Goal: Information Seeking & Learning: Learn about a topic

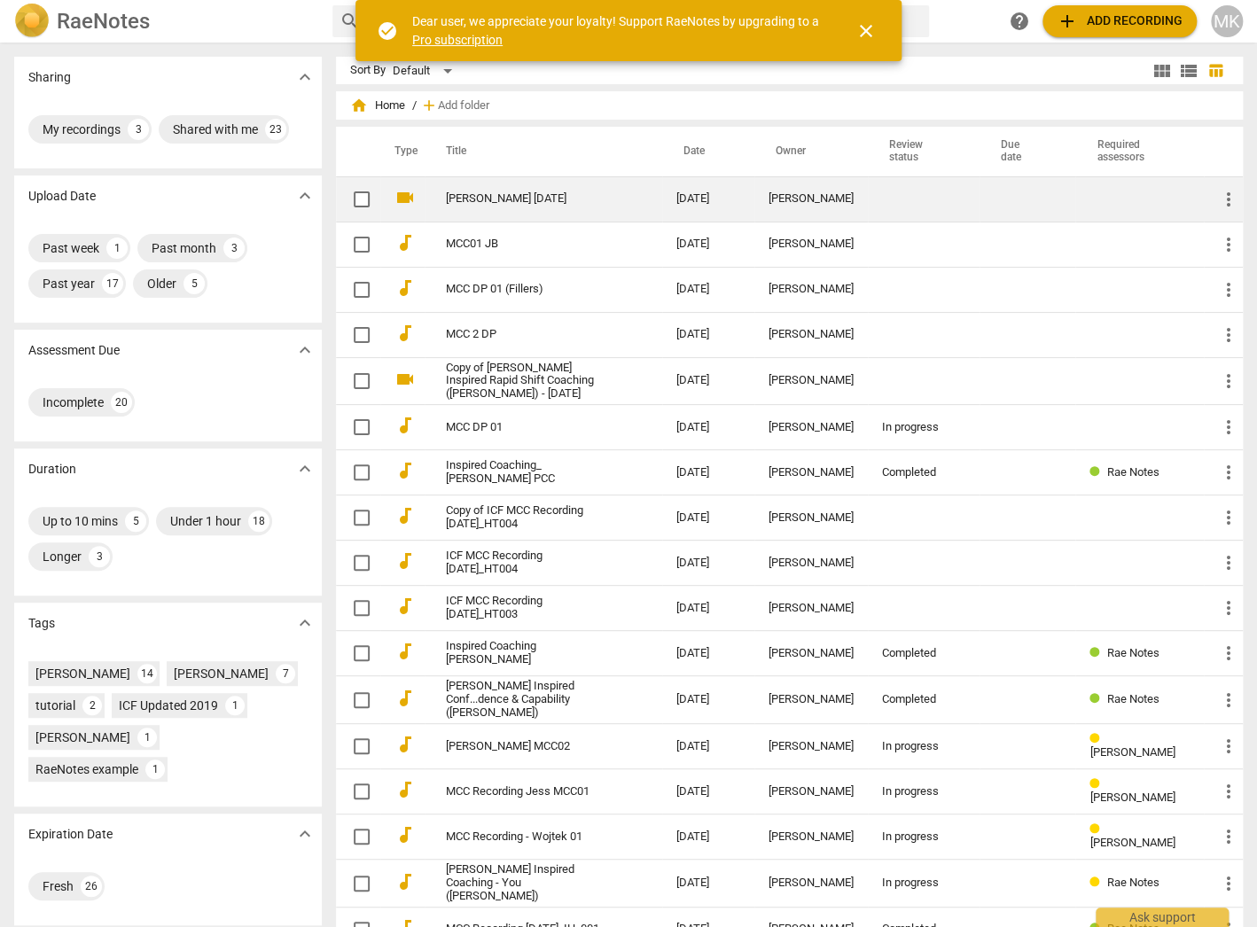
click at [472, 199] on link "[PERSON_NAME] [DATE]" at bounding box center [529, 198] width 167 height 13
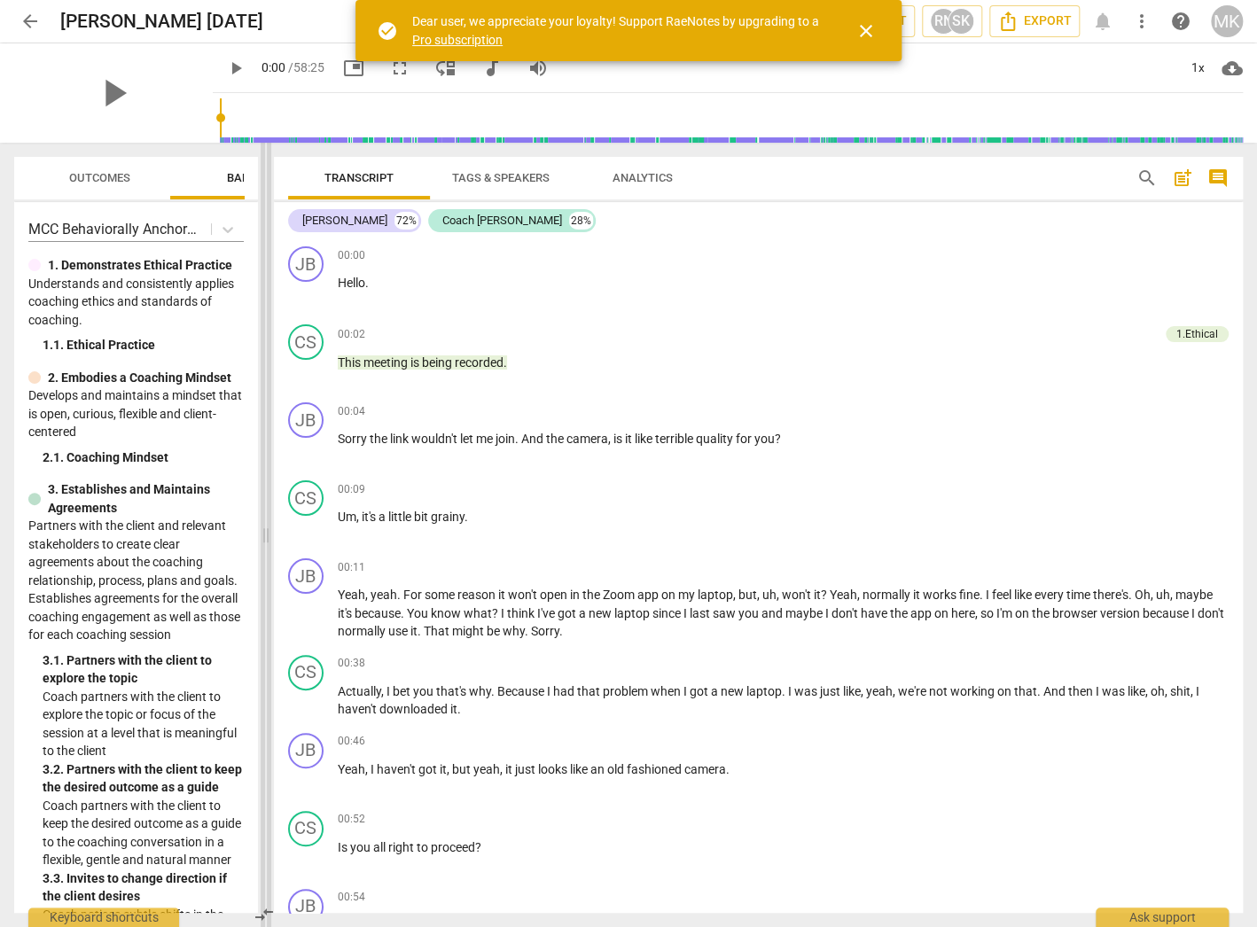
drag, startPoint x: 625, startPoint y: 323, endPoint x: 261, endPoint y: 308, distance: 363.7
click at [261, 308] on span at bounding box center [266, 535] width 11 height 784
click at [707, 524] on p "Um , it's a little bit grainy ." at bounding box center [783, 517] width 891 height 19
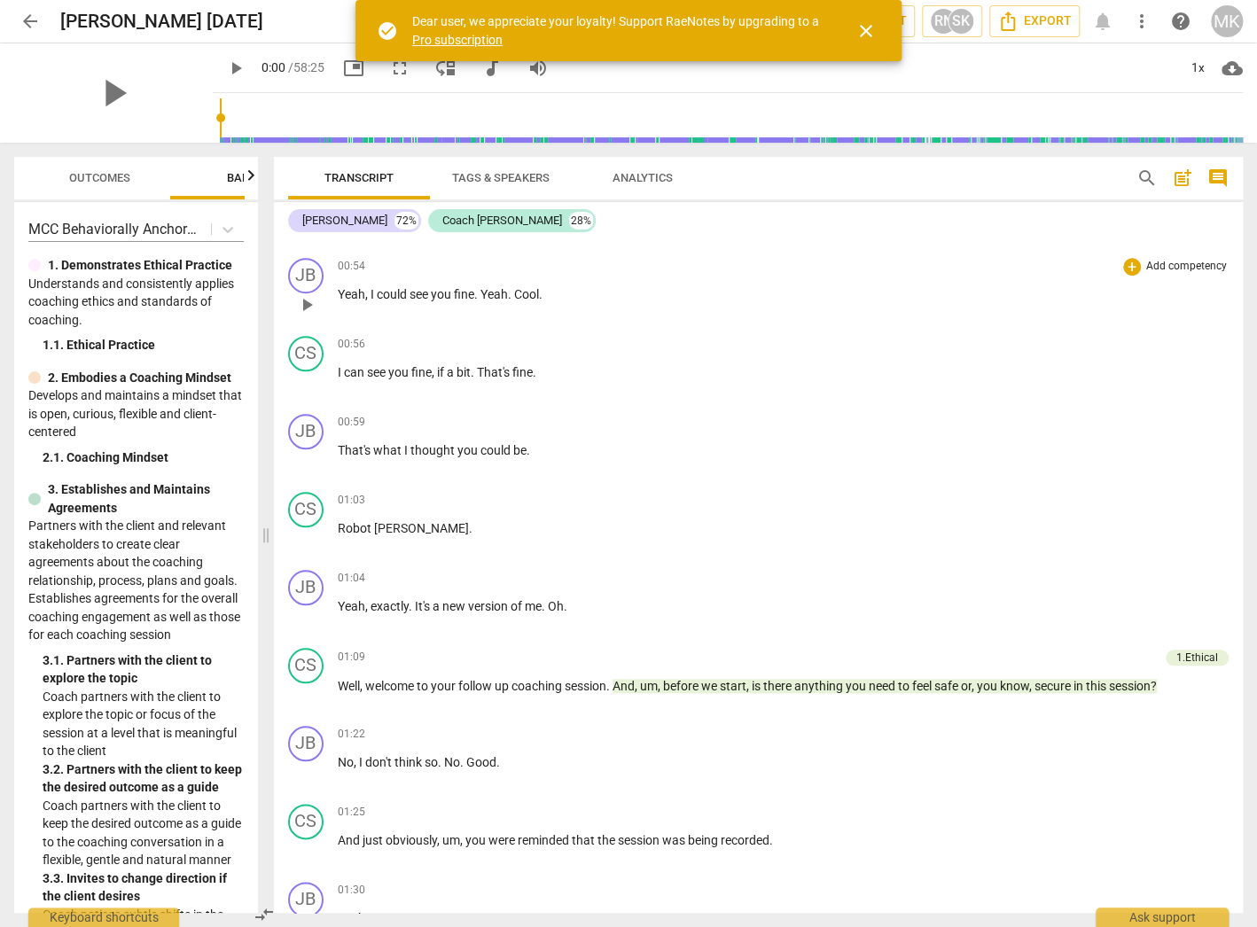
scroll to position [638, 0]
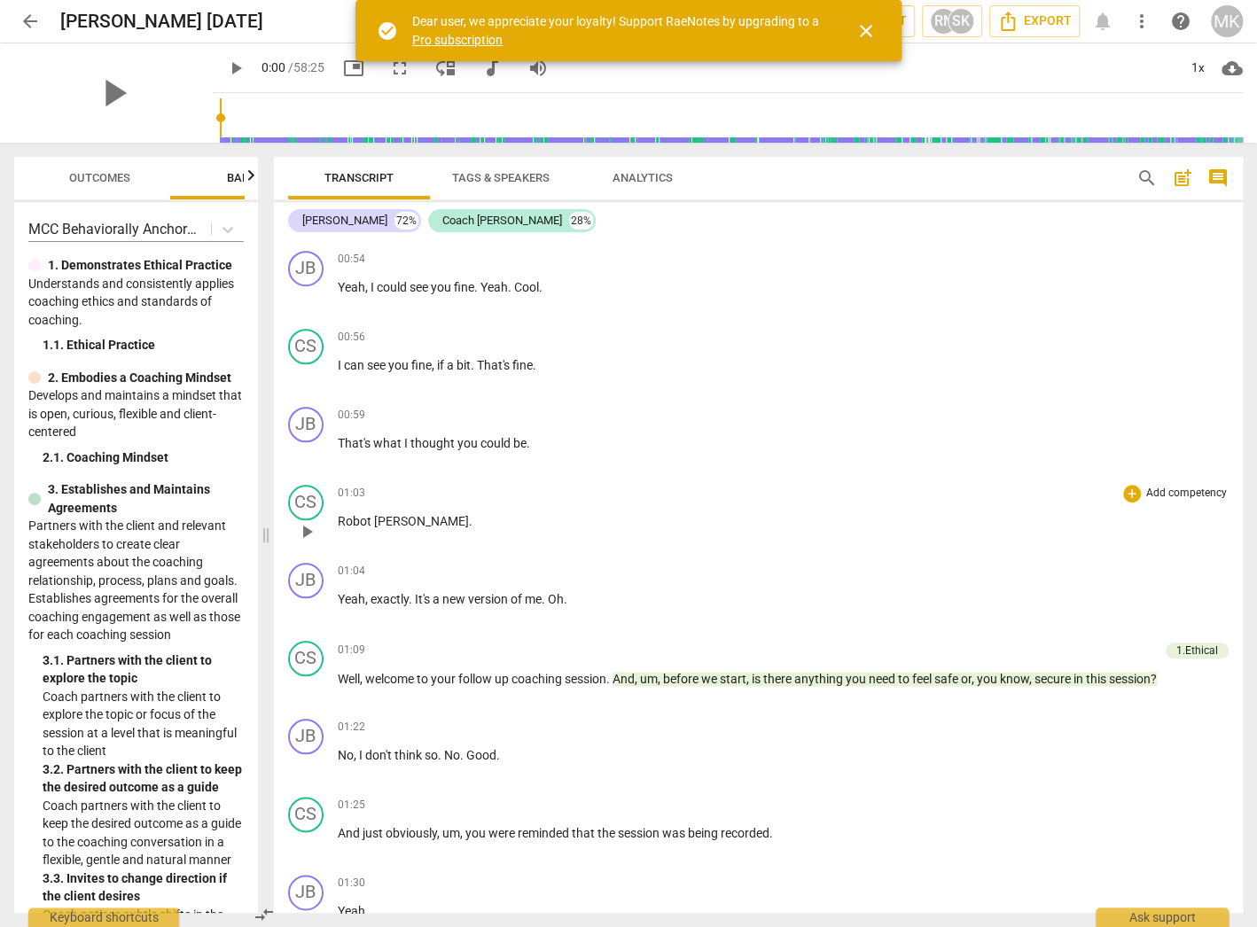
click at [308, 525] on span "play_arrow" at bounding box center [306, 531] width 21 height 21
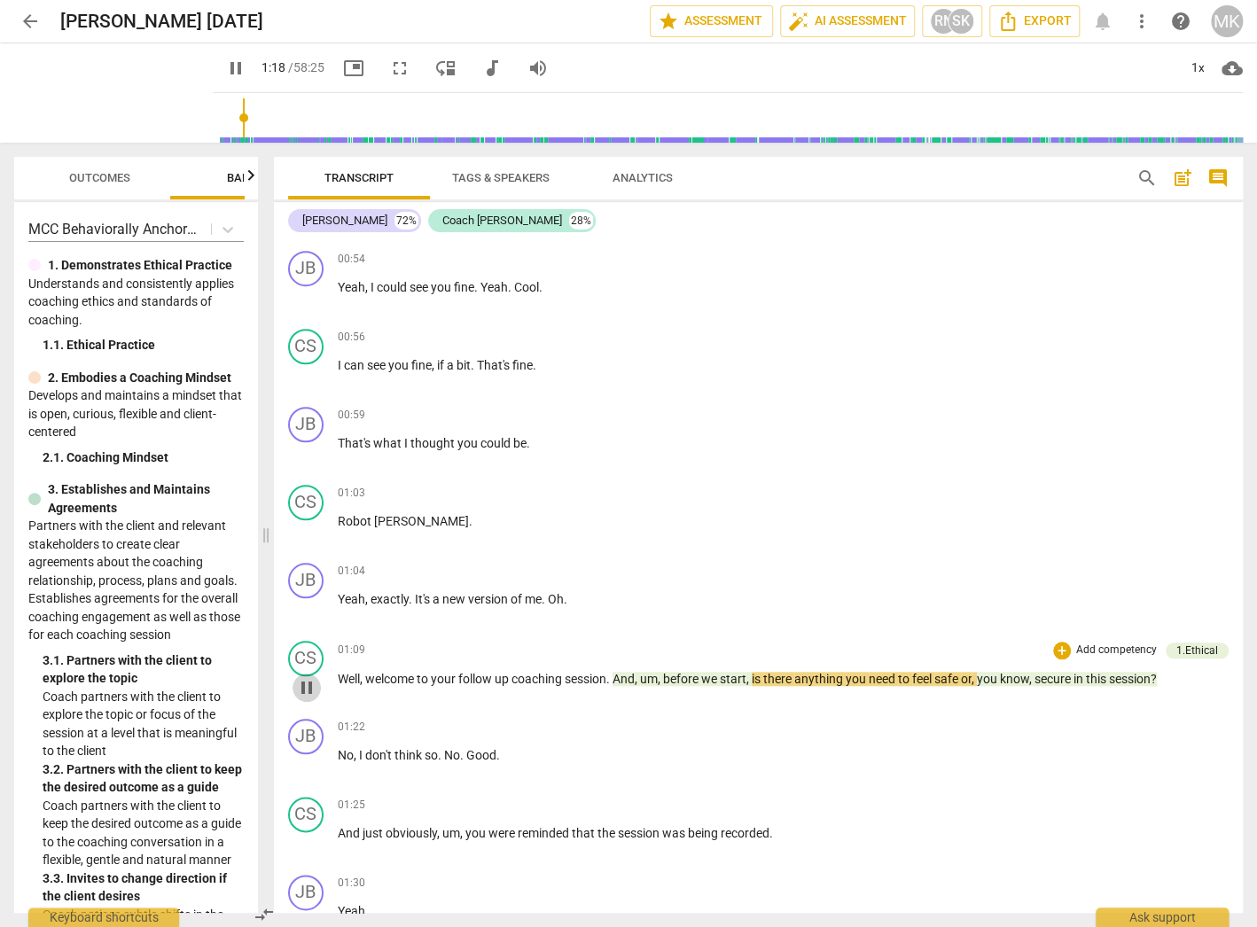
click at [307, 677] on span "pause" at bounding box center [306, 687] width 21 height 21
drag, startPoint x: 850, startPoint y: 725, endPoint x: 840, endPoint y: 711, distance: 17.2
click at [850, 724] on div "01:22 + Add competency keyboard_arrow_right" at bounding box center [783, 728] width 891 height 18
drag, startPoint x: 614, startPoint y: 673, endPoint x: 1148, endPoint y: 705, distance: 534.5
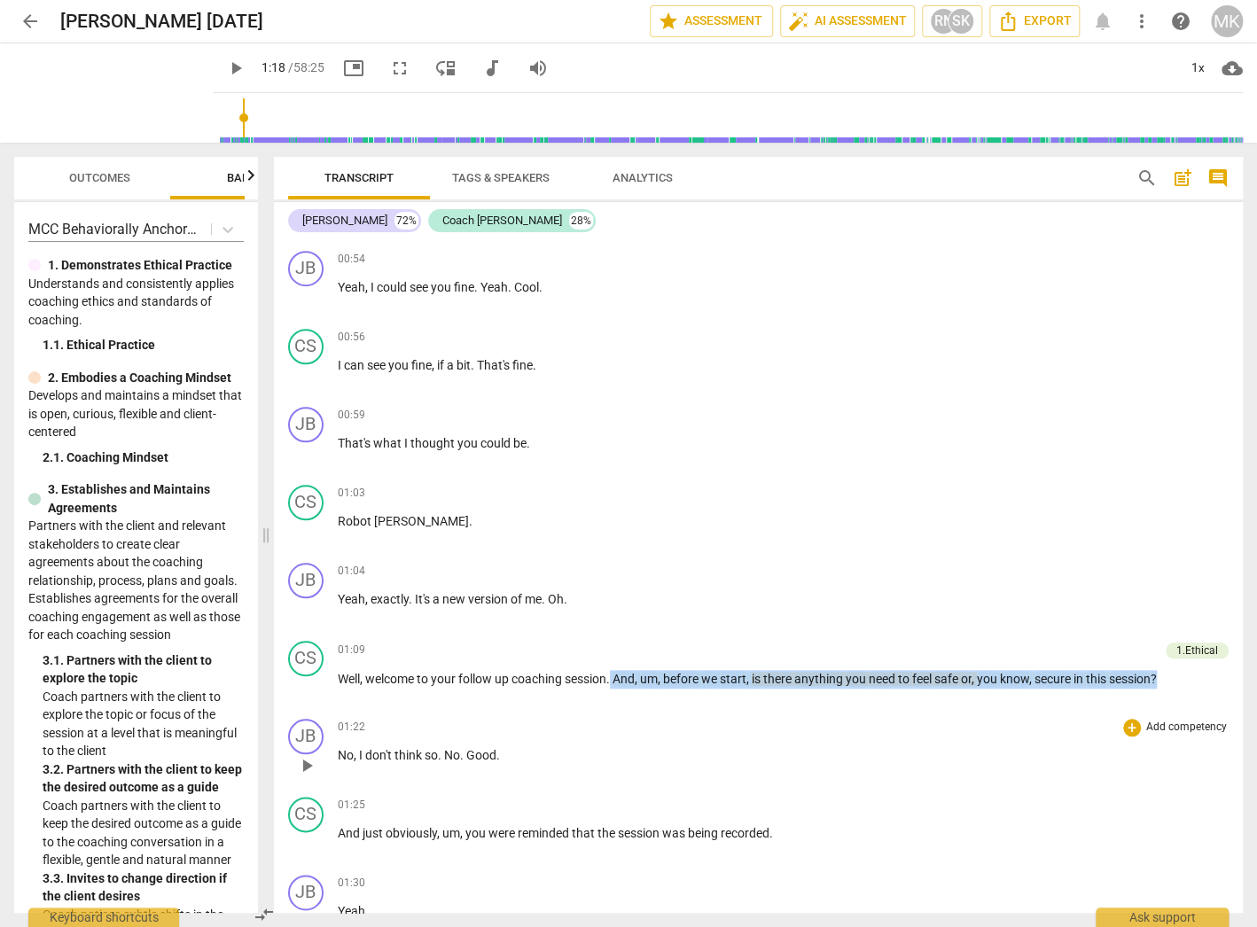
click at [1173, 670] on p "Well , welcome to your follow up coaching session . And , um , before we start …" at bounding box center [783, 679] width 891 height 19
copy p "And , um , before we start , is there anything you need to feel safe or , you k…"
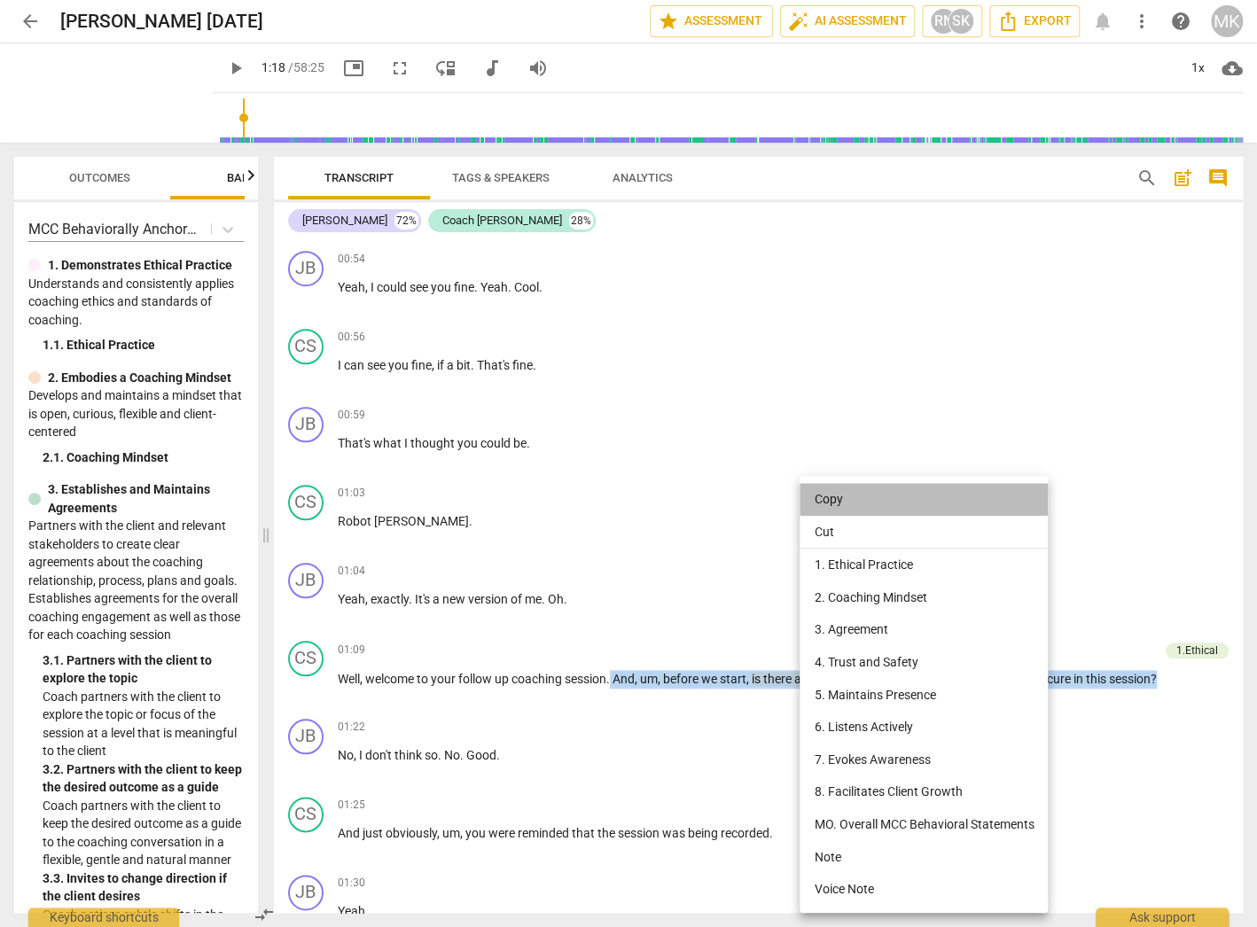
click at [832, 496] on li "Copy" at bounding box center [923, 499] width 248 height 33
copy p "And , um , before we start , is there anything you need to feel safe or , you k…"
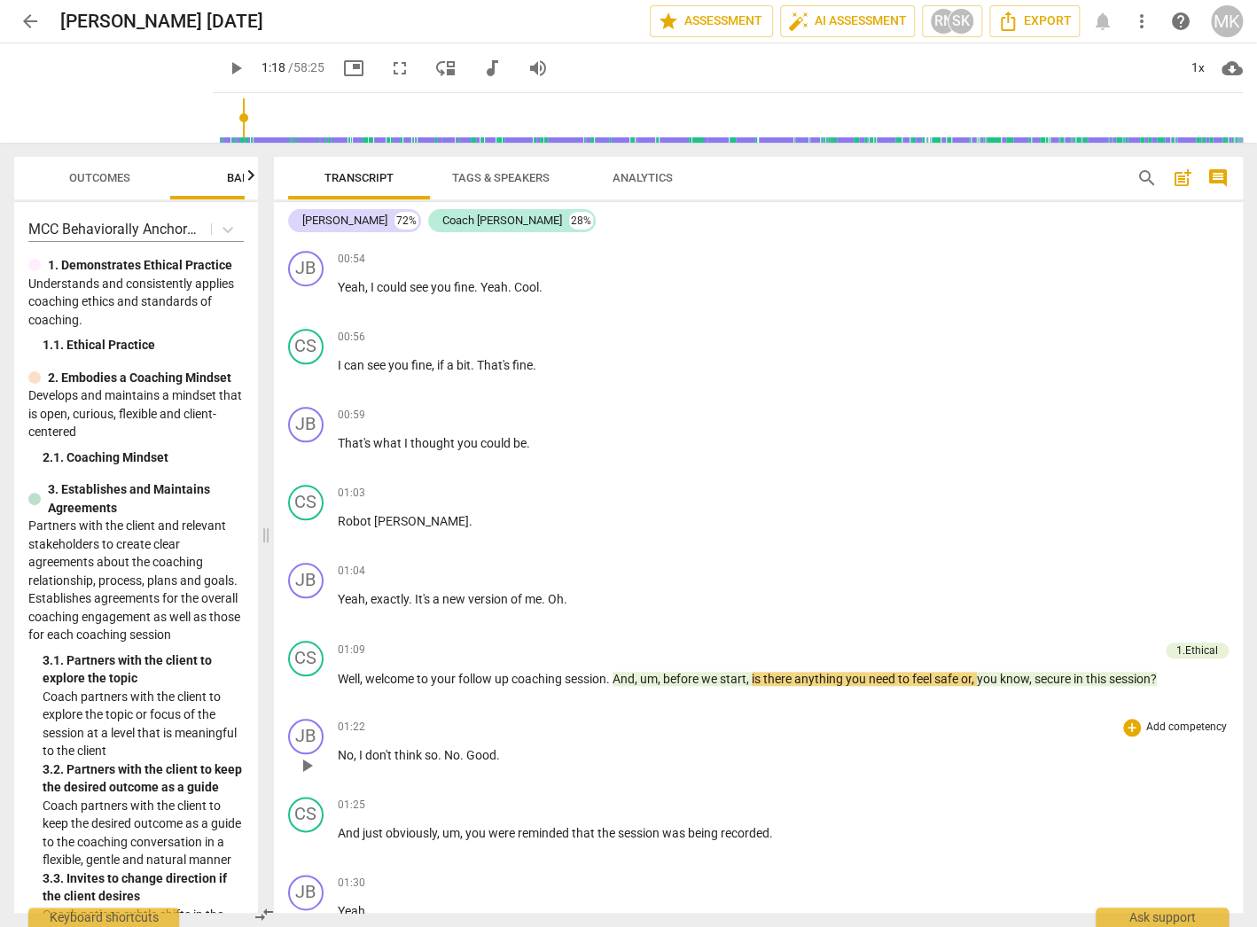
scroll to position [709, 0]
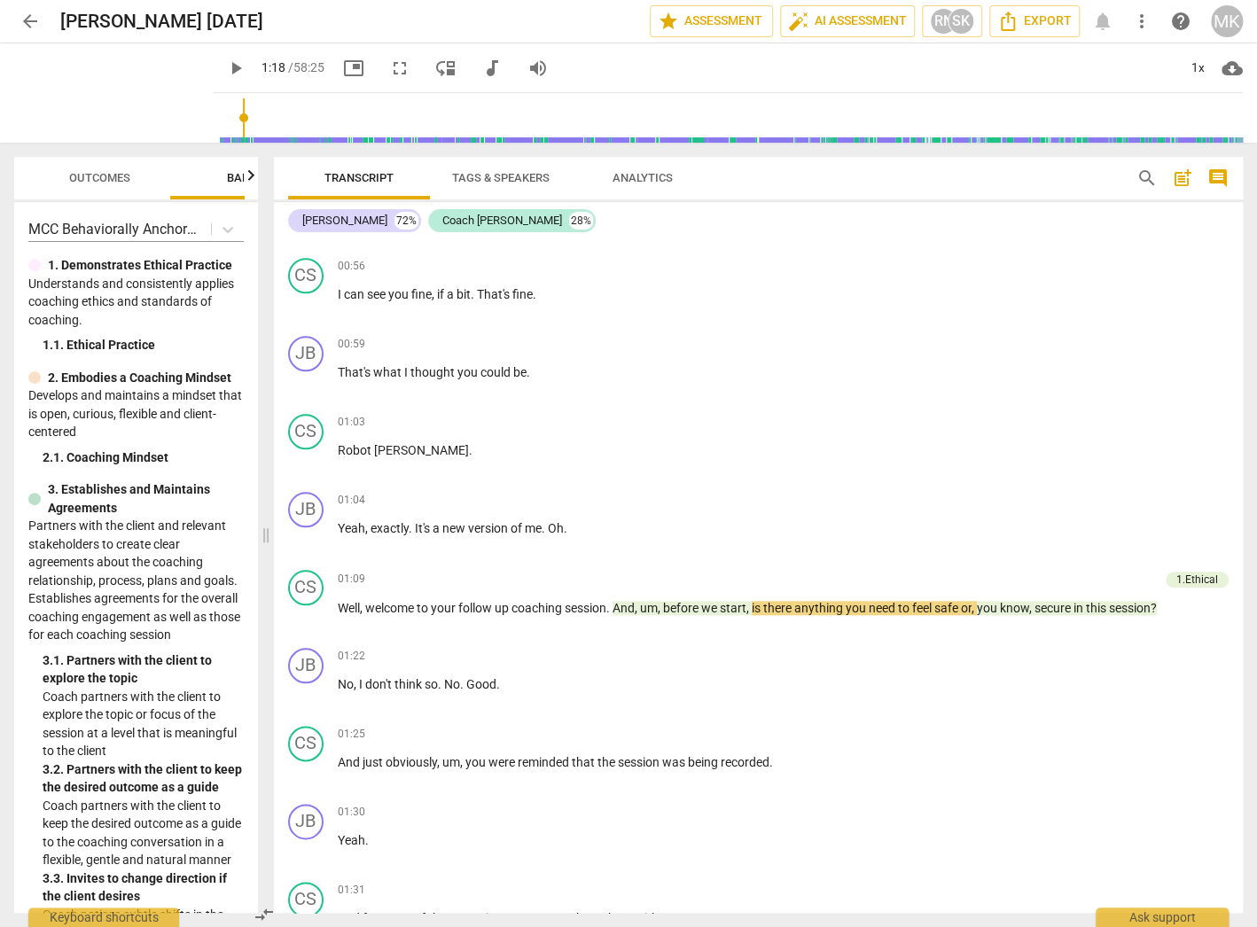
drag, startPoint x: 508, startPoint y: 220, endPoint x: 504, endPoint y: 234, distance: 14.6
click at [508, 220] on div "Coach [PERSON_NAME]" at bounding box center [502, 221] width 120 height 18
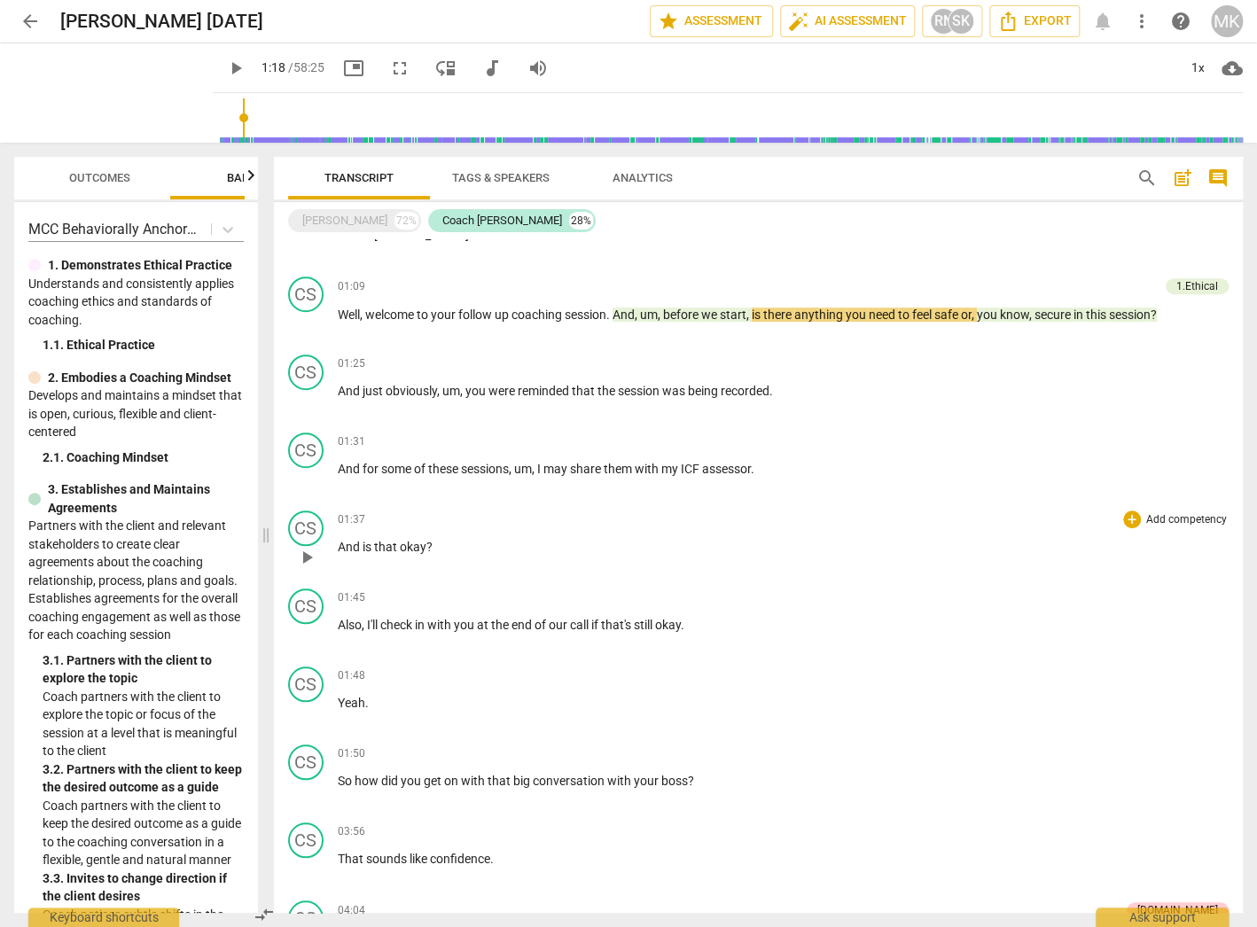
scroll to position [445, 0]
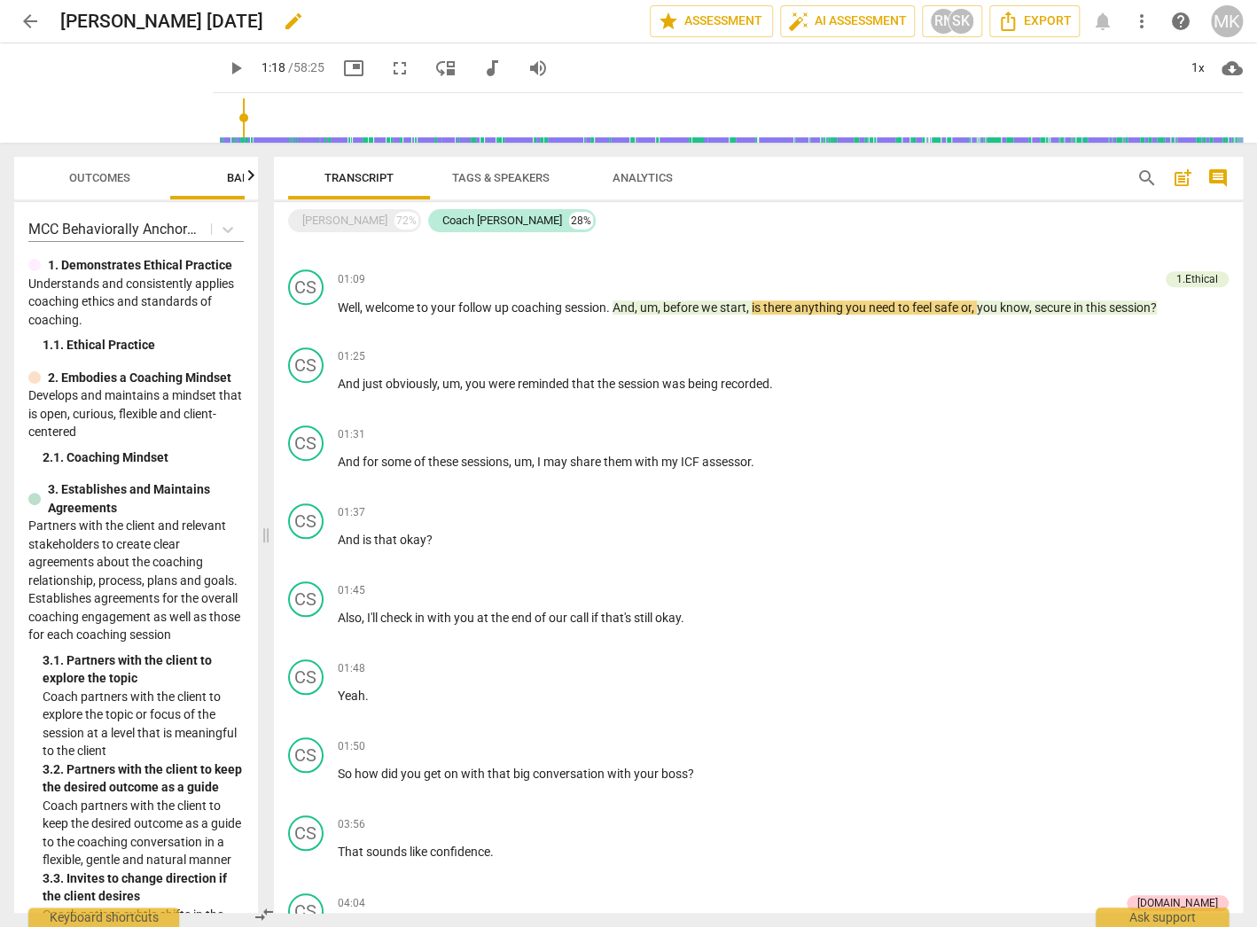
click at [336, 16] on div "[PERSON_NAME] [DATE] edit" at bounding box center [347, 21] width 575 height 32
drag, startPoint x: 285, startPoint y: 20, endPoint x: 60, endPoint y: 13, distance: 224.3
click at [60, 13] on h2 "[PERSON_NAME] [DATE]" at bounding box center [161, 22] width 203 height 22
copy h2 "[PERSON_NAME] [DATE]"
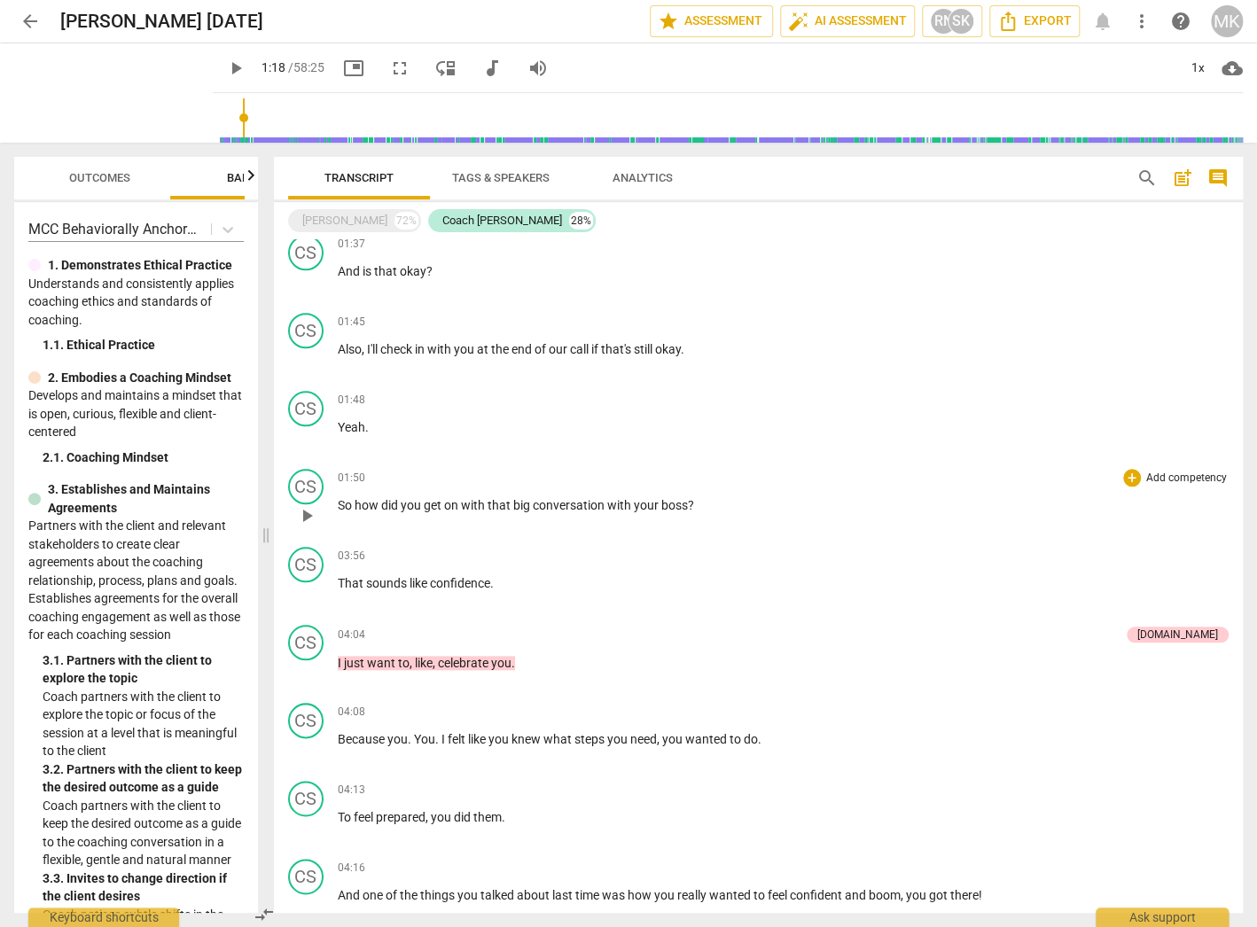
scroll to position [729, 0]
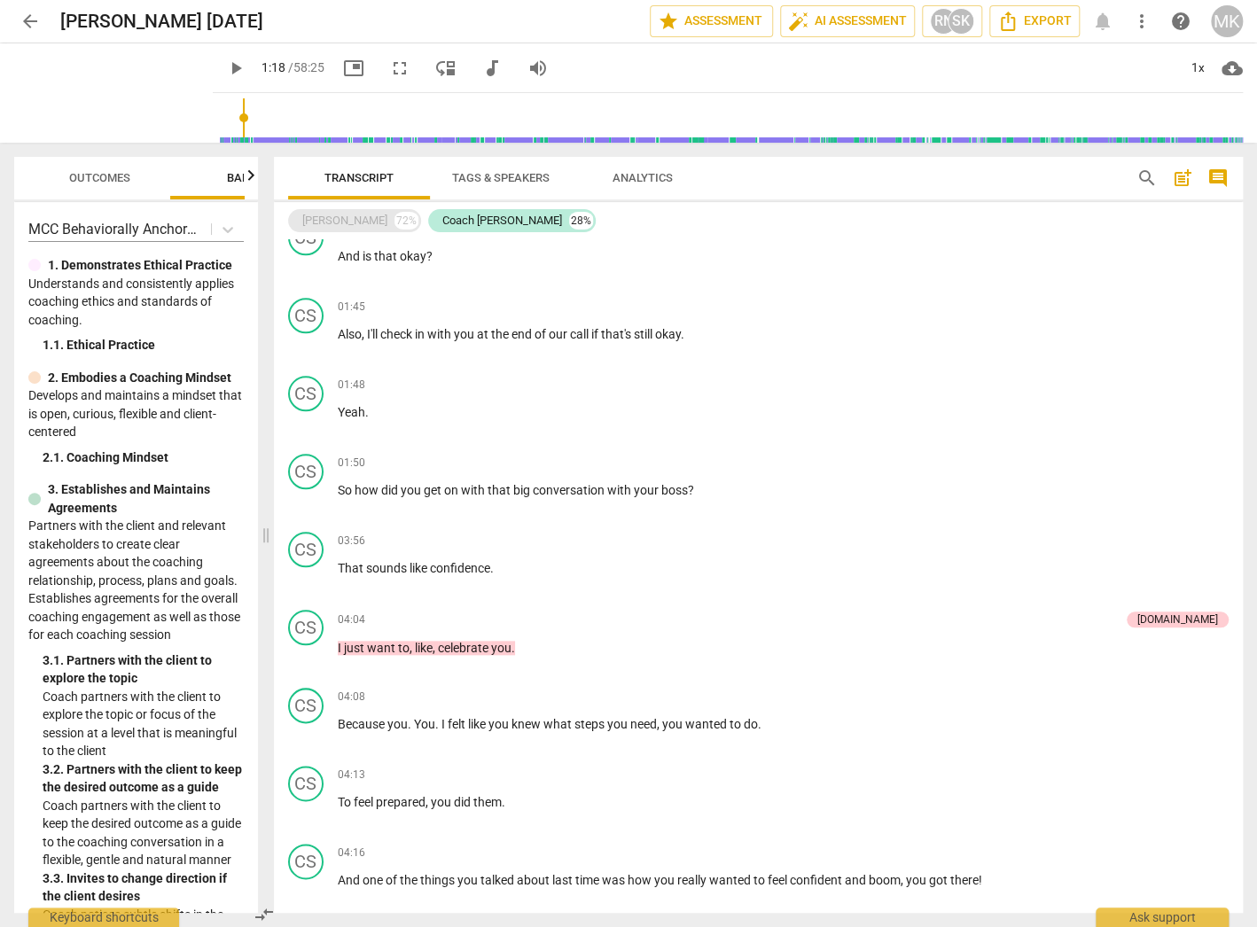
click at [339, 220] on div "[PERSON_NAME]" at bounding box center [344, 221] width 85 height 18
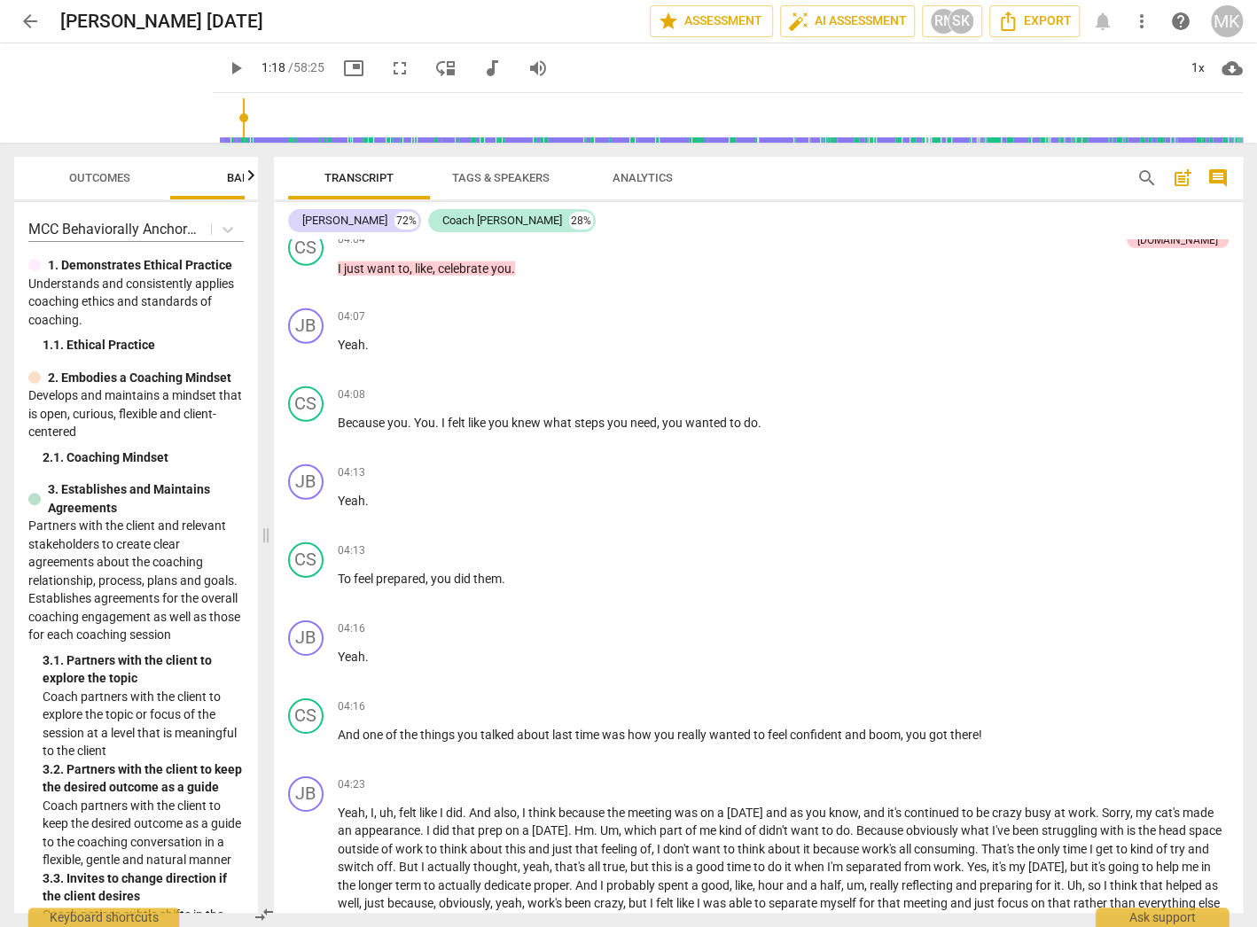
scroll to position [2443, 0]
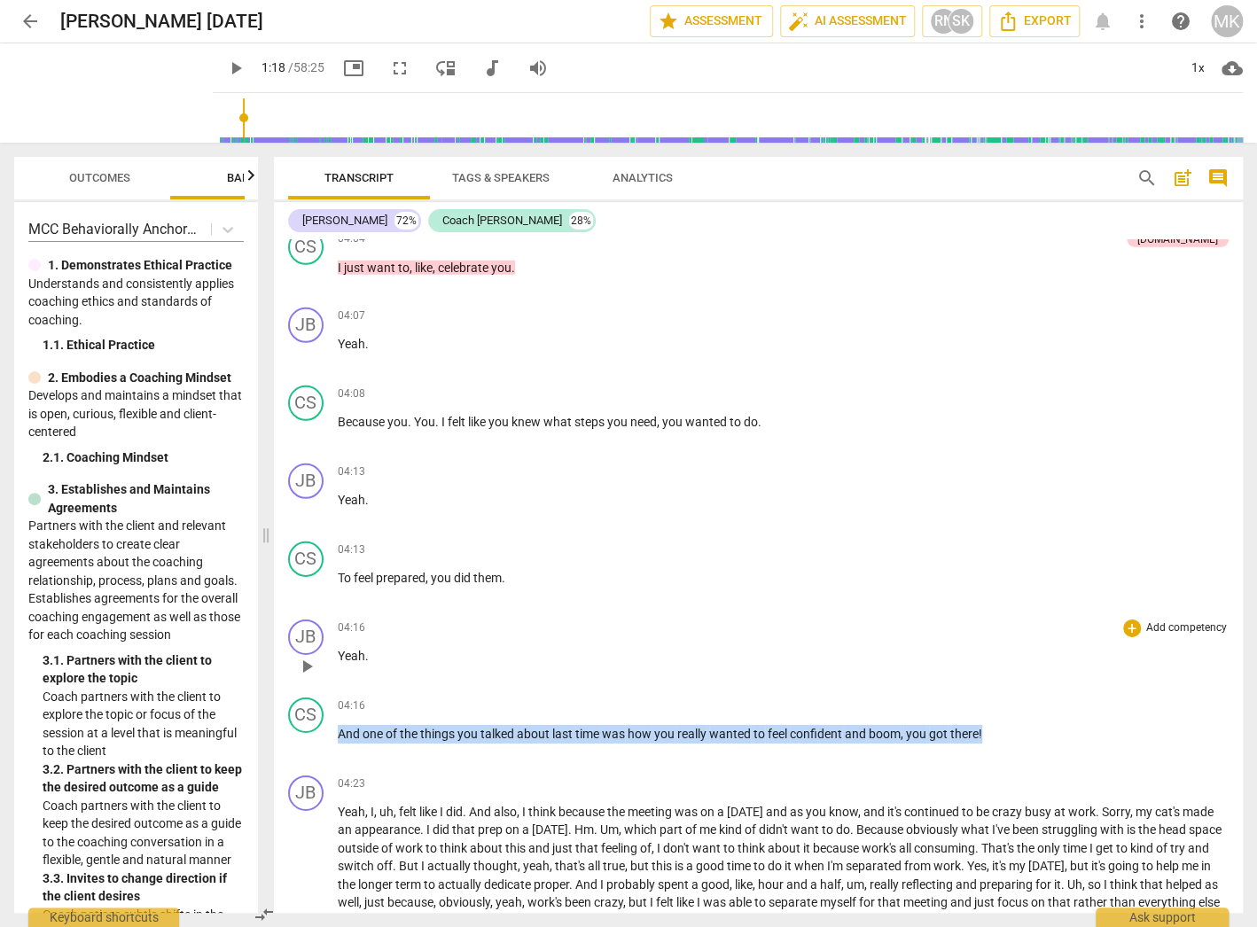
drag, startPoint x: 993, startPoint y: 708, endPoint x: 328, endPoint y: 643, distance: 667.9
click at [328, 643] on div "JB play_arrow pause 00:00 + Add competency keyboard_arrow_right Hello . CS play…" at bounding box center [758, 576] width 969 height 674
copy p "And one of the things you talked about last time was how you really wanted to f…"
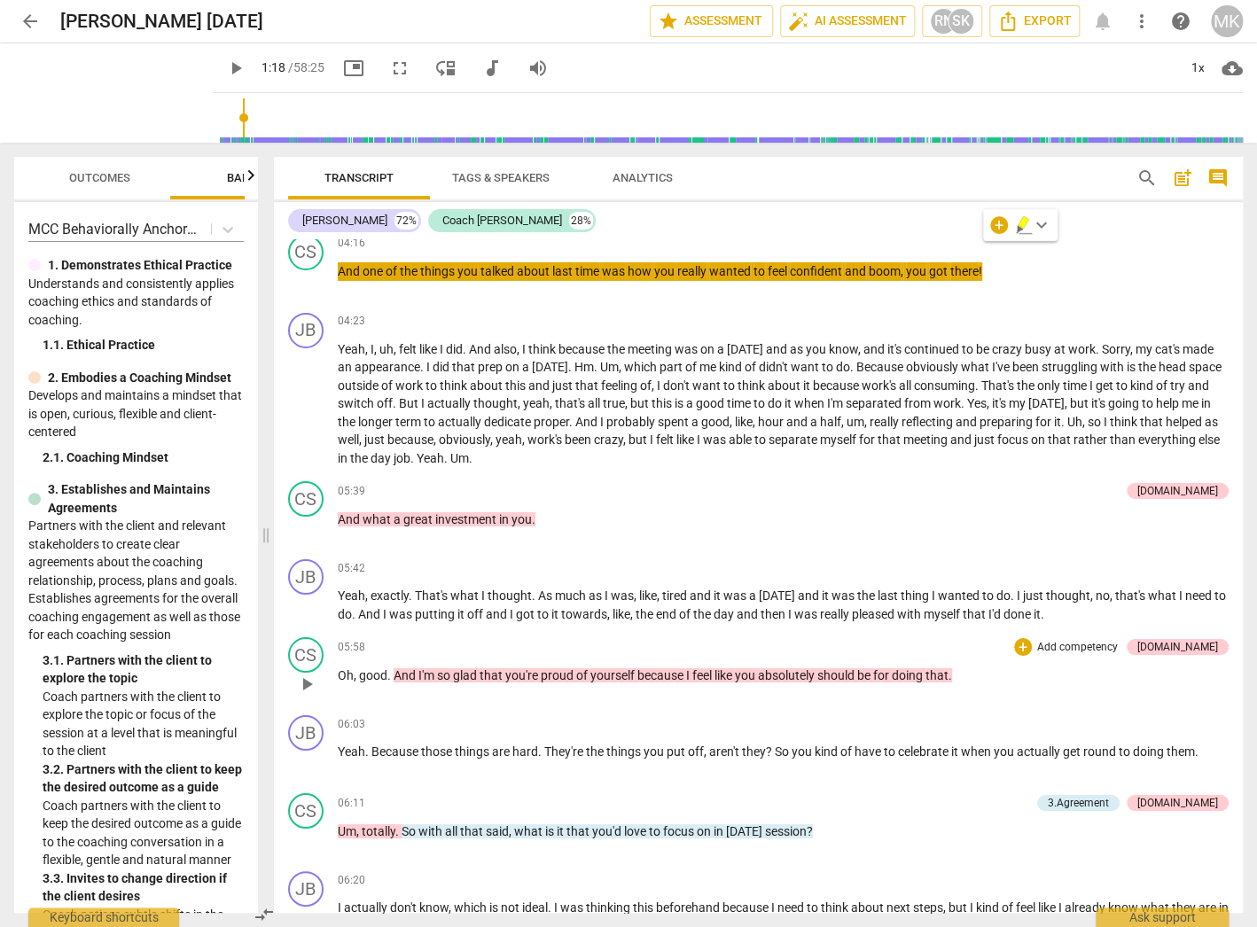
scroll to position [2939, 0]
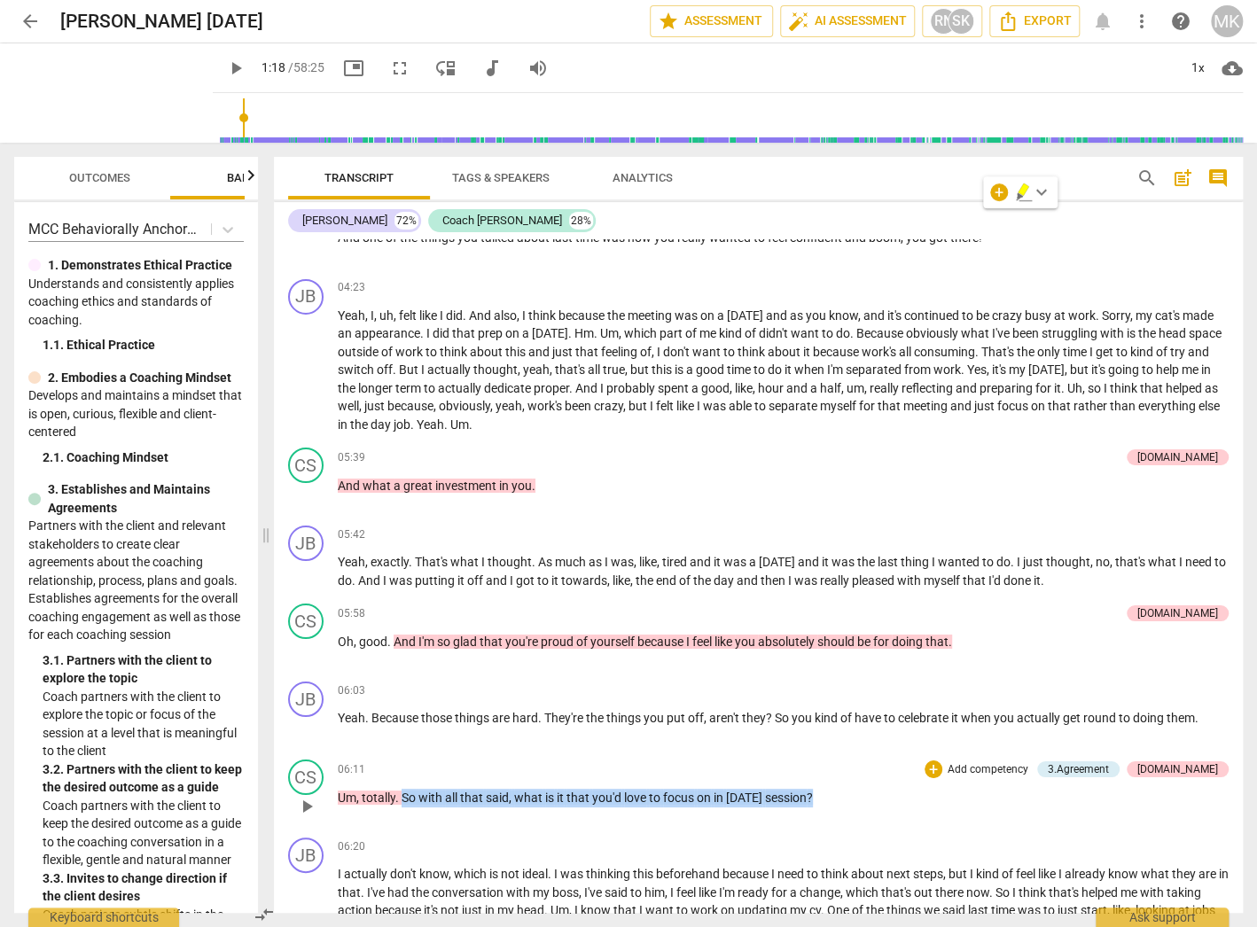
drag, startPoint x: 851, startPoint y: 776, endPoint x: 401, endPoint y: 762, distance: 450.4
click at [401, 762] on div "06:11 + Add competency 3.Agreement [DOMAIN_NAME] keyboard_arrow_right Um , tota…" at bounding box center [783, 792] width 891 height 64
copy p "So with all that said , what is it that you'd love to focus on in [DATE] sessio…"
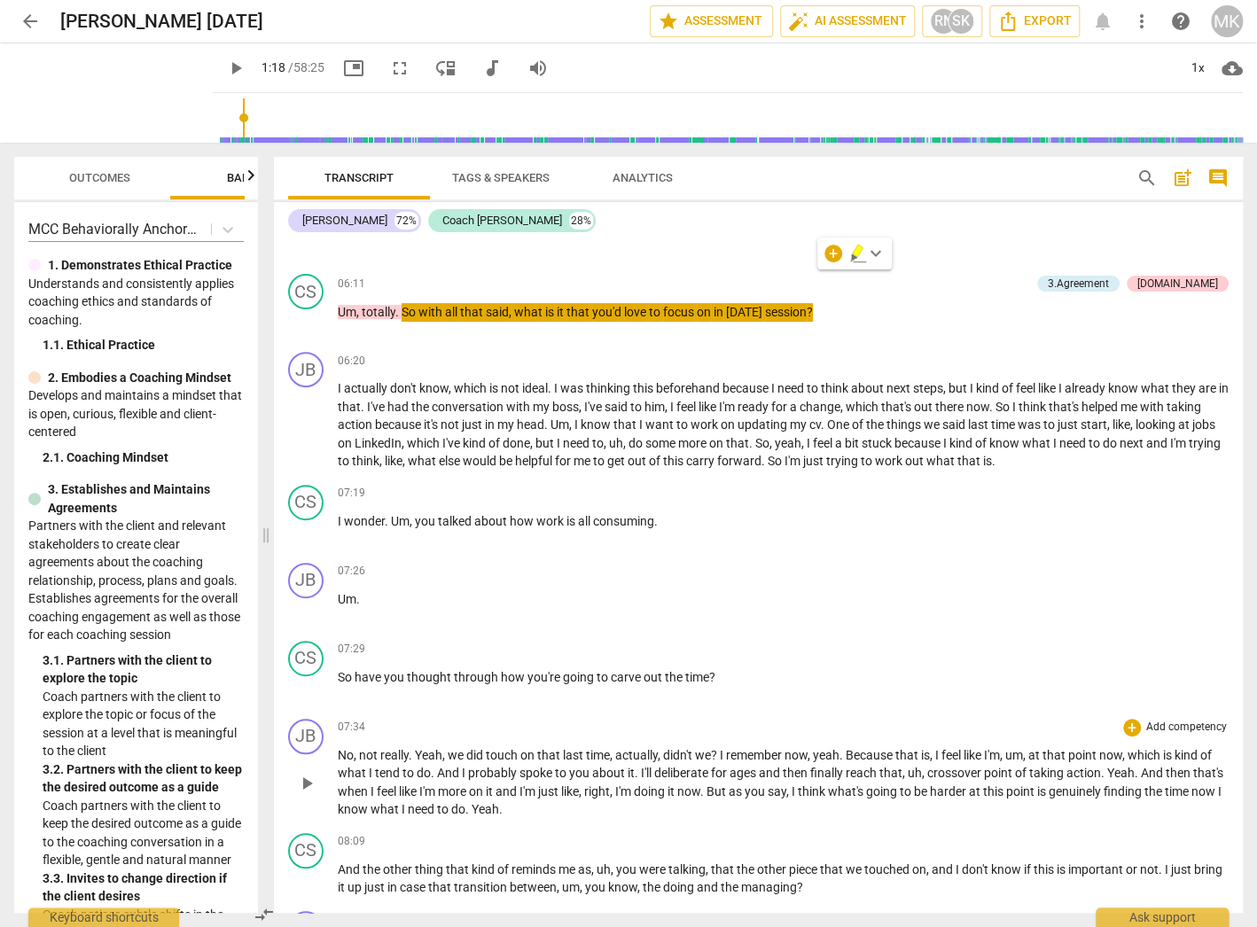
scroll to position [3435, 0]
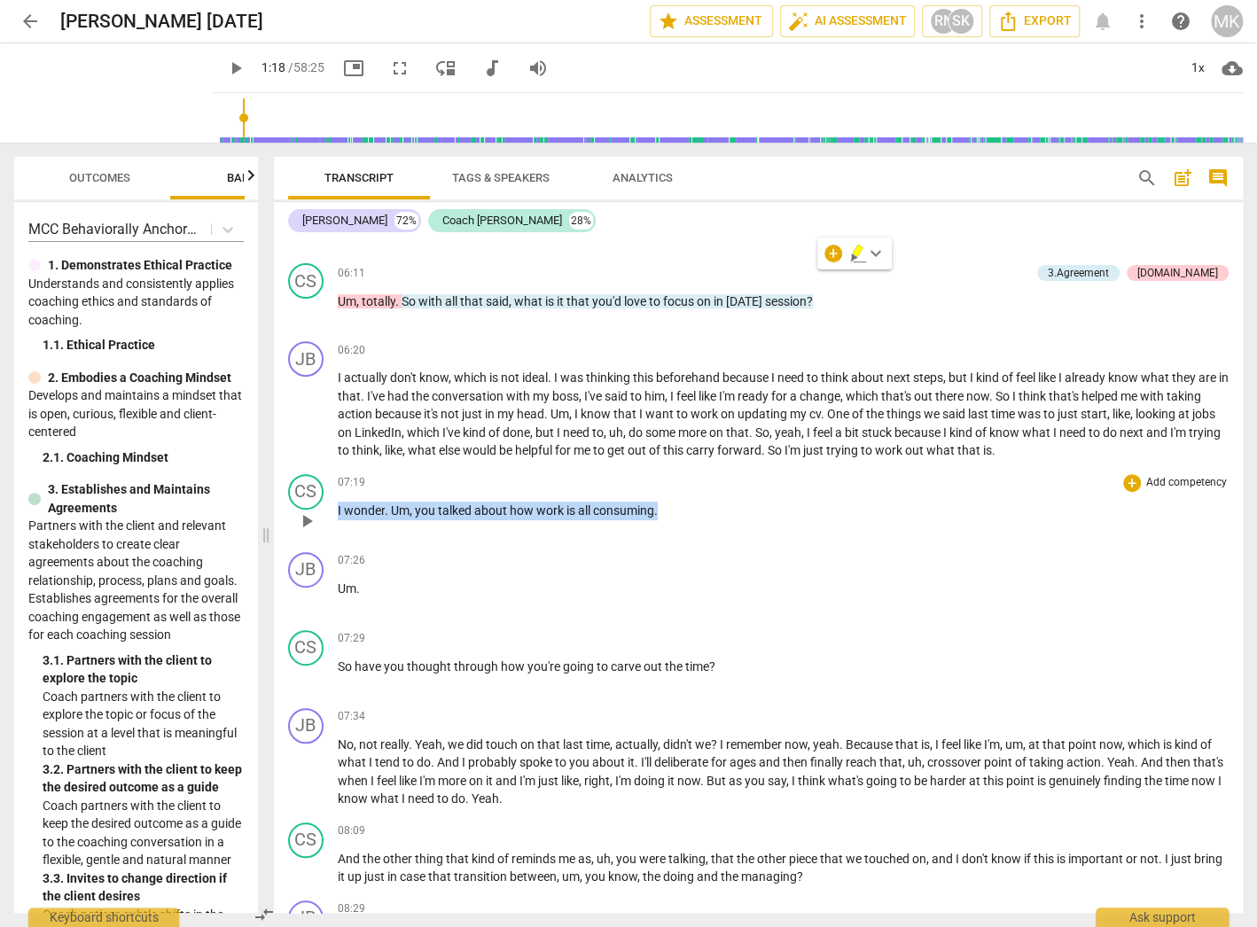
drag, startPoint x: 674, startPoint y: 485, endPoint x: 337, endPoint y: 482, distance: 336.8
click at [338, 502] on p "I wonder . Um , you talked about how work is all consuming ." at bounding box center [783, 511] width 891 height 19
copy p "I wonder . Um , you talked about how work is all consuming ."
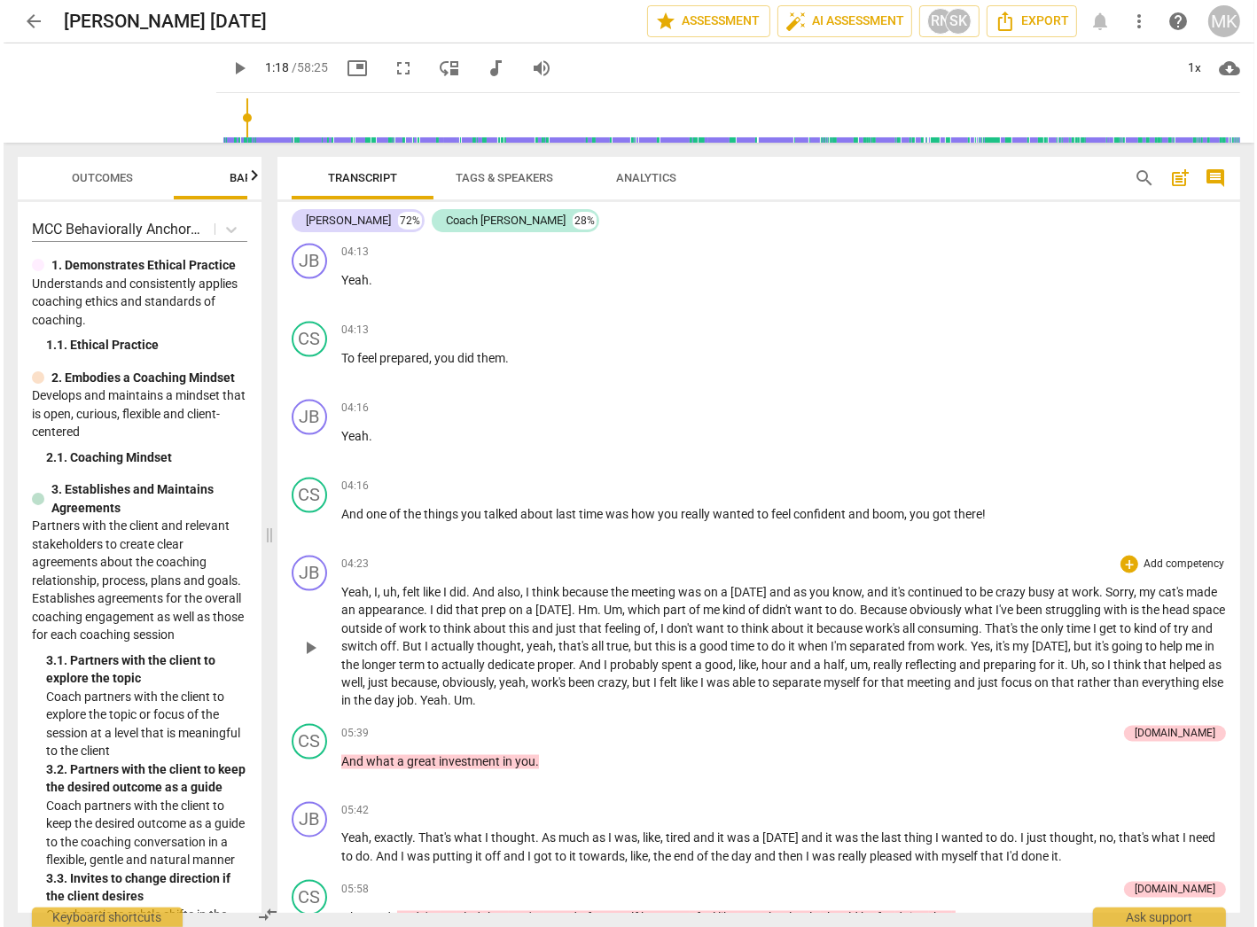
scroll to position [2655, 0]
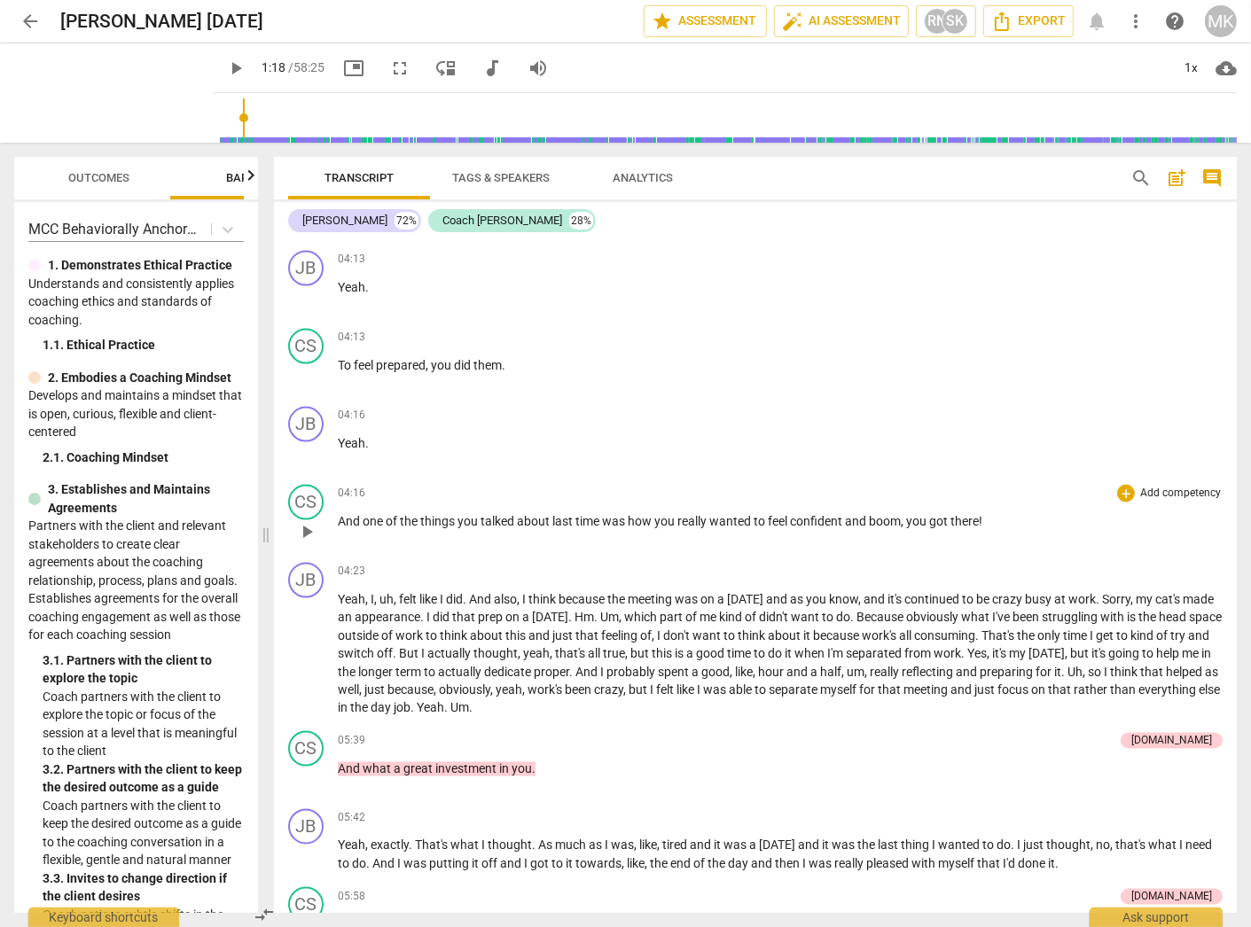
drag, startPoint x: 996, startPoint y: 496, endPoint x: 498, endPoint y: 492, distance: 498.1
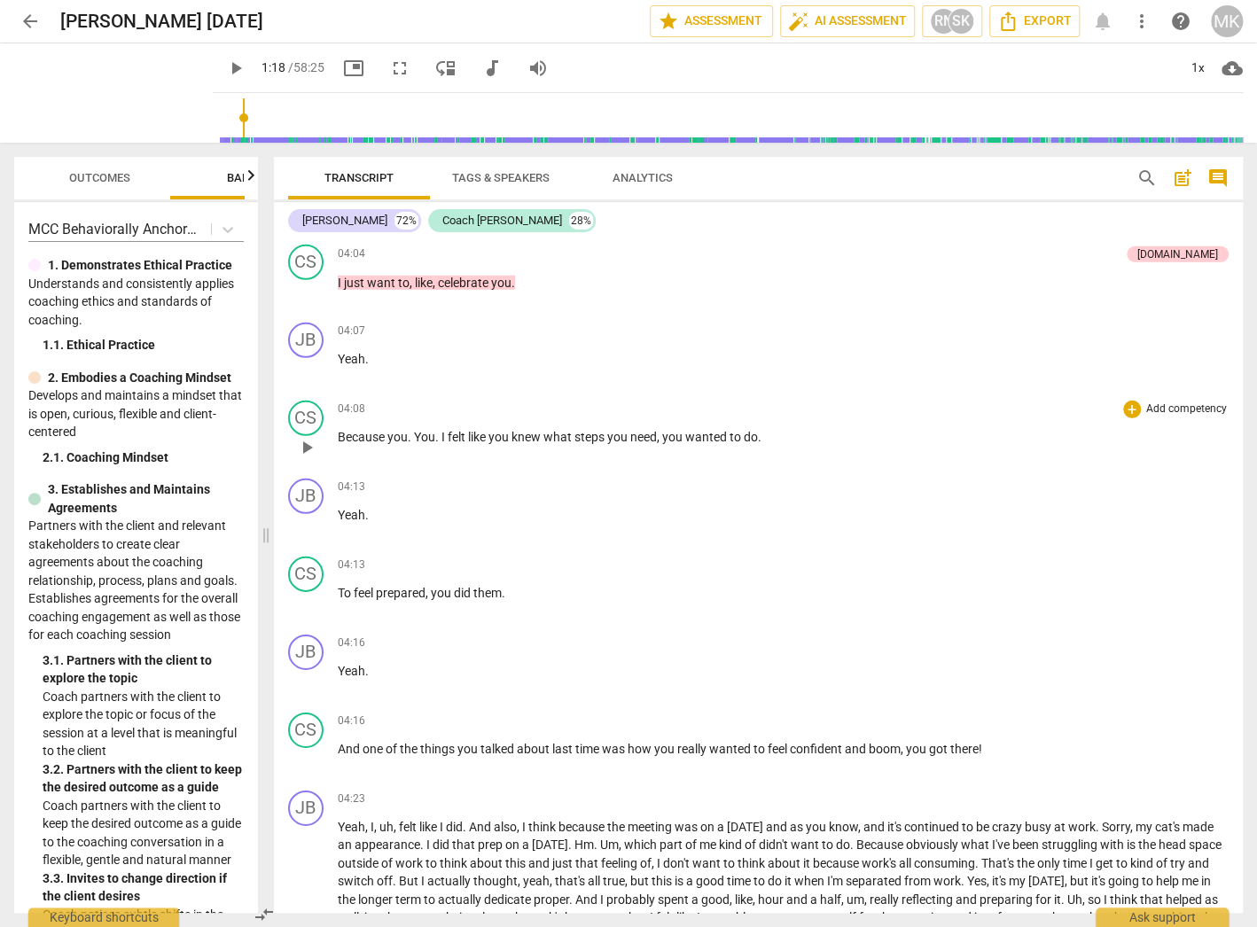
scroll to position [2301, 0]
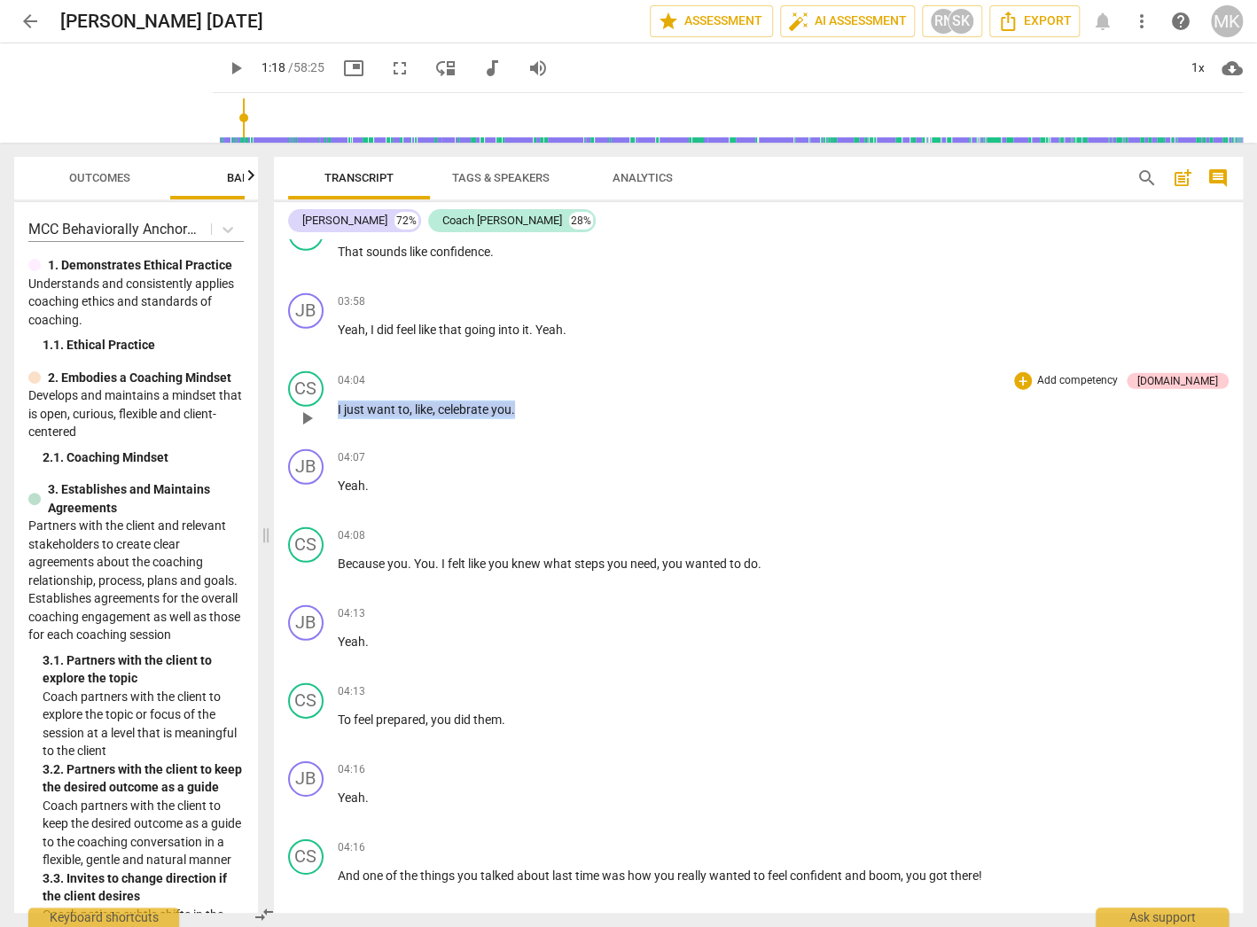
drag, startPoint x: 533, startPoint y: 398, endPoint x: 332, endPoint y: 390, distance: 200.5
click at [332, 390] on div "CS play_arrow pause 04:04 + Add competency [DOMAIN_NAME] keyboard_arrow_right I…" at bounding box center [758, 403] width 969 height 78
copy p "I just want to , like , celebrate you ."
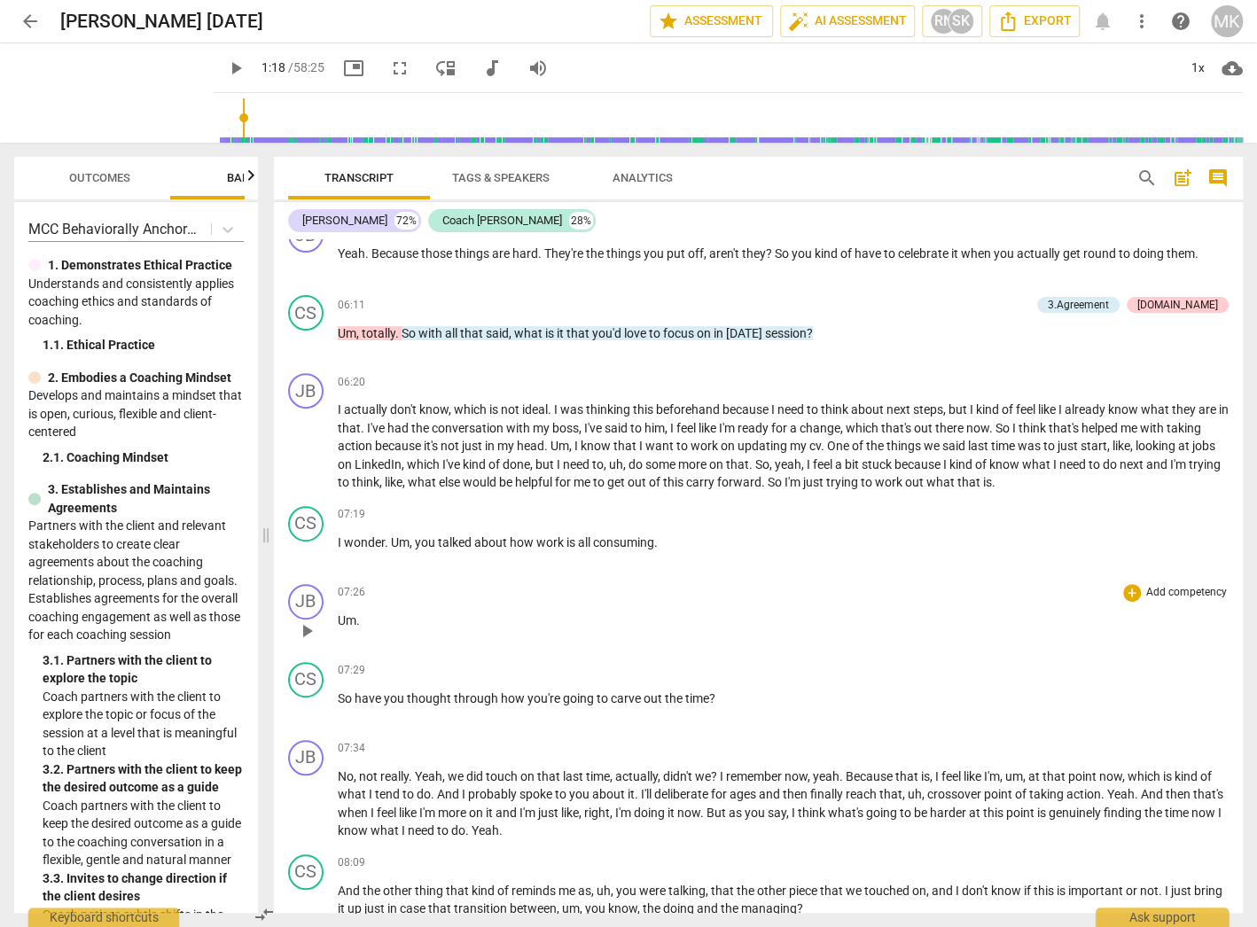
scroll to position [3435, 0]
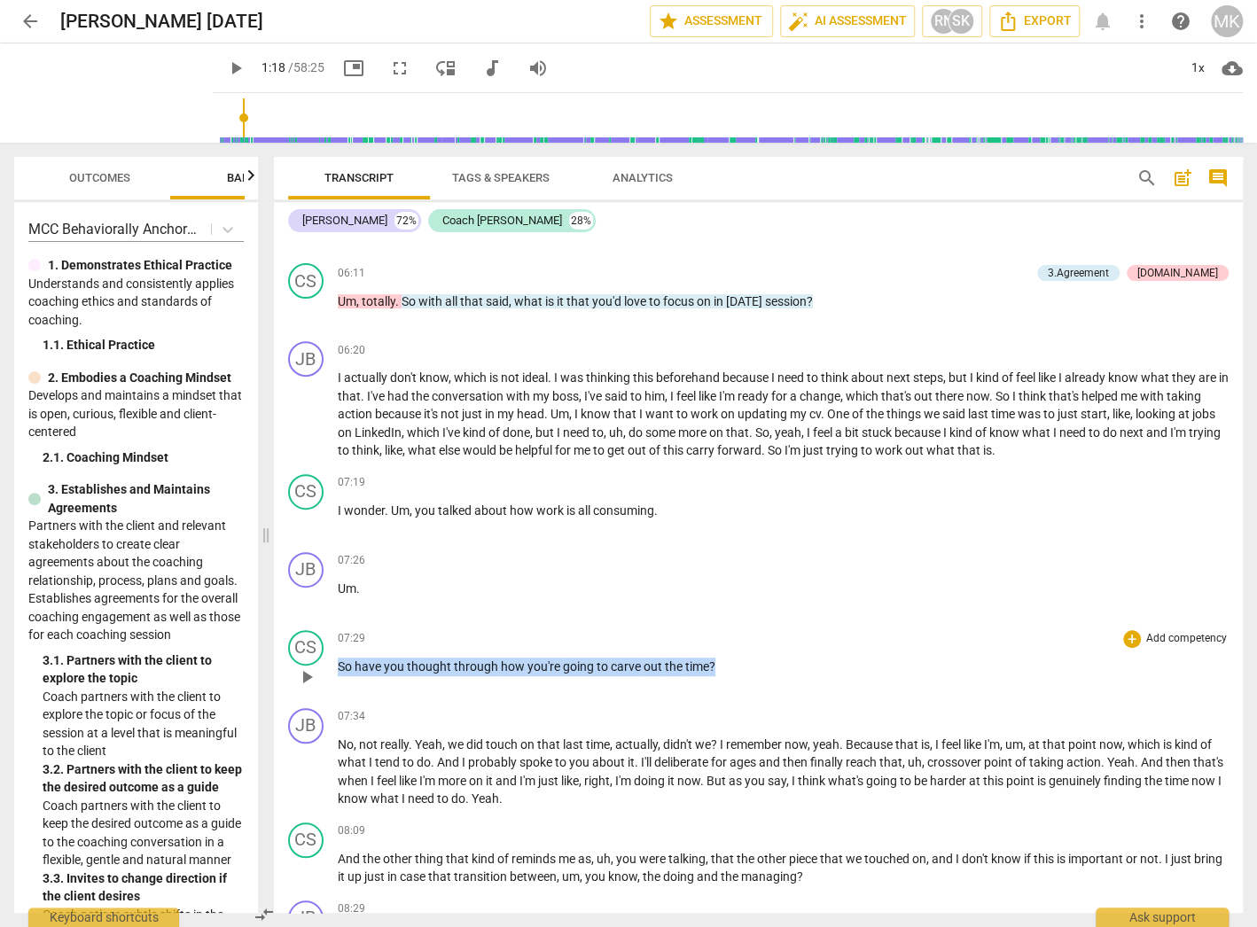
drag, startPoint x: 723, startPoint y: 640, endPoint x: 328, endPoint y: 643, distance: 395.3
click at [328, 643] on div "CS play_arrow pause 07:29 + Add competency keyboard_arrow_right So have you tho…" at bounding box center [758, 662] width 969 height 78
copy p "So have you thought through how you're going to carve out the time ?"
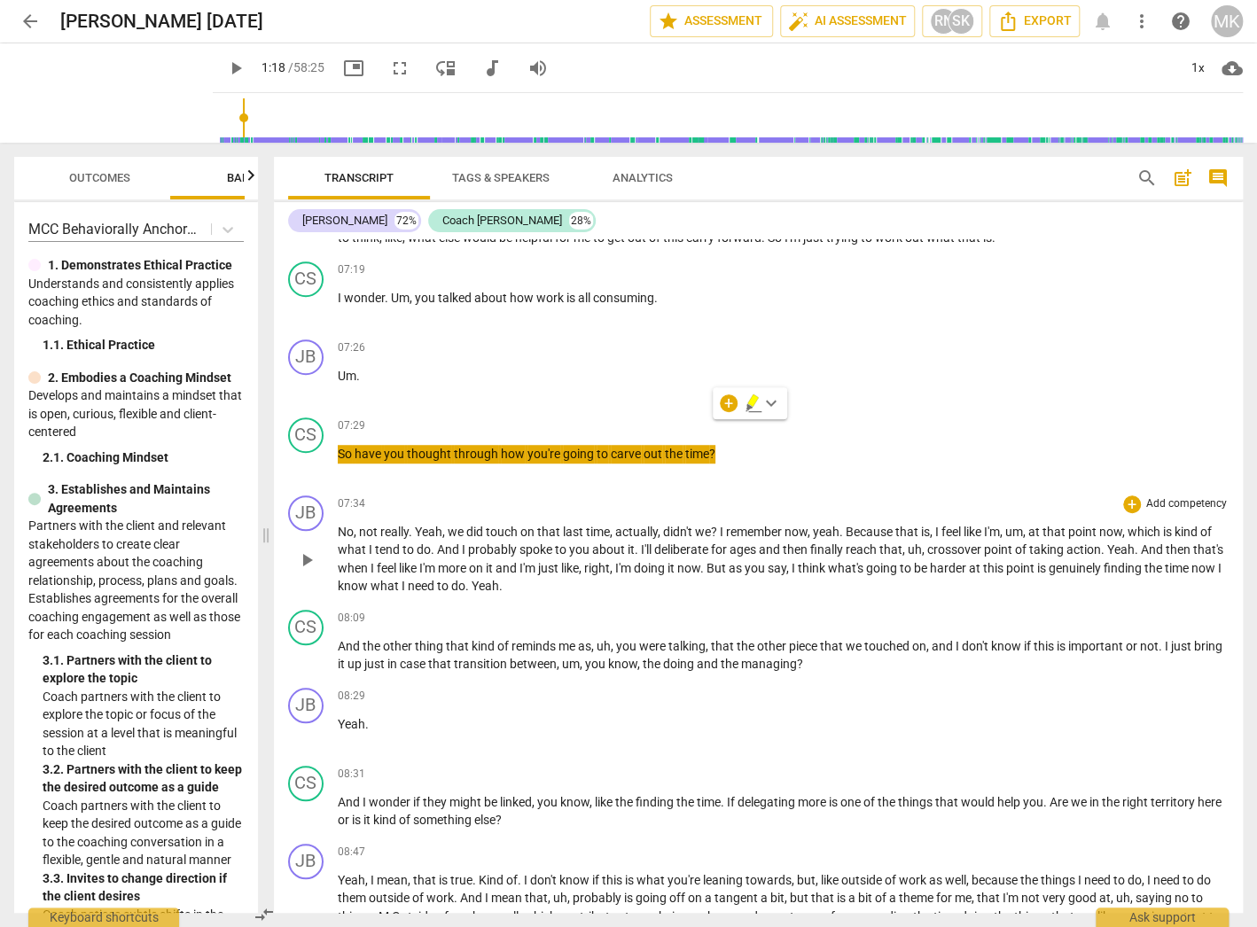
scroll to position [3648, 0]
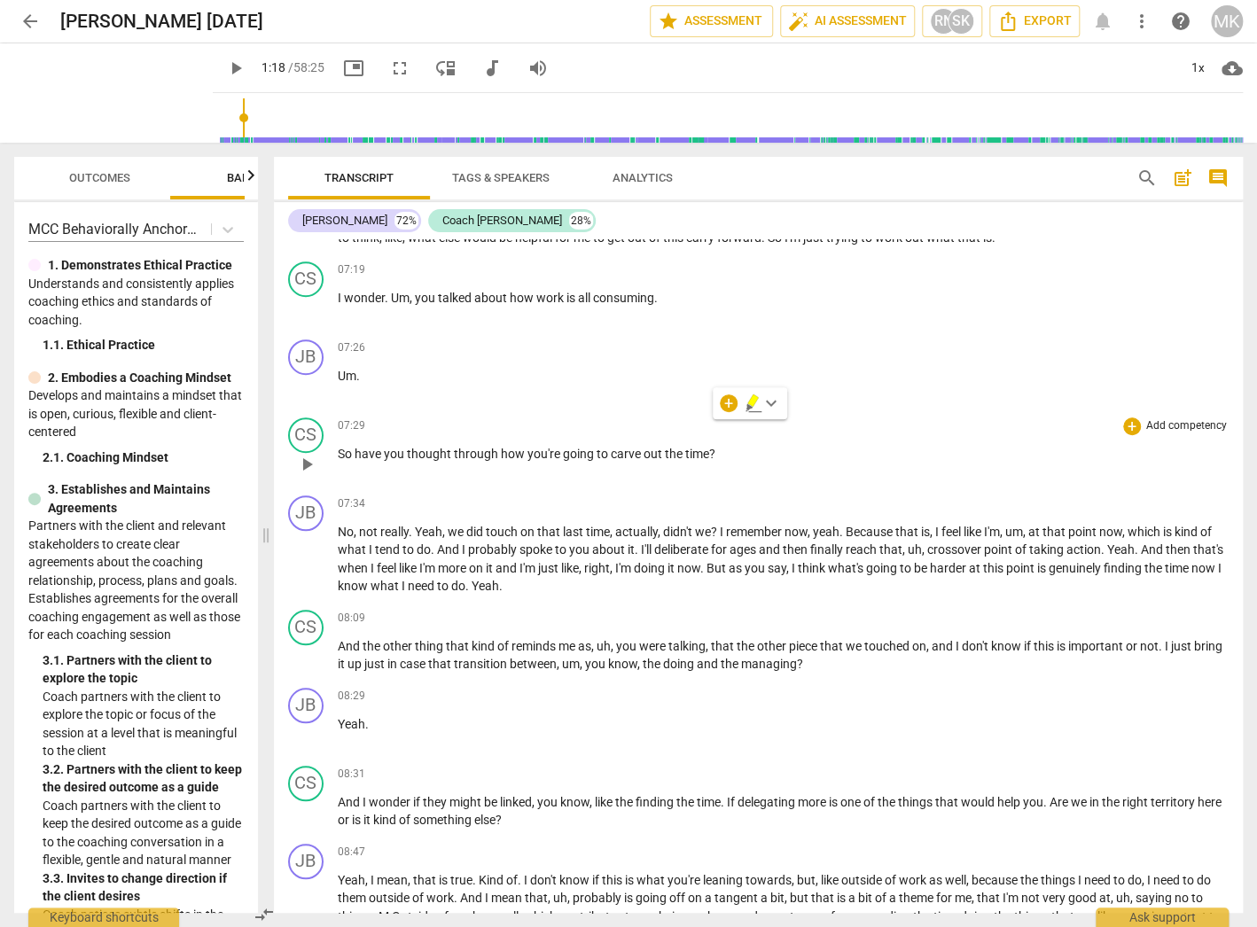
drag, startPoint x: 713, startPoint y: 461, endPoint x: 721, endPoint y: 449, distance: 14.5
click at [713, 488] on div "JB play_arrow pause 07:34 + Add competency keyboard_arrow_right No , not really…" at bounding box center [758, 545] width 969 height 114
drag, startPoint x: 725, startPoint y: 427, endPoint x: 326, endPoint y: 417, distance: 399.0
click at [326, 417] on div "CS play_arrow pause 07:29 + Add competency keyboard_arrow_right So have you tho…" at bounding box center [758, 449] width 969 height 78
copy p "So have you thought through how you're going to carve out the time ?"
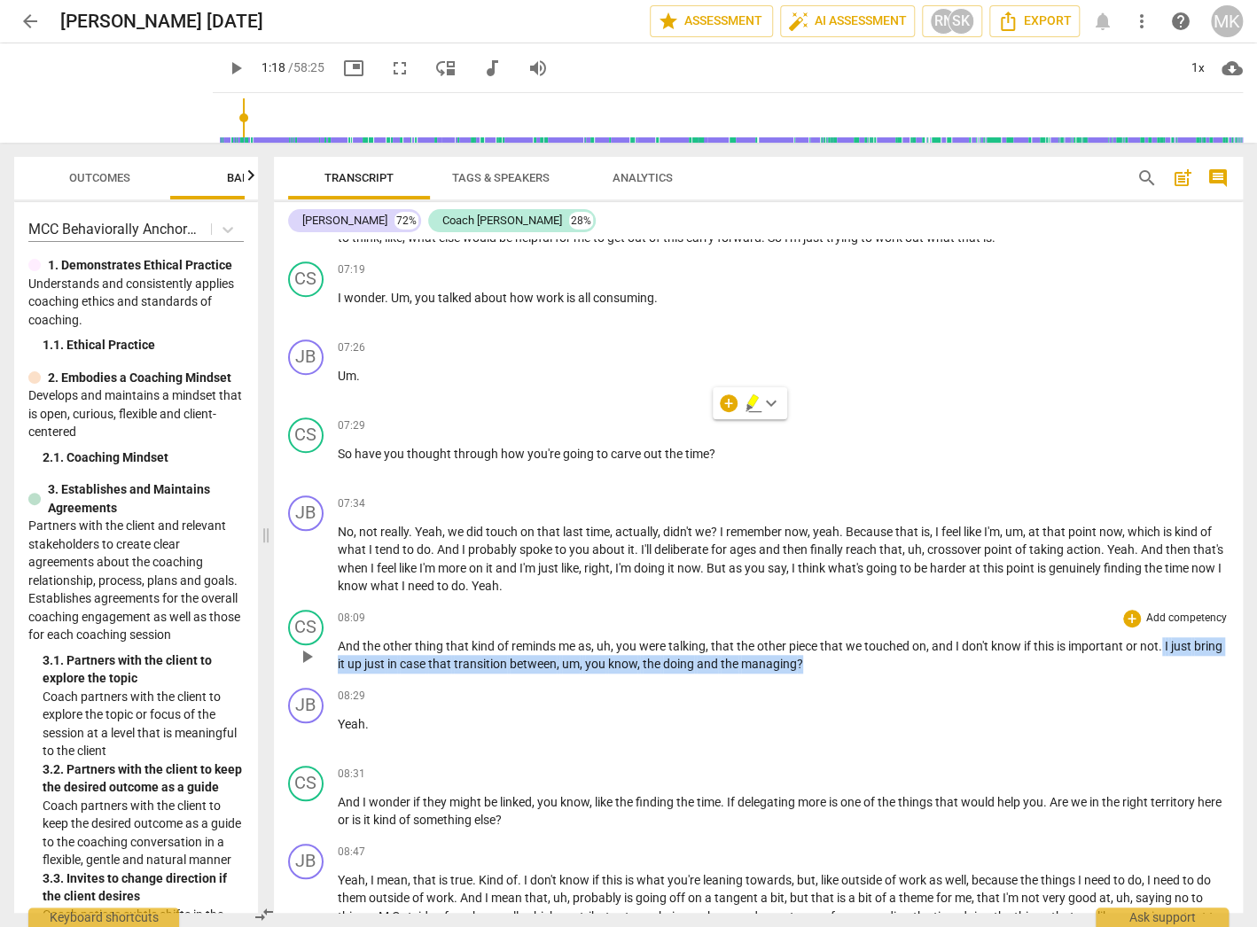
drag, startPoint x: 1165, startPoint y: 617, endPoint x: 1166, endPoint y: 635, distance: 17.8
click at [1166, 637] on p "And the other thing that kind of reminds me as , uh , you were talking , that t…" at bounding box center [783, 655] width 891 height 36
copy p "I just bring it up just in case that transition between , um , you know , the d…"
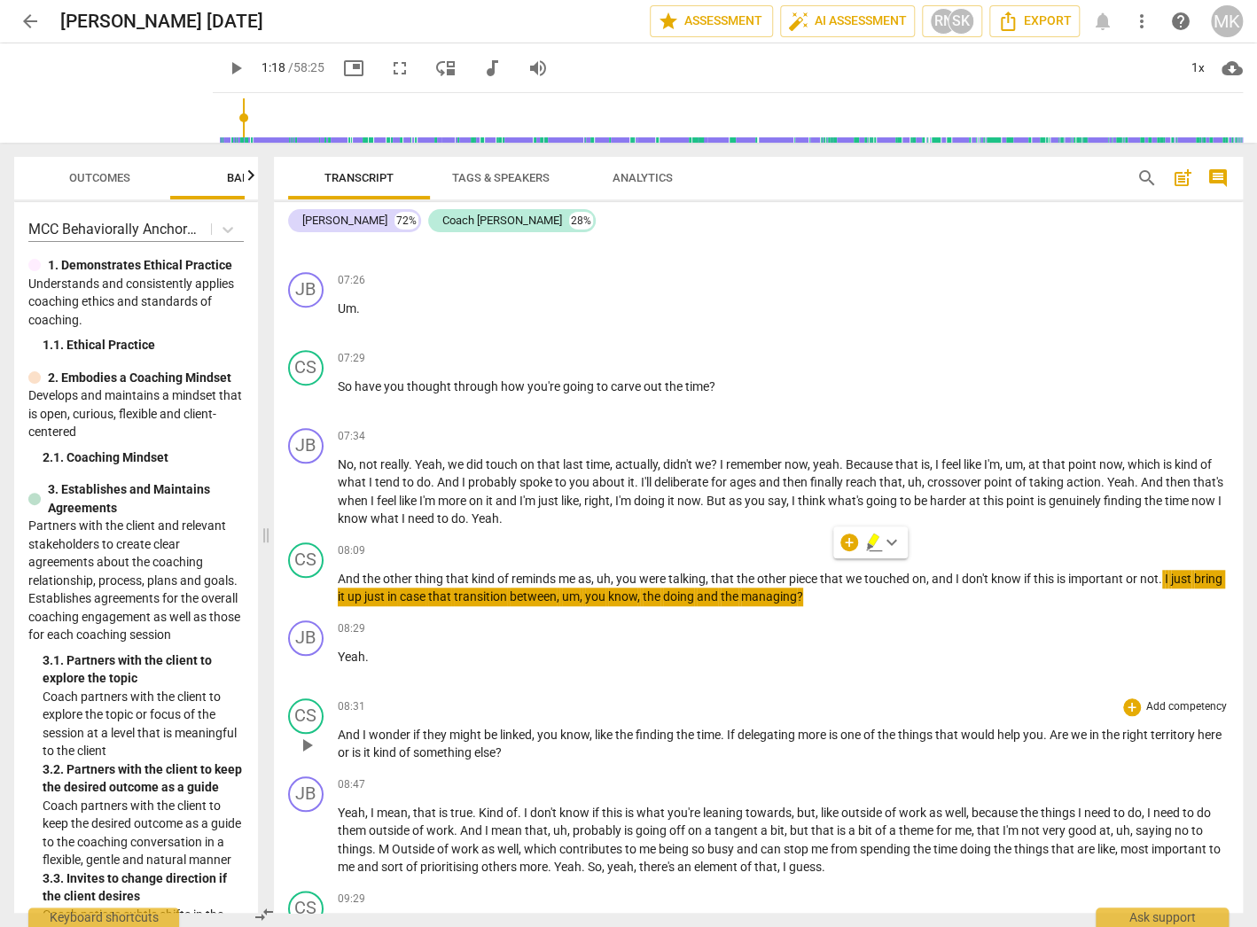
scroll to position [3719, 0]
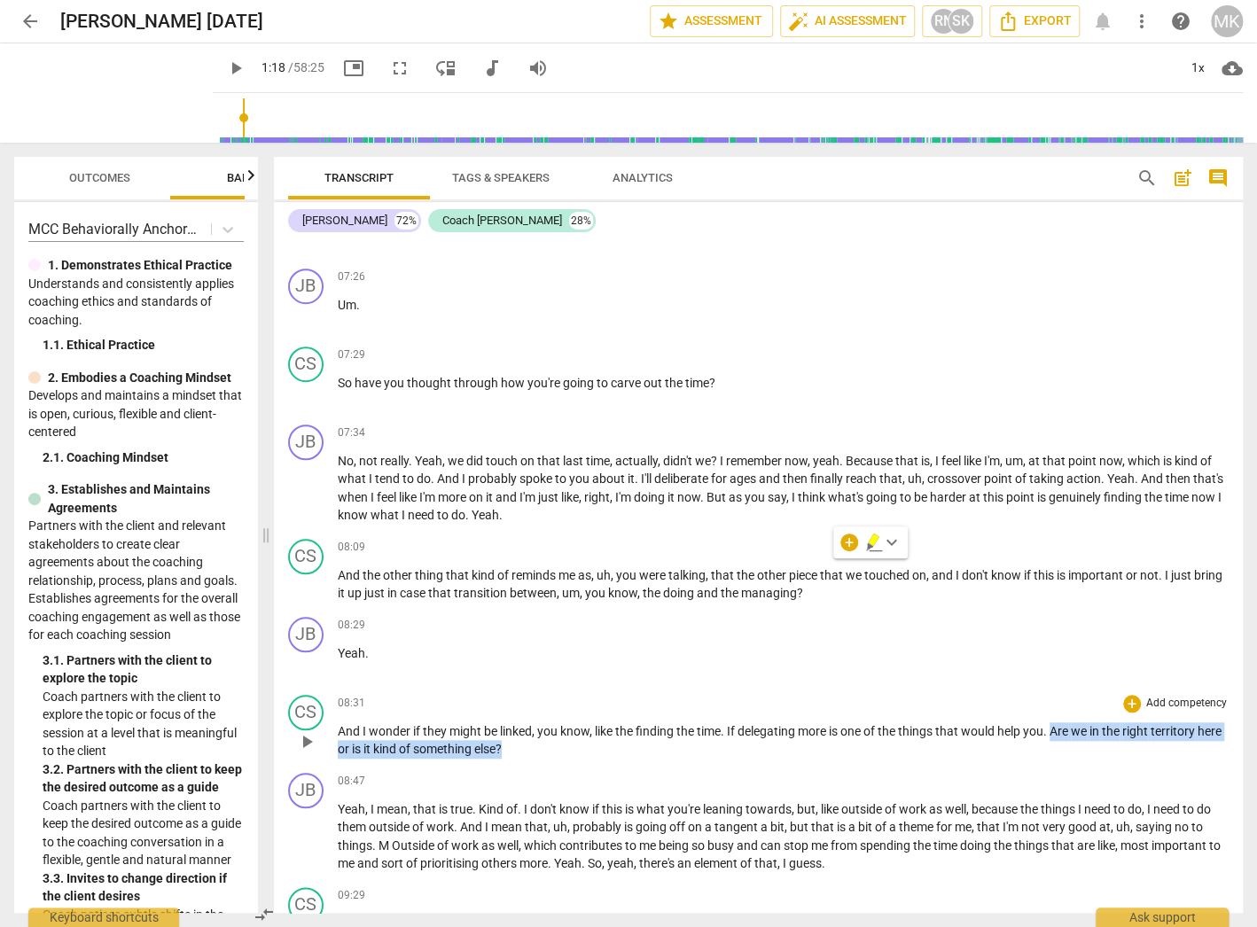
drag, startPoint x: 1056, startPoint y: 695, endPoint x: 1056, endPoint y: 717, distance: 22.2
click at [1056, 722] on p "And I wonder if they might be linked , you know , like the finding the time . I…" at bounding box center [783, 740] width 891 height 36
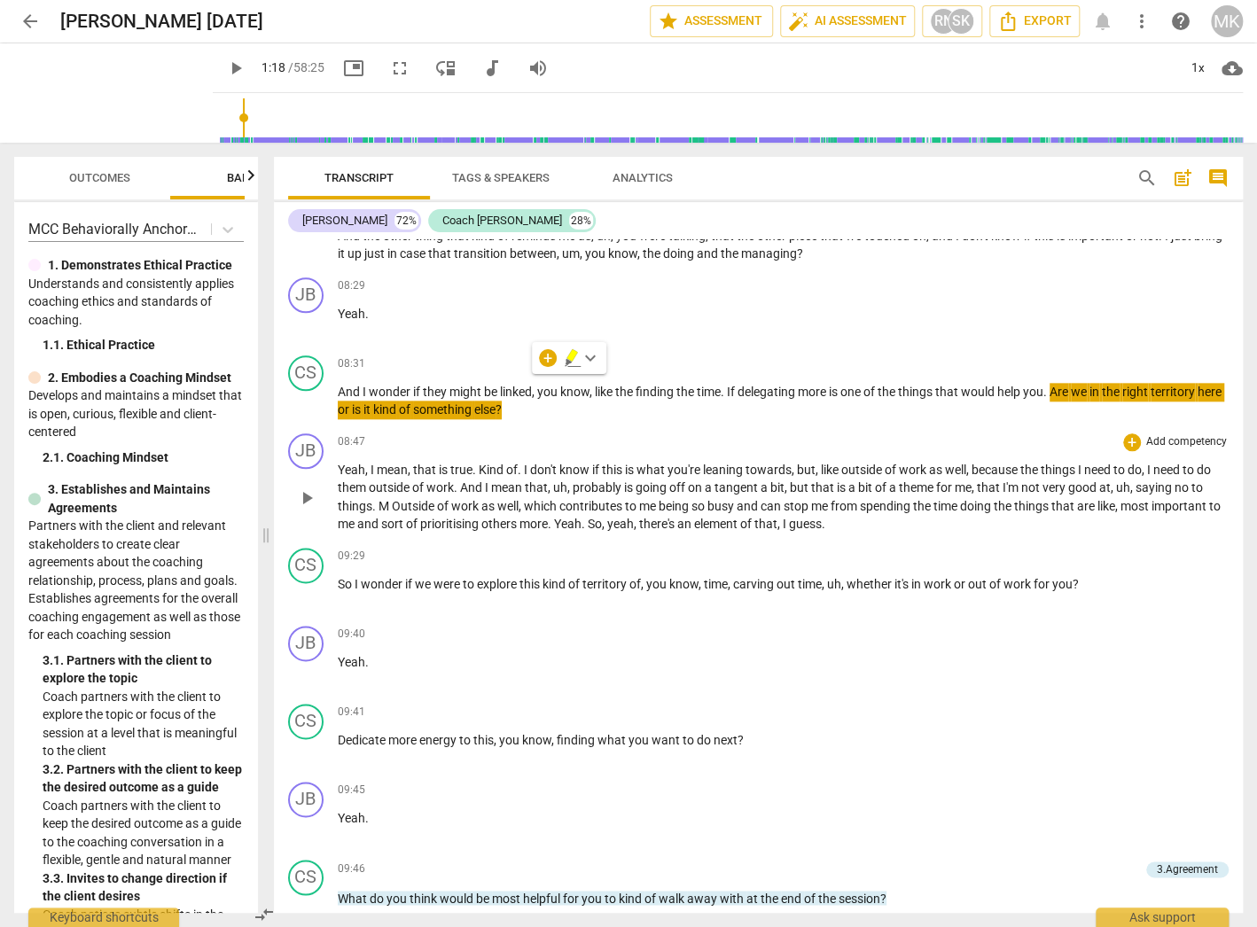
scroll to position [4073, 0]
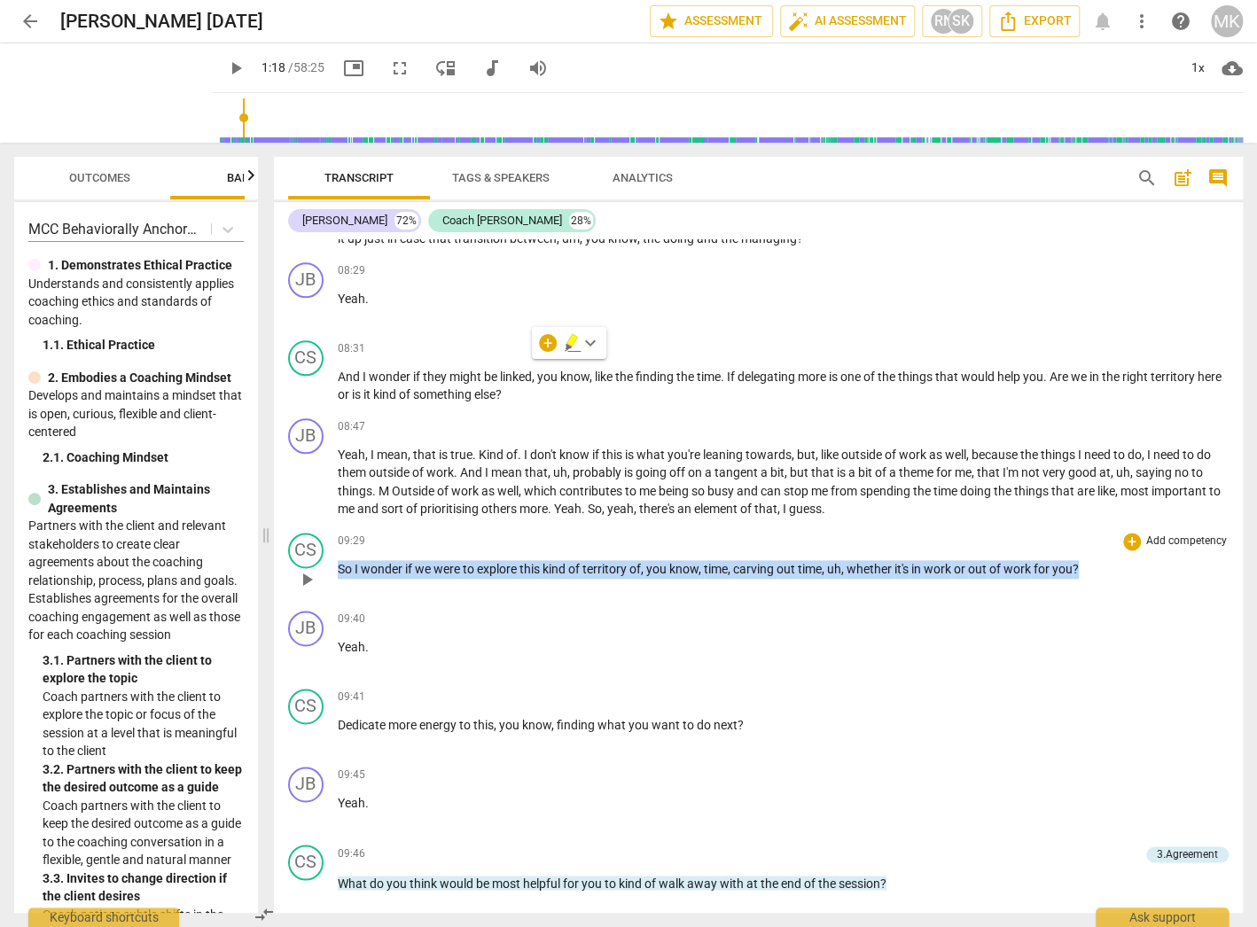
drag, startPoint x: 1085, startPoint y: 536, endPoint x: 325, endPoint y: 544, distance: 759.6
click at [325, 544] on div "CS play_arrow pause 09:29 + Add competency keyboard_arrow_right So I wonder if …" at bounding box center [758, 565] width 969 height 78
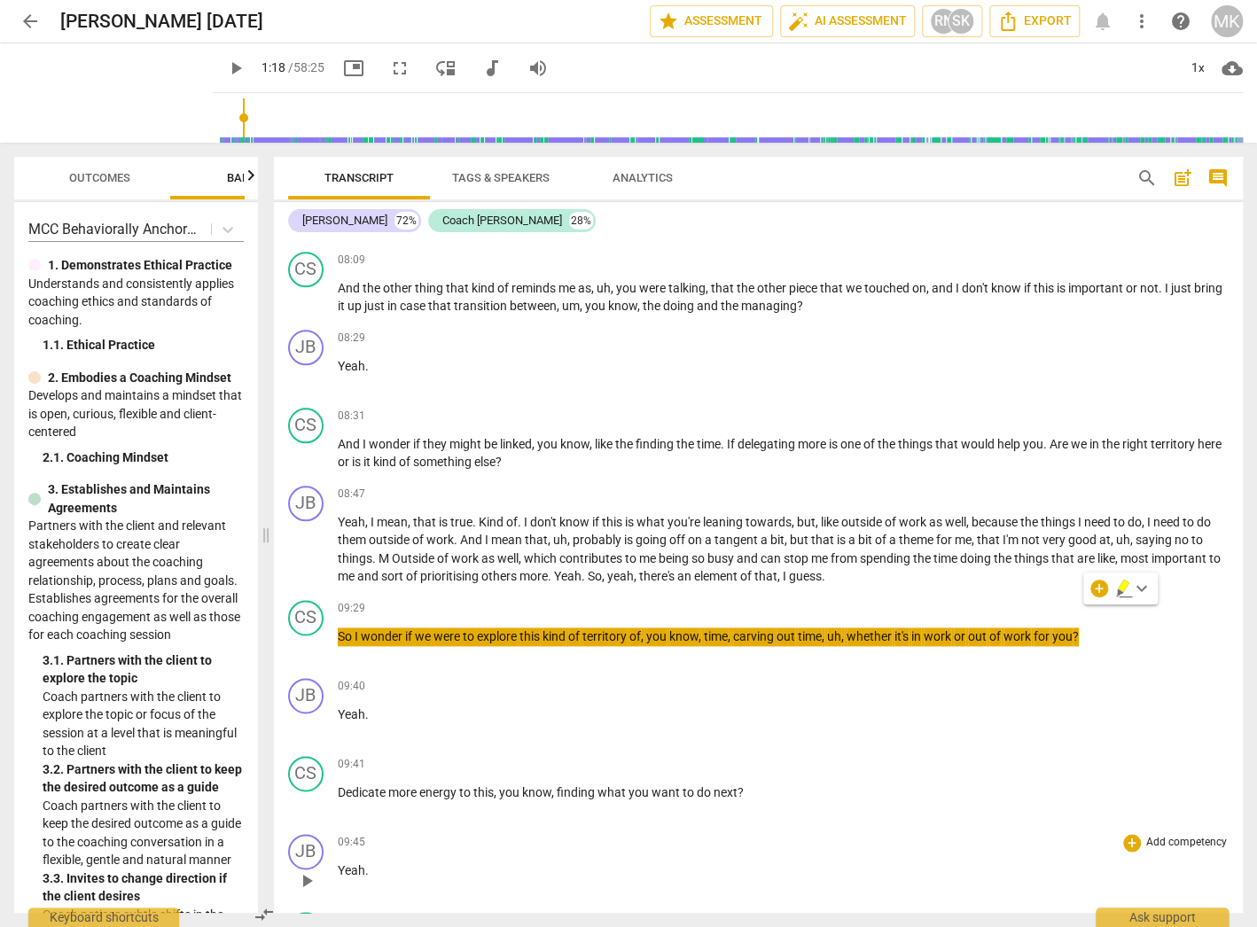
scroll to position [4003, 0]
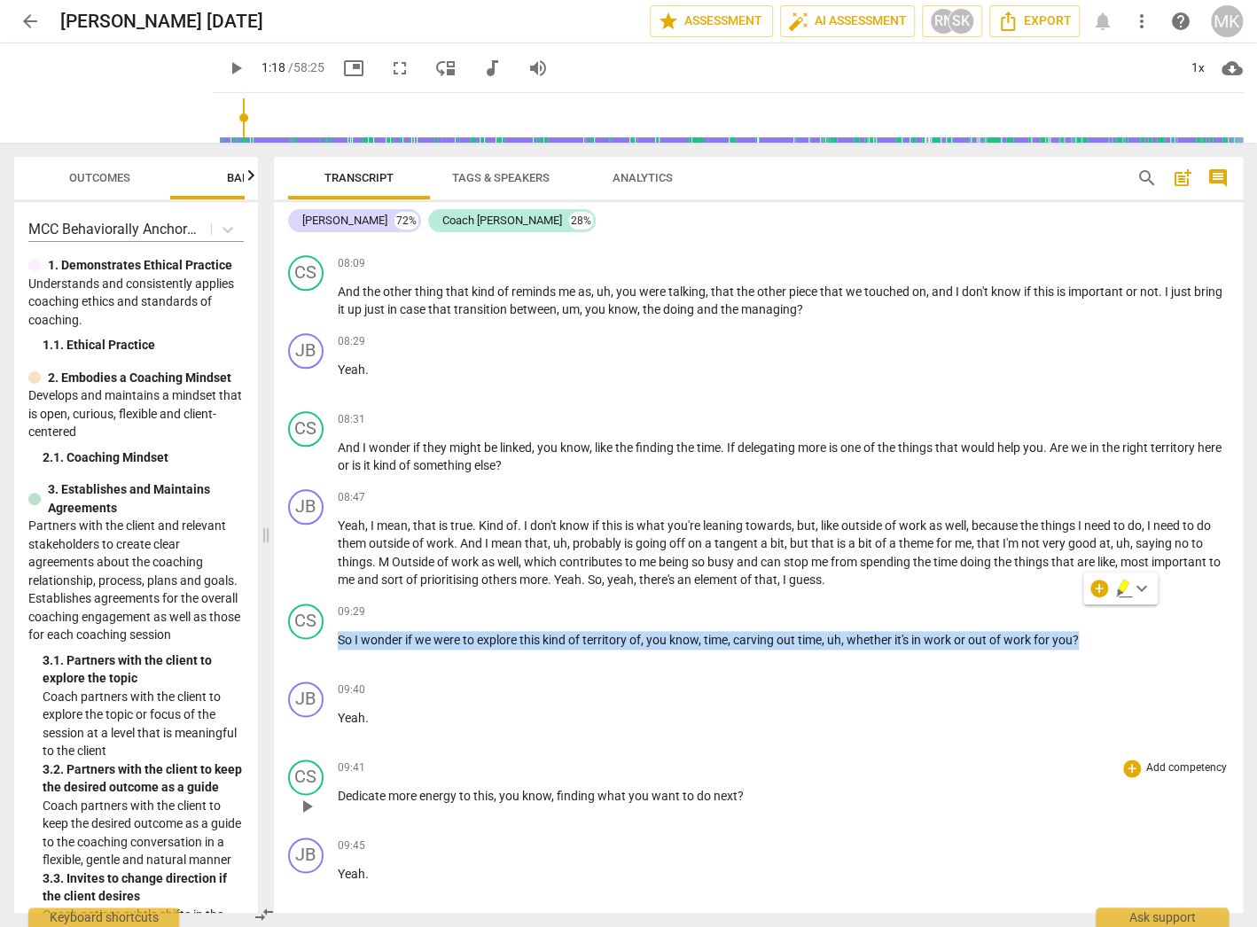
click at [767, 787] on p "Dedicate more energy to this , you know , finding what you want to do next ?" at bounding box center [783, 796] width 891 height 19
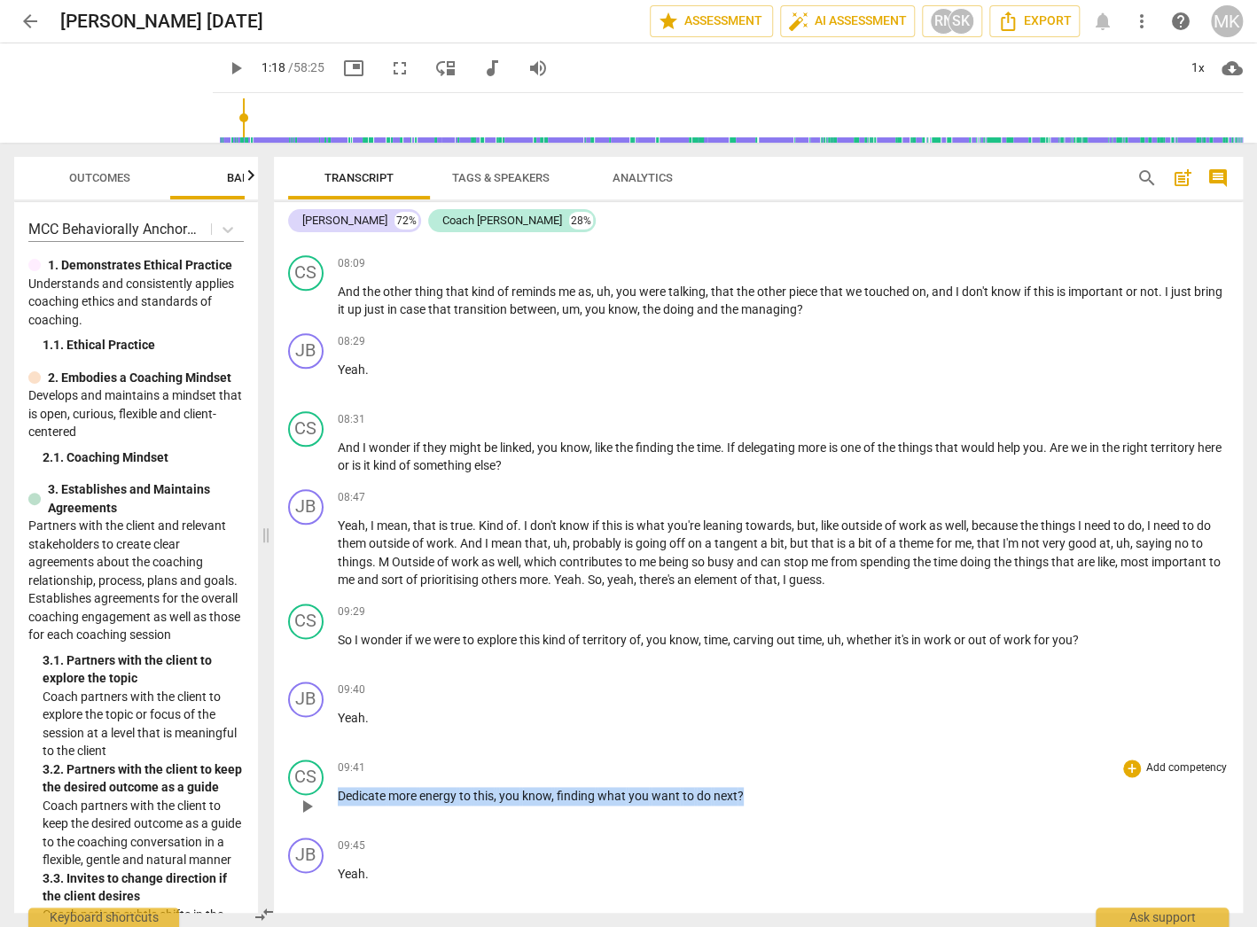
drag, startPoint x: 769, startPoint y: 762, endPoint x: 330, endPoint y: 775, distance: 439.8
click at [330, 775] on div "CS play_arrow pause 09:41 + Add competency keyboard_arrow_right Dedicate more e…" at bounding box center [758, 791] width 969 height 78
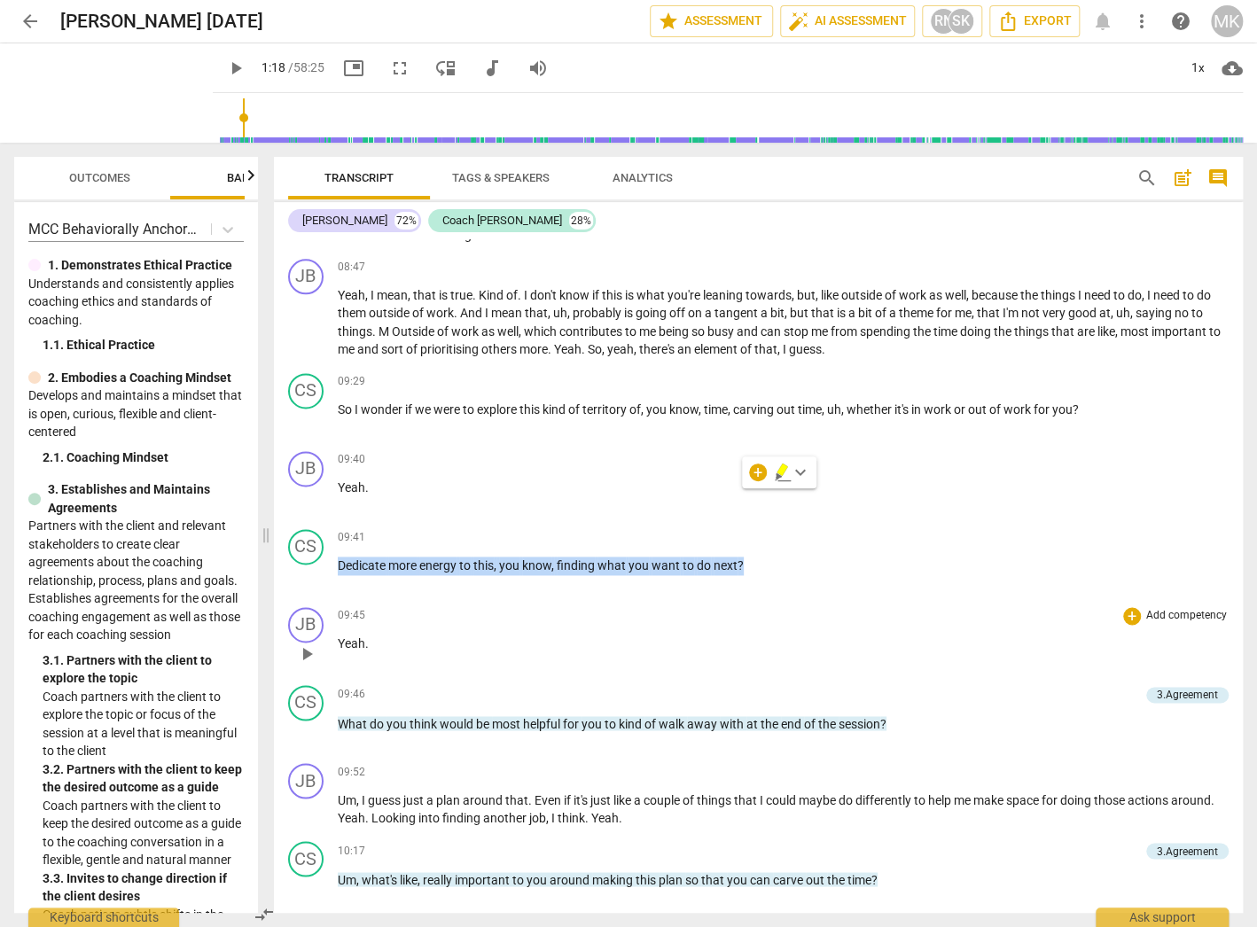
scroll to position [4286, 0]
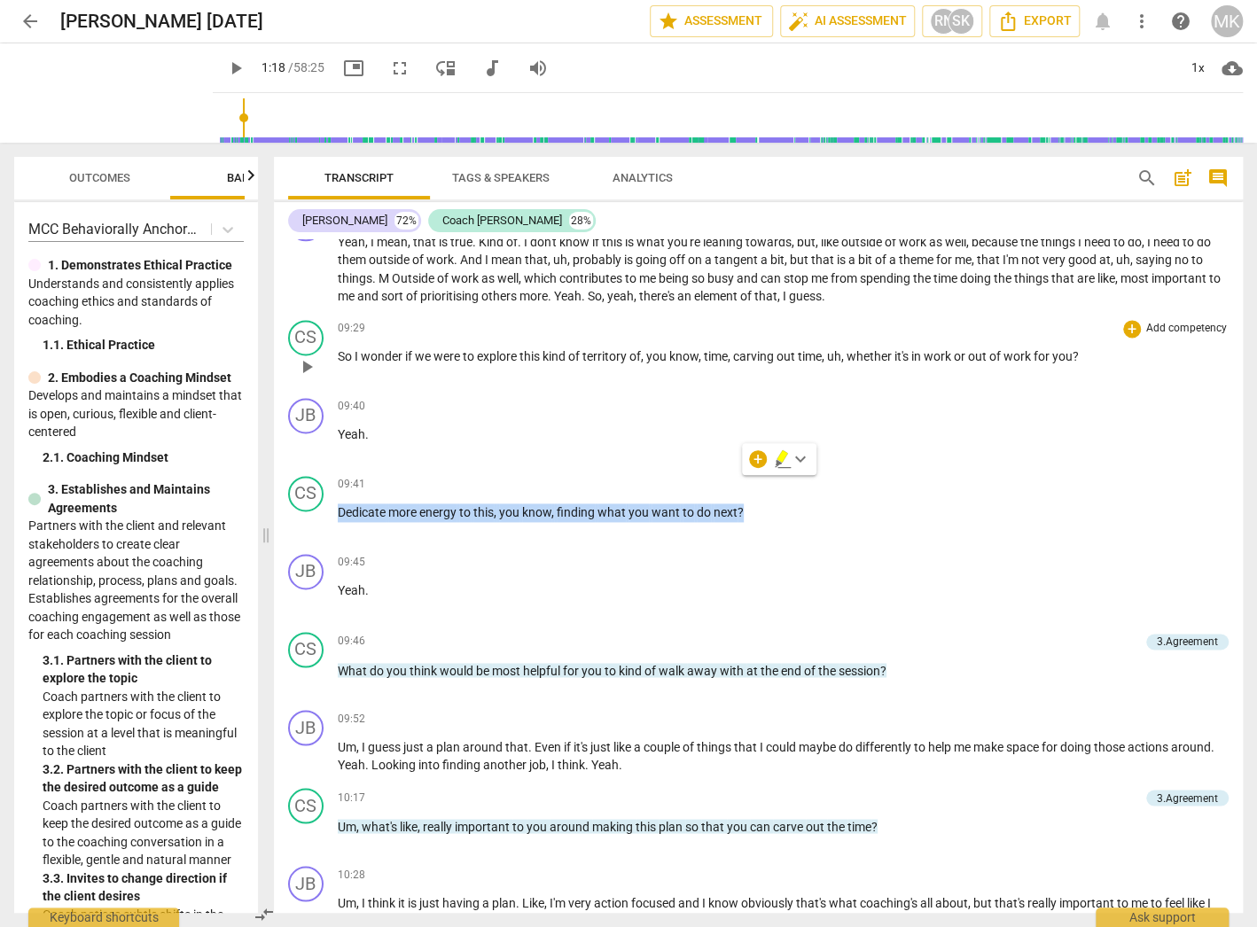
click at [313, 356] on span "play_arrow" at bounding box center [306, 366] width 21 height 21
drag, startPoint x: 302, startPoint y: 488, endPoint x: 290, endPoint y: 492, distance: 12.9
click at [302, 512] on span "pause" at bounding box center [306, 522] width 21 height 21
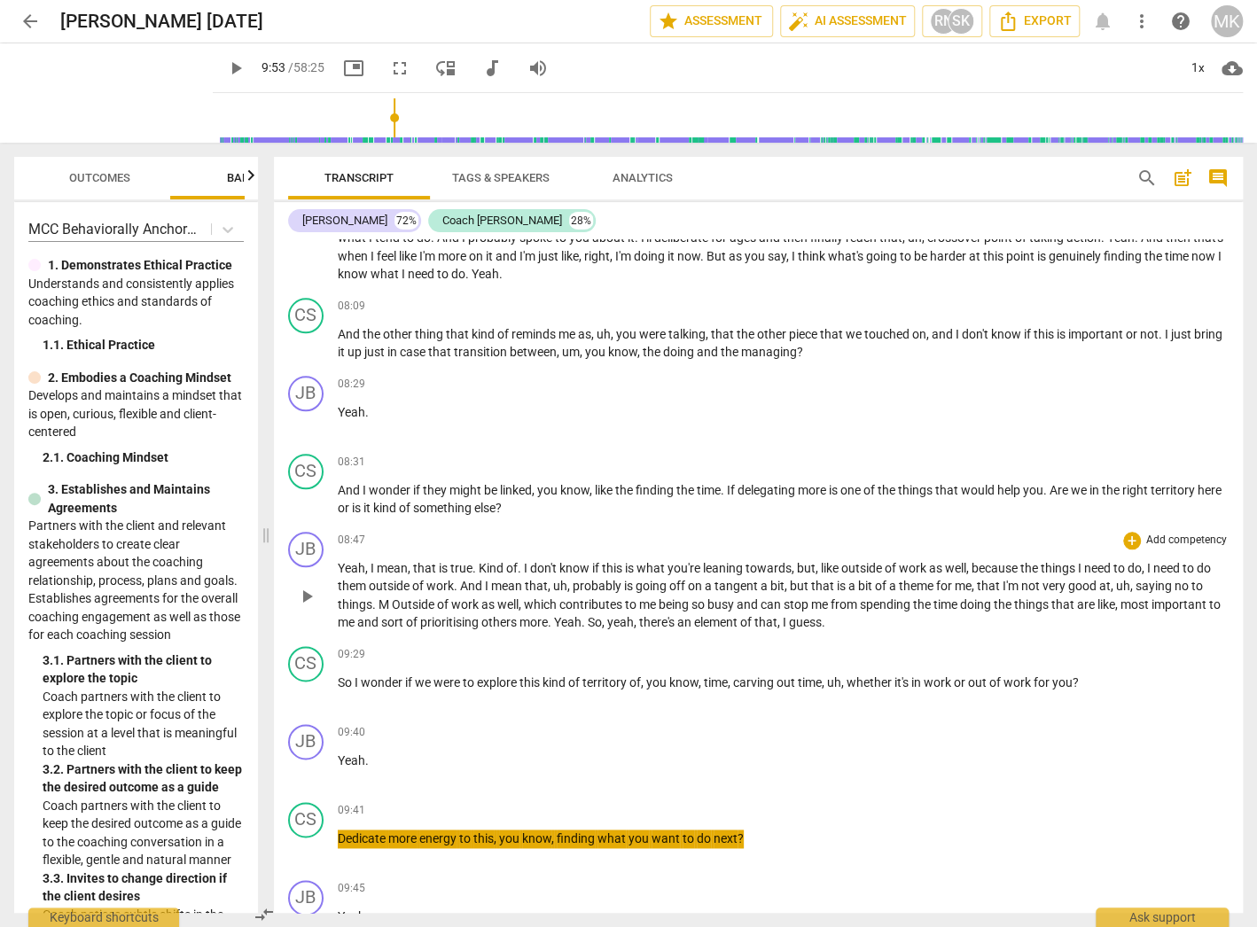
scroll to position [3932, 0]
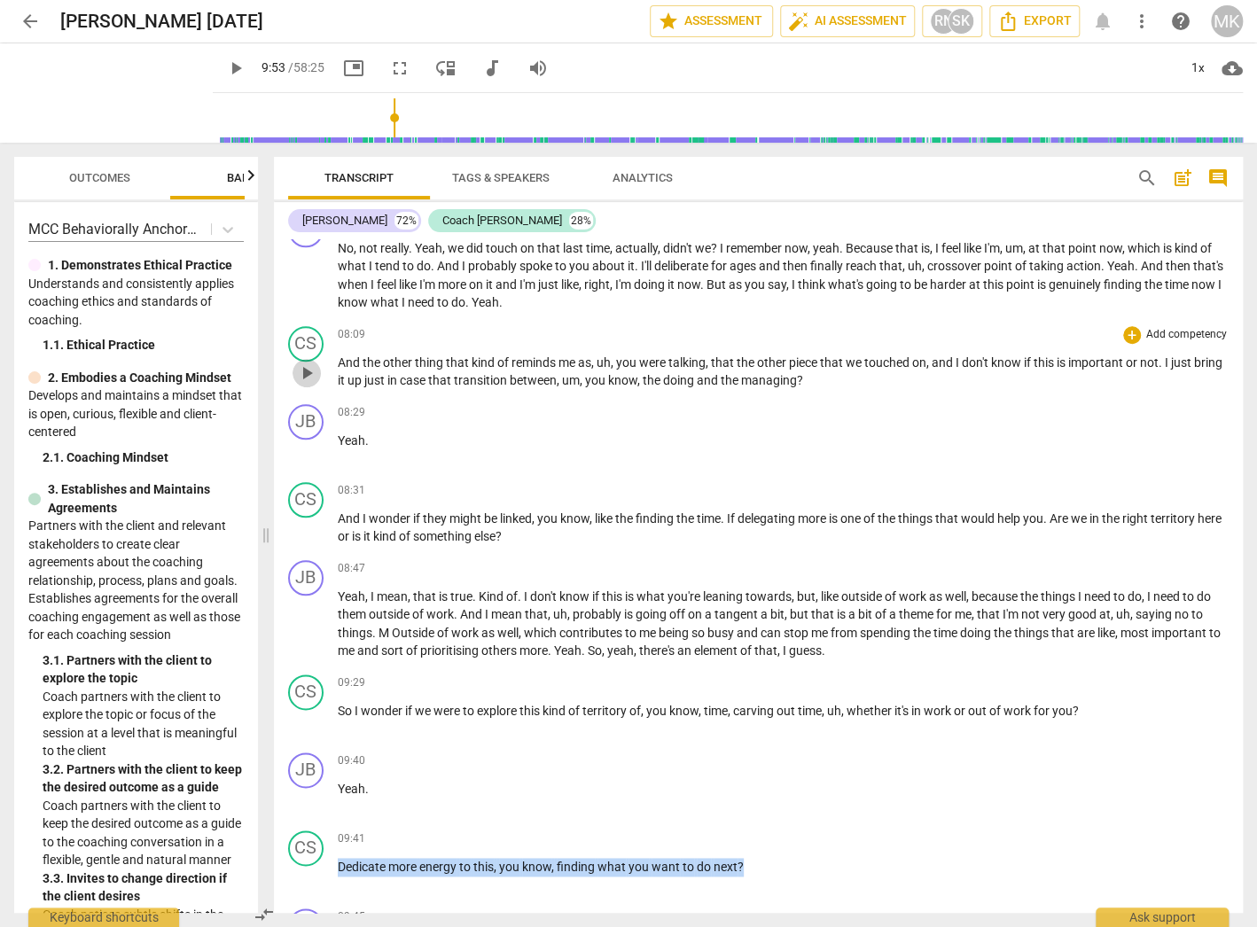
click at [312, 362] on span "play_arrow" at bounding box center [306, 372] width 21 height 21
click at [312, 518] on span "pause" at bounding box center [306, 528] width 21 height 21
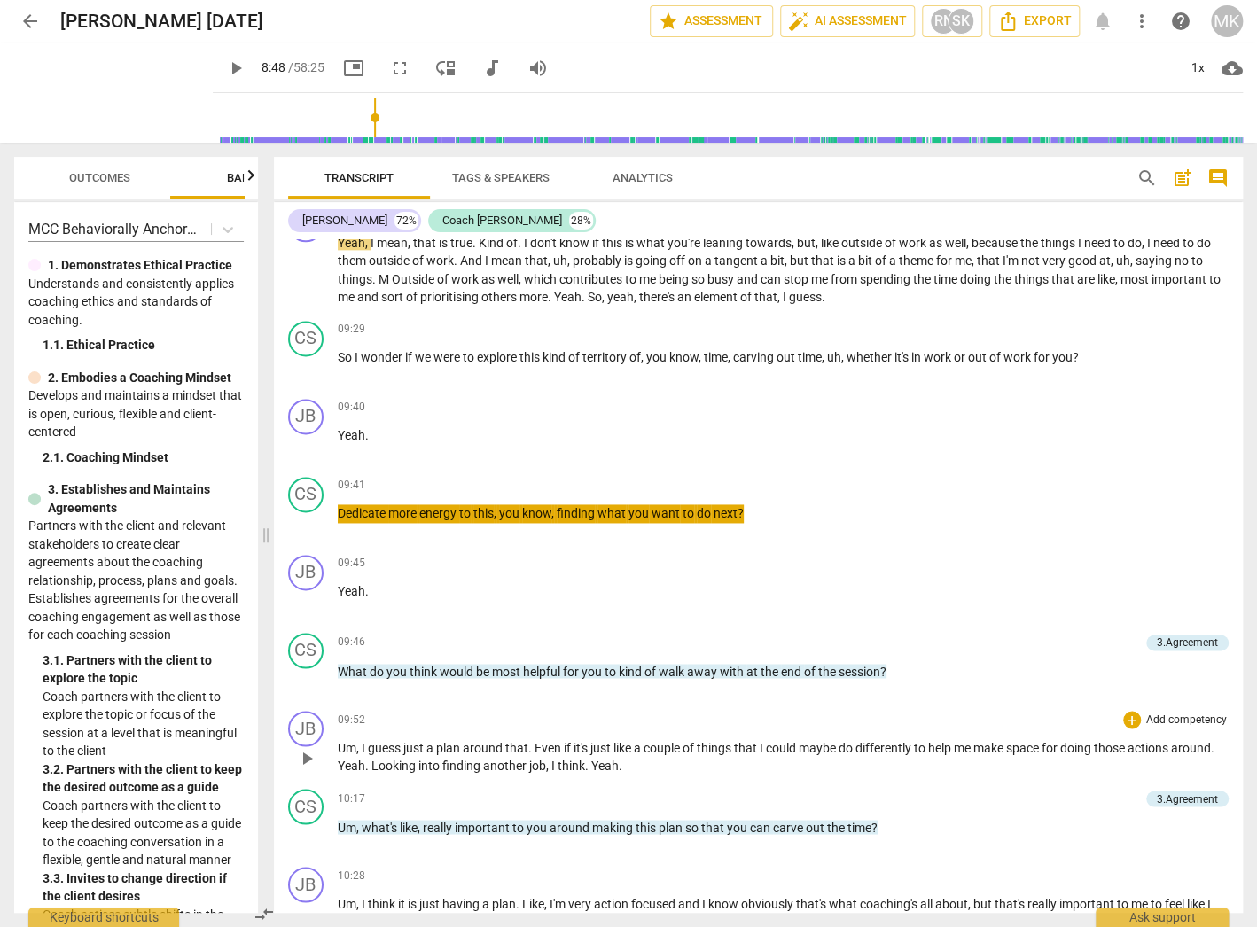
scroll to position [4286, 0]
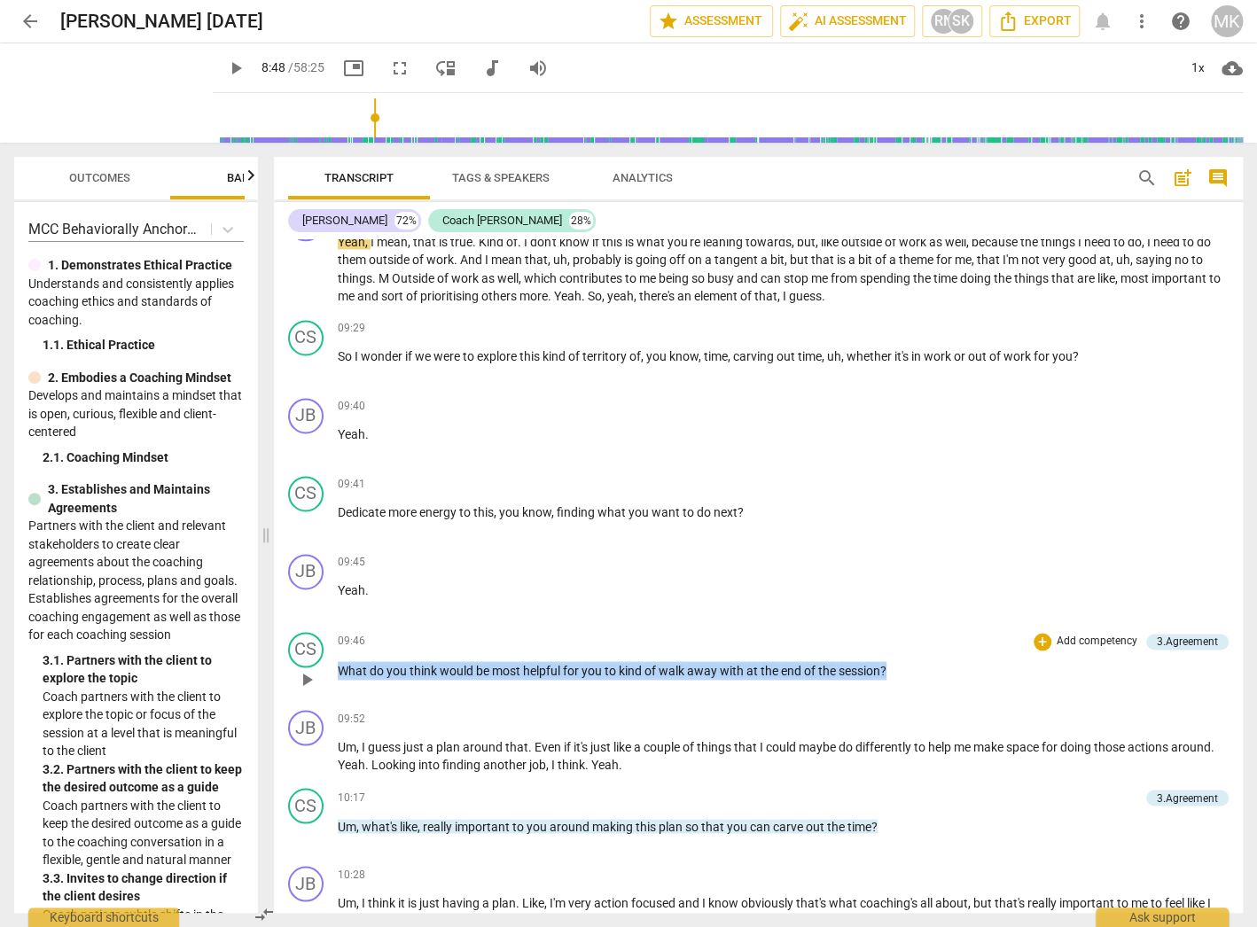
drag, startPoint x: 900, startPoint y: 642, endPoint x: 337, endPoint y: 645, distance: 563.7
click at [338, 661] on p "What do you think would be most helpful for you to kind of walk away with at th…" at bounding box center [783, 670] width 891 height 19
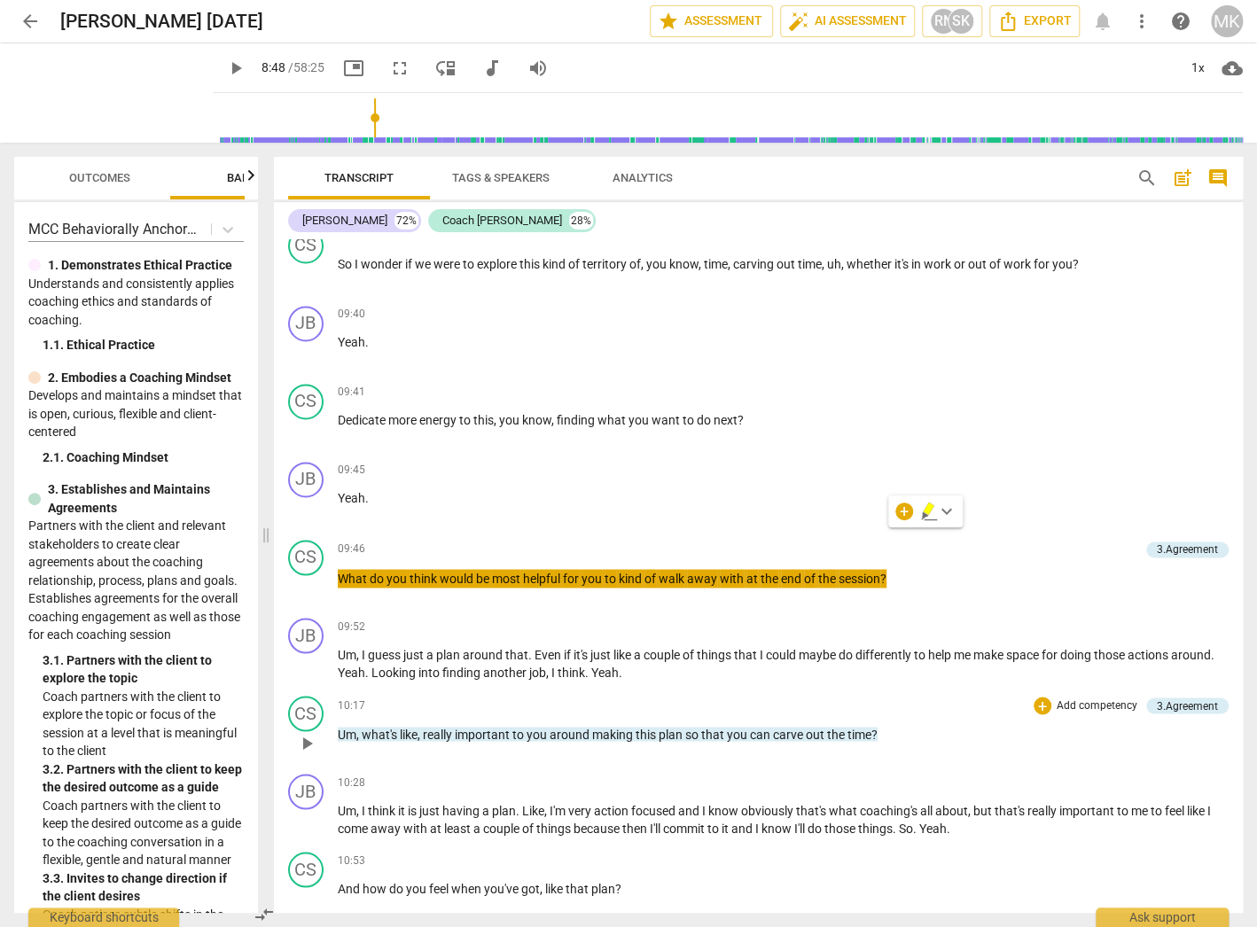
scroll to position [4428, 0]
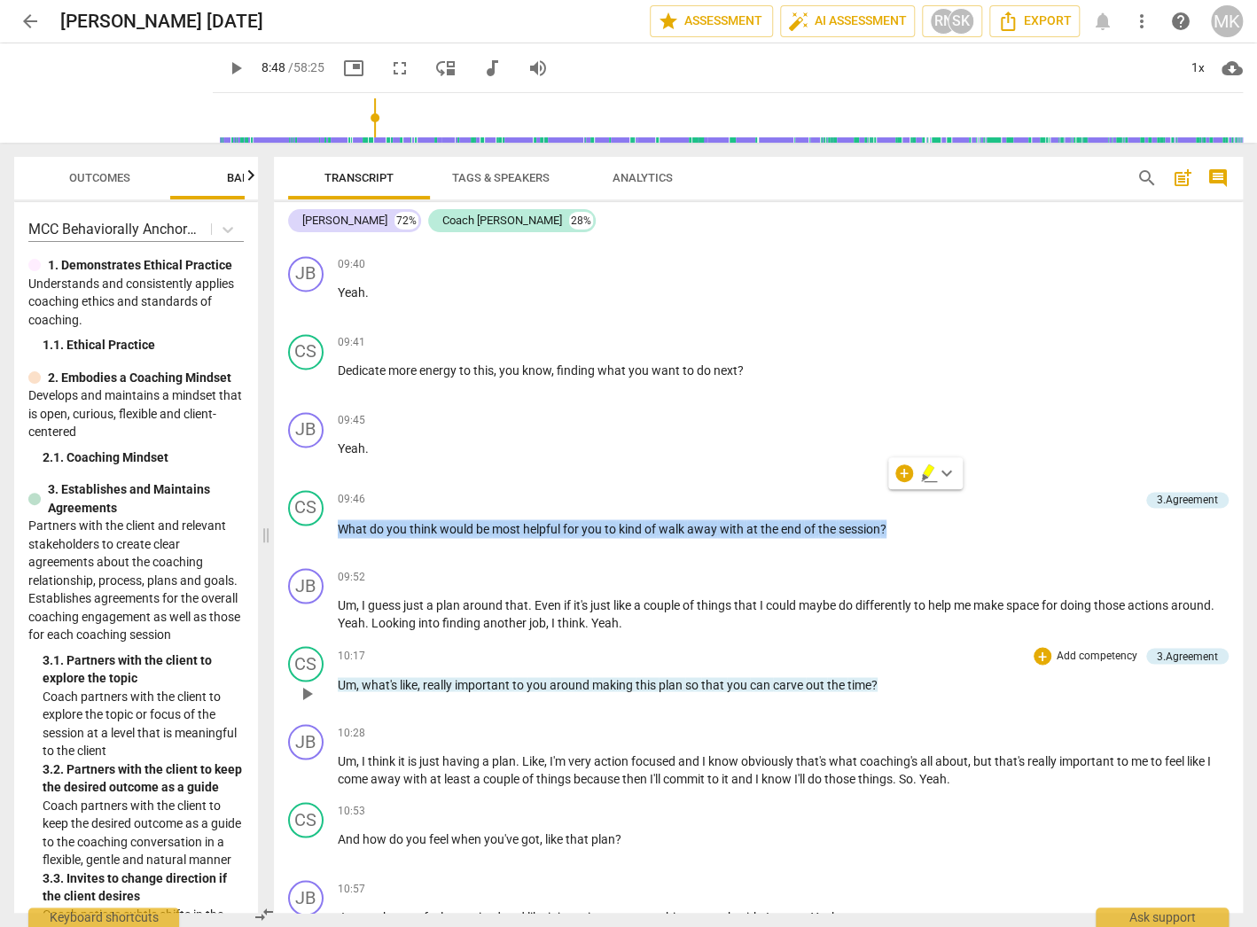
click at [886, 675] on p "Um , what's like , really important to you around making this plan so that you …" at bounding box center [783, 684] width 891 height 19
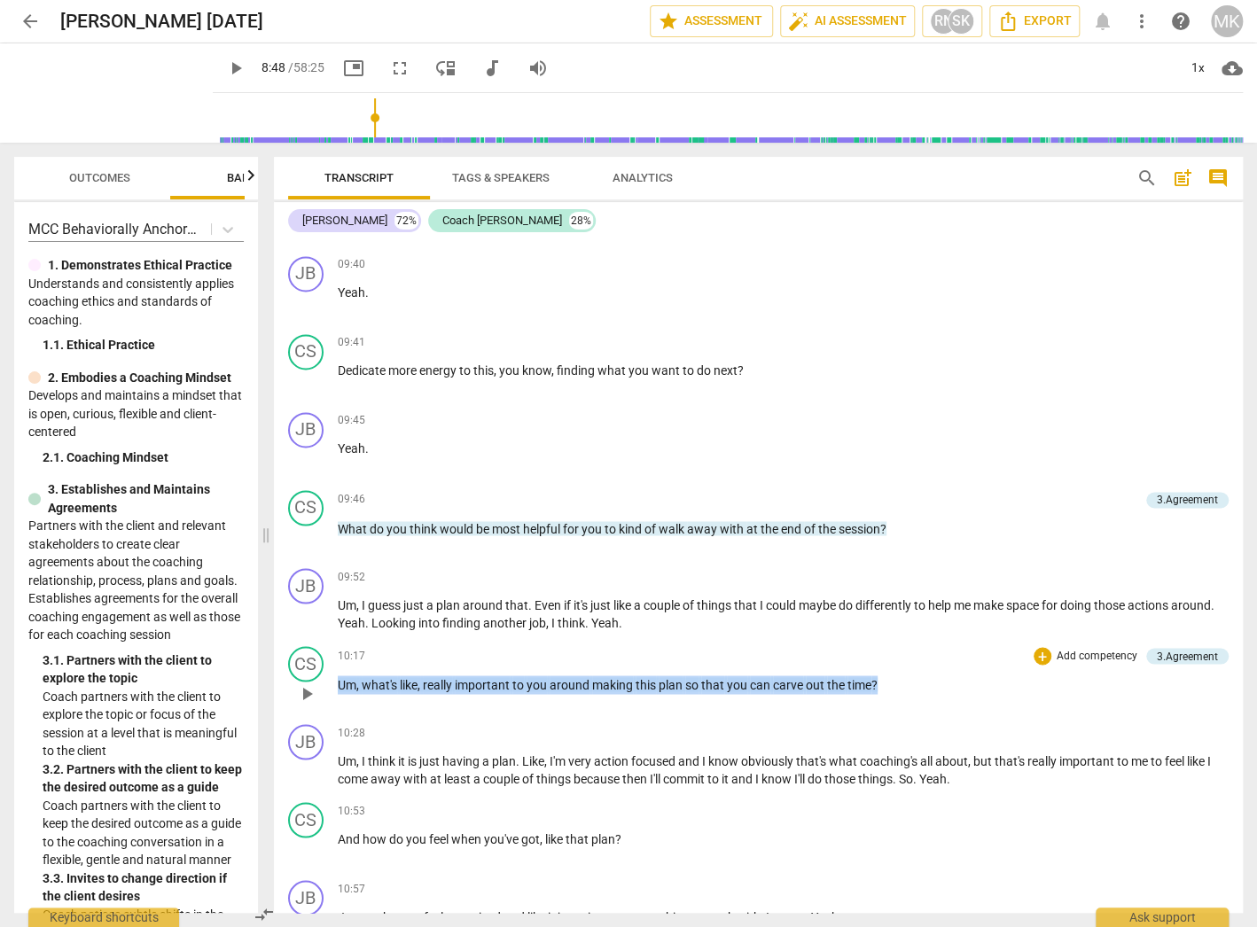
drag, startPoint x: 887, startPoint y: 653, endPoint x: 335, endPoint y: 641, distance: 552.3
click at [335, 641] on div "CS play_arrow pause 10:17 + Add competency 3.Agreement keyboard_arrow_right Um …" at bounding box center [758, 678] width 969 height 78
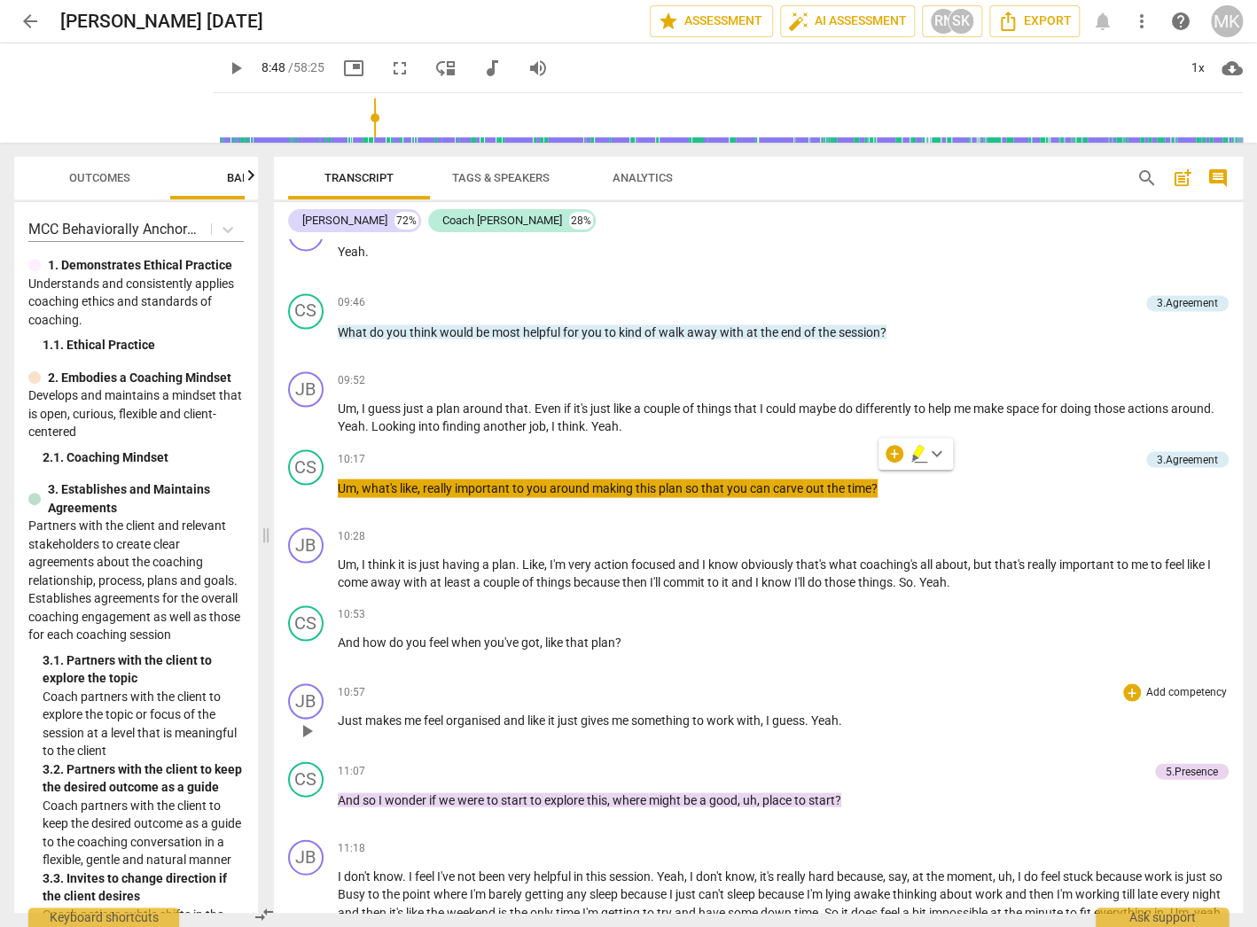
scroll to position [4641, 0]
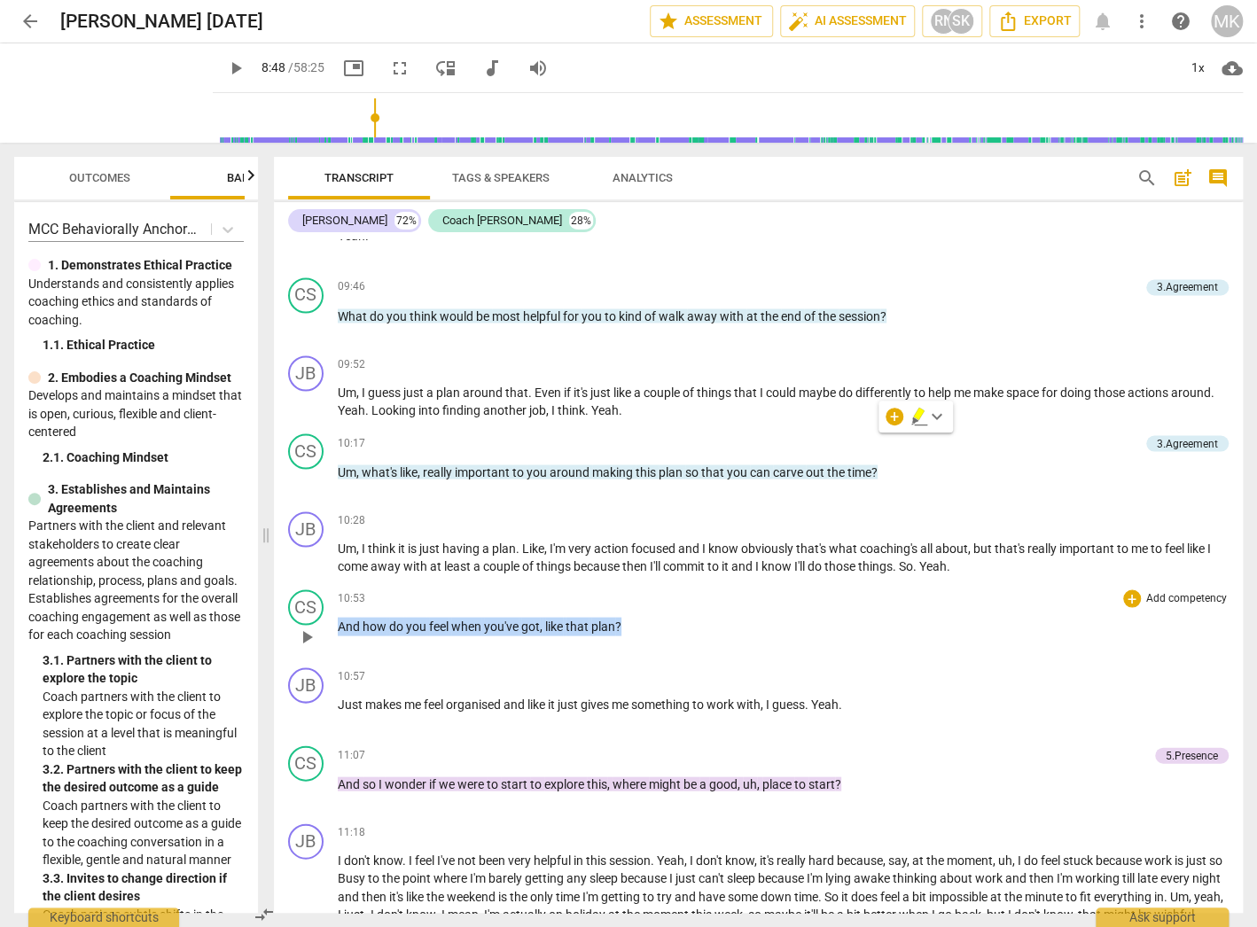
drag, startPoint x: 628, startPoint y: 590, endPoint x: 336, endPoint y: 602, distance: 291.8
click at [336, 602] on div "CS play_arrow pause 10:53 + Add competency keyboard_arrow_right And how do you …" at bounding box center [758, 621] width 969 height 78
click at [297, 626] on span "play_arrow" at bounding box center [306, 636] width 21 height 21
click at [303, 626] on span "pause" at bounding box center [306, 636] width 21 height 21
click at [303, 626] on span "play_arrow" at bounding box center [306, 636] width 21 height 21
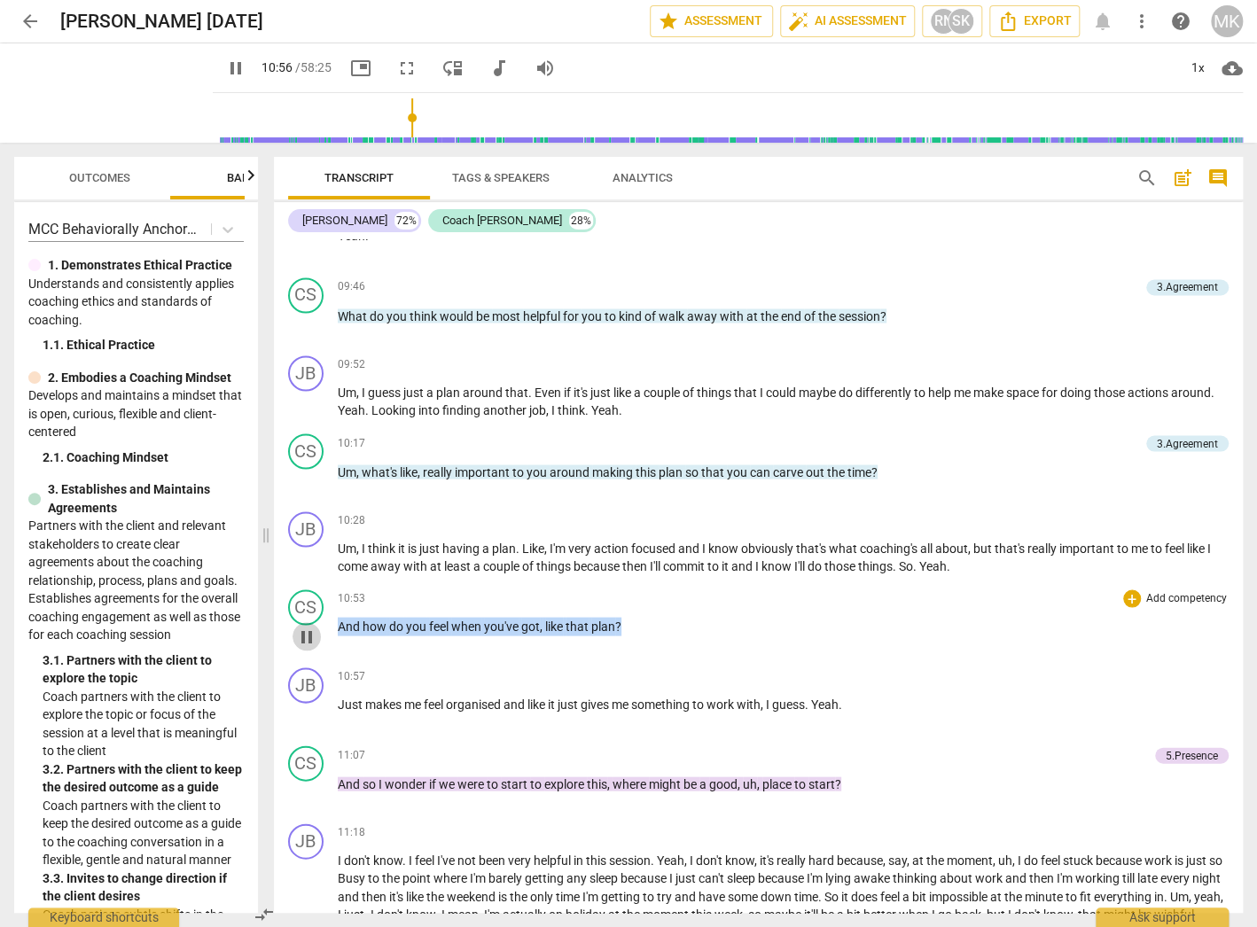
click at [304, 626] on span "pause" at bounding box center [306, 636] width 21 height 21
click at [305, 626] on span "play_arrow" at bounding box center [306, 636] width 21 height 21
click at [305, 626] on span "pause" at bounding box center [306, 636] width 21 height 21
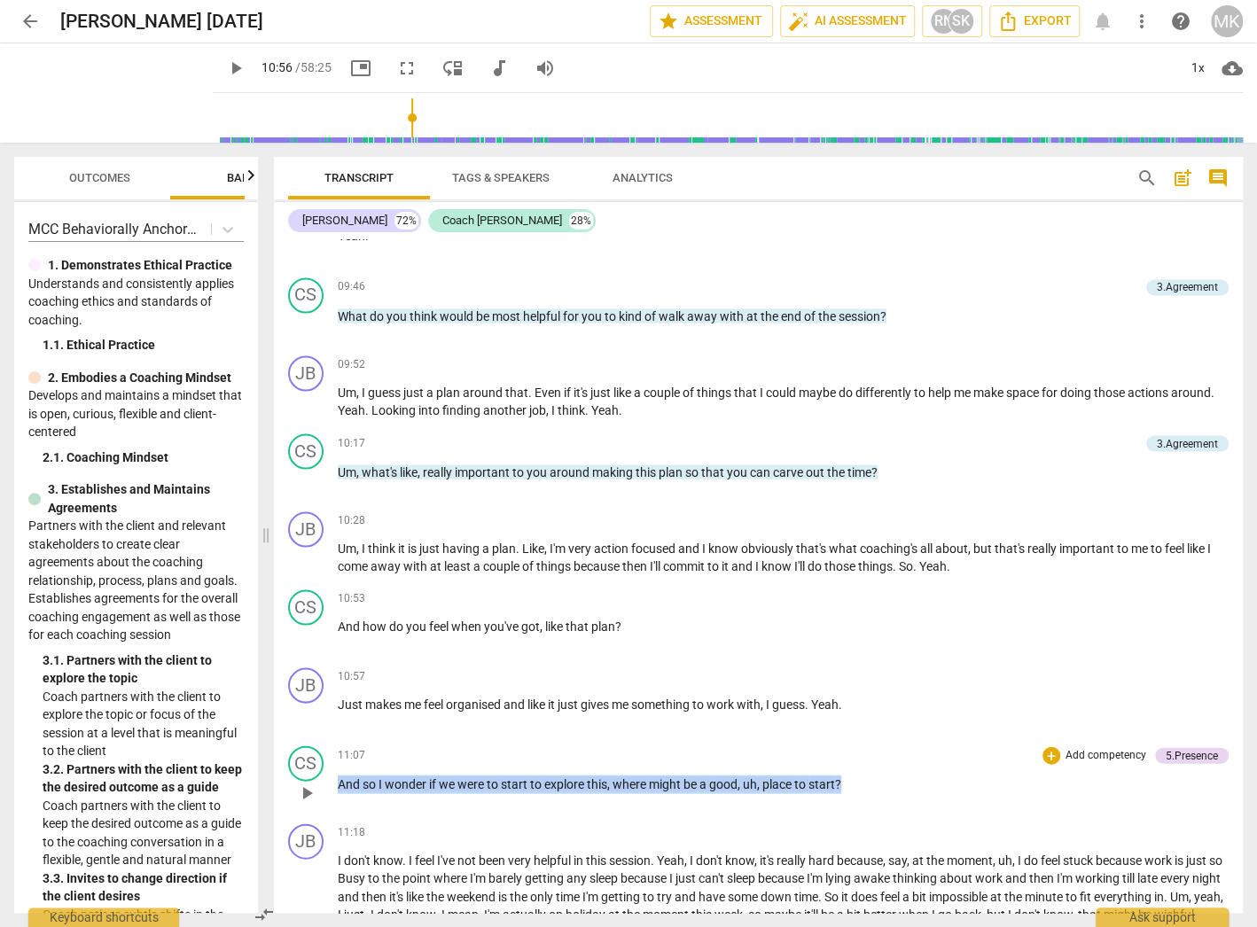
drag, startPoint x: 859, startPoint y: 749, endPoint x: 339, endPoint y: 748, distance: 520.3
click at [339, 775] on p "And so I wonder if we were to start to explore this , where might be a good , u…" at bounding box center [783, 784] width 891 height 19
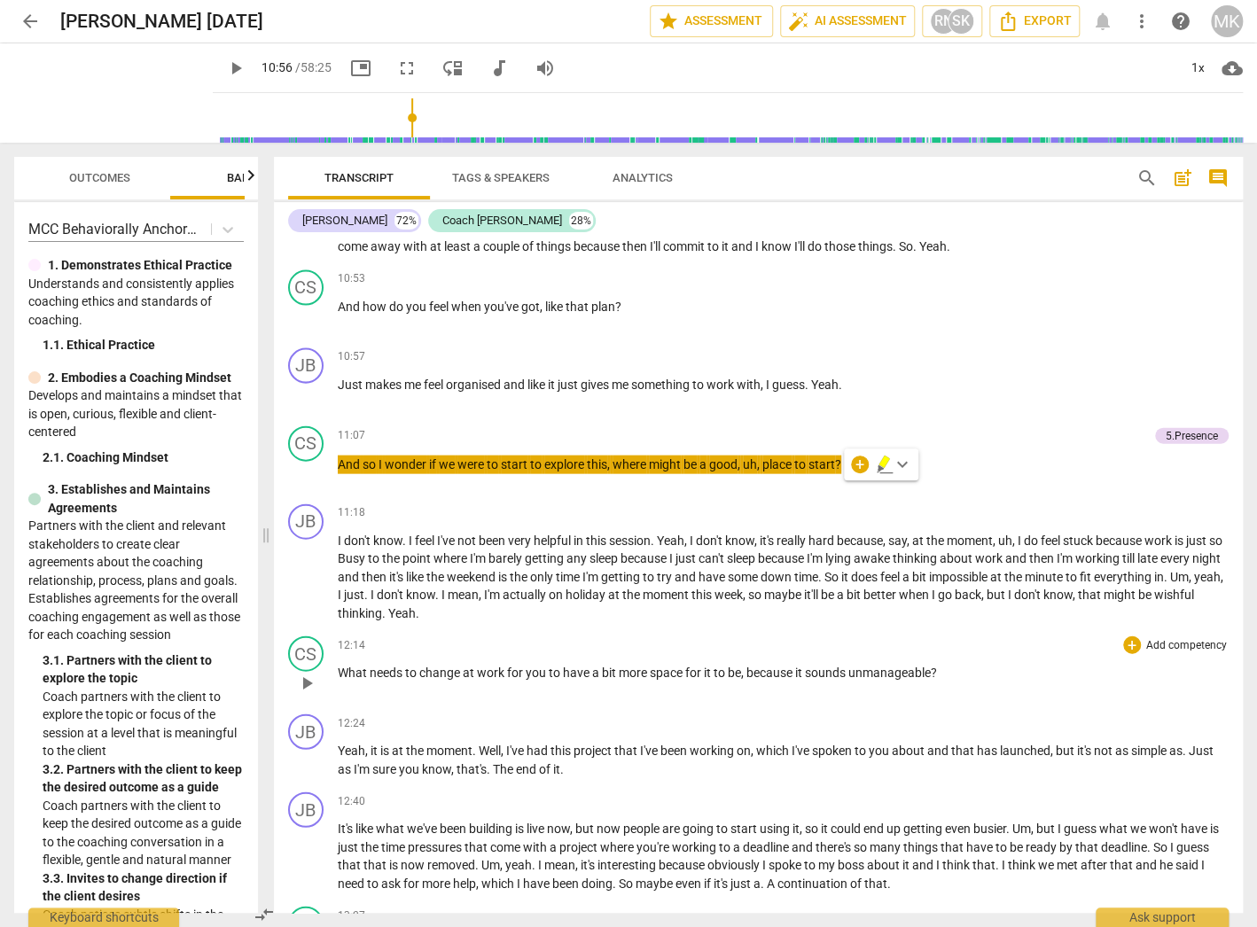
scroll to position [4995, 0]
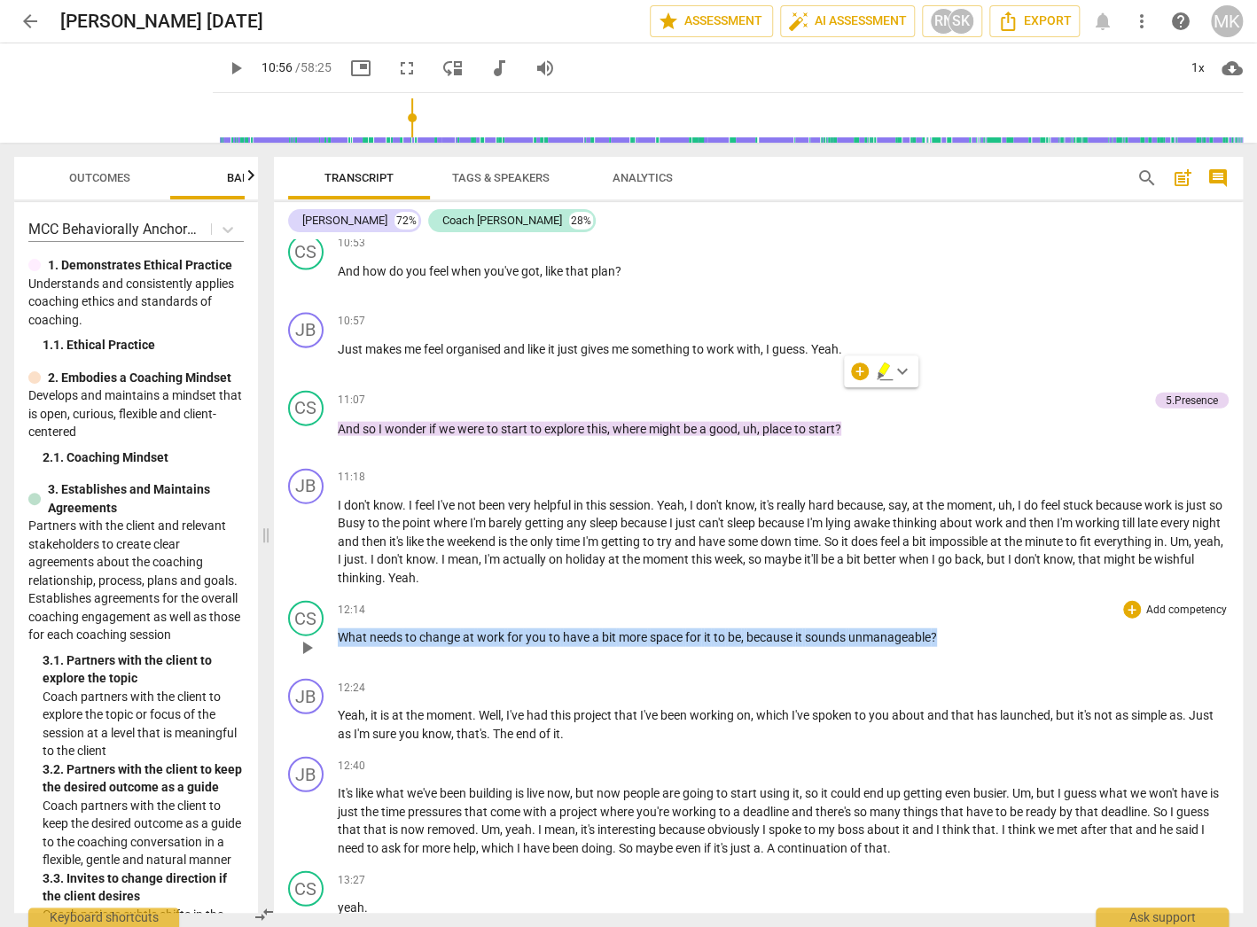
drag, startPoint x: 959, startPoint y: 604, endPoint x: 339, endPoint y: 611, distance: 619.6
click at [339, 628] on p "What needs to change at work for you to have a bit more space for it to be , be…" at bounding box center [783, 637] width 891 height 19
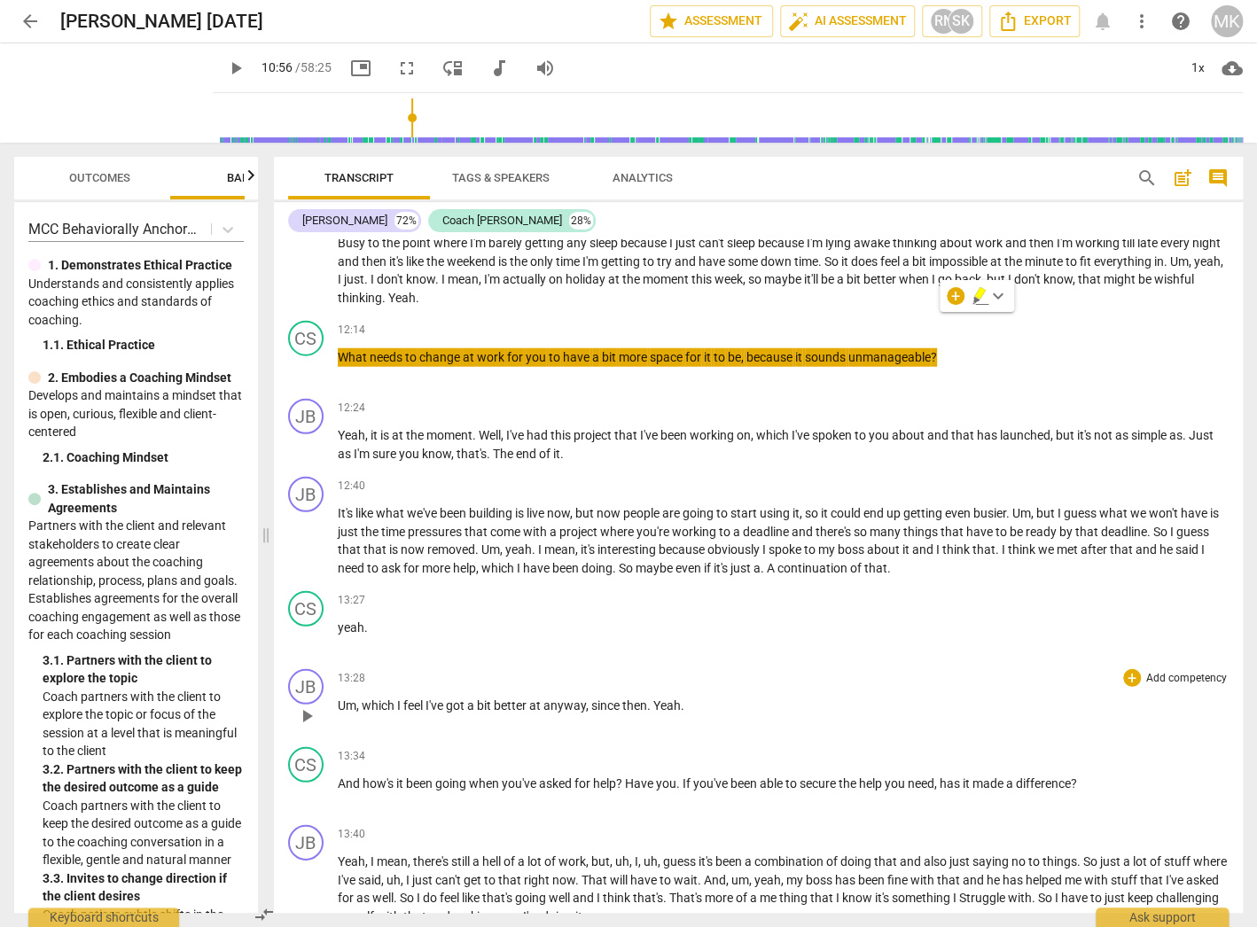
scroll to position [5279, 0]
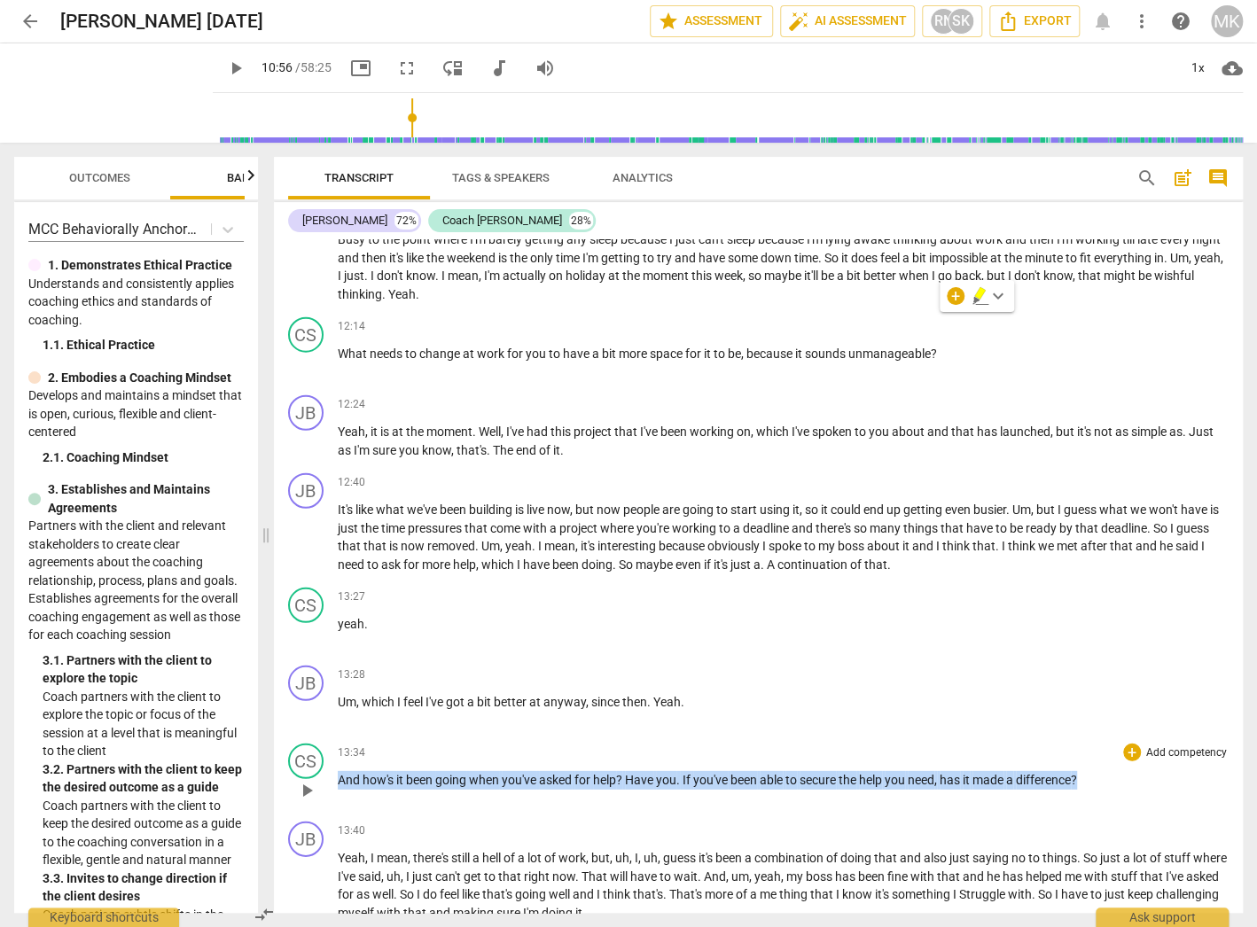
drag, startPoint x: 1080, startPoint y: 744, endPoint x: 340, endPoint y: 746, distance: 739.2
click at [340, 771] on p "And how's it been going when you've asked for help ? Have you . If you've been …" at bounding box center [783, 780] width 891 height 19
click at [308, 780] on span "play_arrow" at bounding box center [306, 790] width 21 height 21
click at [316, 780] on span "pause" at bounding box center [306, 790] width 21 height 21
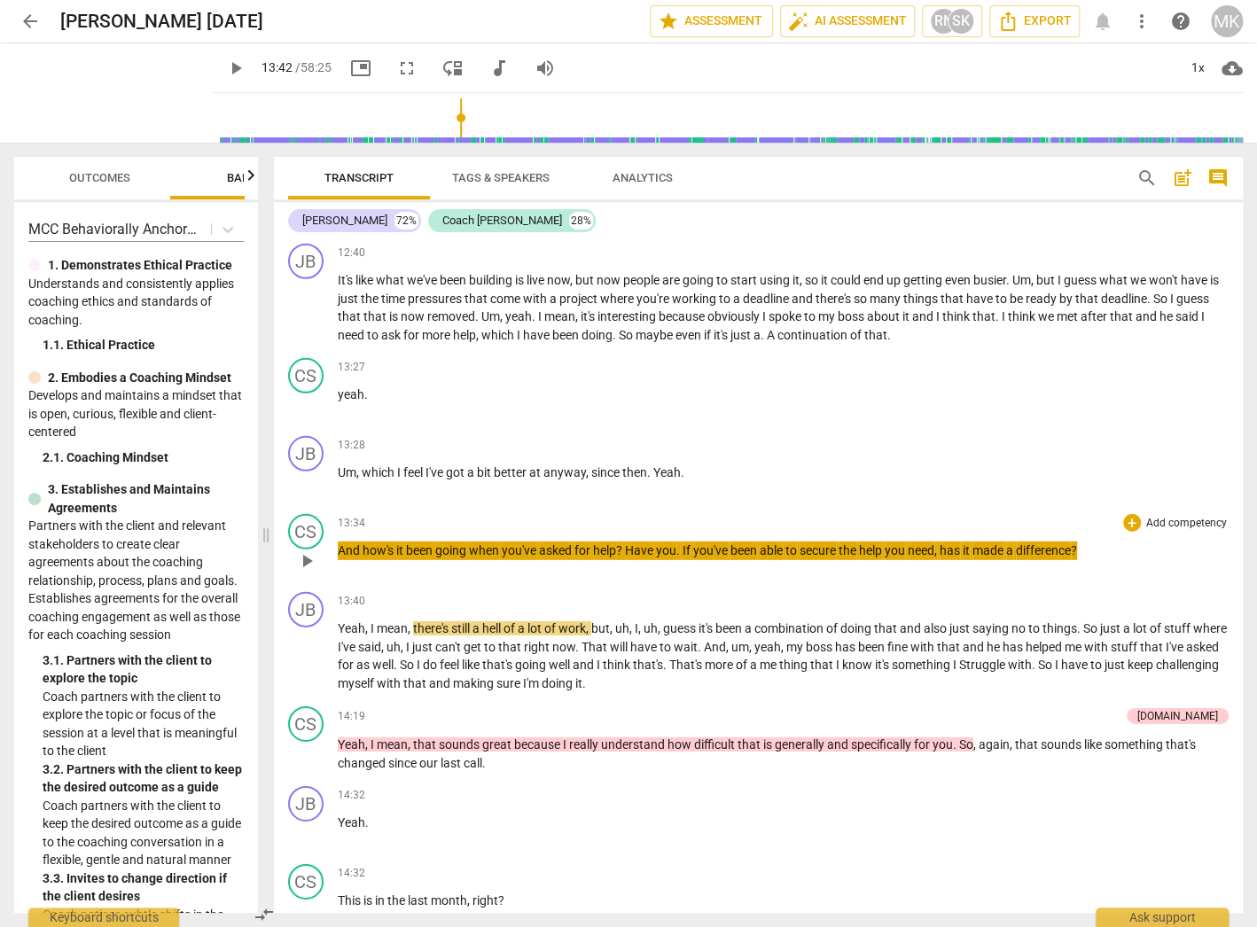
scroll to position [5562, 0]
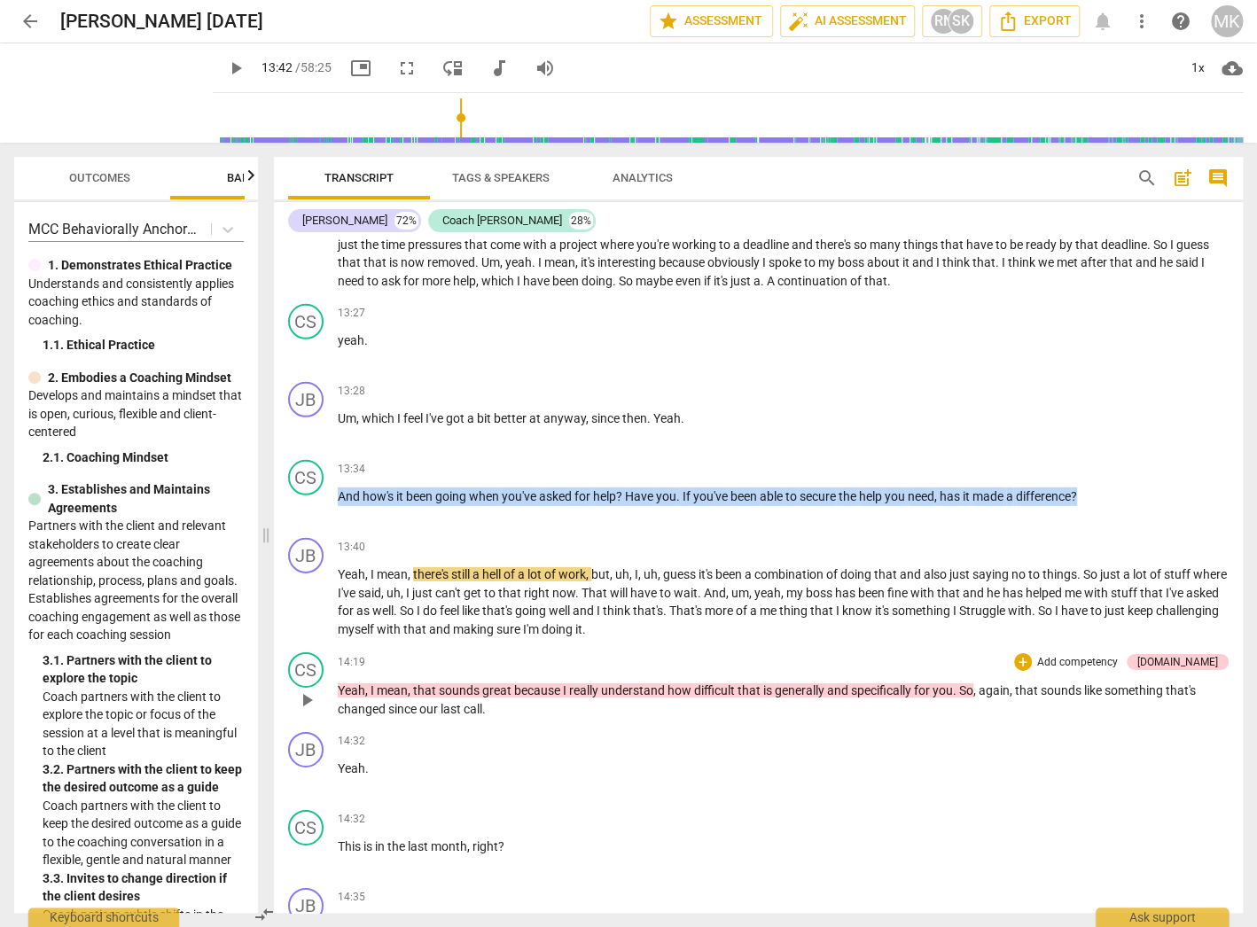
click at [957, 682] on p "Yeah , I mean , that sounds great because I really understand how difficult tha…" at bounding box center [783, 700] width 891 height 36
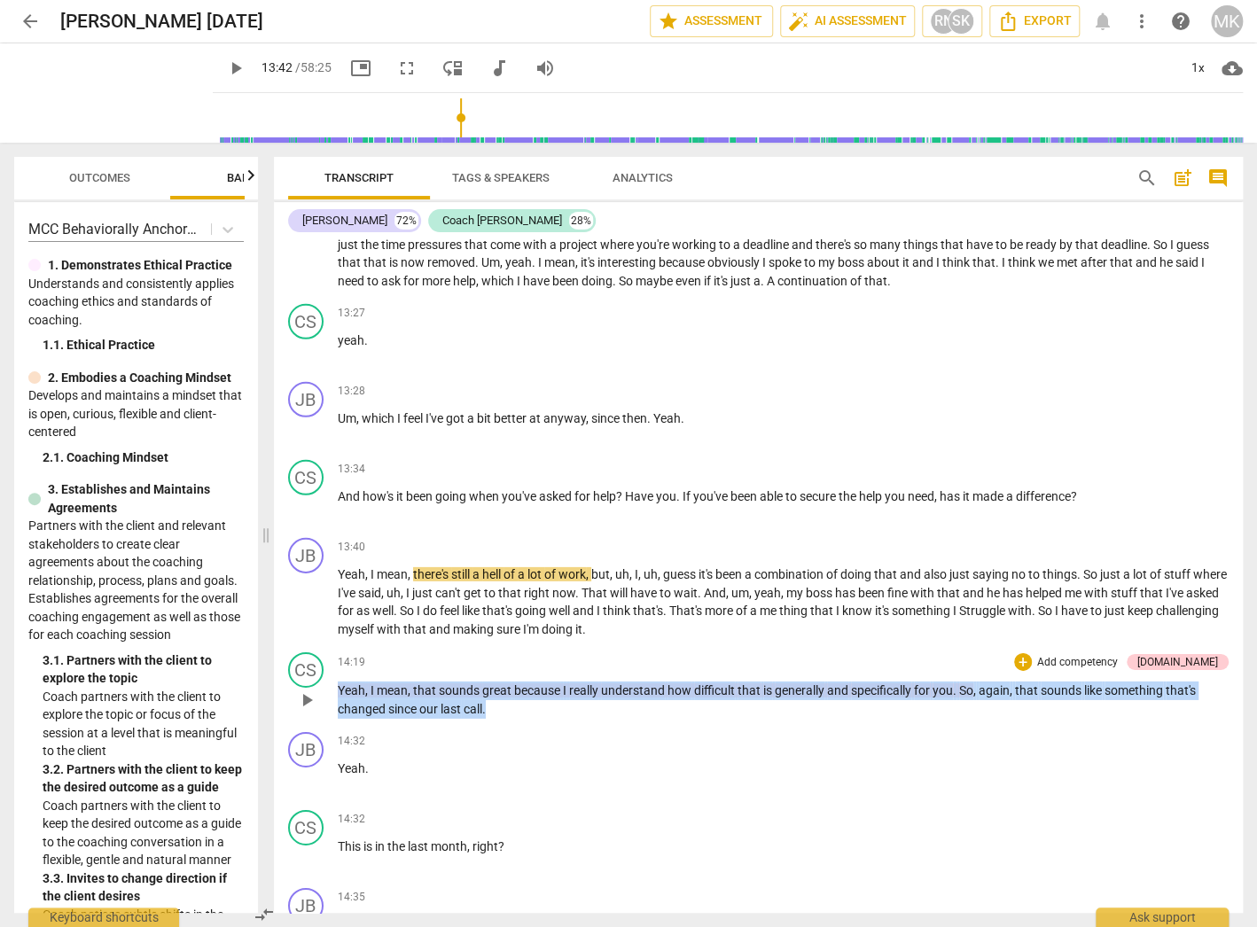
drag, startPoint x: 514, startPoint y: 668, endPoint x: 331, endPoint y: 644, distance: 185.0
click at [331, 645] on div "CS play_arrow pause 14:19 + Add competency [DOMAIN_NAME] keyboard_arrow_right Y…" at bounding box center [758, 685] width 969 height 80
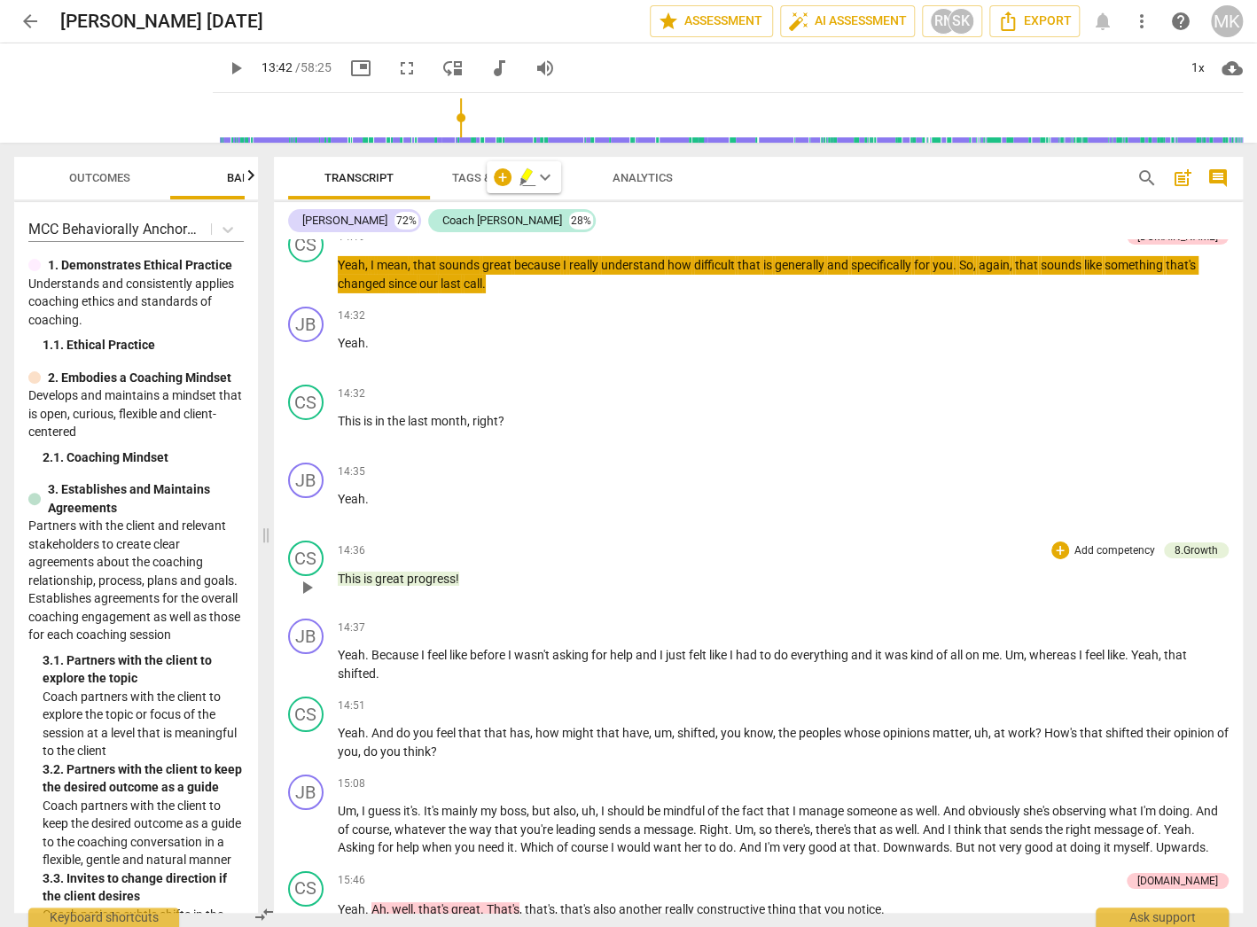
scroll to position [6059, 0]
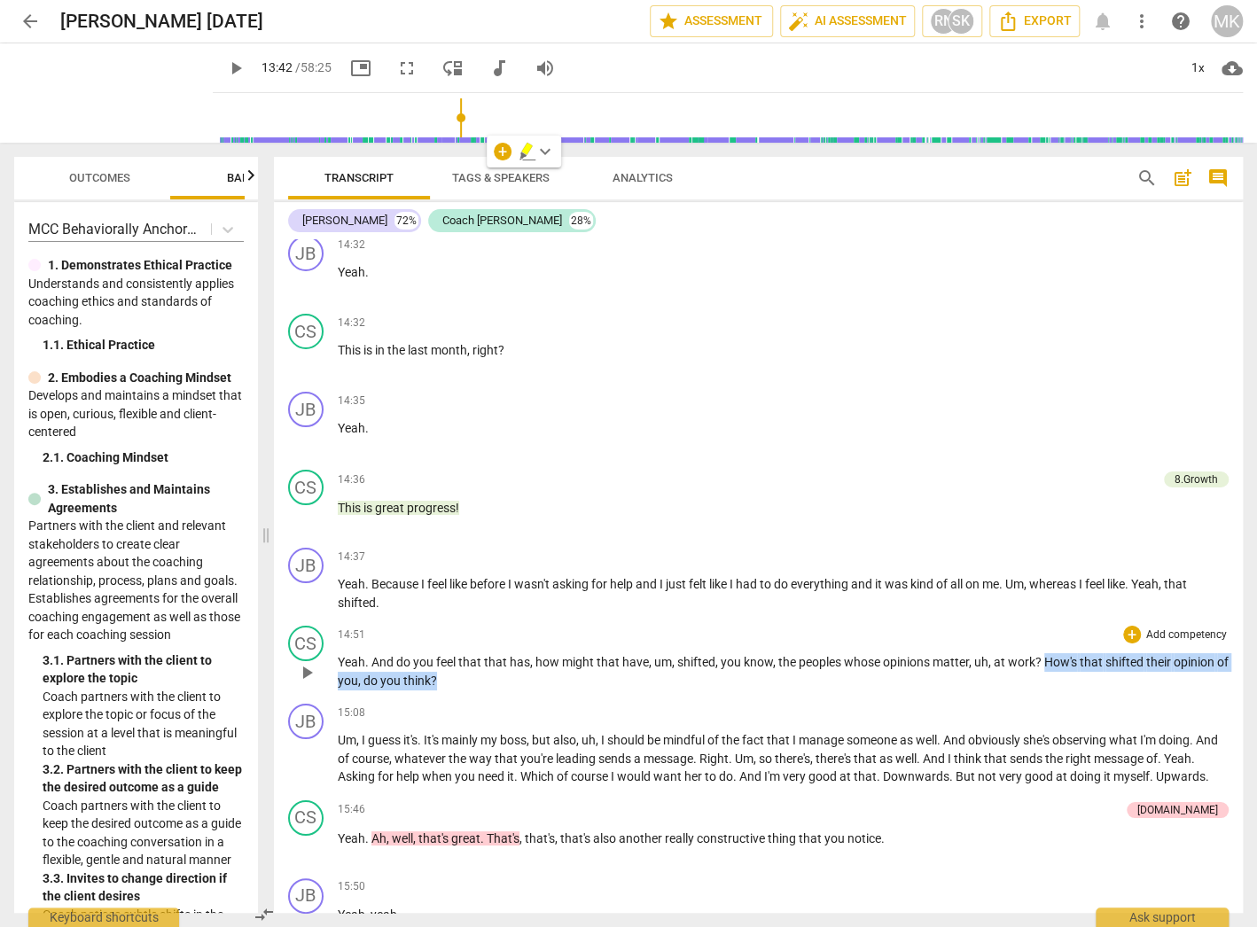
drag, startPoint x: 458, startPoint y: 637, endPoint x: 1046, endPoint y: 617, distance: 588.0
click at [1046, 653] on p "Yeah . And do you feel that that has , how might that have , um , shifted , you…" at bounding box center [783, 671] width 891 height 36
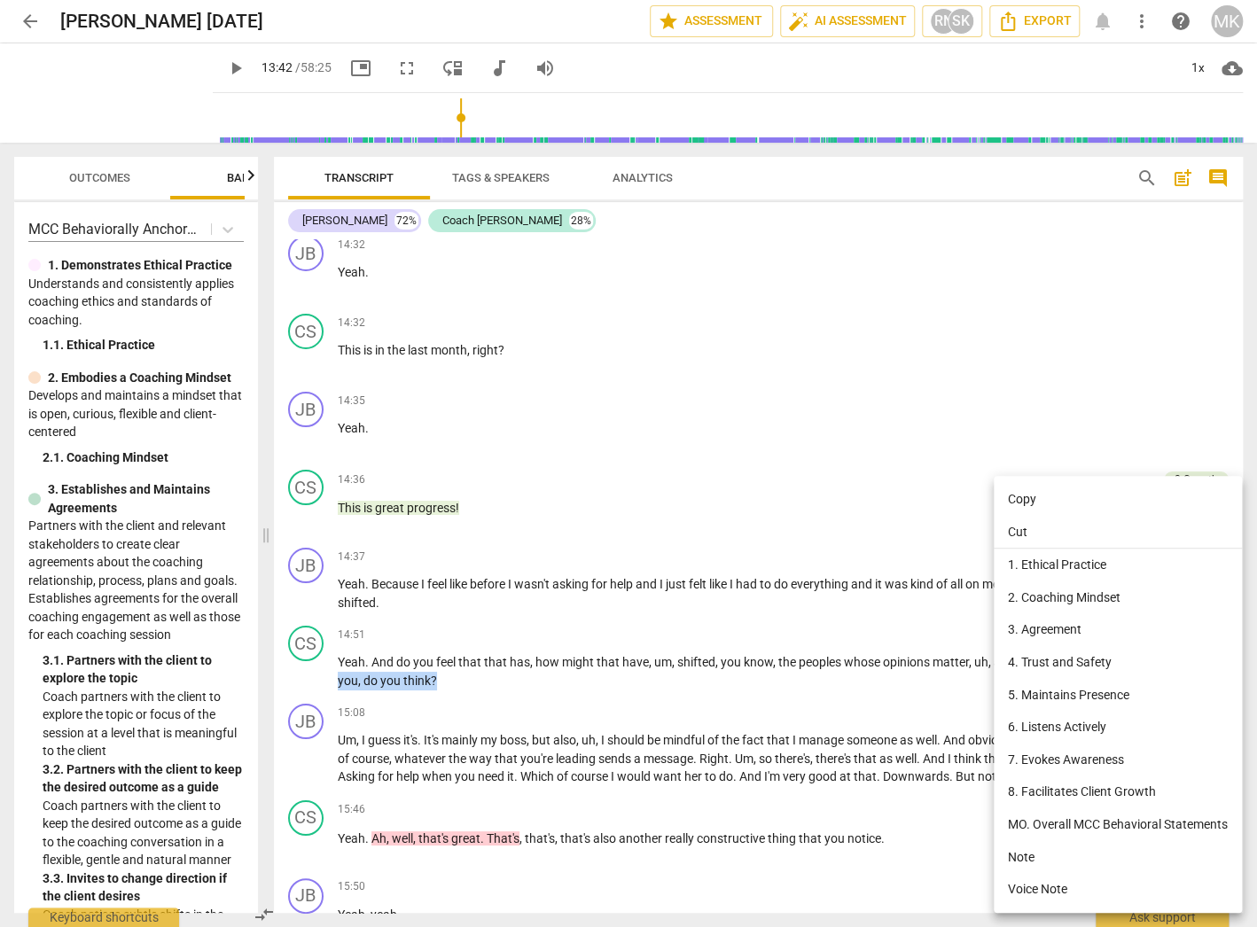
click at [1032, 490] on li "Copy" at bounding box center [1118, 499] width 248 height 33
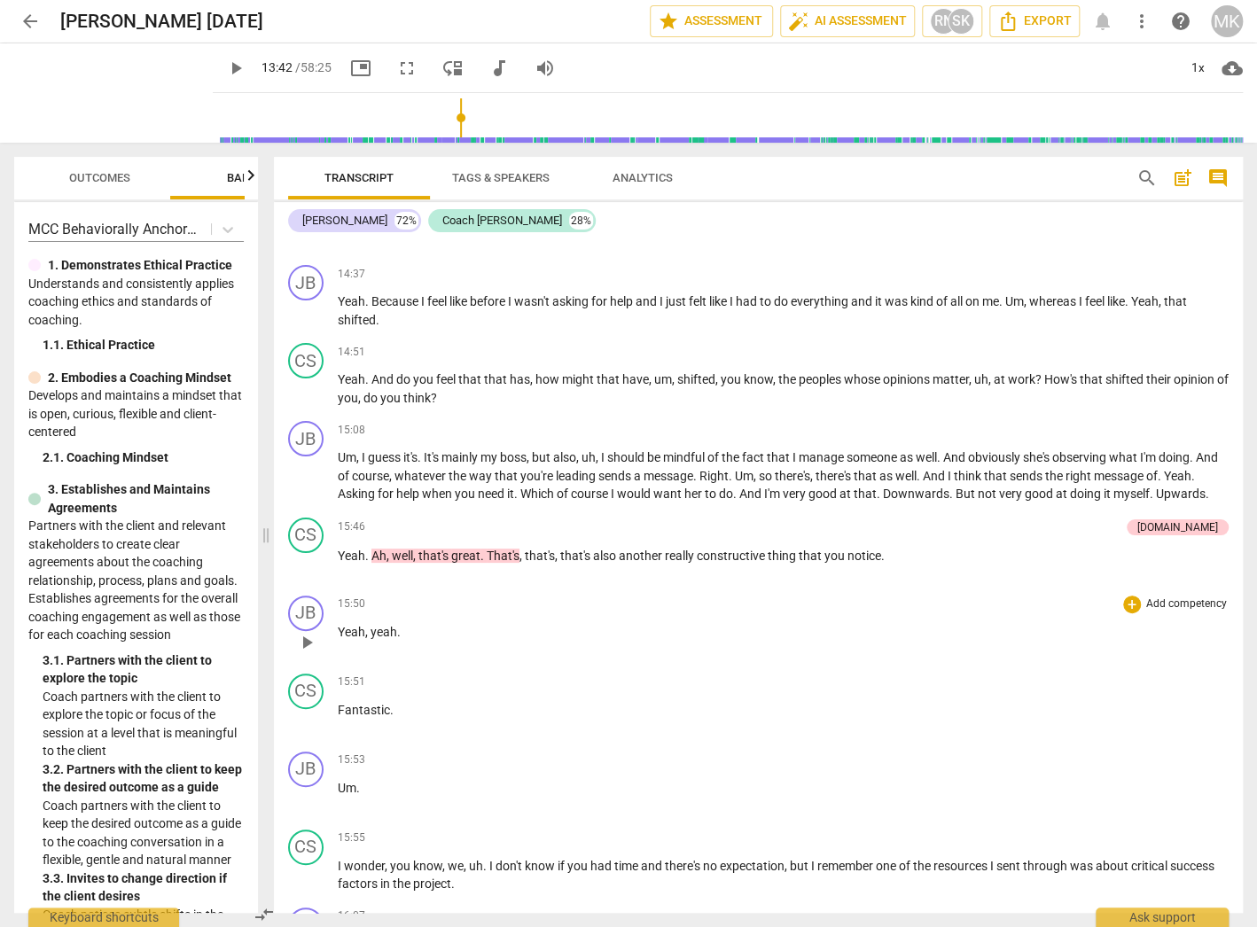
scroll to position [6342, 0]
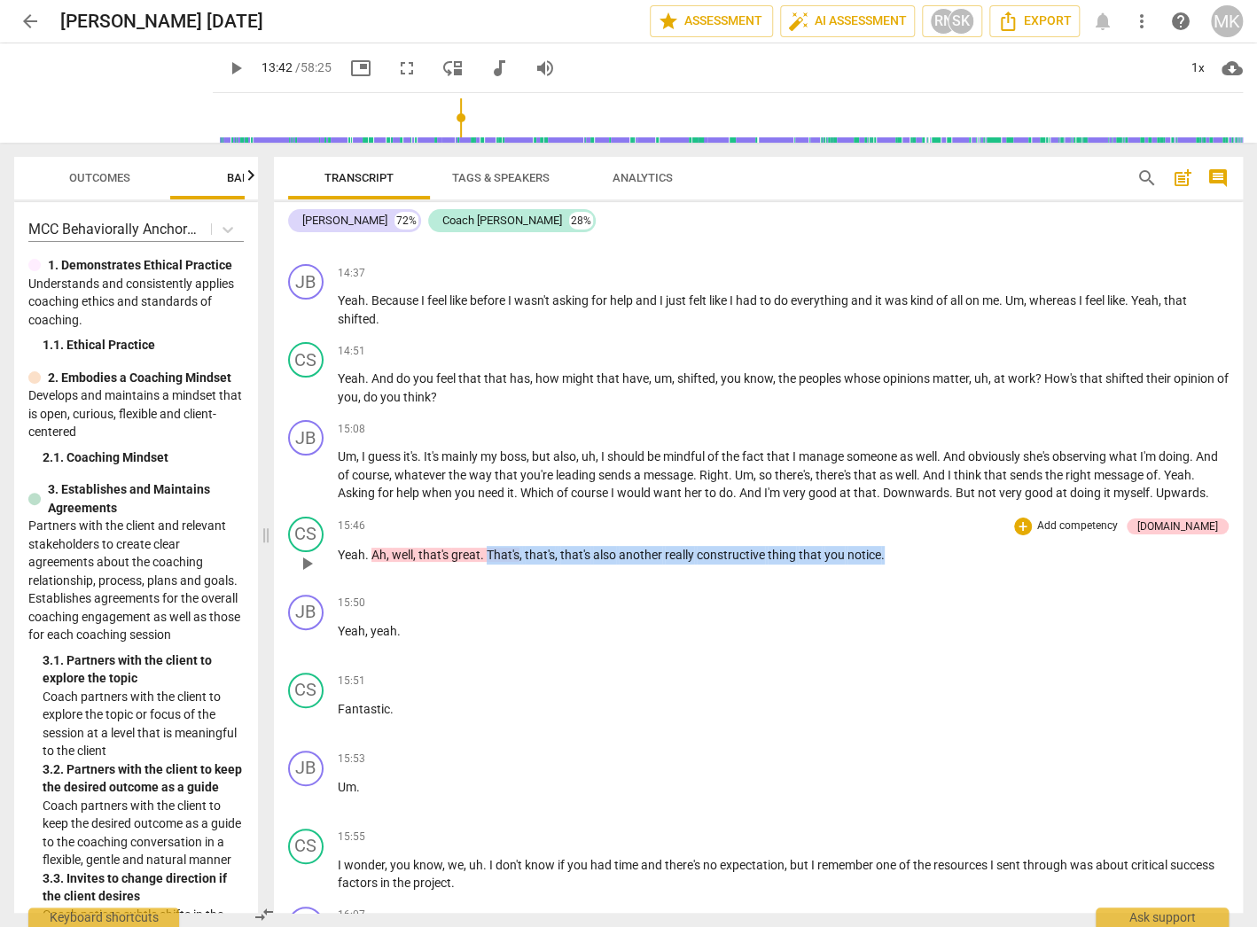
drag, startPoint x: 893, startPoint y: 532, endPoint x: 485, endPoint y: 531, distance: 407.7
click at [485, 546] on p "Yeah . Ah , well , that's great . That's , that's , that's also another really …" at bounding box center [783, 555] width 891 height 19
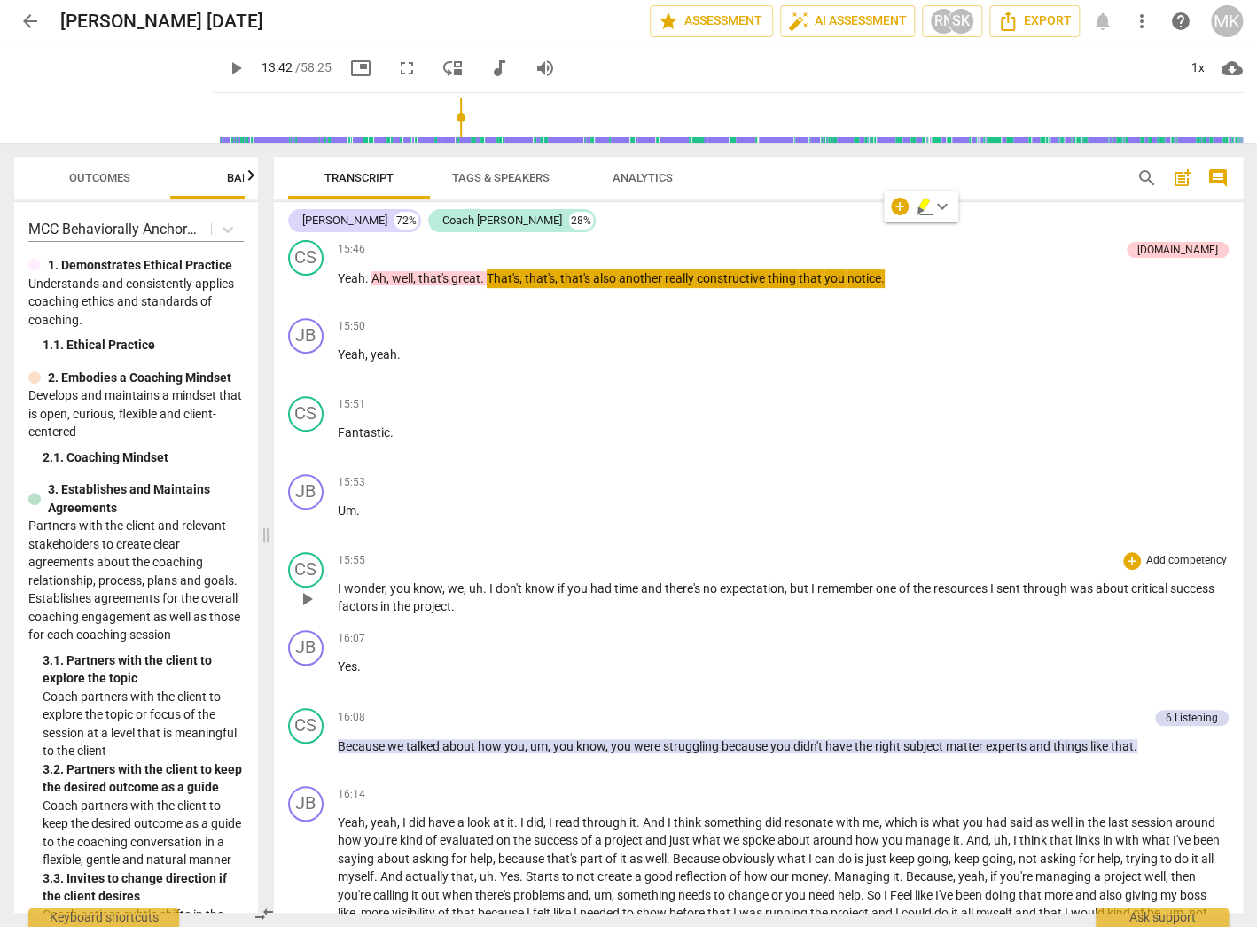
scroll to position [6697, 0]
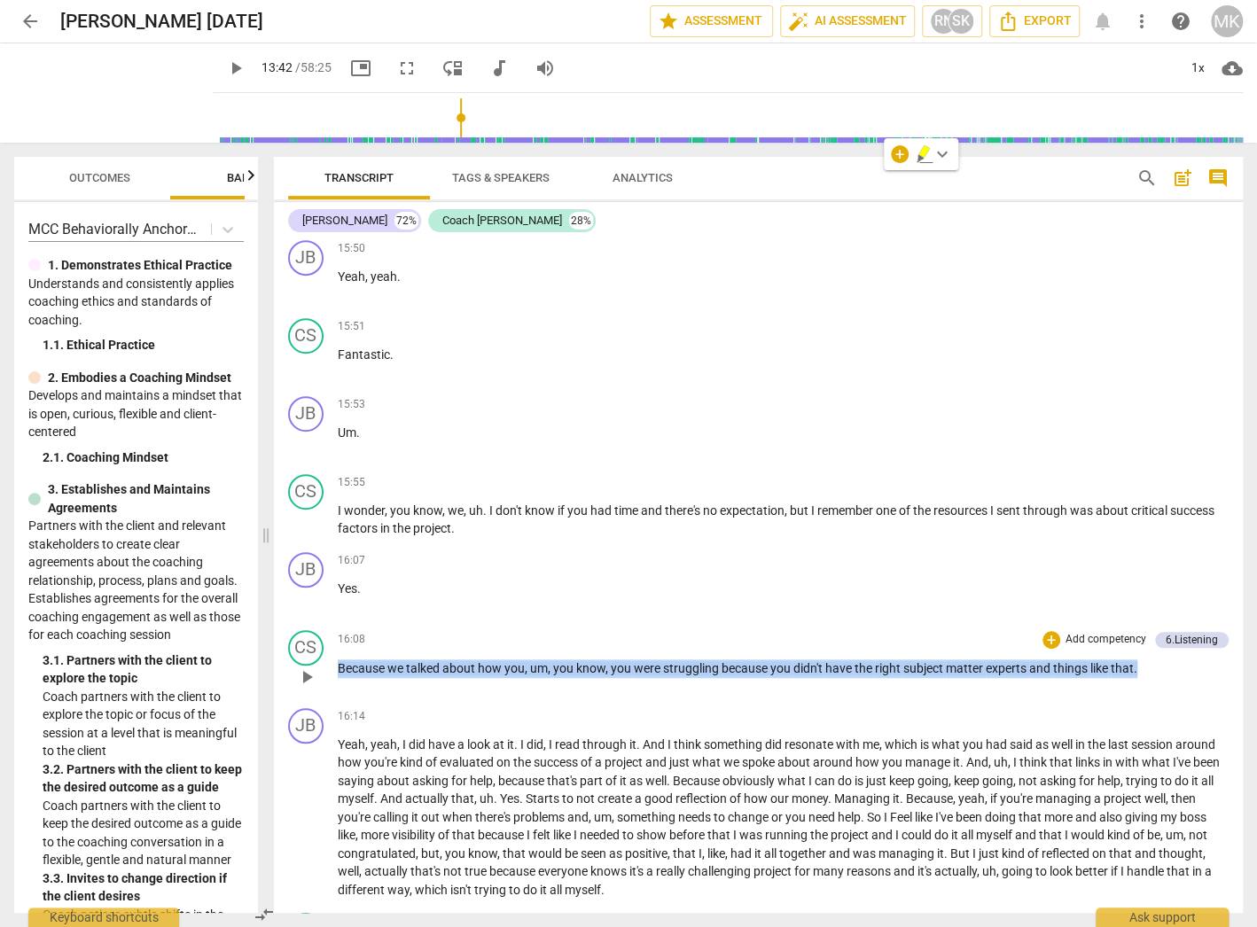
drag, startPoint x: 1152, startPoint y: 639, endPoint x: 337, endPoint y: 652, distance: 815.5
click at [338, 652] on div "16:08 + Add competency 6.Listening keyboard_arrow_right Because we talked about…" at bounding box center [783, 662] width 891 height 64
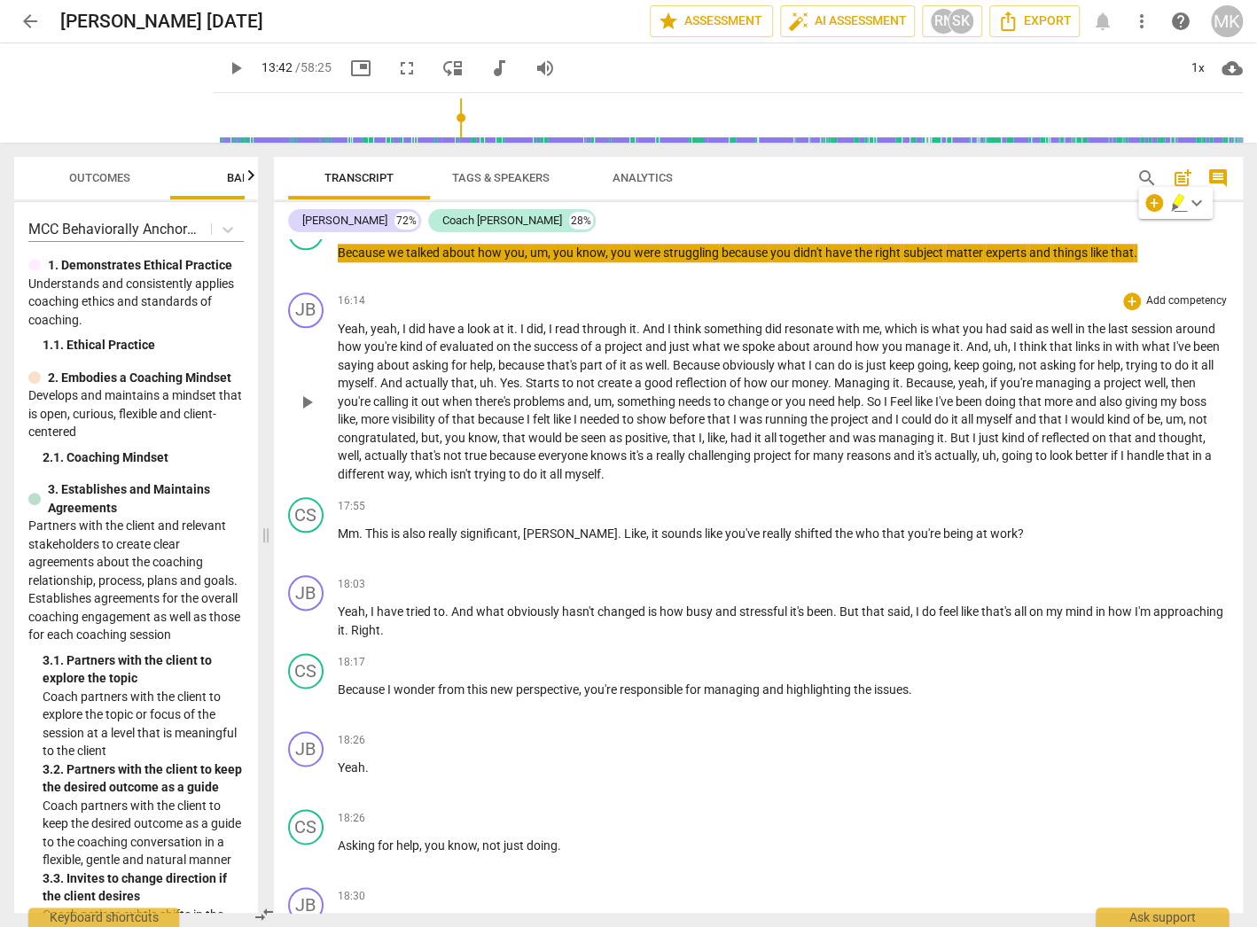
scroll to position [7122, 0]
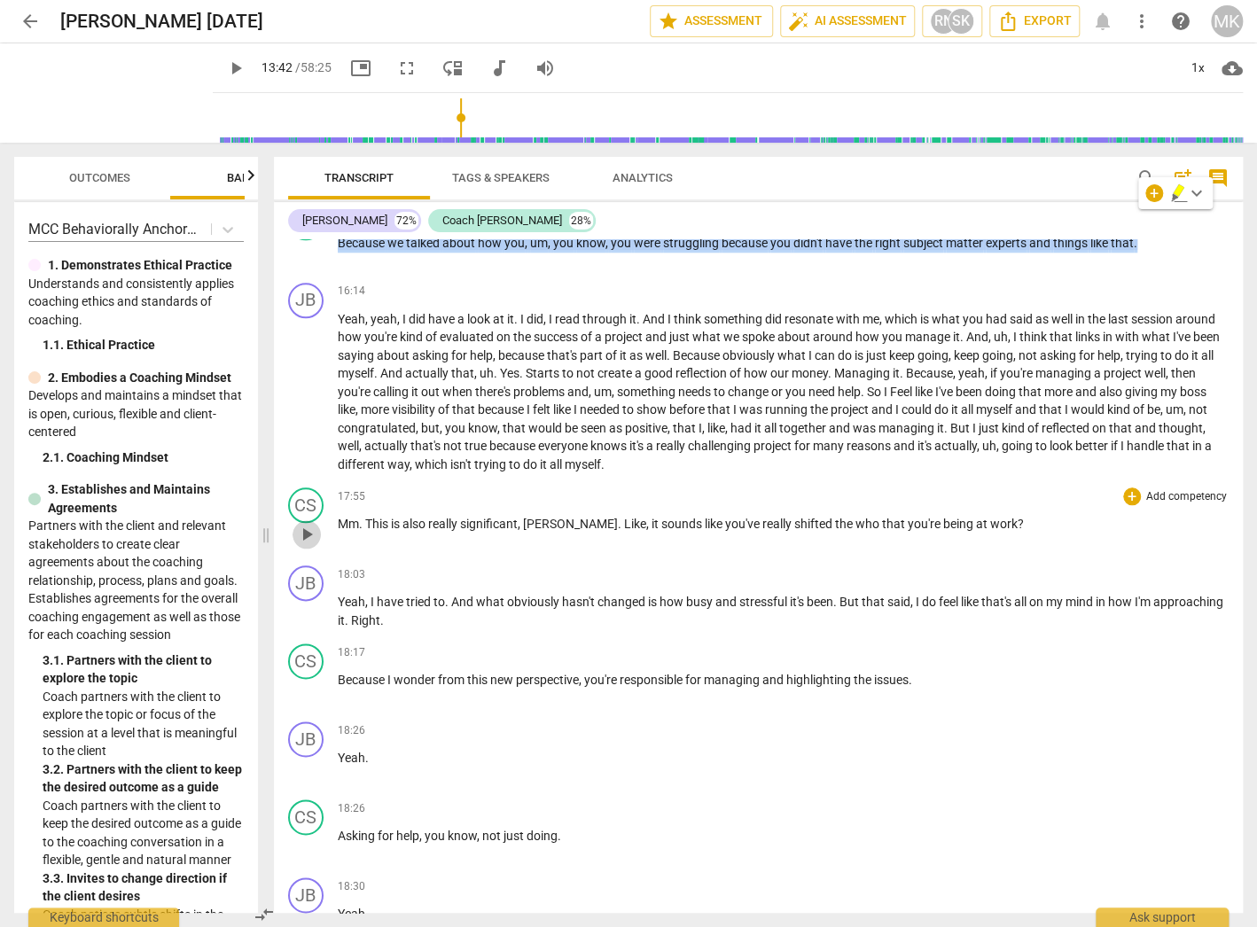
click at [307, 524] on span "play_arrow" at bounding box center [306, 534] width 21 height 21
click at [307, 524] on span "pause" at bounding box center [306, 534] width 21 height 21
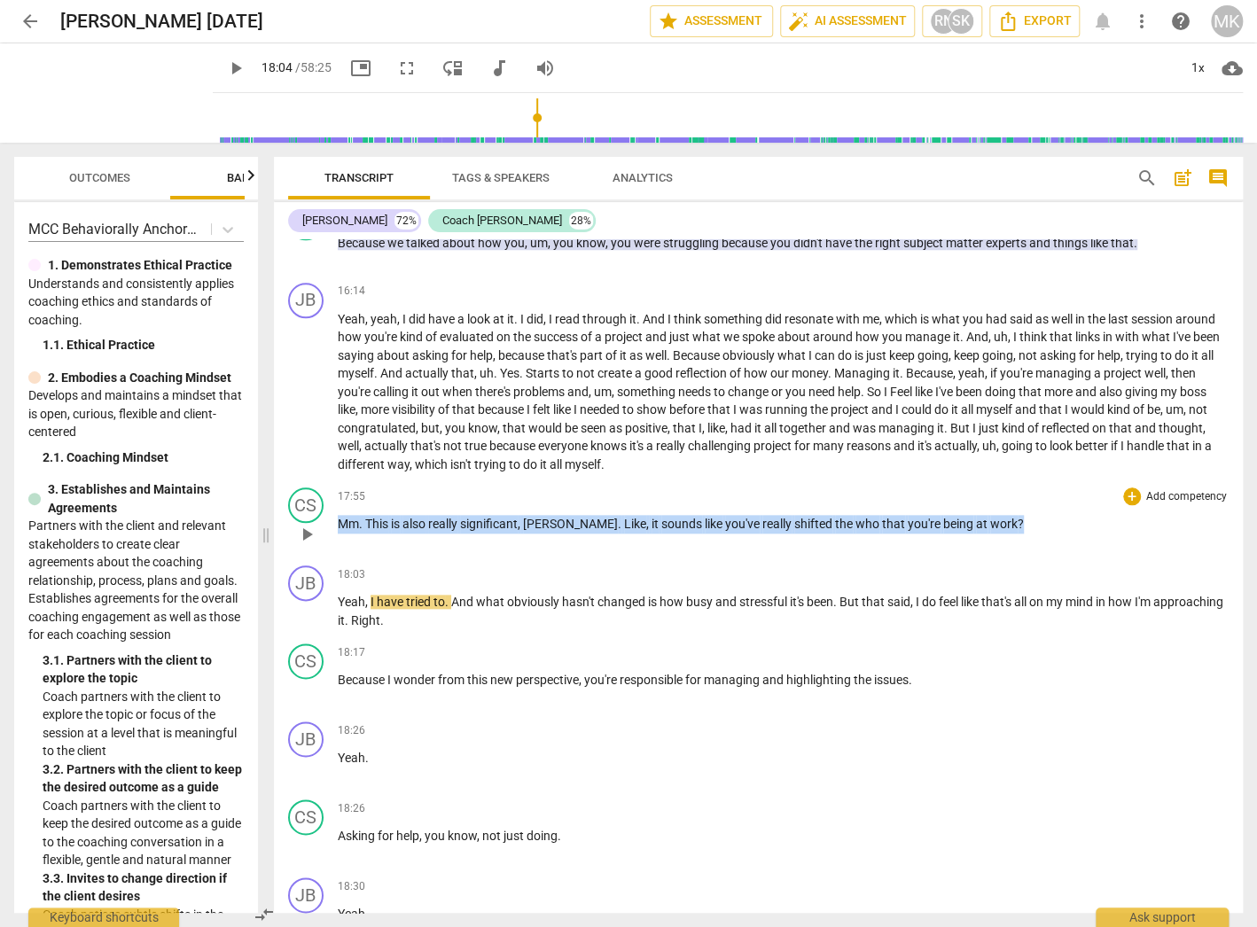
drag, startPoint x: 975, startPoint y: 495, endPoint x: 337, endPoint y: 500, distance: 638.2
click at [338, 515] on p "Mm . This is also really significant , [PERSON_NAME] . Like , it sounds like yo…" at bounding box center [783, 524] width 891 height 19
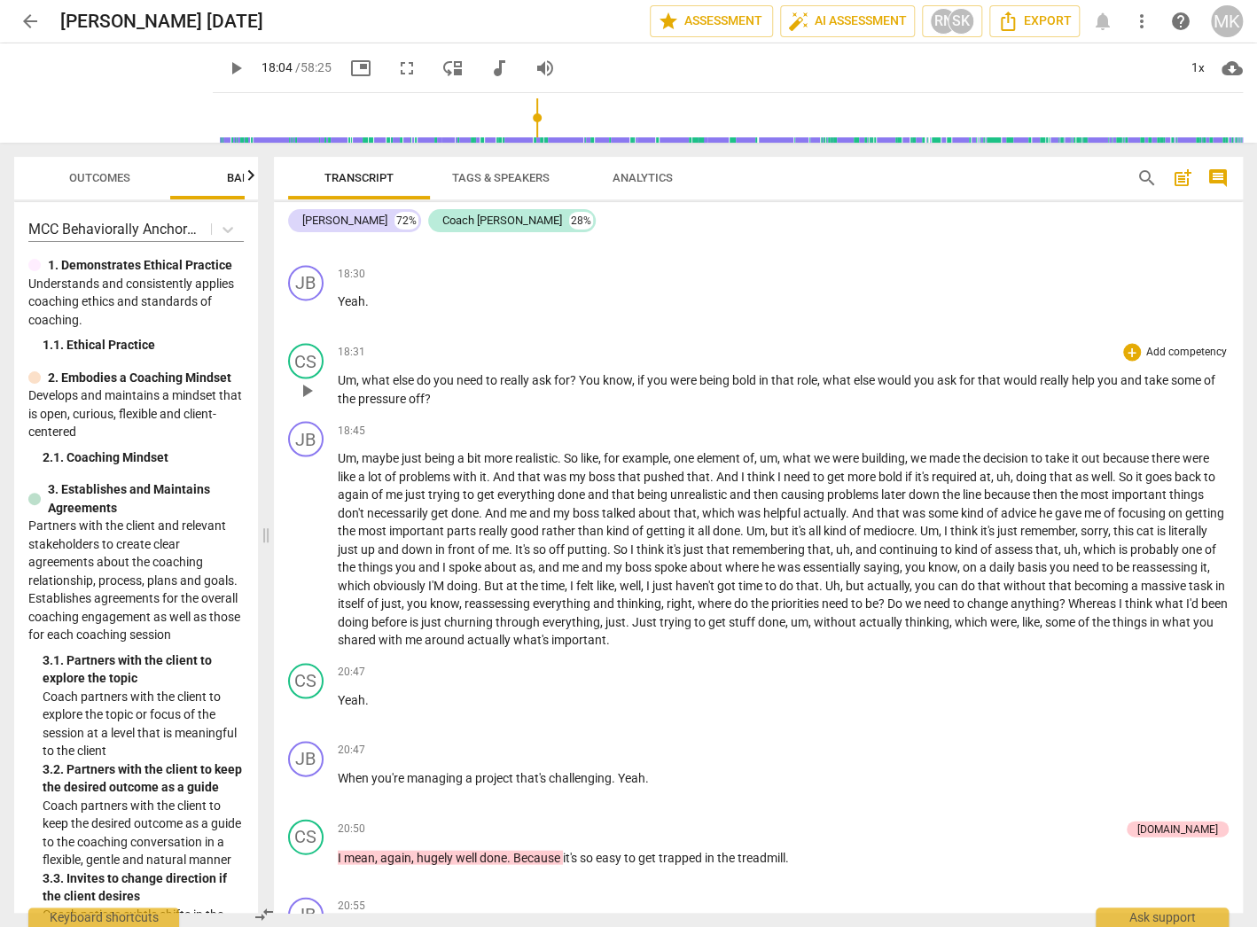
scroll to position [7761, 0]
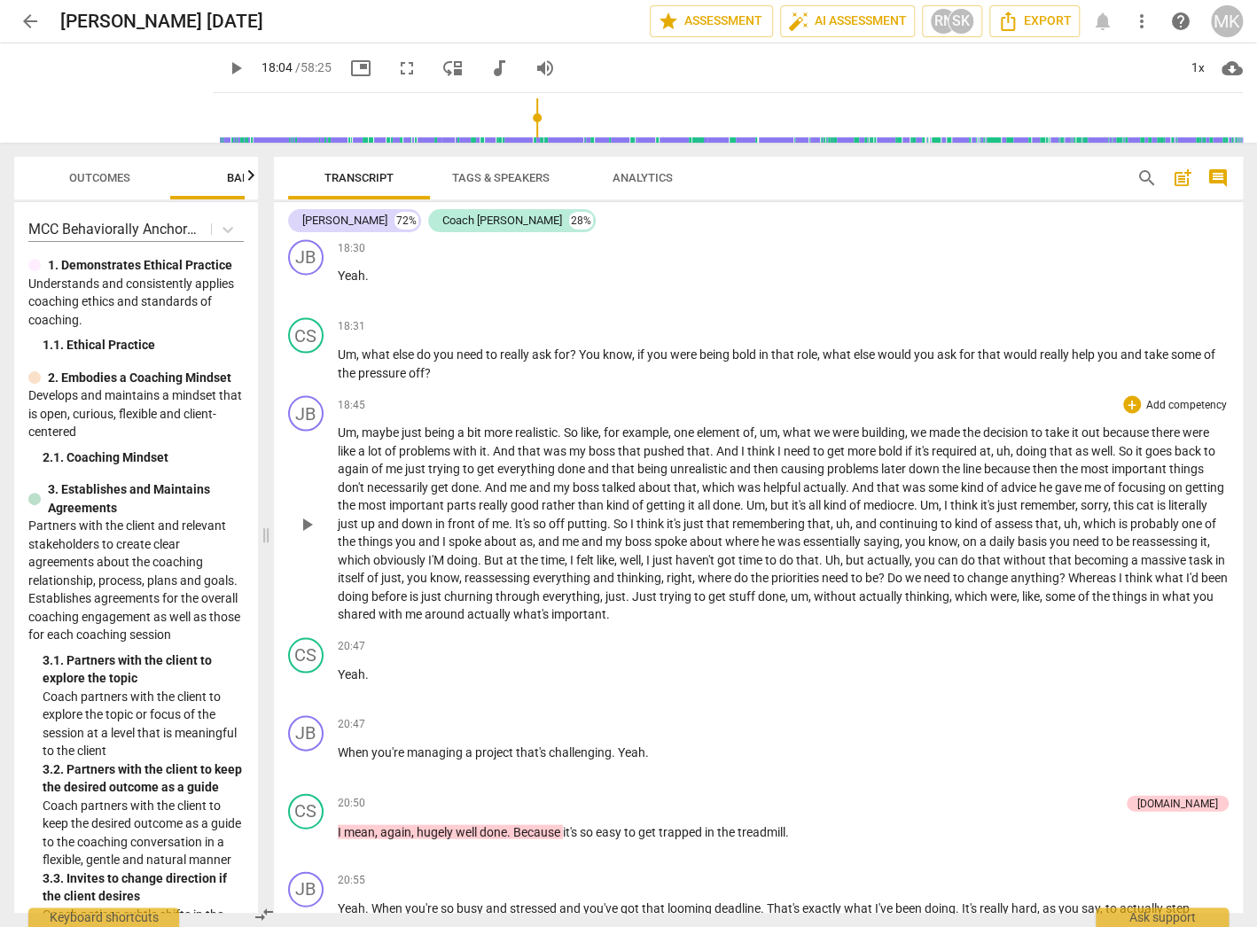
click at [513, 606] on span "actually" at bounding box center [490, 613] width 46 height 14
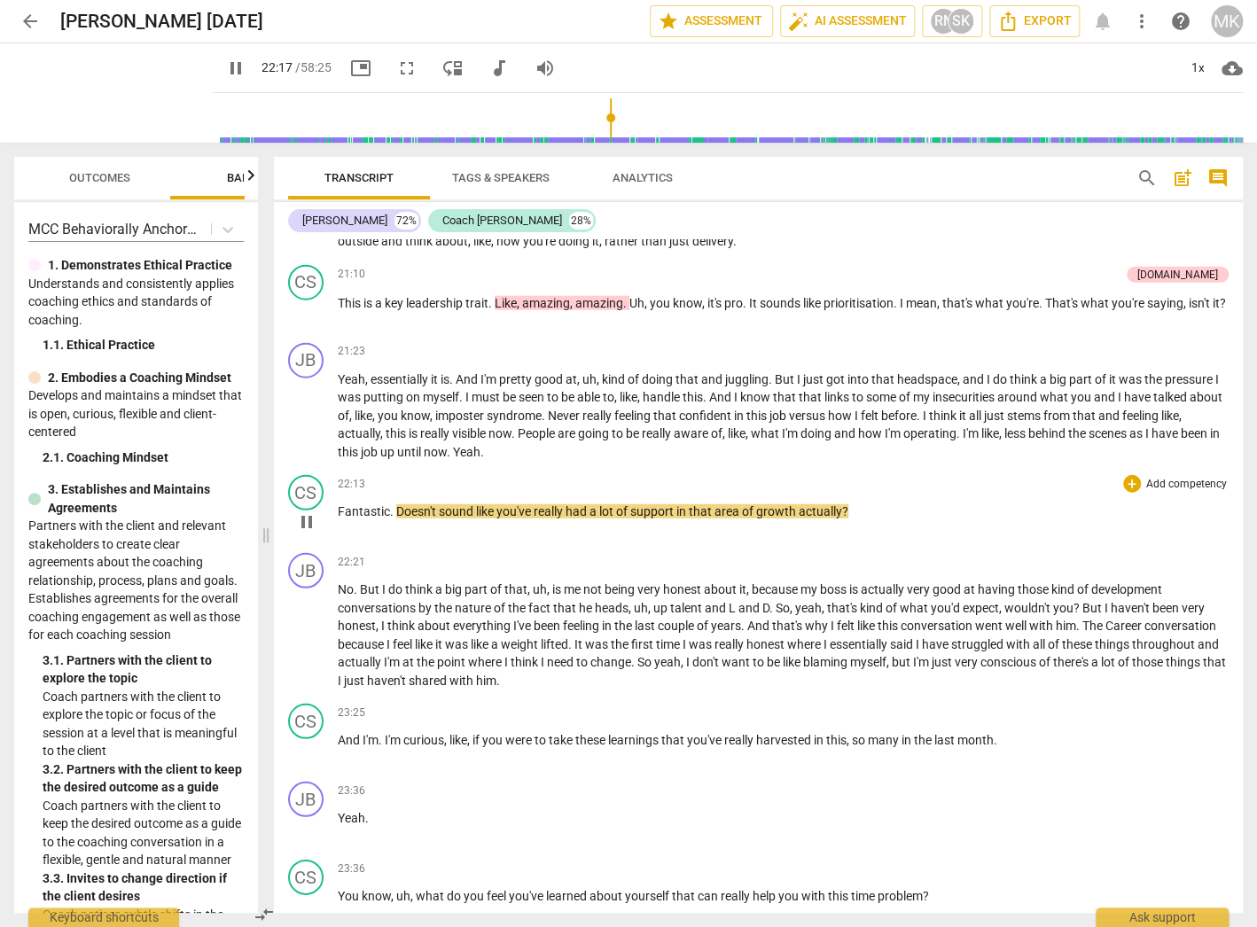
scroll to position [8470, 0]
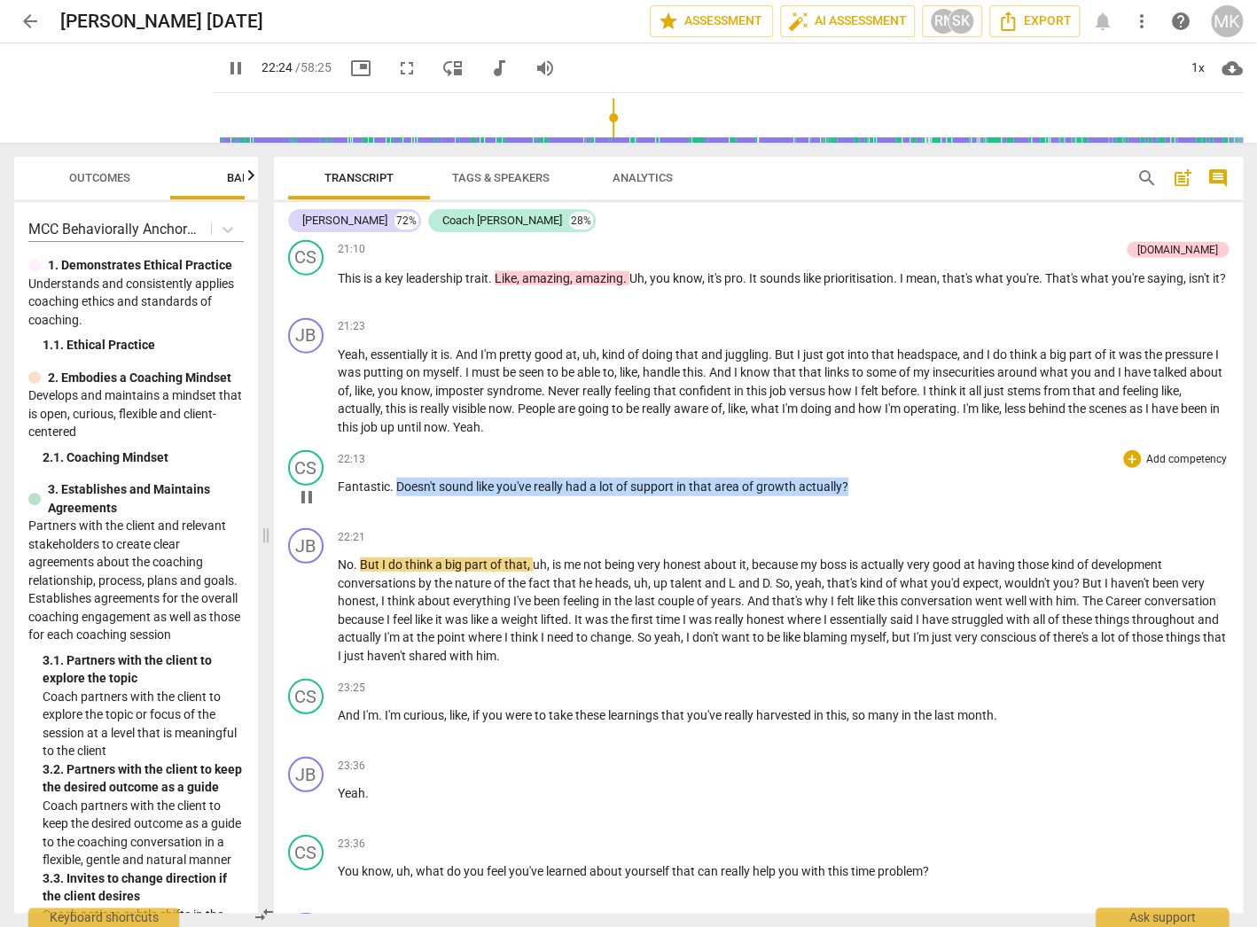
drag, startPoint x: 856, startPoint y: 455, endPoint x: 393, endPoint y: 460, distance: 463.6
click at [393, 478] on p "Fantastic . Doesn't sound like you've really had a lot of support in that area …" at bounding box center [783, 487] width 891 height 19
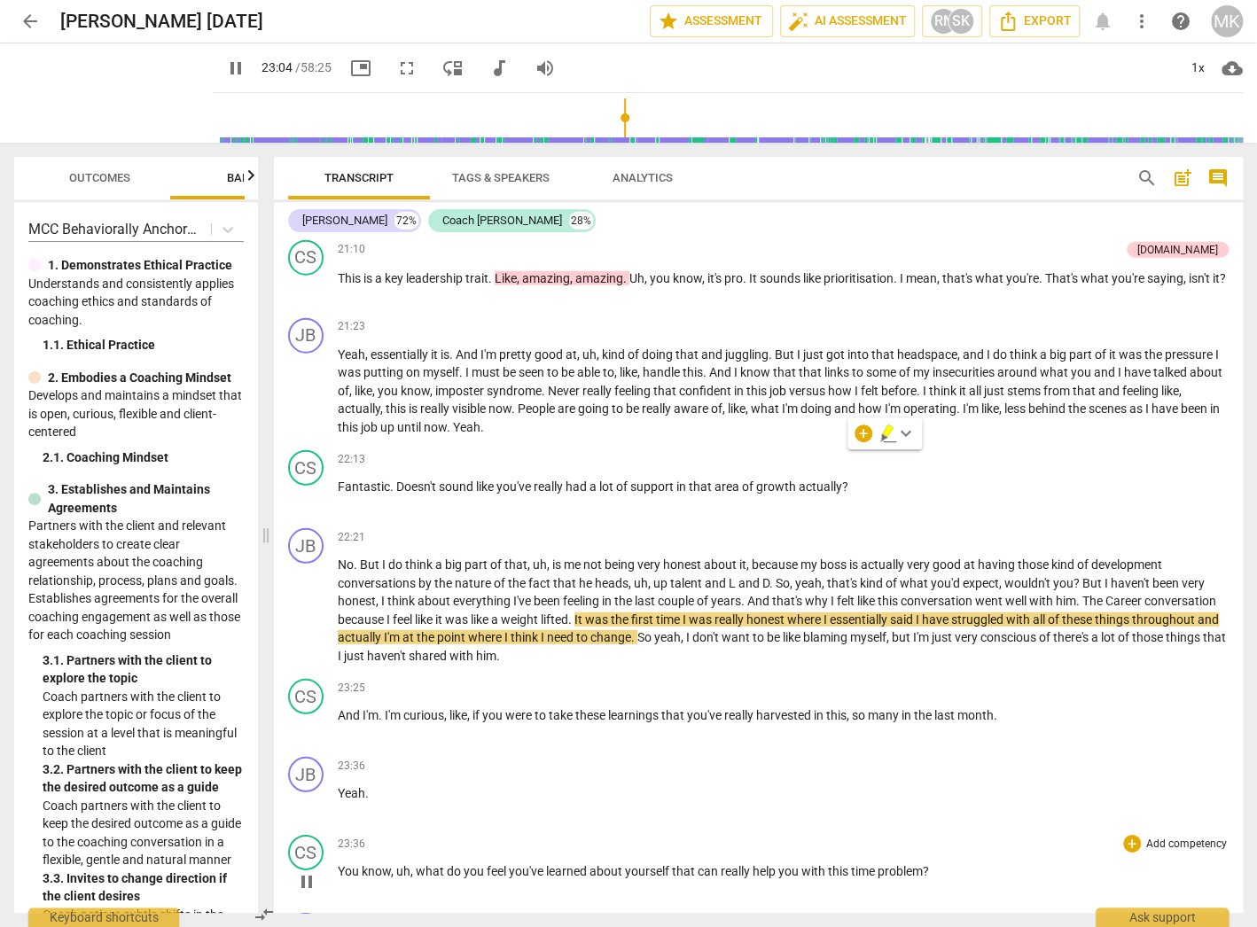
click at [950, 862] on p "You know , uh , what do you feel you've learned about yourself that can really …" at bounding box center [783, 871] width 891 height 19
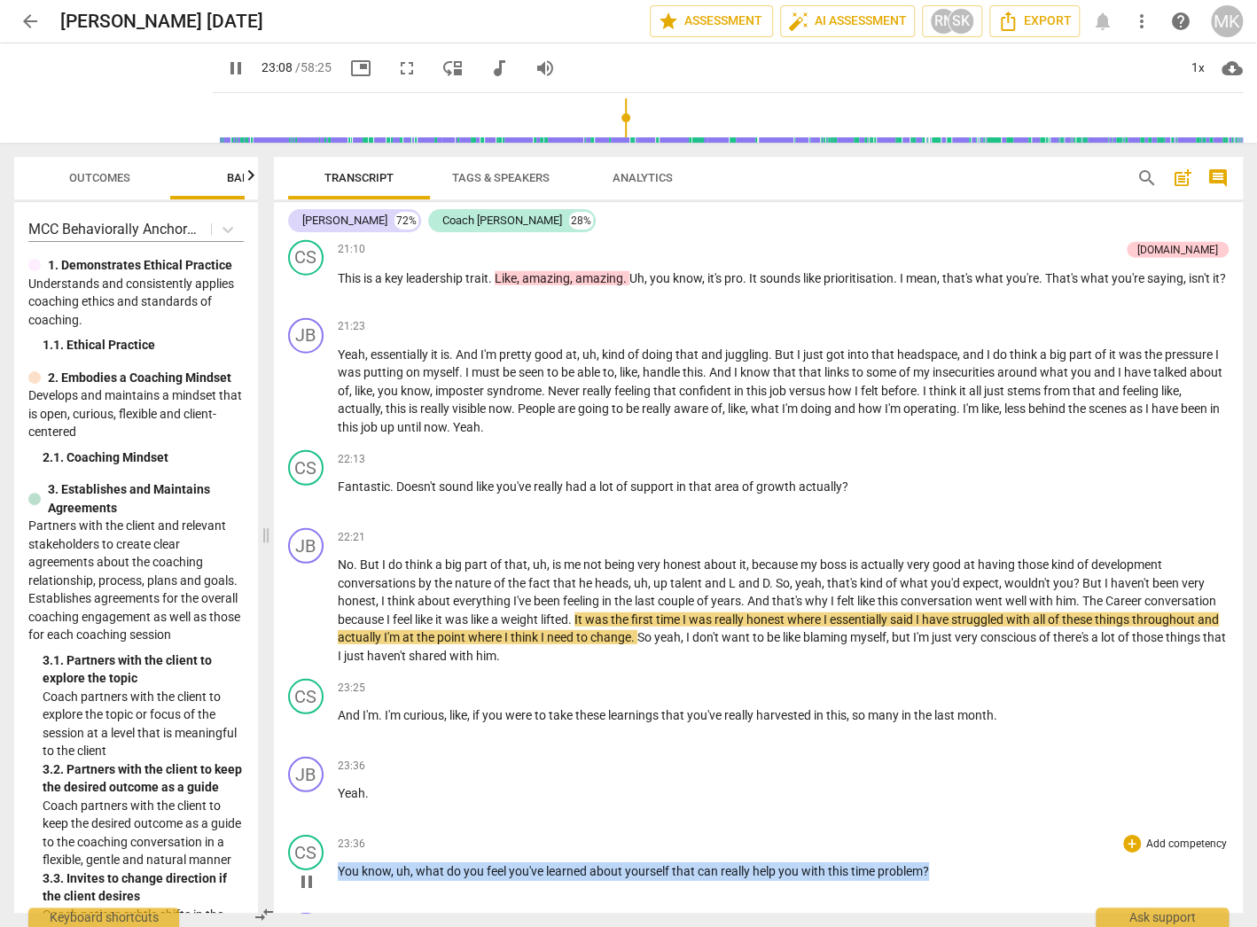
drag, startPoint x: 911, startPoint y: 835, endPoint x: 339, endPoint y: 841, distance: 571.7
click at [339, 862] on p "You know , uh , what do you feel you've learned about yourself that can really …" at bounding box center [783, 871] width 891 height 19
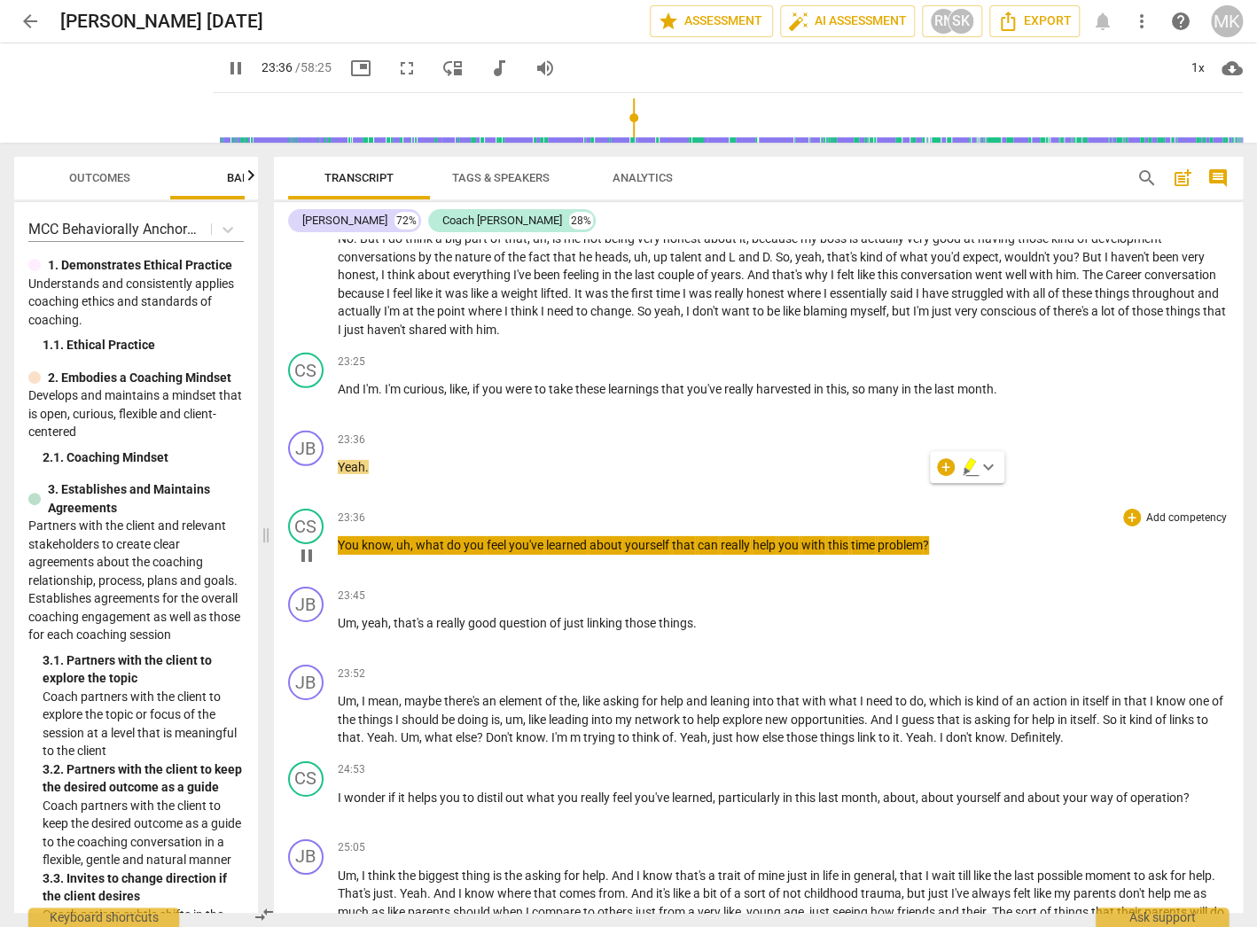
scroll to position [8824, 0]
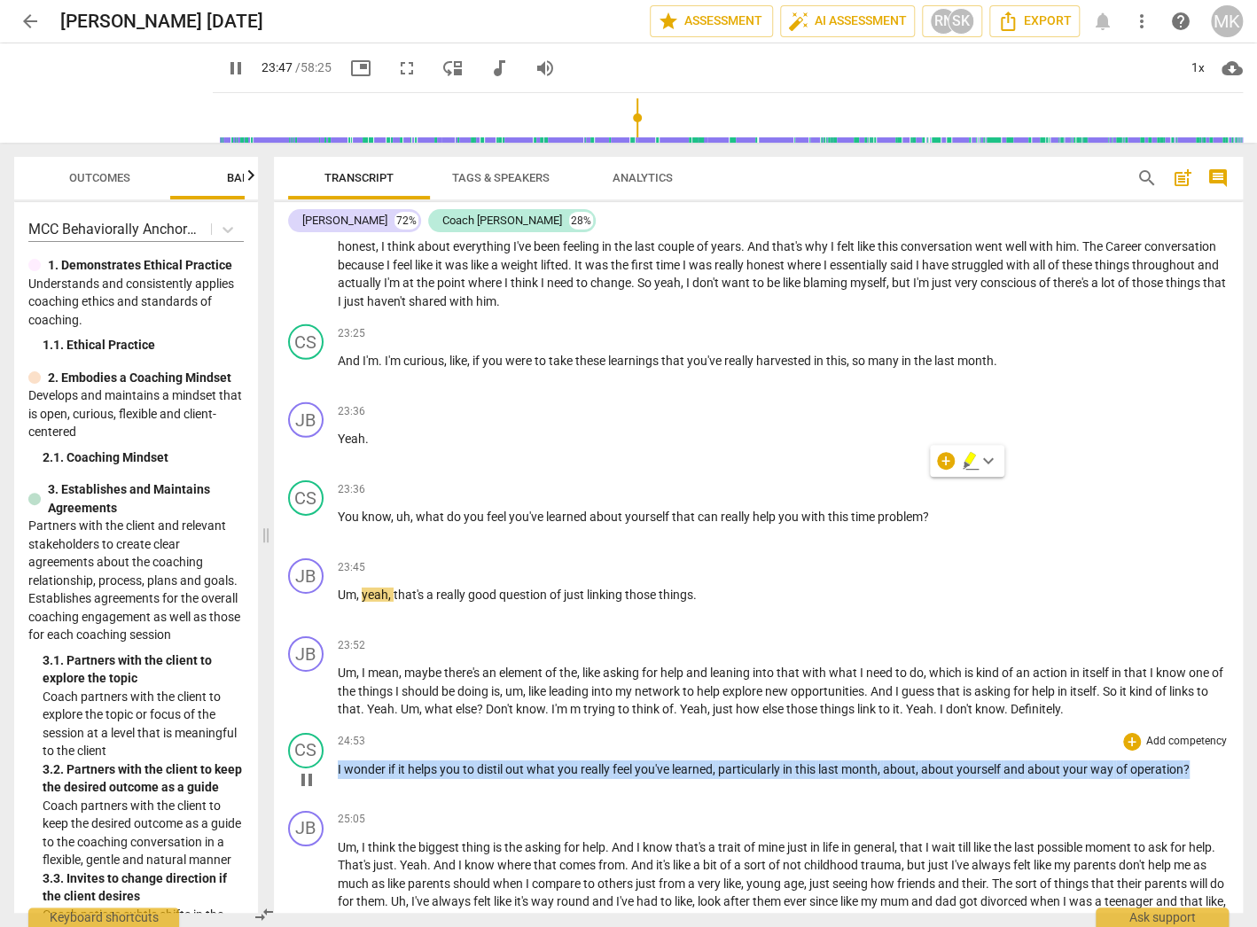
drag, startPoint x: 1175, startPoint y: 731, endPoint x: 337, endPoint y: 737, distance: 838.5
click at [338, 760] on p "I wonder if it helps you to distil out what you really feel you've learned , pa…" at bounding box center [783, 769] width 891 height 19
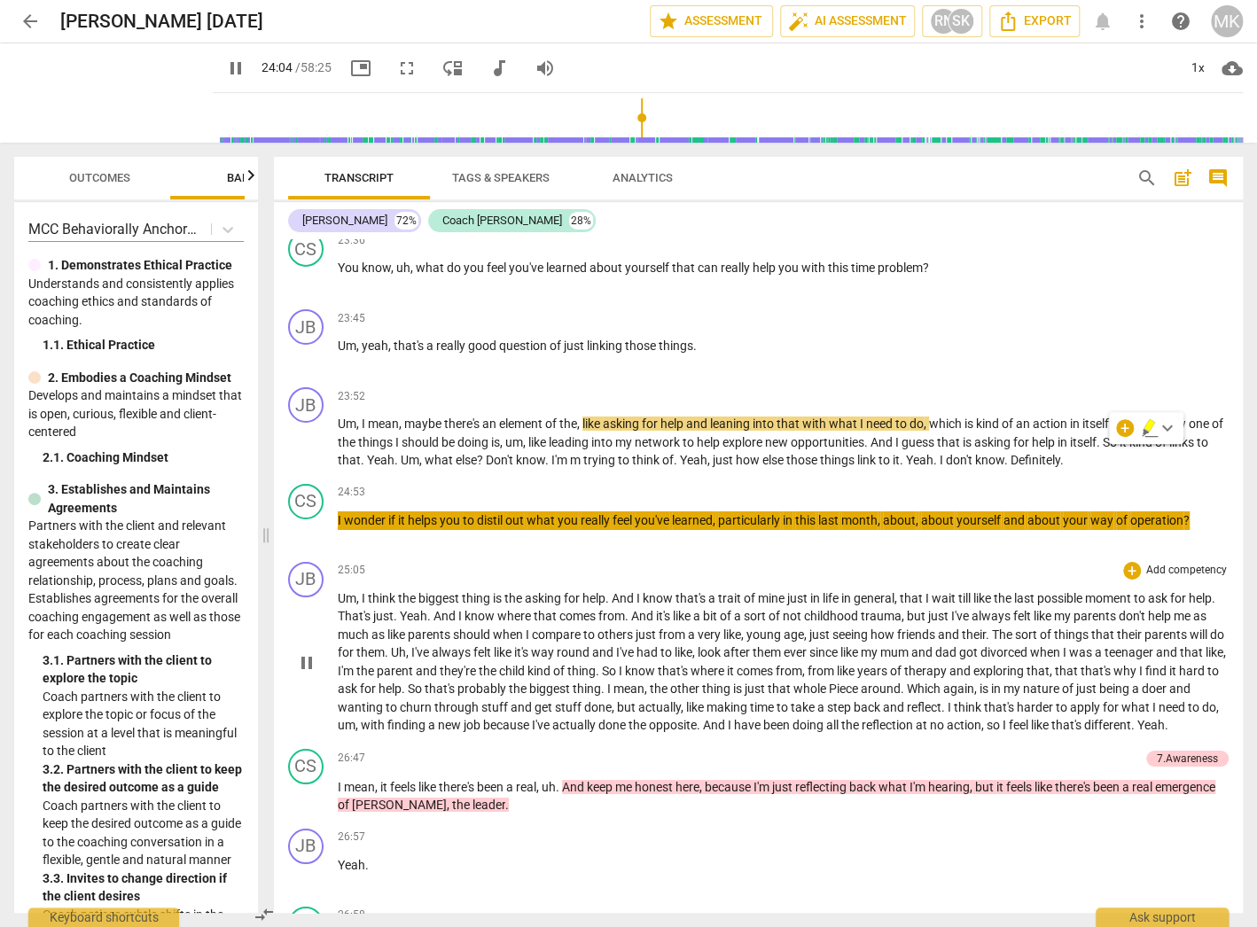
scroll to position [9108, 0]
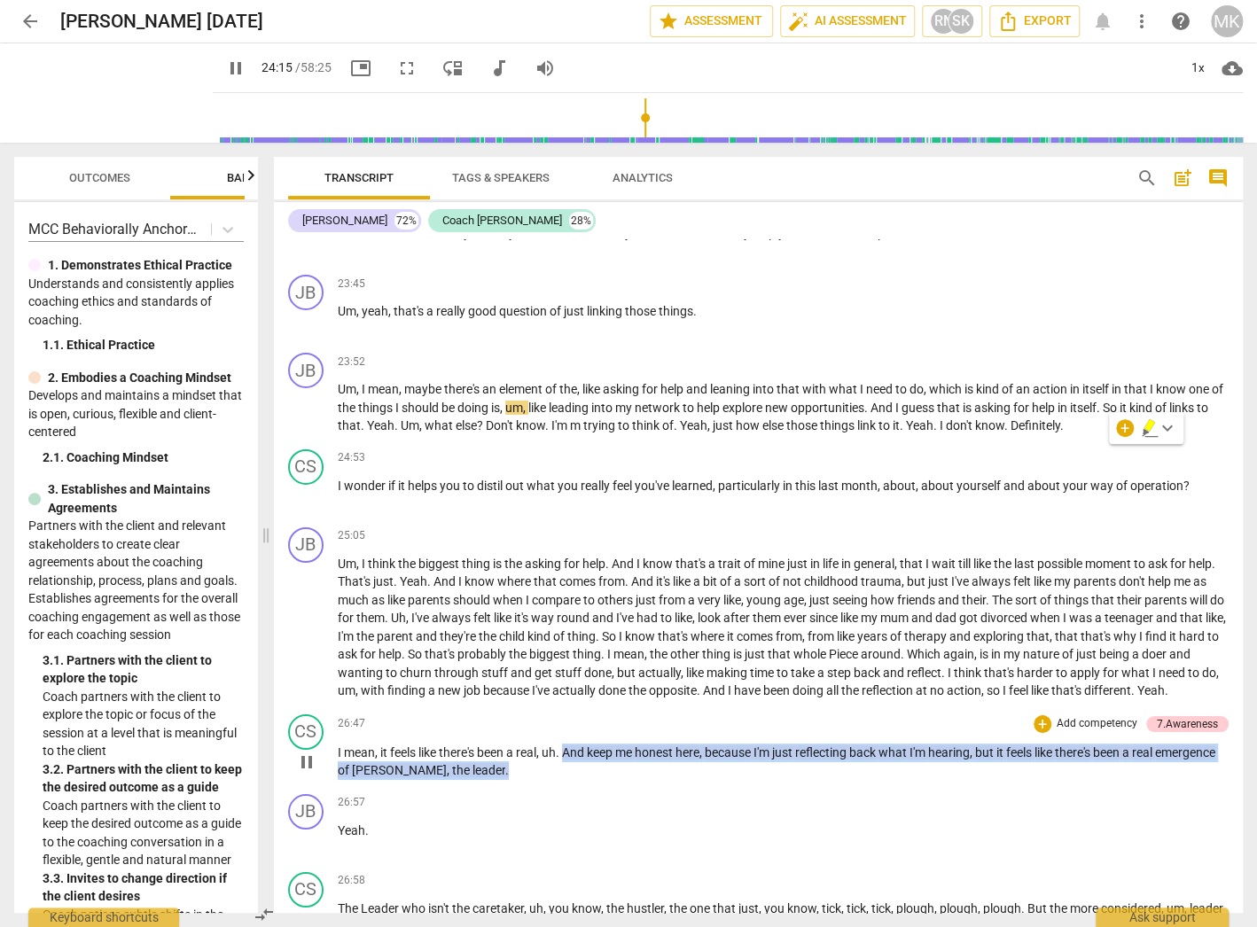
drag, startPoint x: 565, startPoint y: 737, endPoint x: 573, endPoint y: 752, distance: 16.7
click at [573, 752] on p "I mean , it feels like there's been a real , uh . And keep me honest here , bec…" at bounding box center [783, 762] width 891 height 36
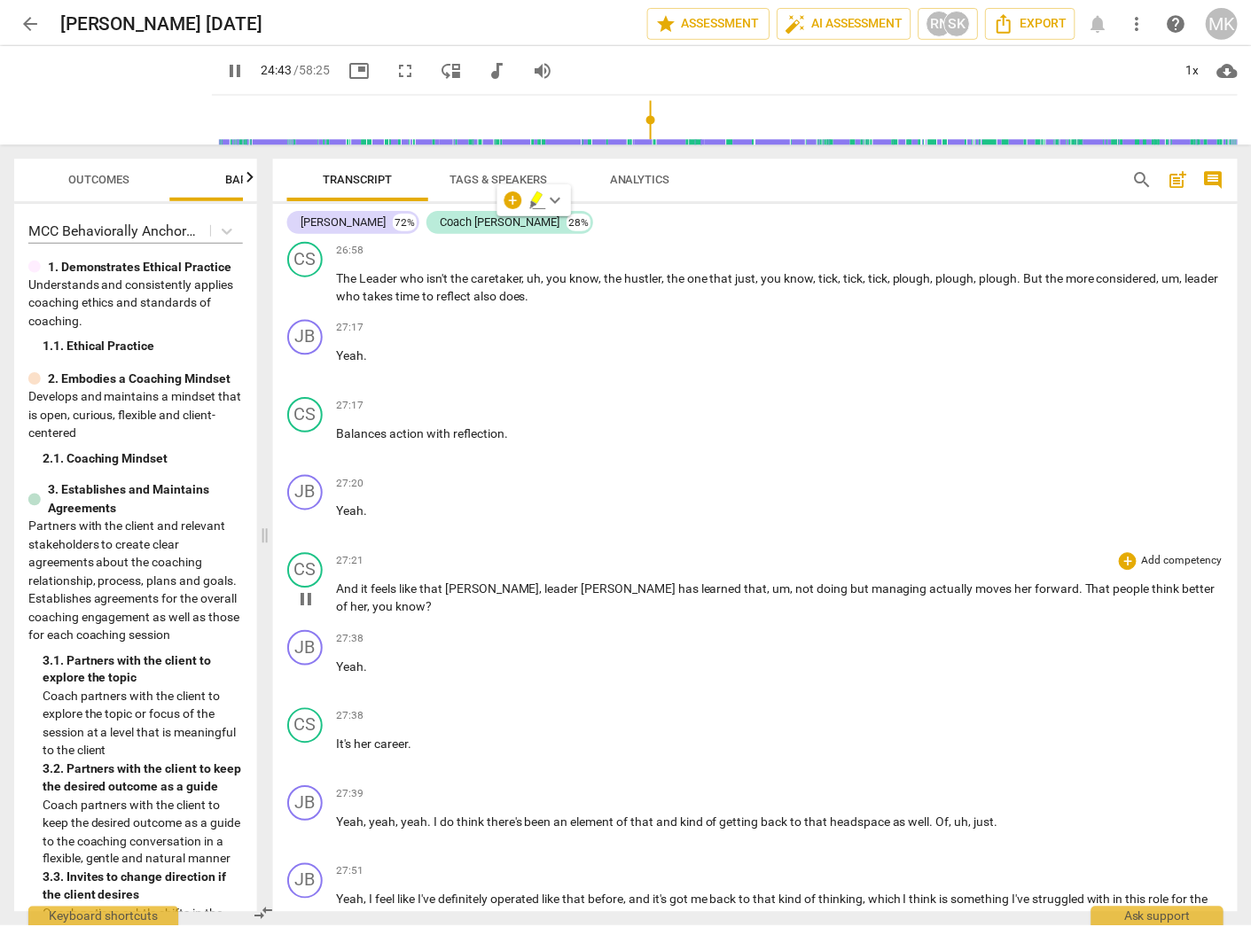
scroll to position [9746, 0]
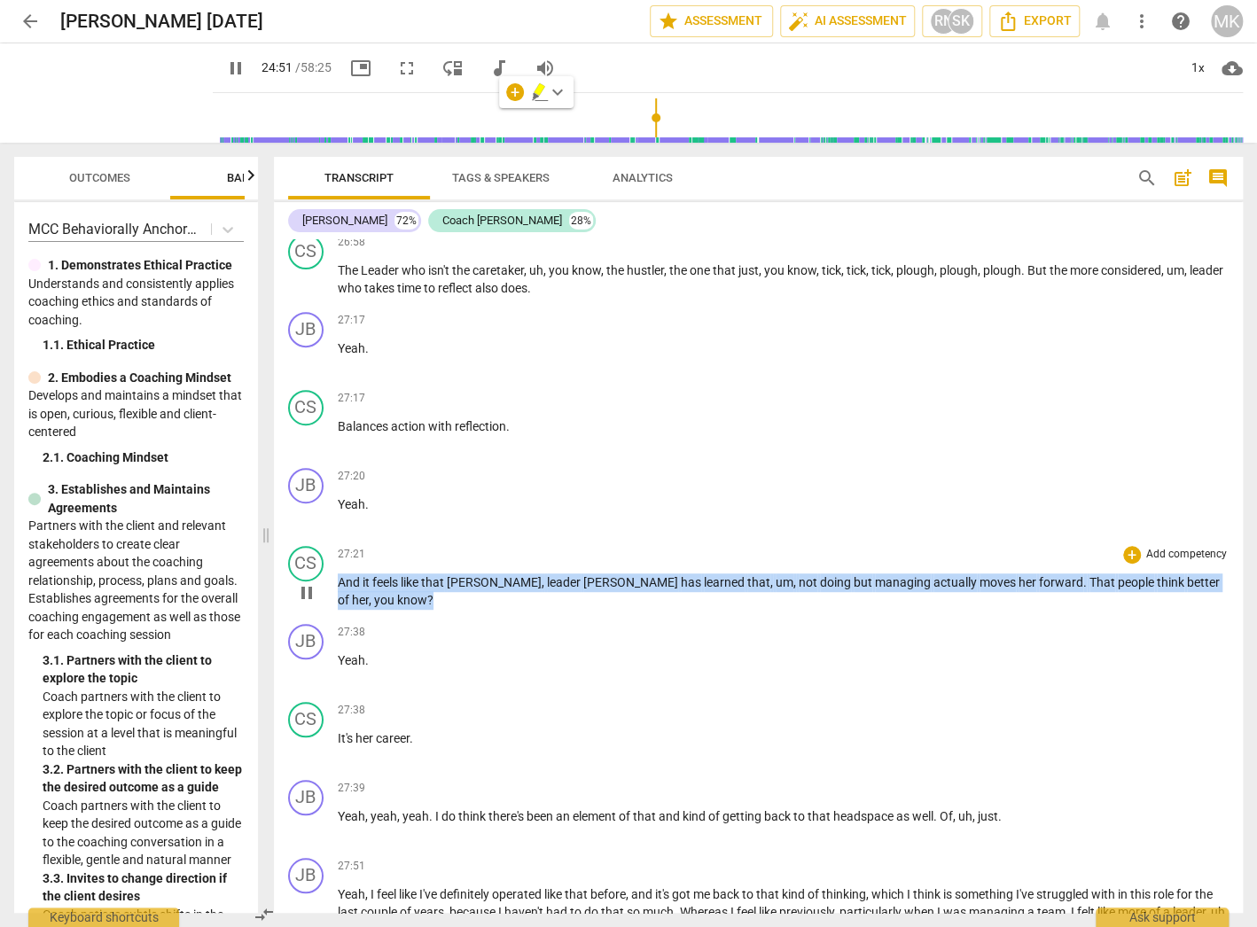
drag, startPoint x: 1173, startPoint y: 565, endPoint x: 339, endPoint y: 587, distance: 835.2
click at [339, 587] on div "27:21 + Add competency keyboard_arrow_right And it feels like that [PERSON_NAME…" at bounding box center [783, 578] width 891 height 64
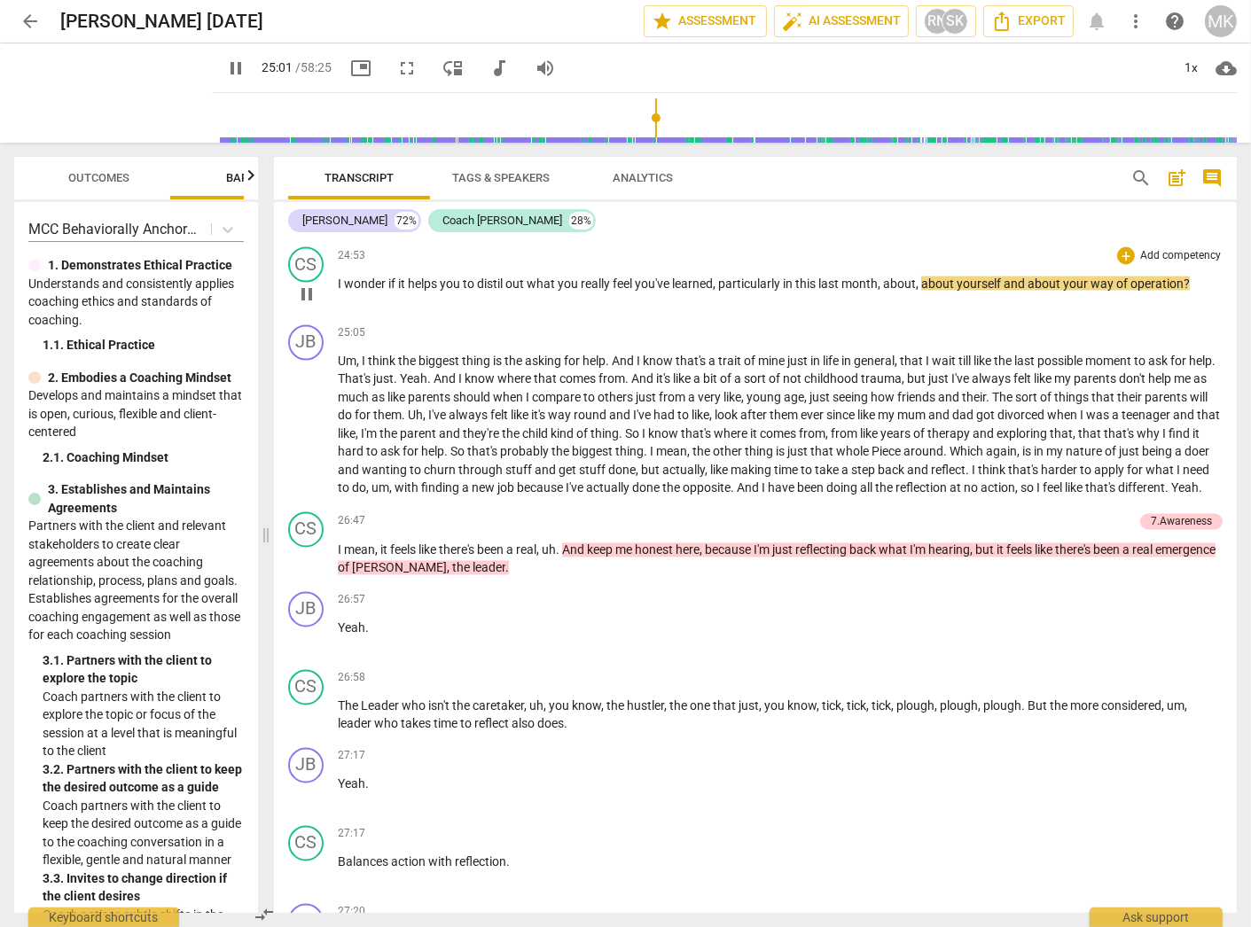
click at [301, 284] on span "pause" at bounding box center [306, 294] width 21 height 21
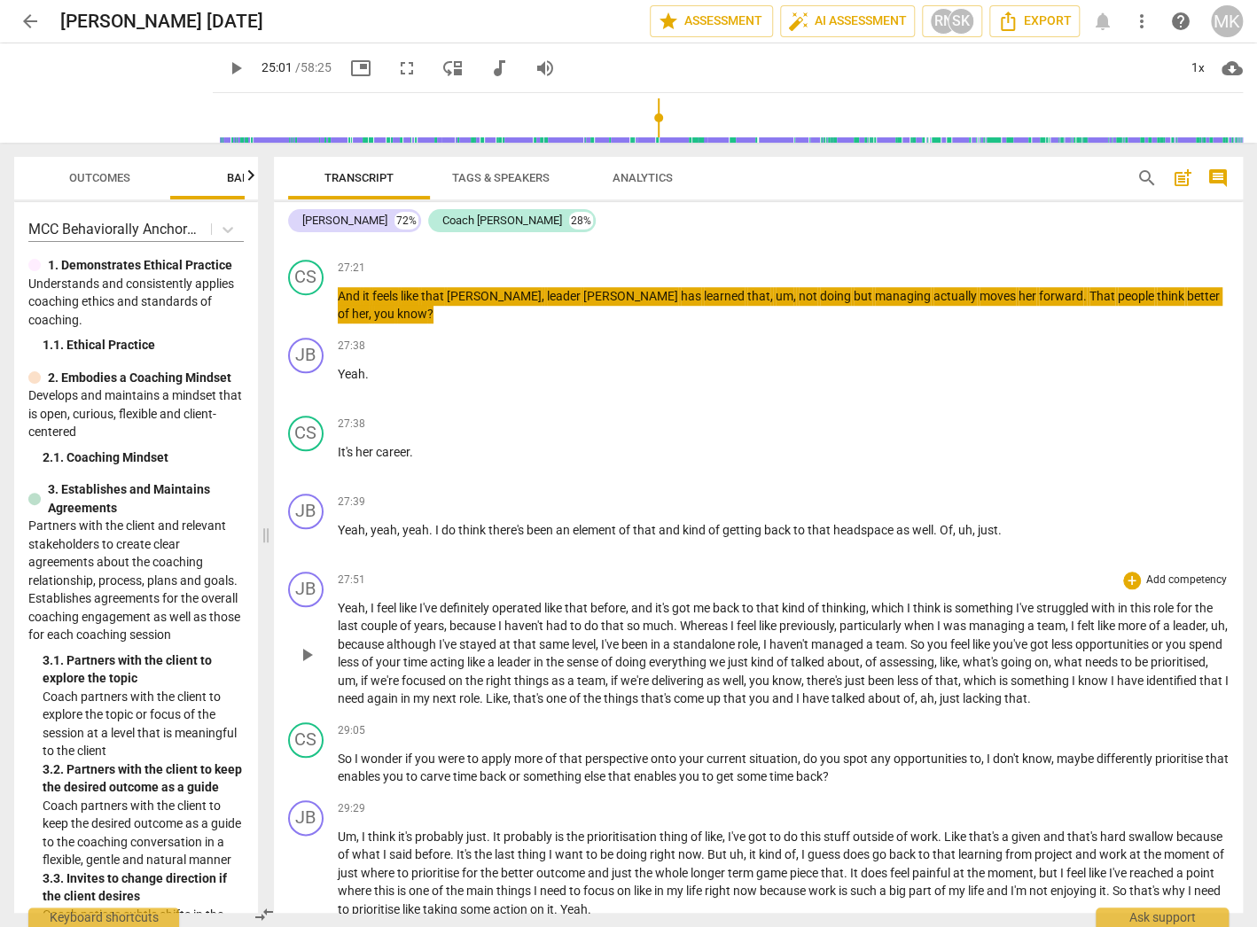
scroll to position [10091, 0]
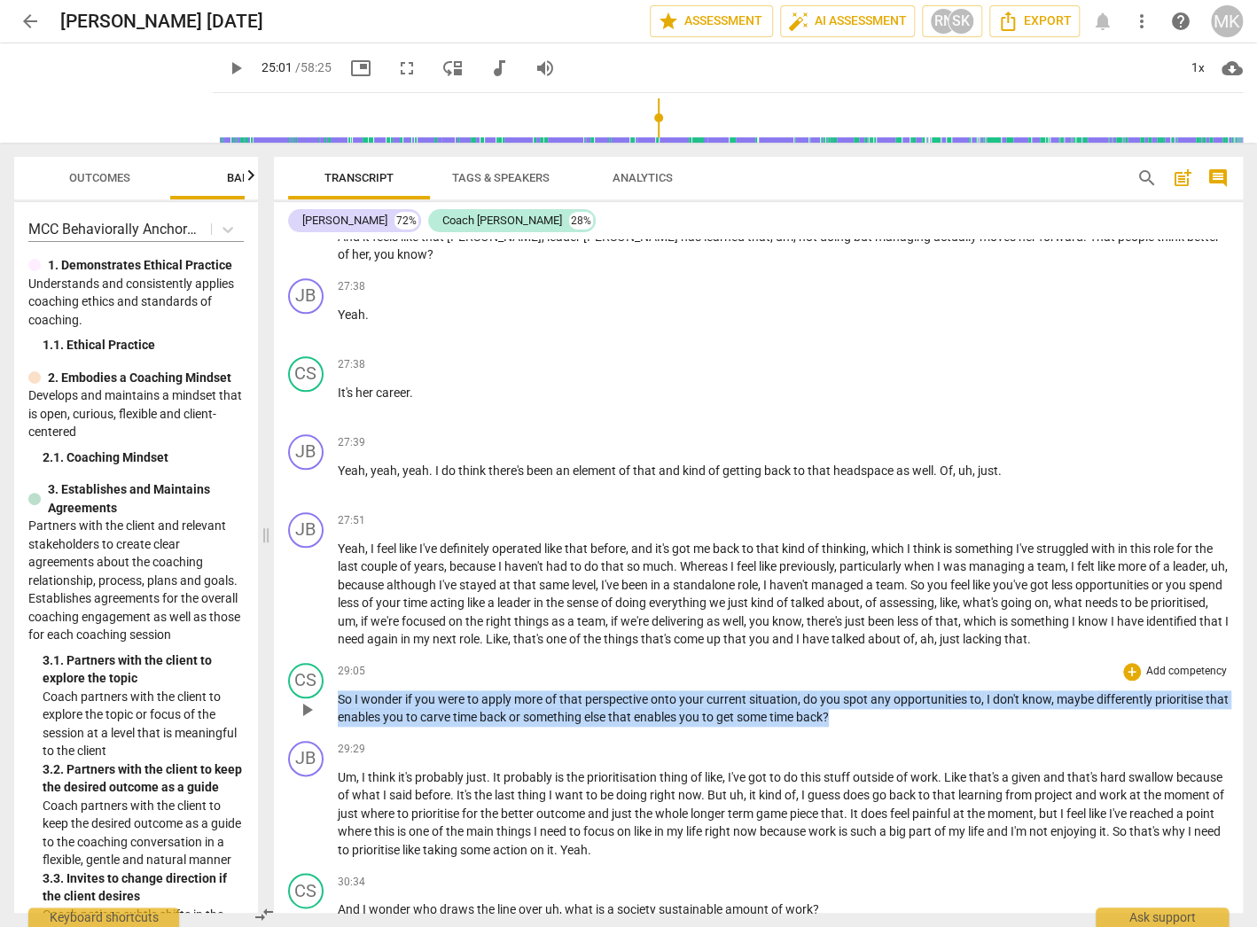
drag, startPoint x: 879, startPoint y: 691, endPoint x: 339, endPoint y: 671, distance: 541.0
click at [339, 690] on p "So I wonder if you were to apply more of that perspective onto your current sit…" at bounding box center [783, 708] width 891 height 36
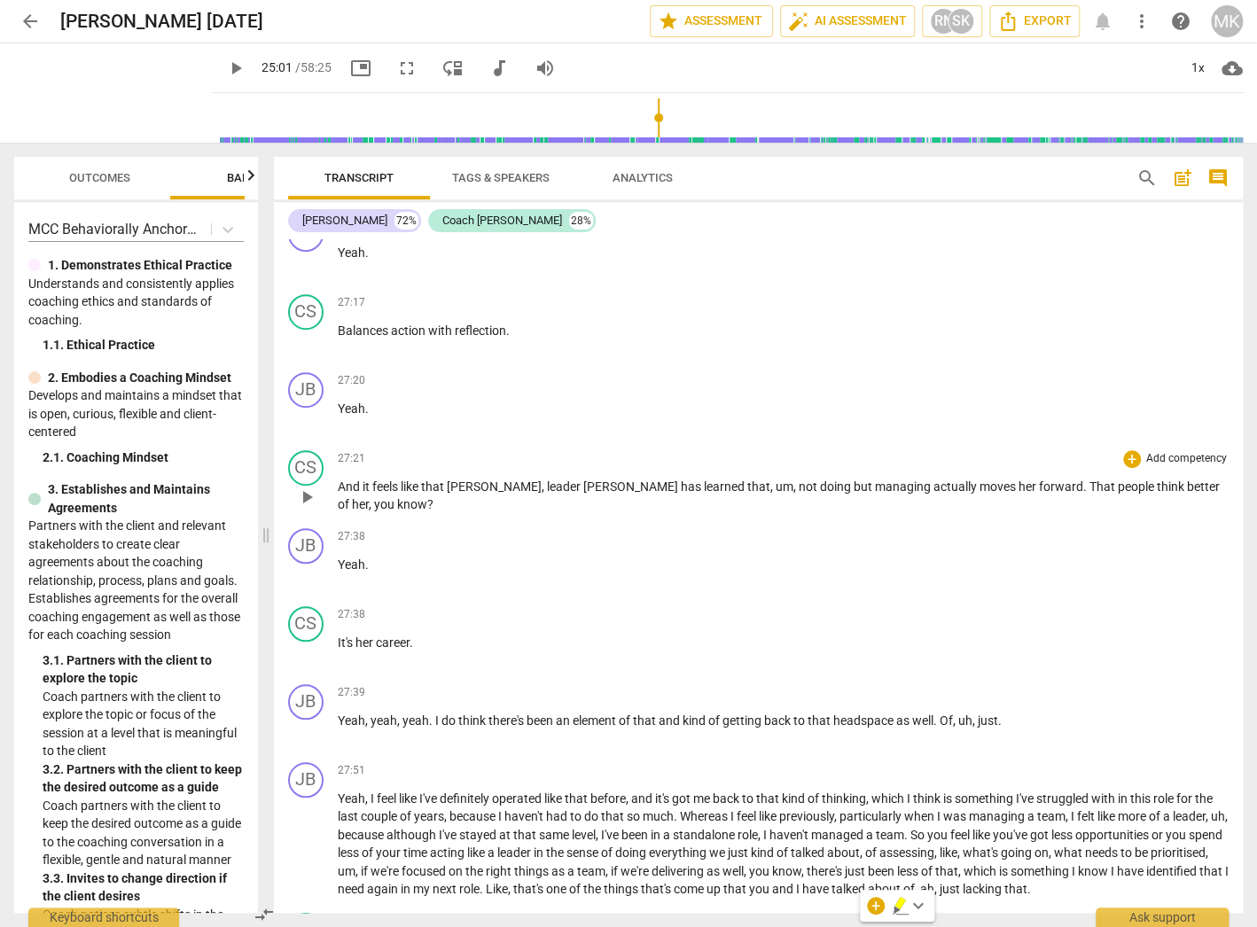
scroll to position [9808, 0]
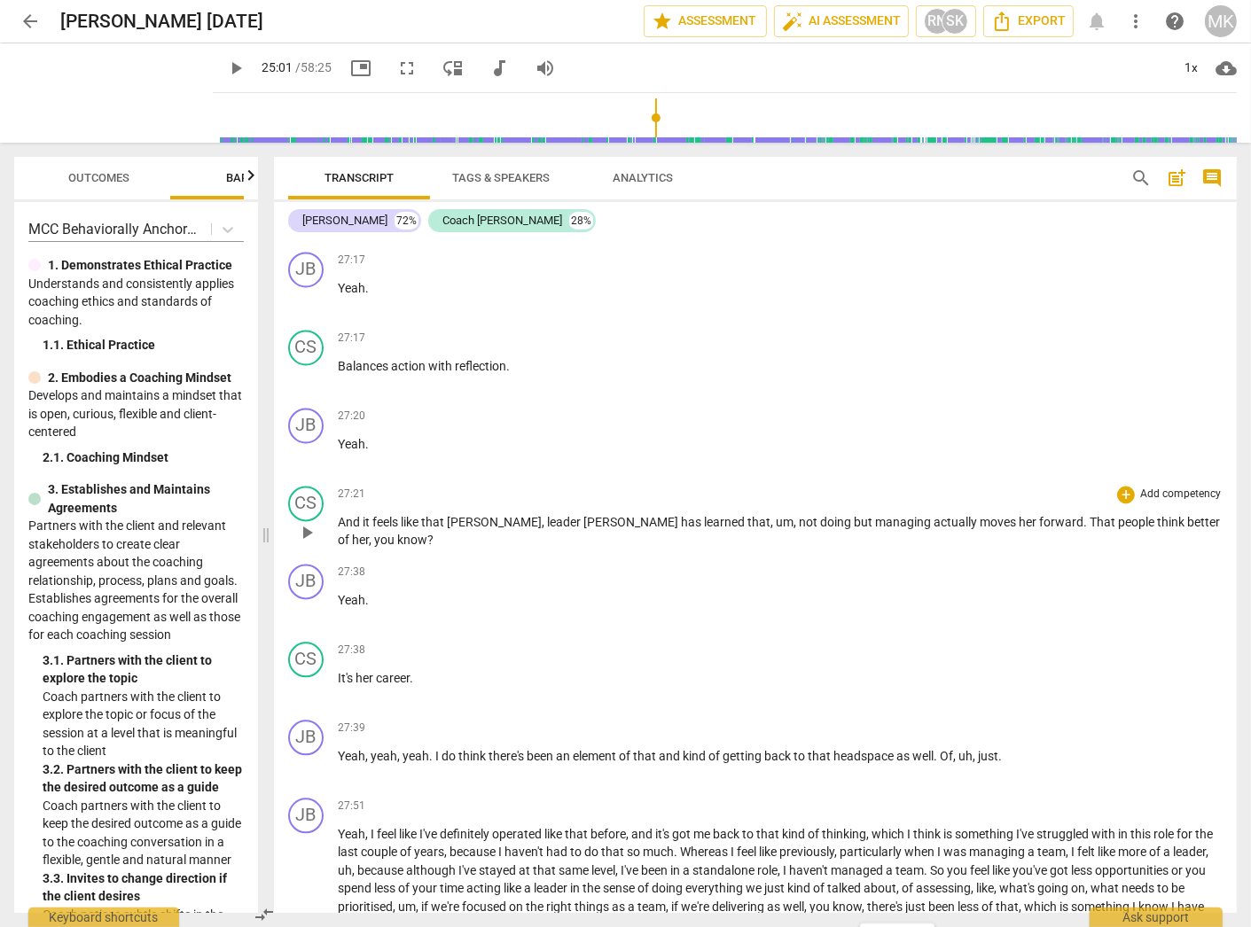
drag, startPoint x: 1178, startPoint y: 498, endPoint x: 337, endPoint y: 500, distance: 841.1
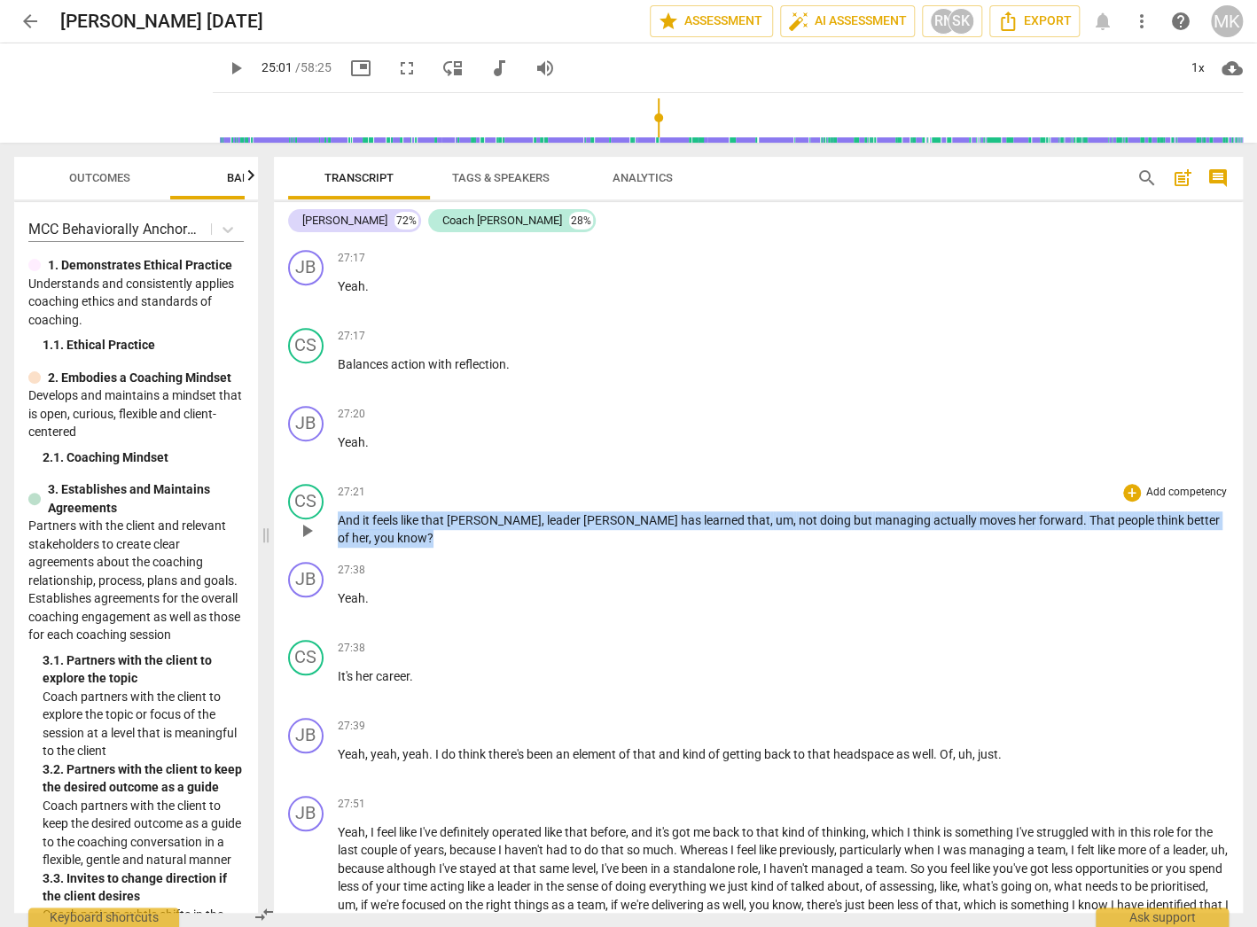
drag, startPoint x: 337, startPoint y: 500, endPoint x: 1176, endPoint y: 504, distance: 839.3
click at [1176, 511] on p "And it feels like that [PERSON_NAME] , leader [PERSON_NAME] has learned that , …" at bounding box center [783, 529] width 891 height 36
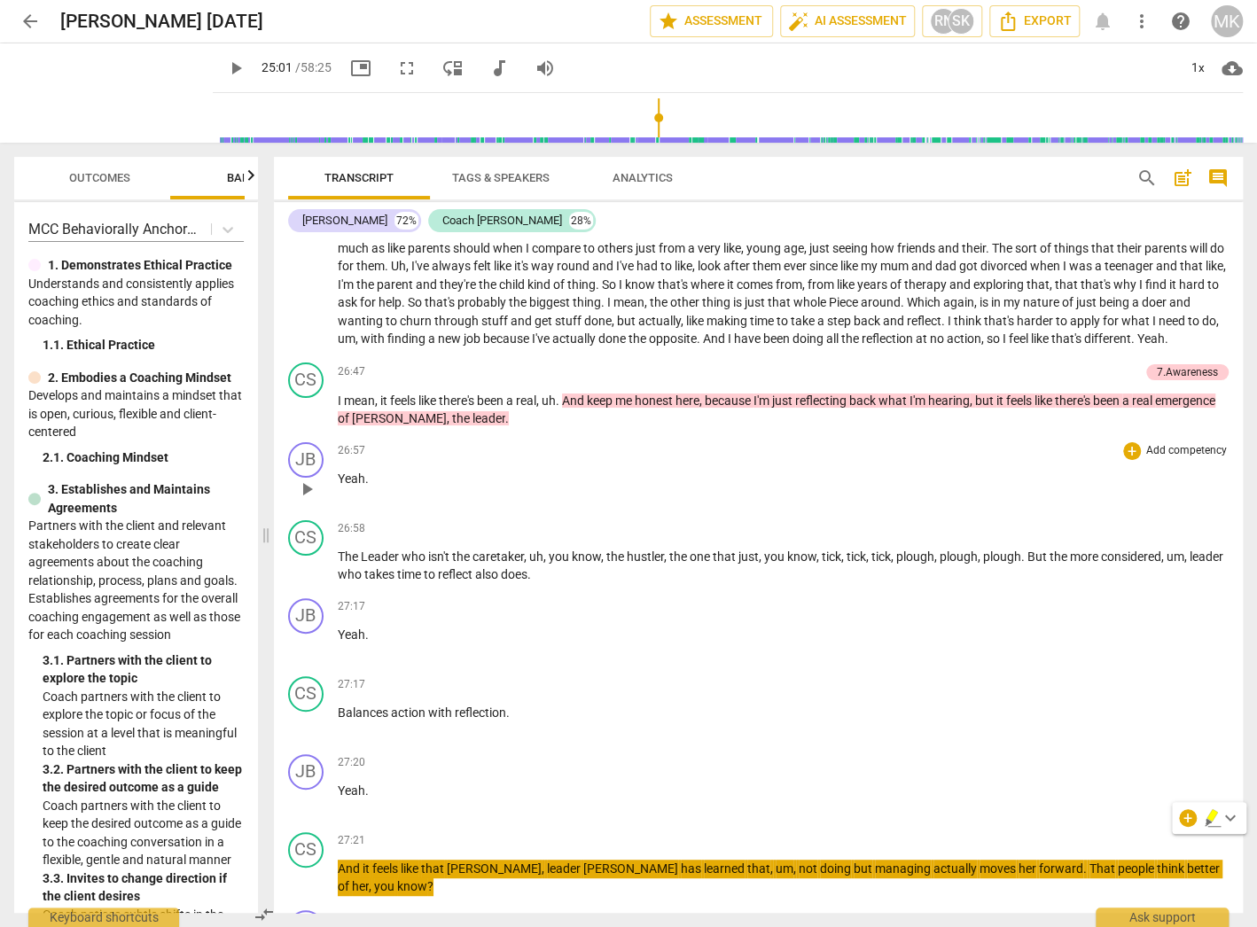
scroll to position [9453, 0]
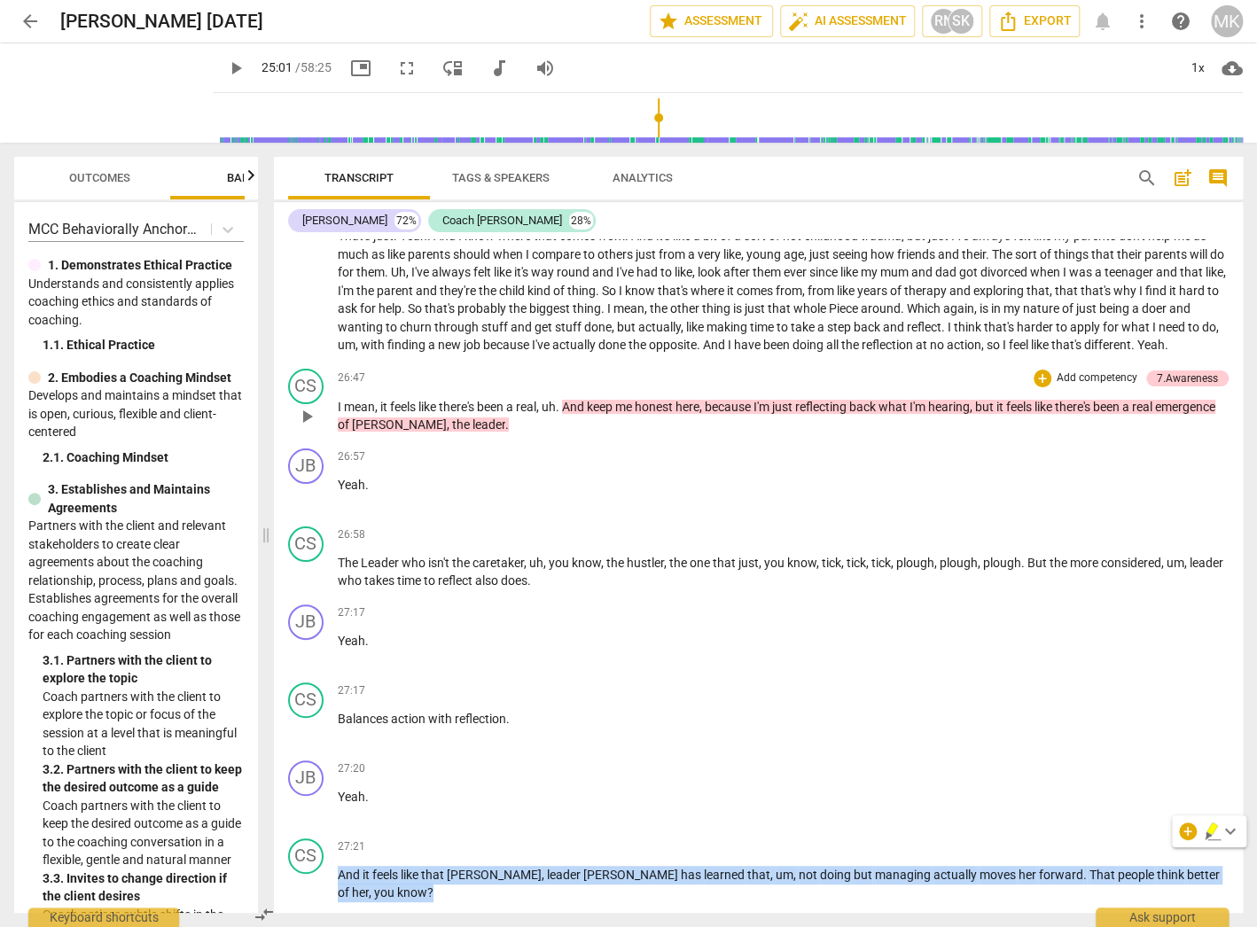
click at [518, 411] on p "I mean , it feels like there's been a real , uh . And keep me honest here , bec…" at bounding box center [783, 416] width 891 height 36
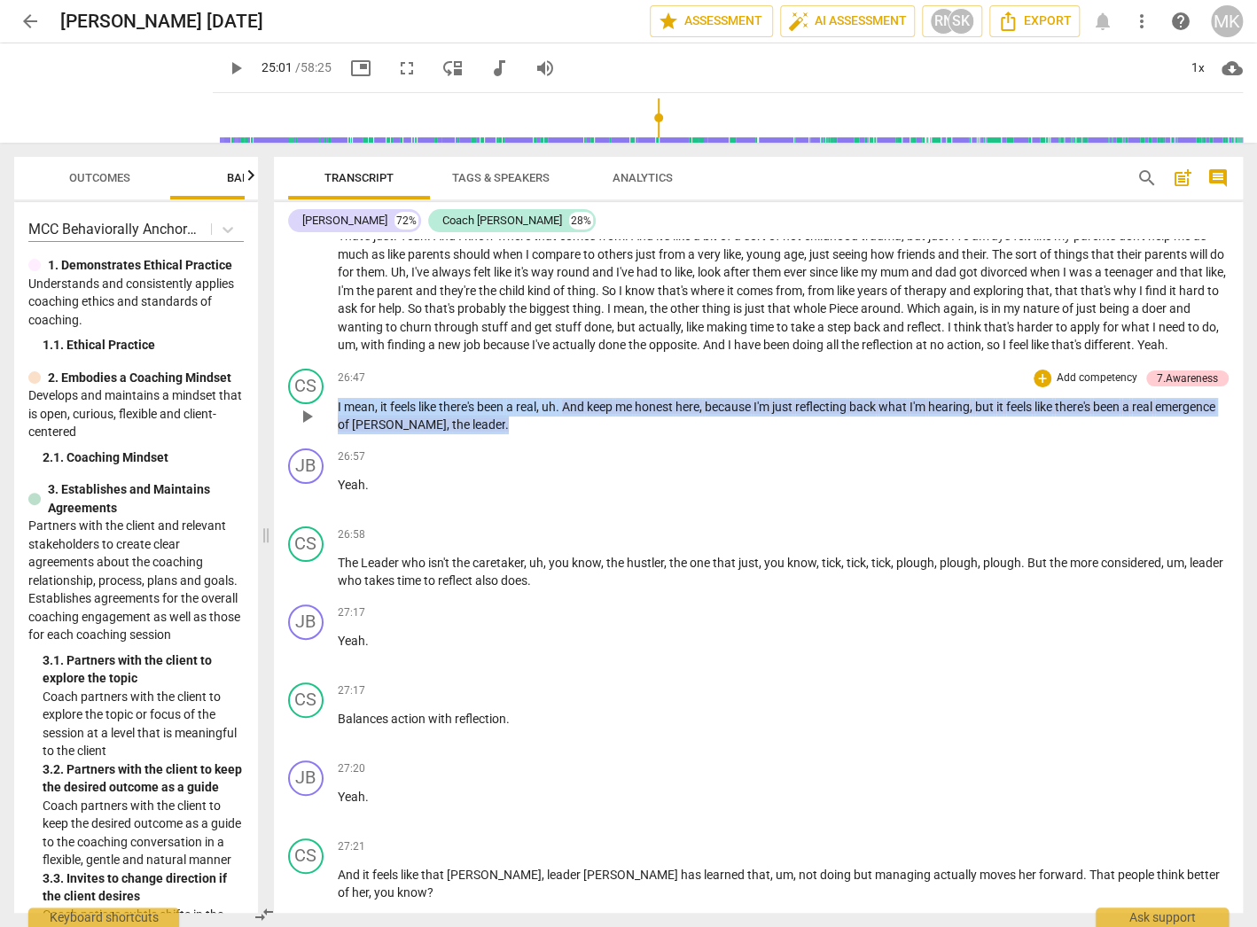
drag, startPoint x: 514, startPoint y: 408, endPoint x: 336, endPoint y: 387, distance: 179.3
click at [336, 387] on div "CS play_arrow pause 26:47 + Add competency 7.Awareness keyboard_arrow_right I m…" at bounding box center [758, 402] width 969 height 80
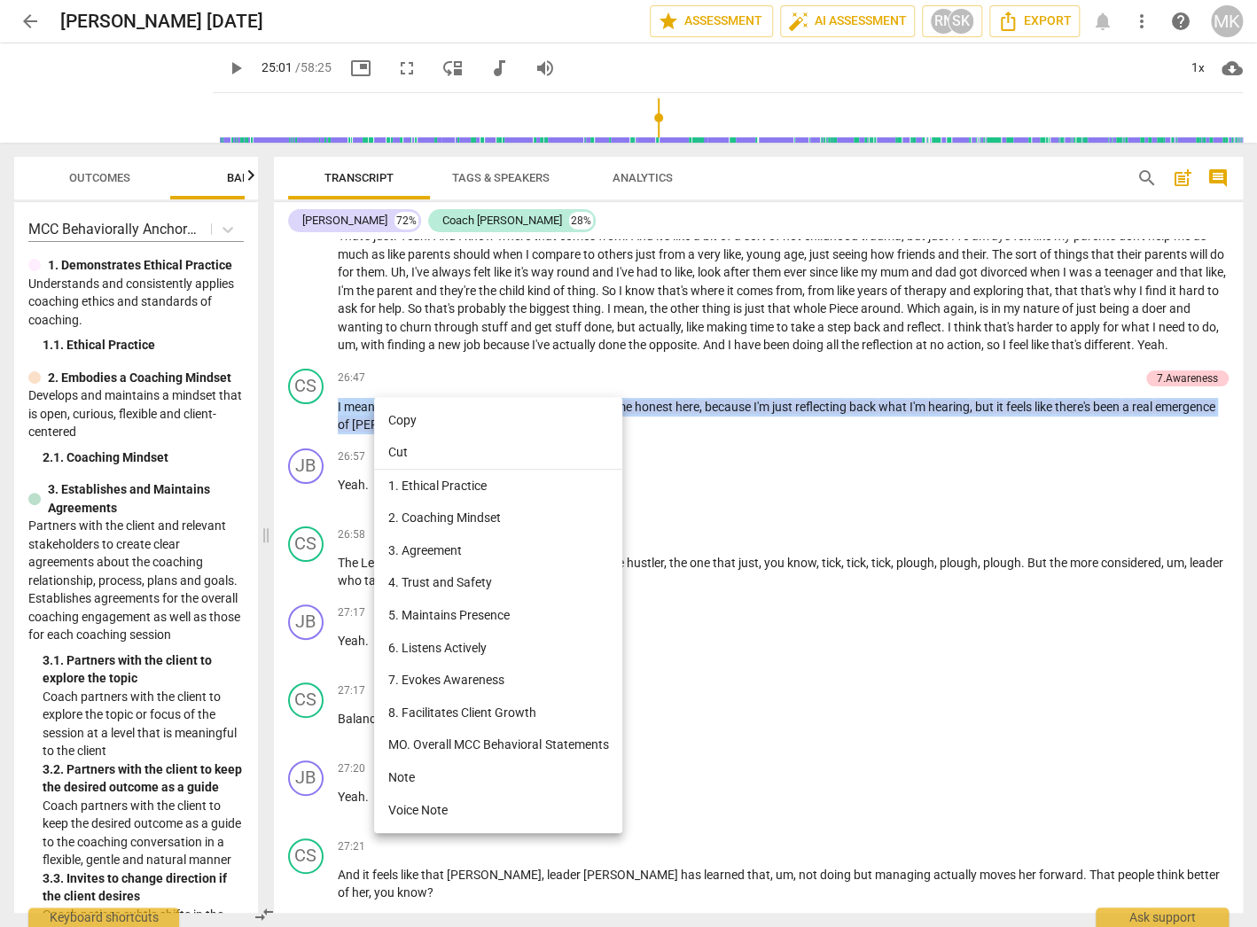
click at [422, 419] on li "Copy" at bounding box center [498, 420] width 248 height 33
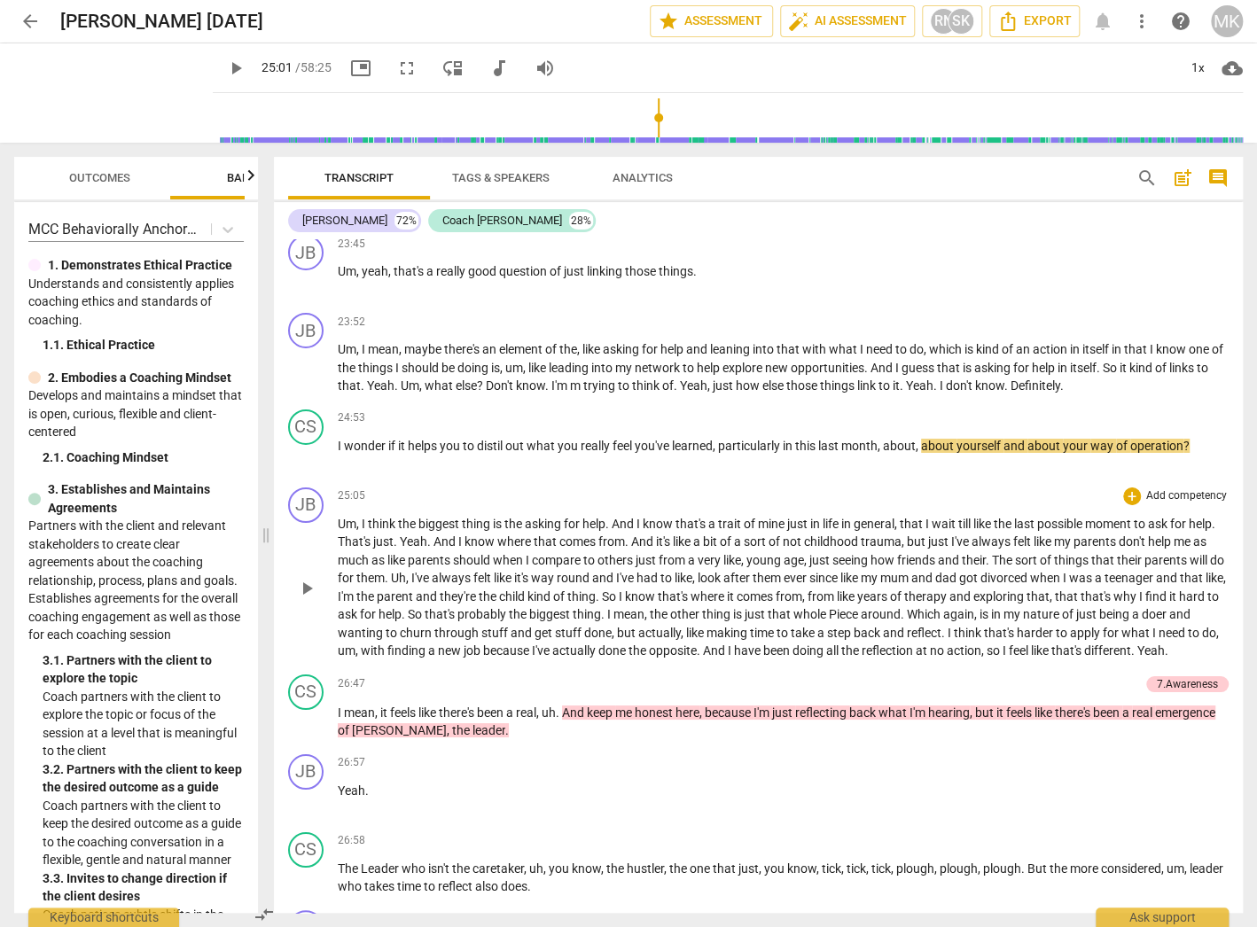
scroll to position [9099, 0]
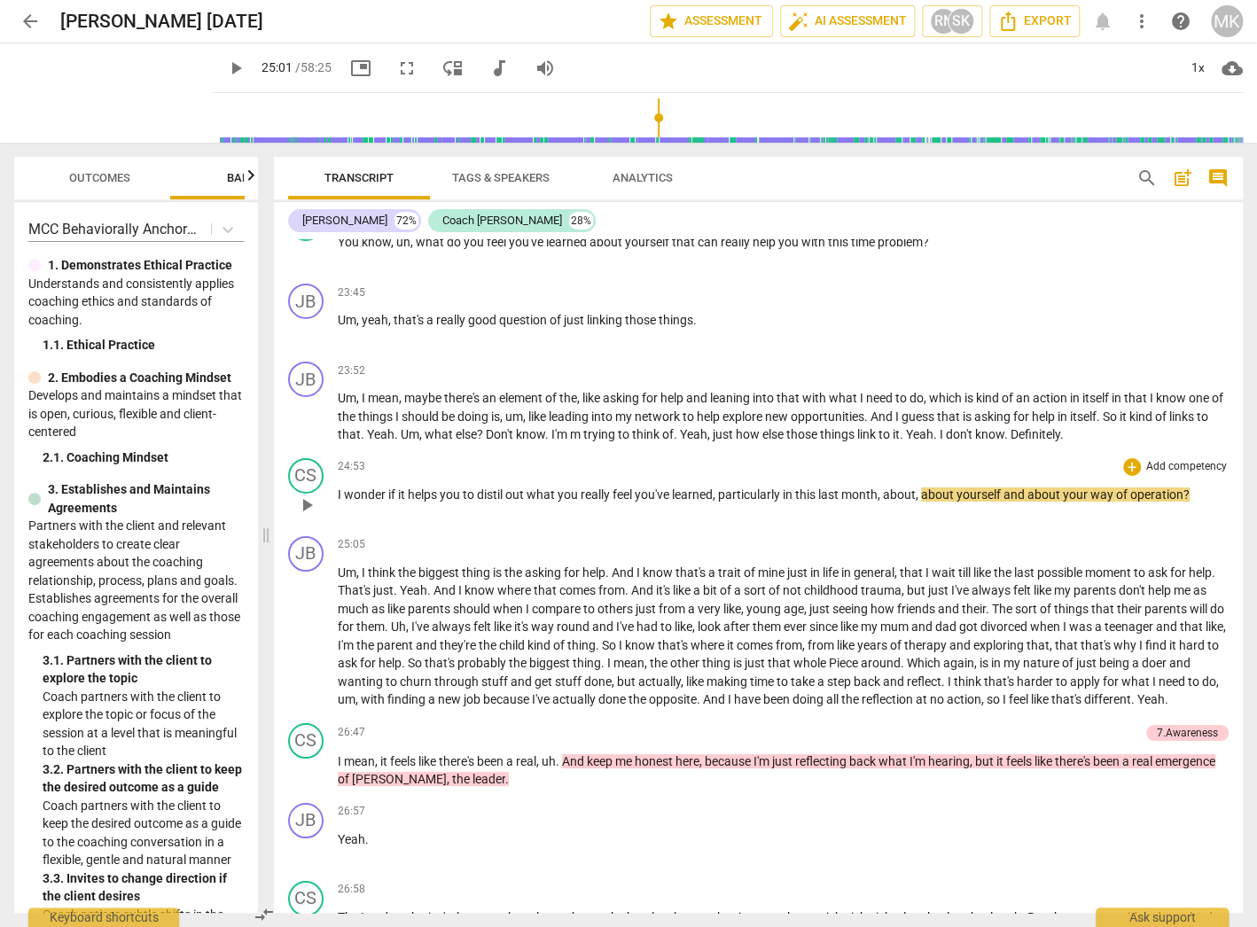
click at [1203, 486] on p "I wonder if it helps you to distil out what you really feel you've learned , pa…" at bounding box center [783, 495] width 891 height 19
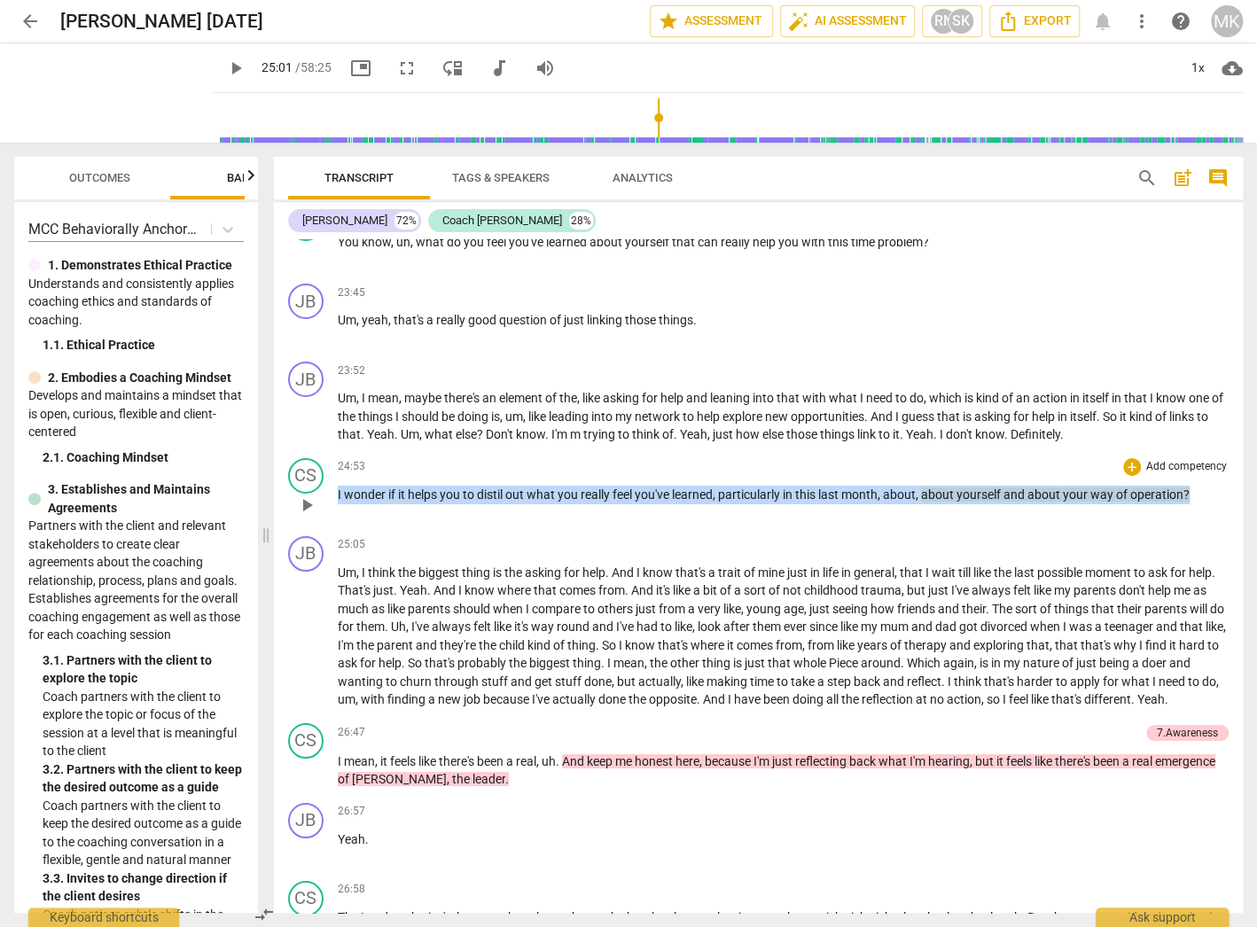
drag, startPoint x: 1203, startPoint y: 456, endPoint x: 336, endPoint y: 445, distance: 866.9
click at [336, 451] on div "CS play_arrow pause 24:53 + Add competency keyboard_arrow_right I wonder if it …" at bounding box center [758, 490] width 969 height 78
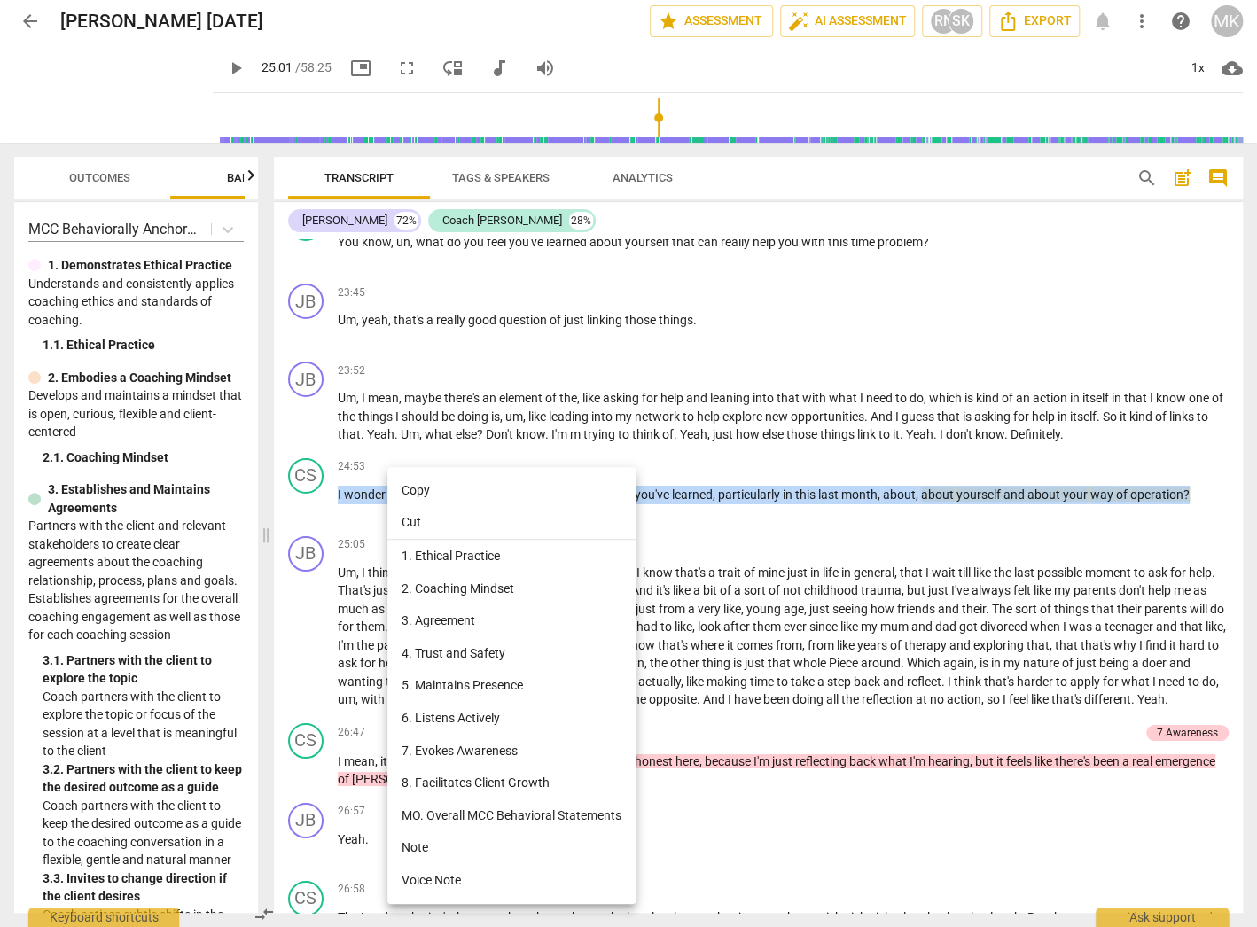
click at [408, 489] on li "Copy" at bounding box center [511, 490] width 248 height 33
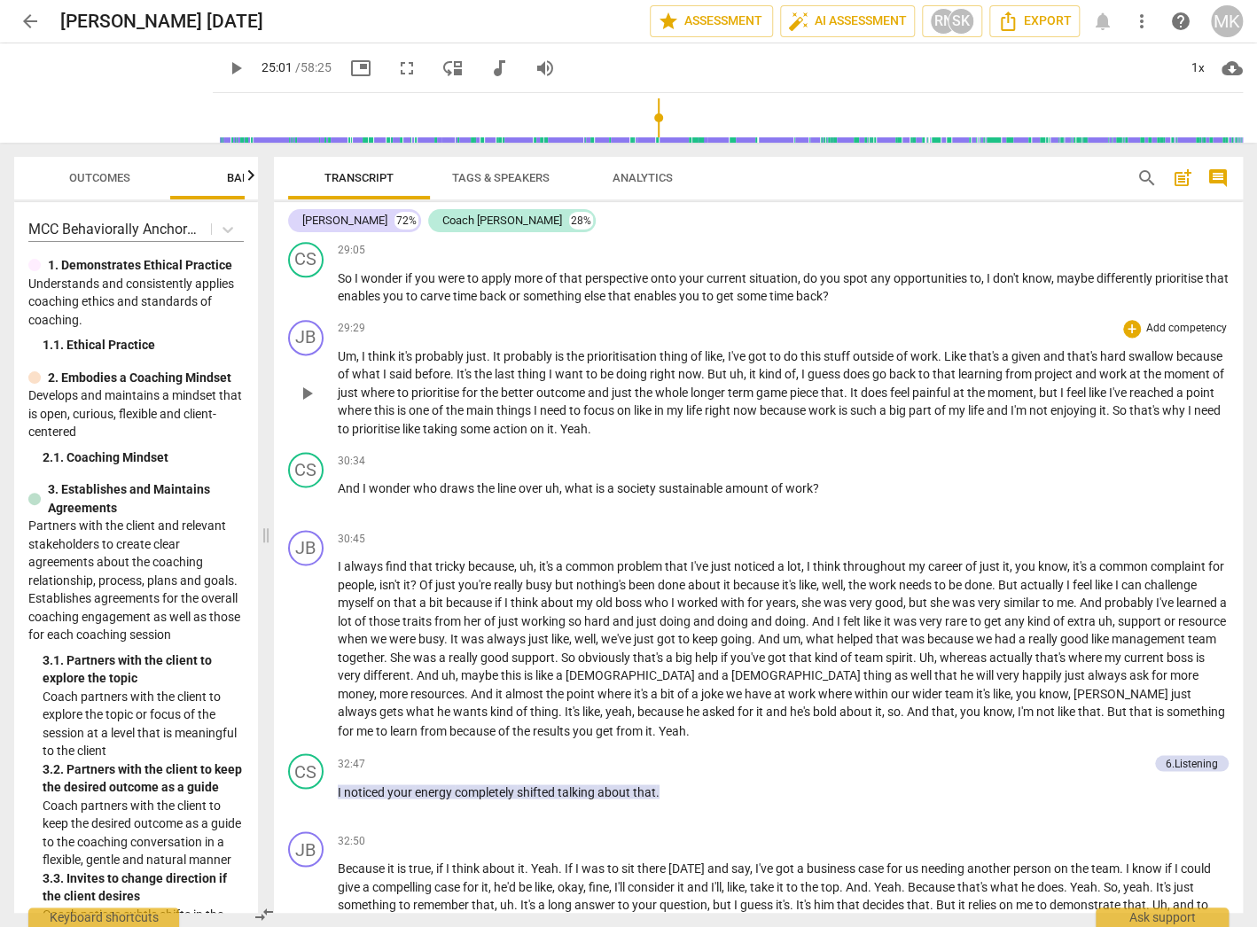
scroll to position [10588, 0]
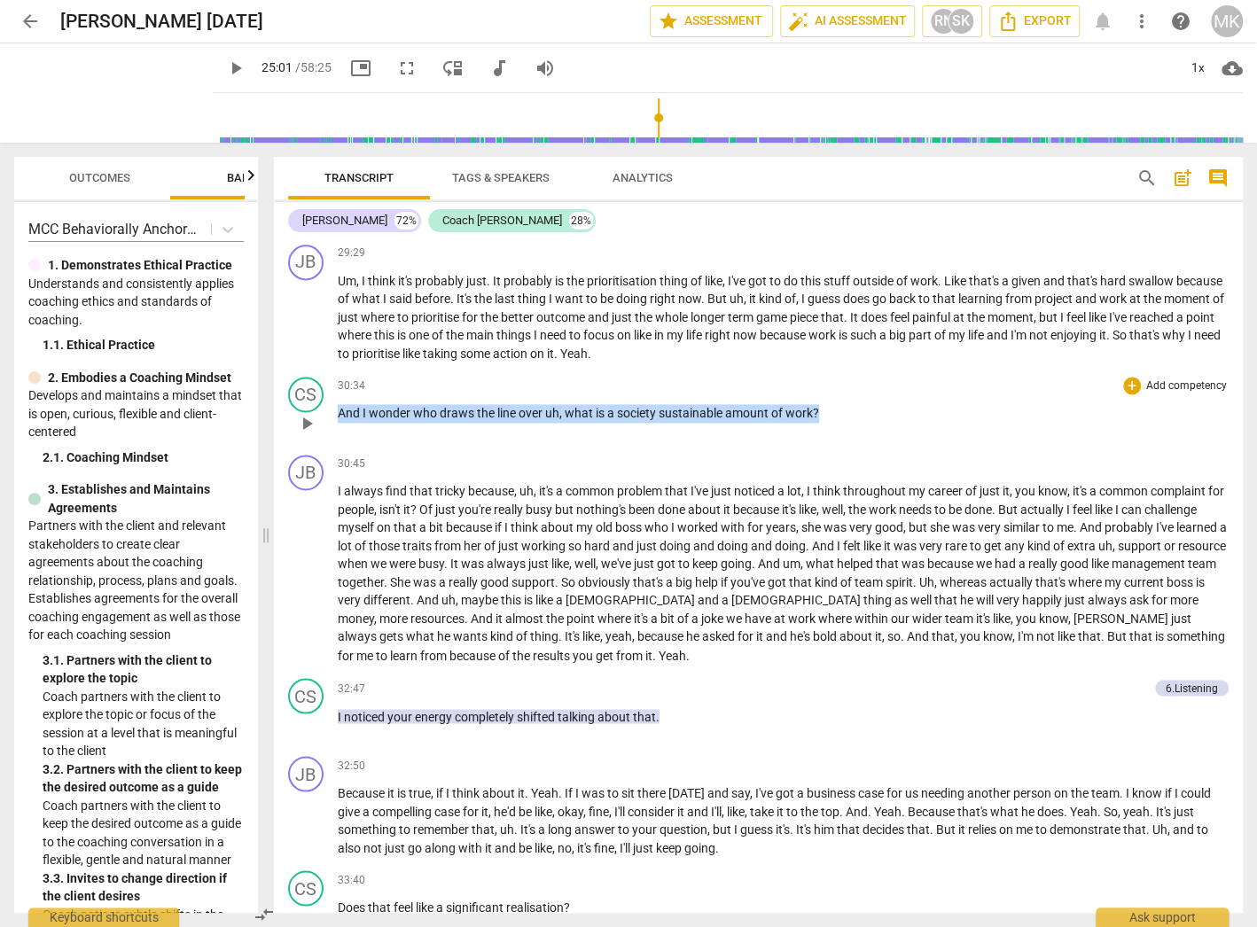
drag, startPoint x: 830, startPoint y: 386, endPoint x: 334, endPoint y: 401, distance: 495.7
click at [334, 401] on div "CS play_arrow pause 30:34 + Add competency keyboard_arrow_right And I wonder wh…" at bounding box center [758, 409] width 969 height 78
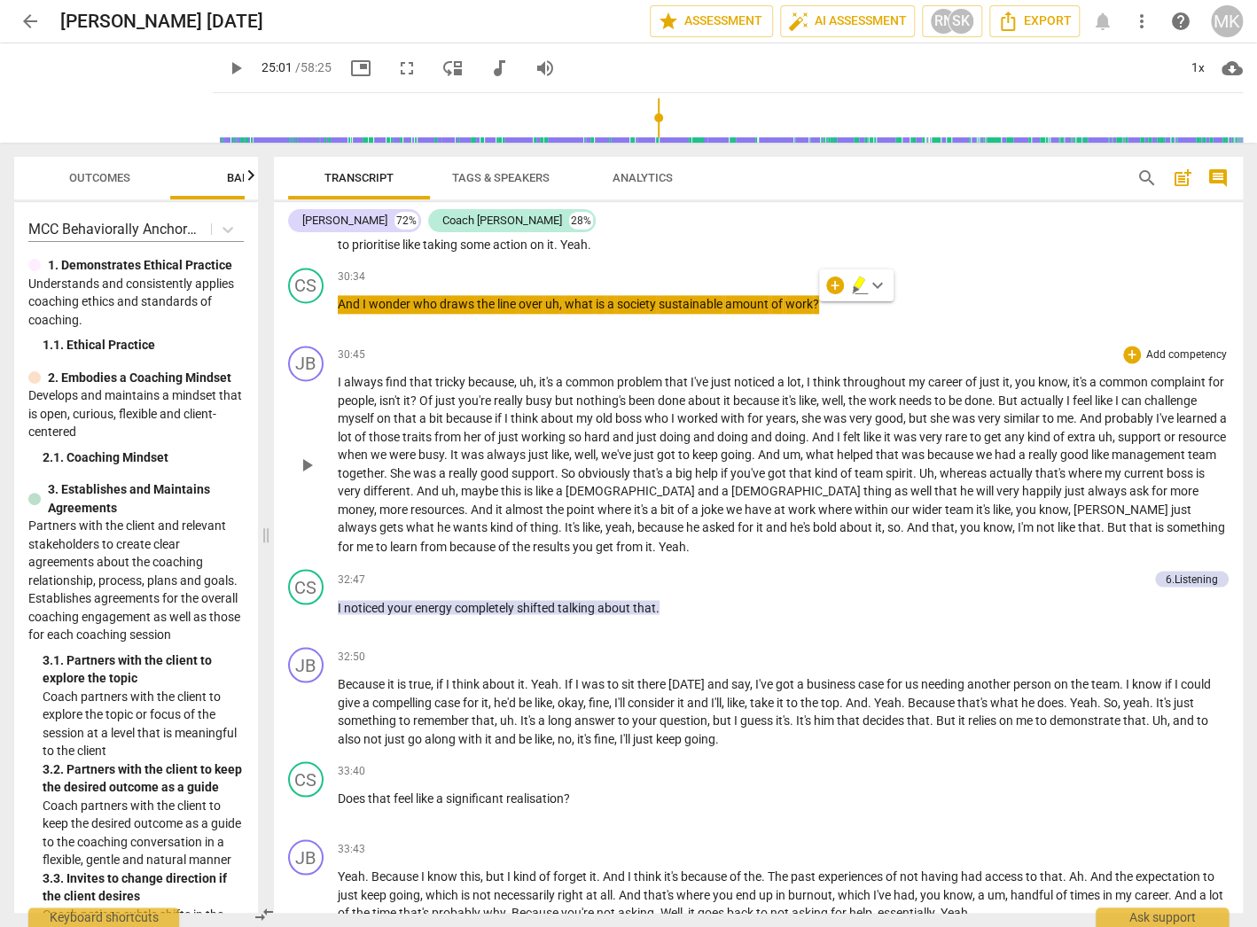
scroll to position [10730, 0]
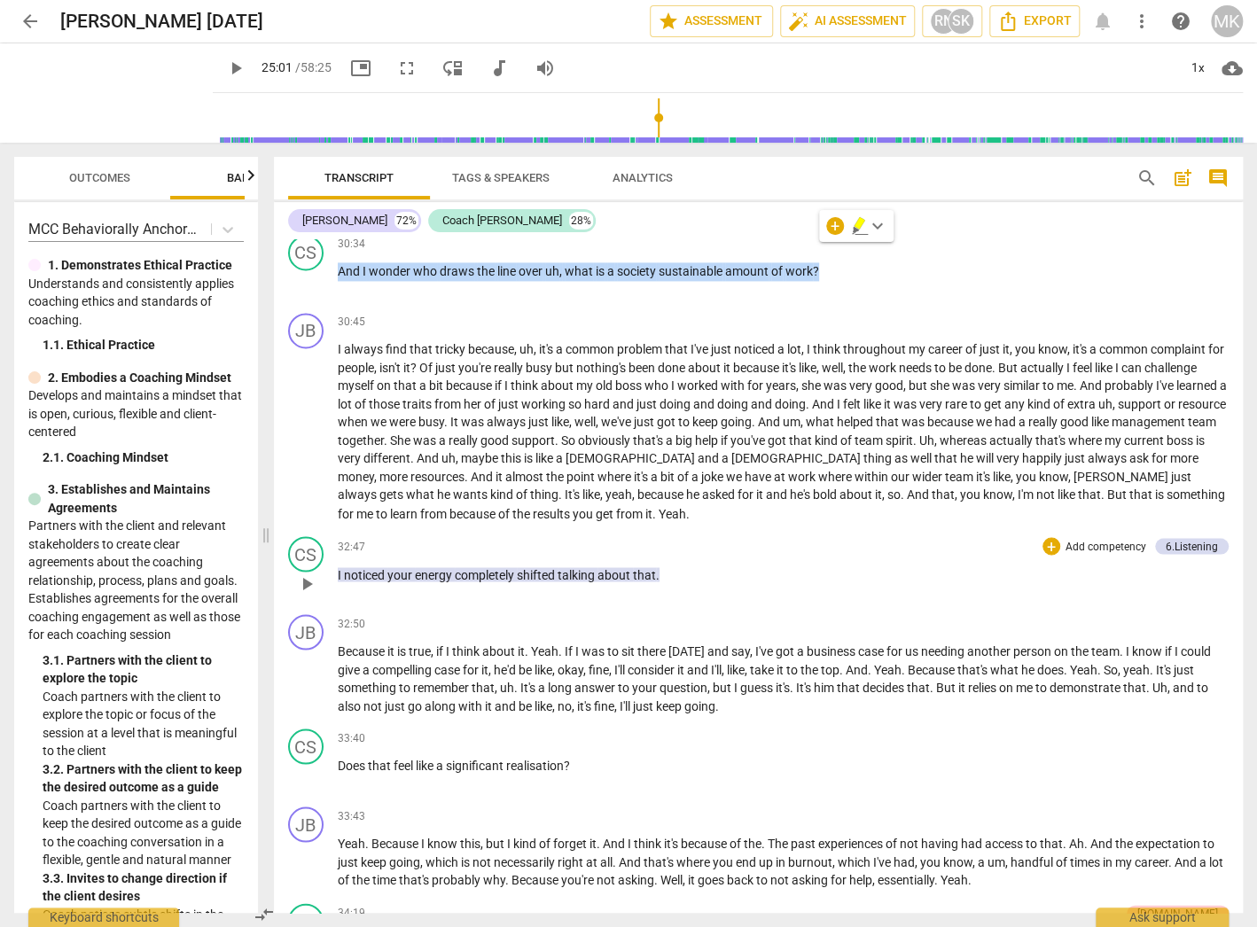
click at [710, 565] on p "I noticed your energy completely shifted talking about that ." at bounding box center [783, 574] width 891 height 19
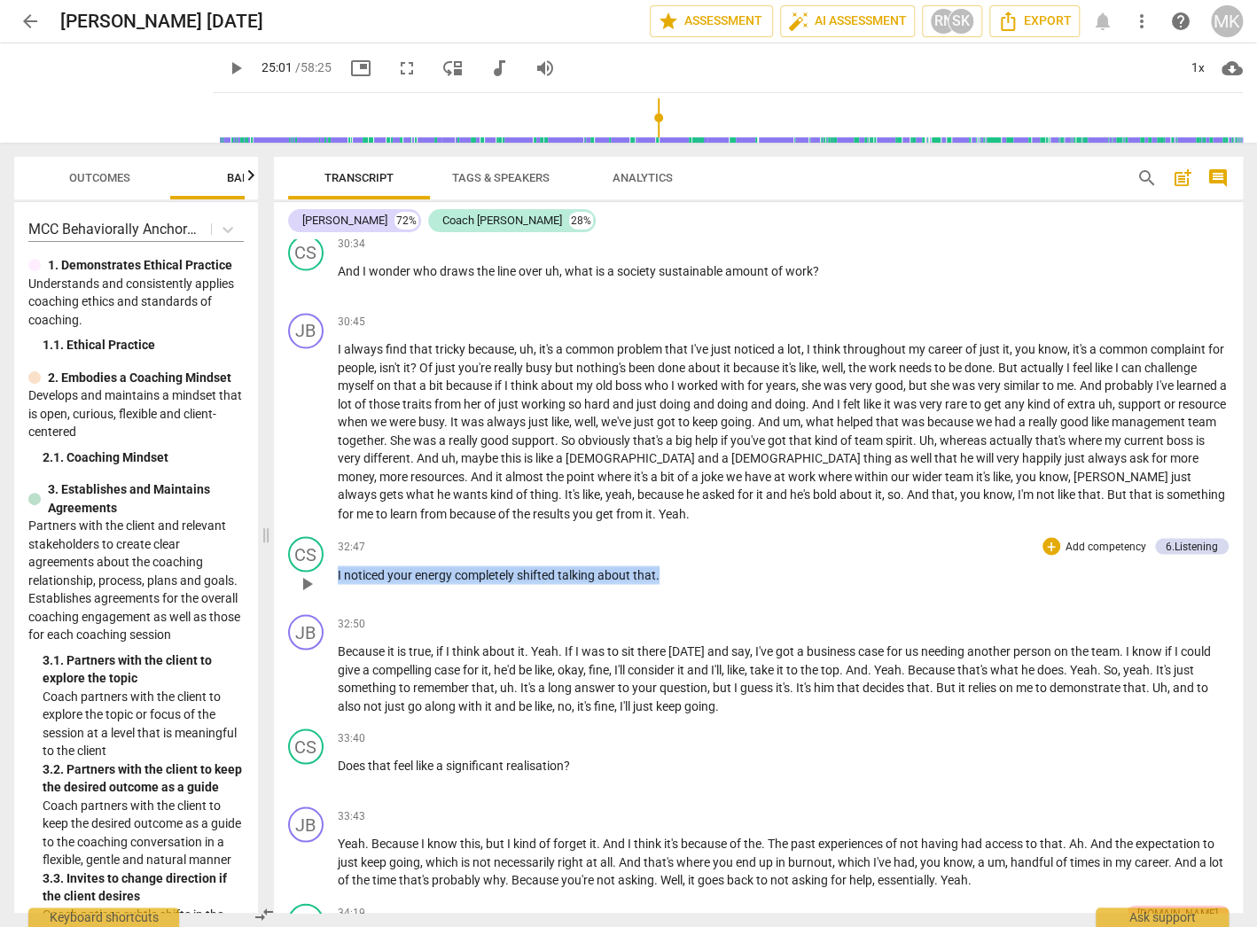
drag, startPoint x: 691, startPoint y: 549, endPoint x: 333, endPoint y: 563, distance: 358.3
click at [333, 561] on div "CS play_arrow pause 32:47 + Add competency 6.Listening keyboard_arrow_right I n…" at bounding box center [758, 568] width 969 height 78
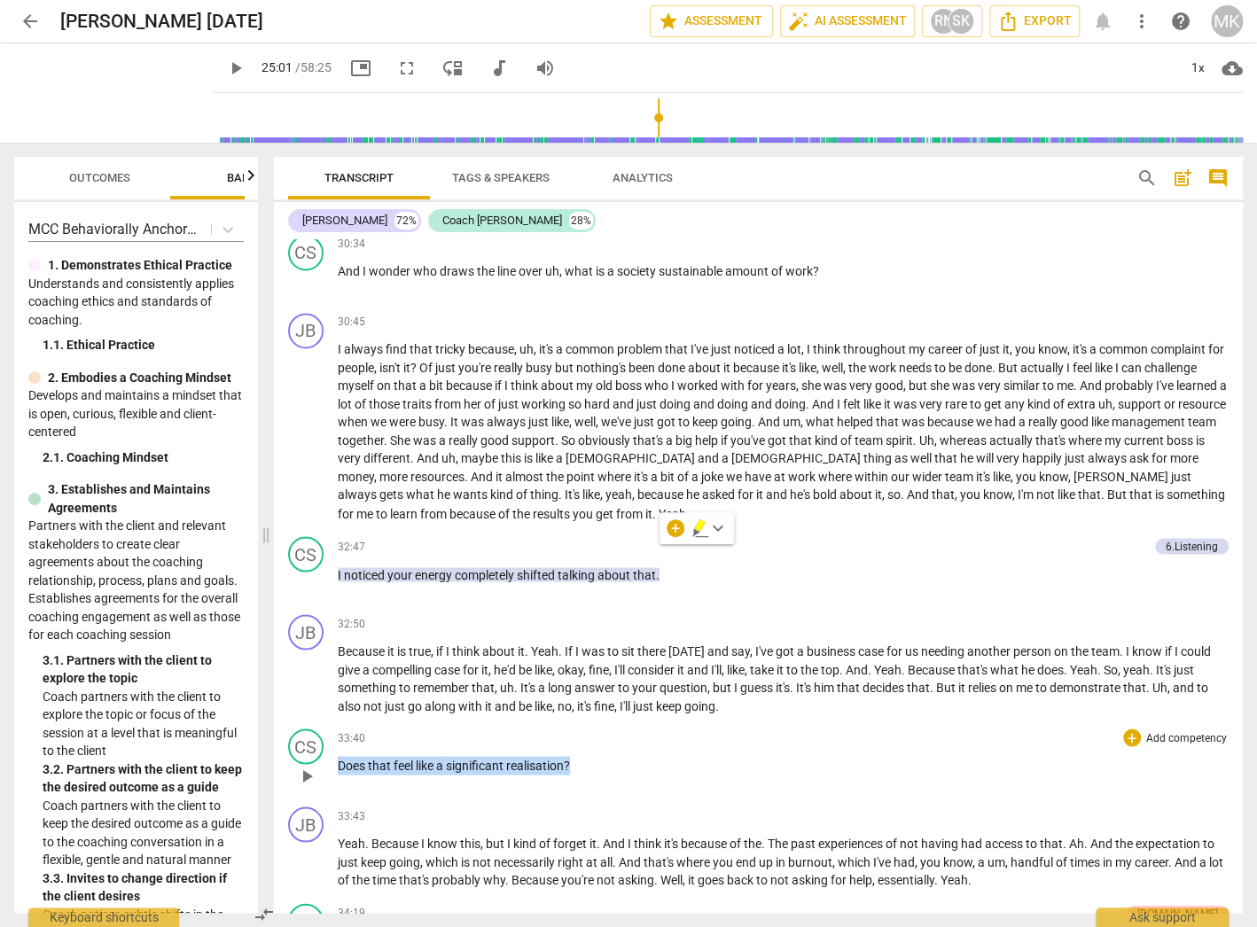
drag, startPoint x: 581, startPoint y: 742, endPoint x: 336, endPoint y: 752, distance: 244.8
click at [336, 752] on div "CS play_arrow pause 33:40 + Add competency keyboard_arrow_right Does that feel …" at bounding box center [758, 760] width 969 height 78
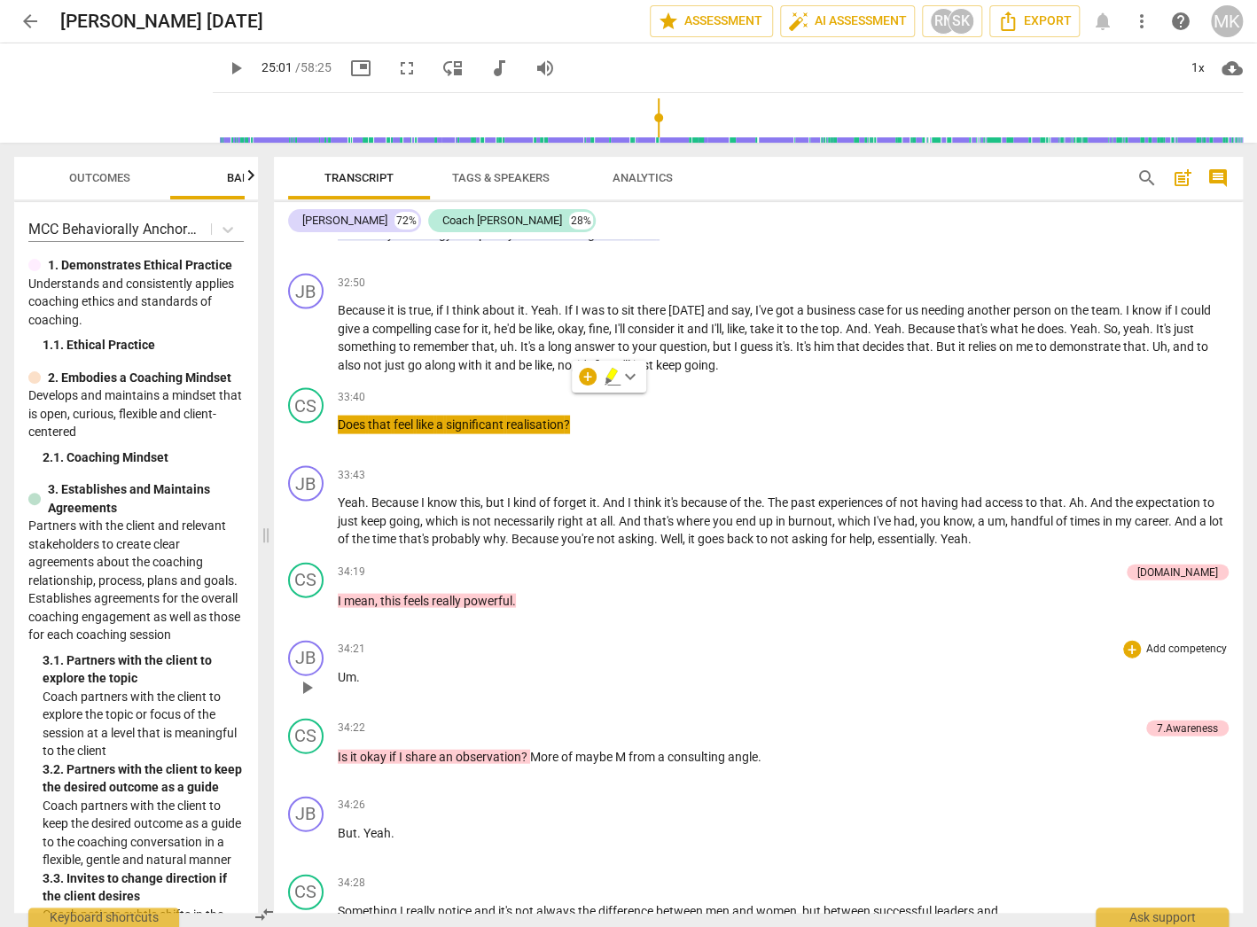
scroll to position [11084, 0]
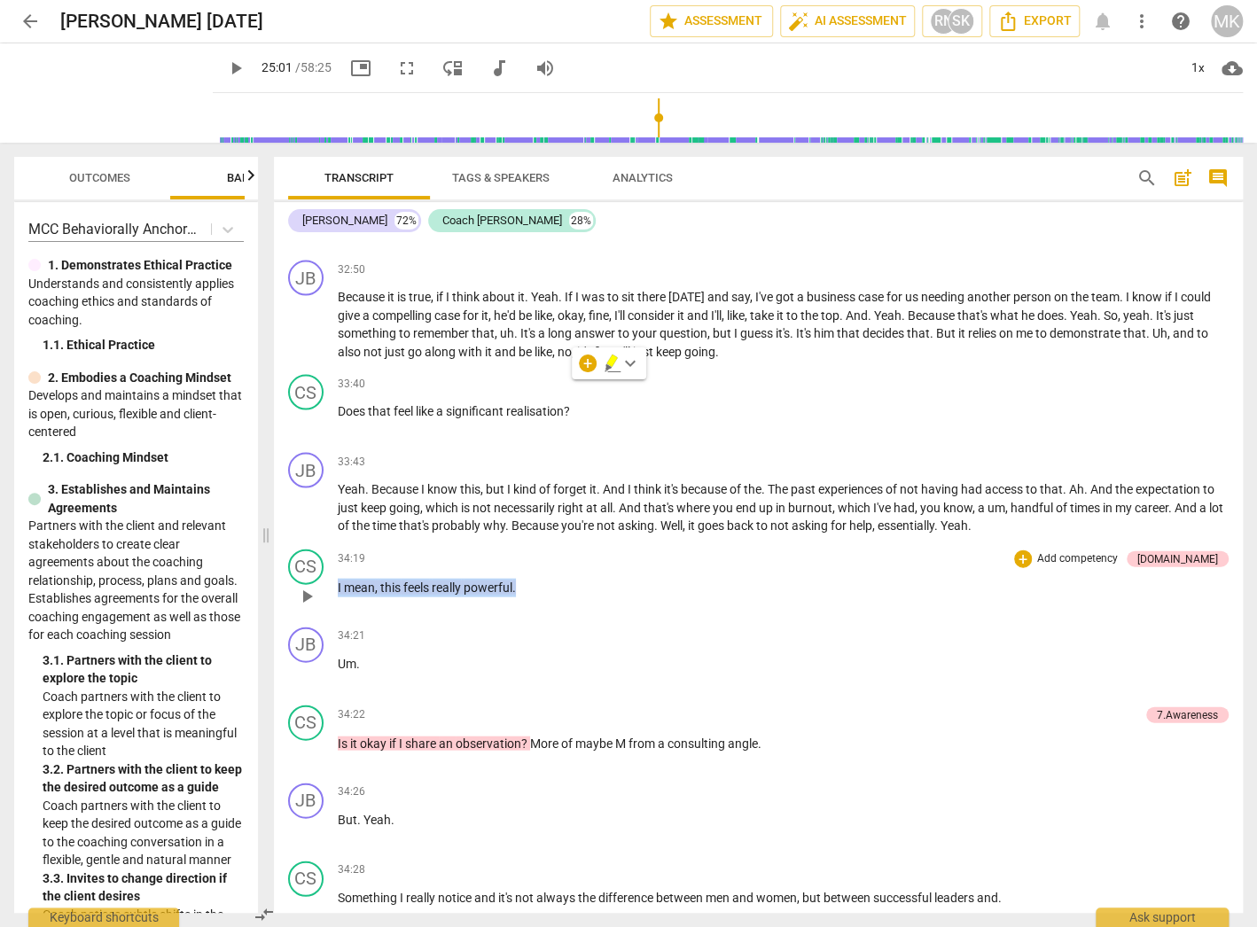
drag, startPoint x: 532, startPoint y: 560, endPoint x: 333, endPoint y: 561, distance: 198.5
click at [333, 561] on div "CS play_arrow pause 34:19 + Add competency [DOMAIN_NAME] keyboard_arrow_right I…" at bounding box center [758, 581] width 969 height 78
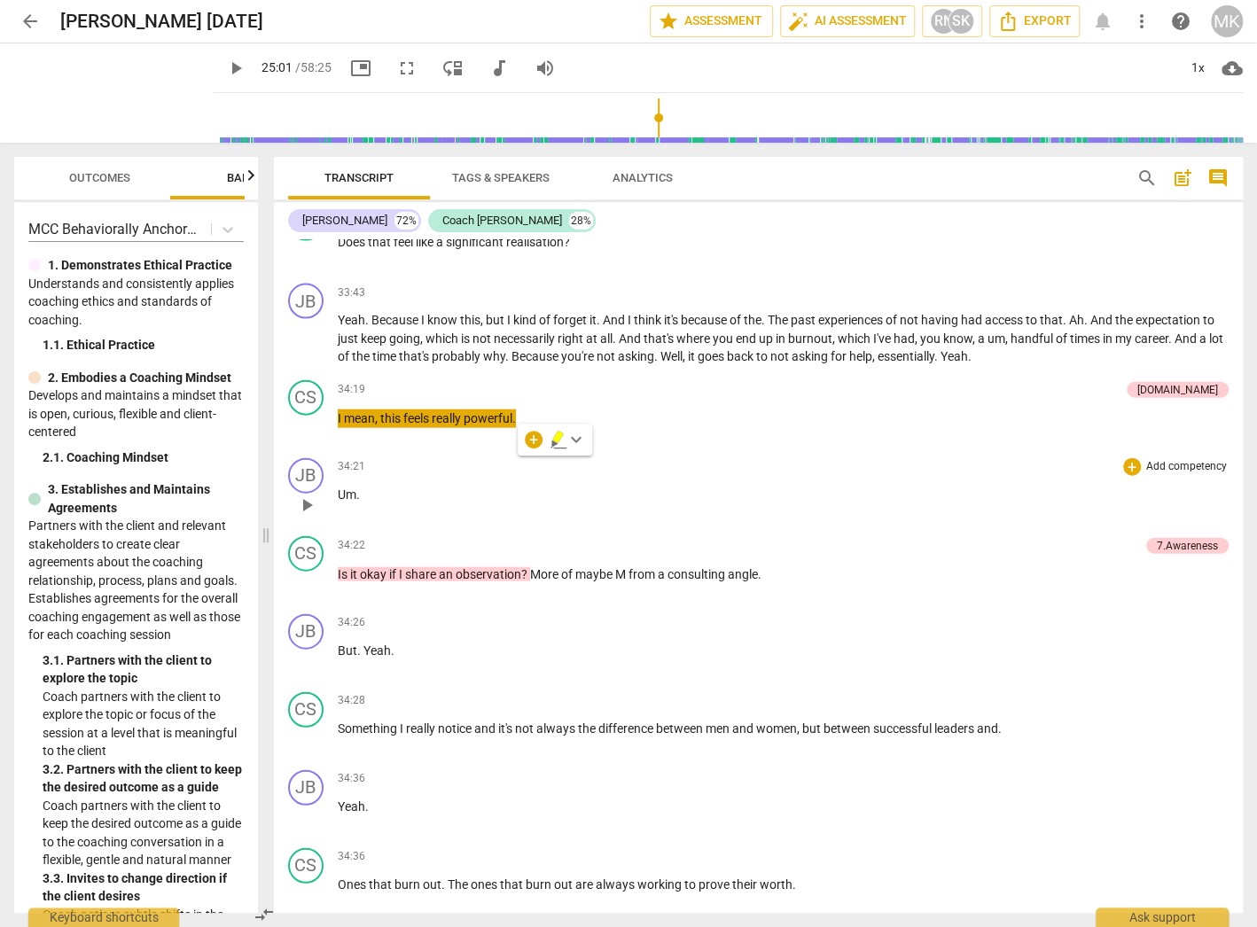
scroll to position [11297, 0]
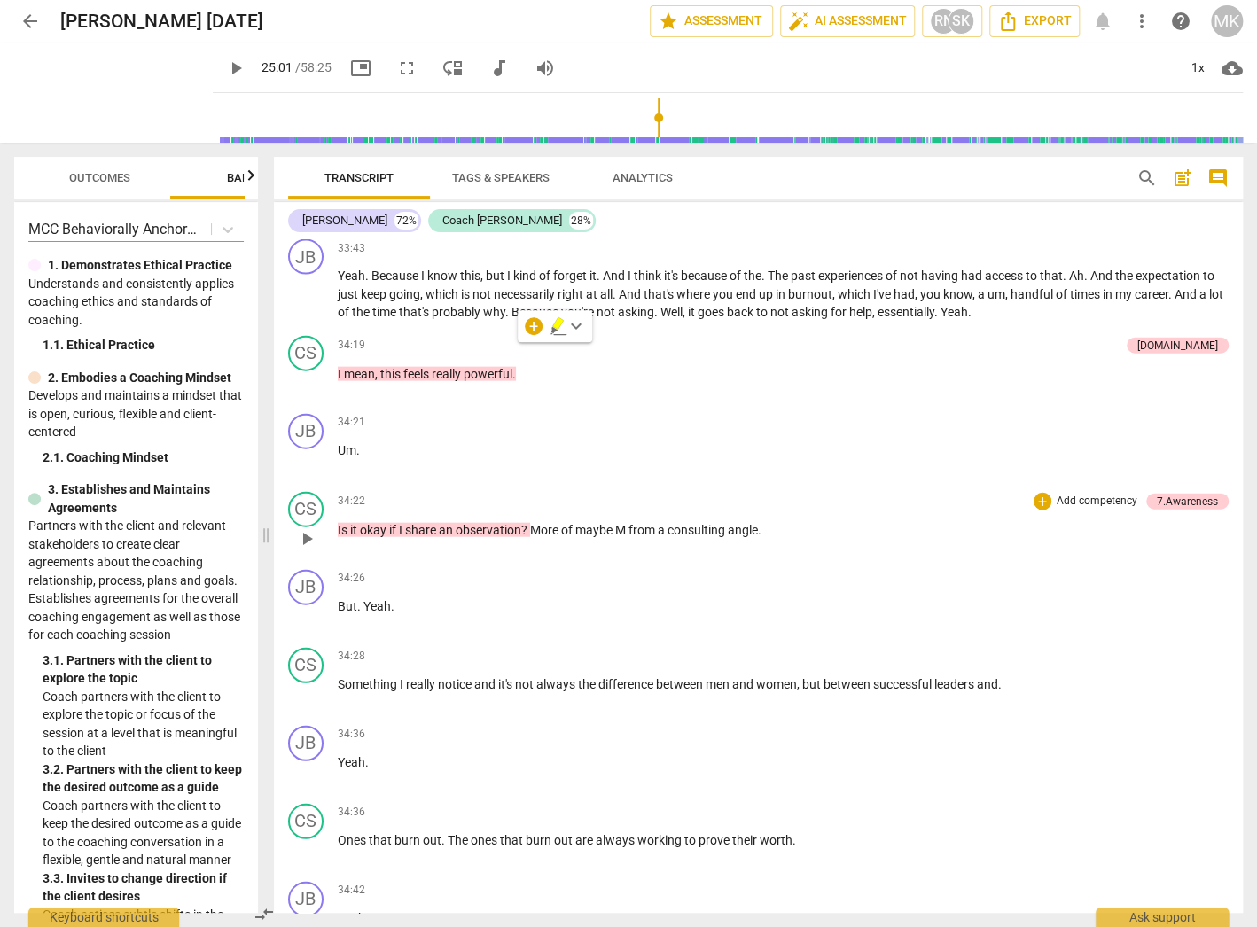
drag, startPoint x: 333, startPoint y: 500, endPoint x: 493, endPoint y: 503, distance: 159.6
click at [493, 503] on div "CS play_arrow pause 34:22 + Add competency 7.Awareness keyboard_arrow_right Is …" at bounding box center [758, 524] width 969 height 78
click at [752, 570] on div "34:26 + Add competency keyboard_arrow_right But . Yeah ." at bounding box center [783, 602] width 891 height 64
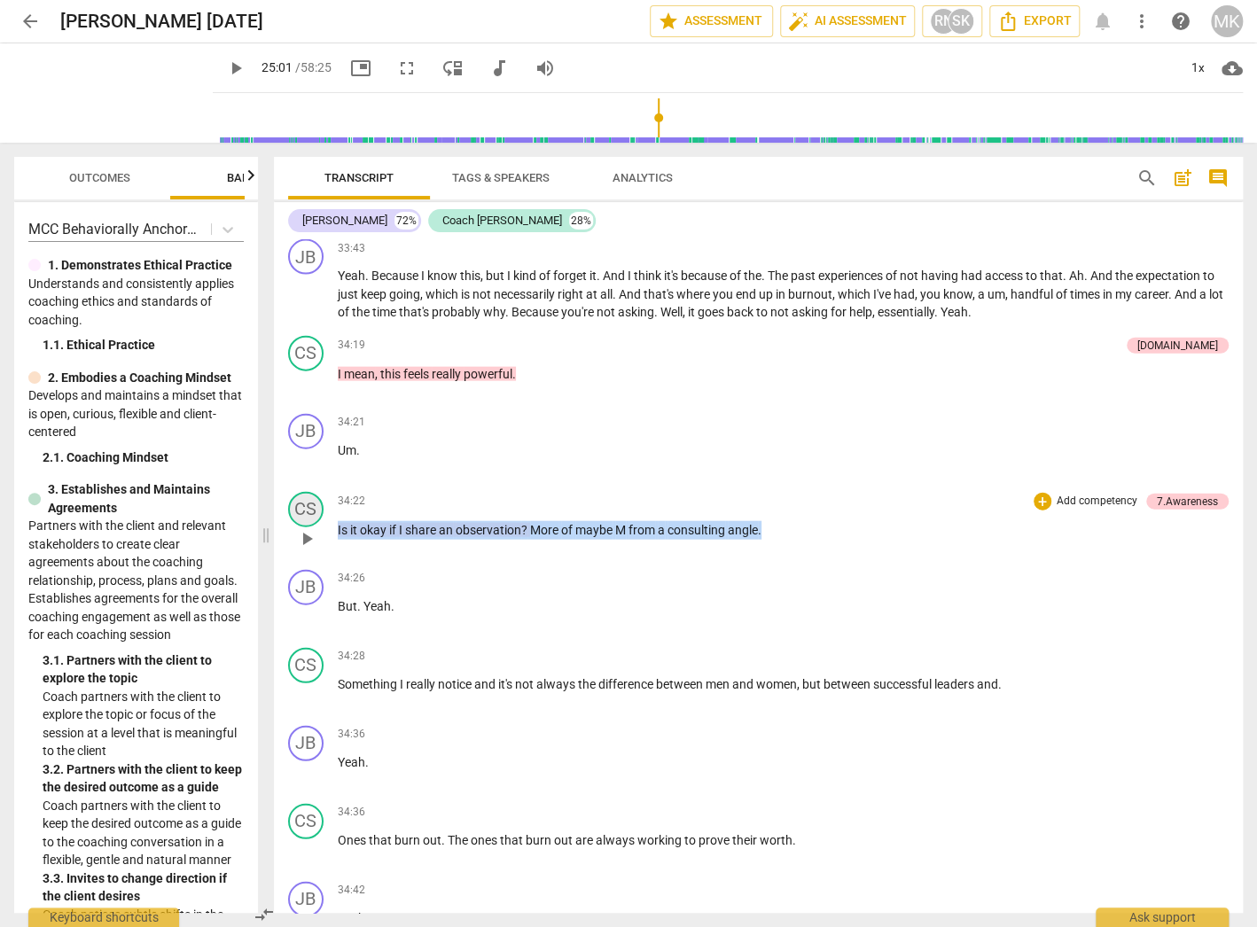
drag, startPoint x: 779, startPoint y: 505, endPoint x: 301, endPoint y: 496, distance: 477.8
click at [298, 498] on div "CS play_arrow pause 34:22 + Add competency 7.Awareness keyboard_arrow_right Is …" at bounding box center [758, 524] width 969 height 78
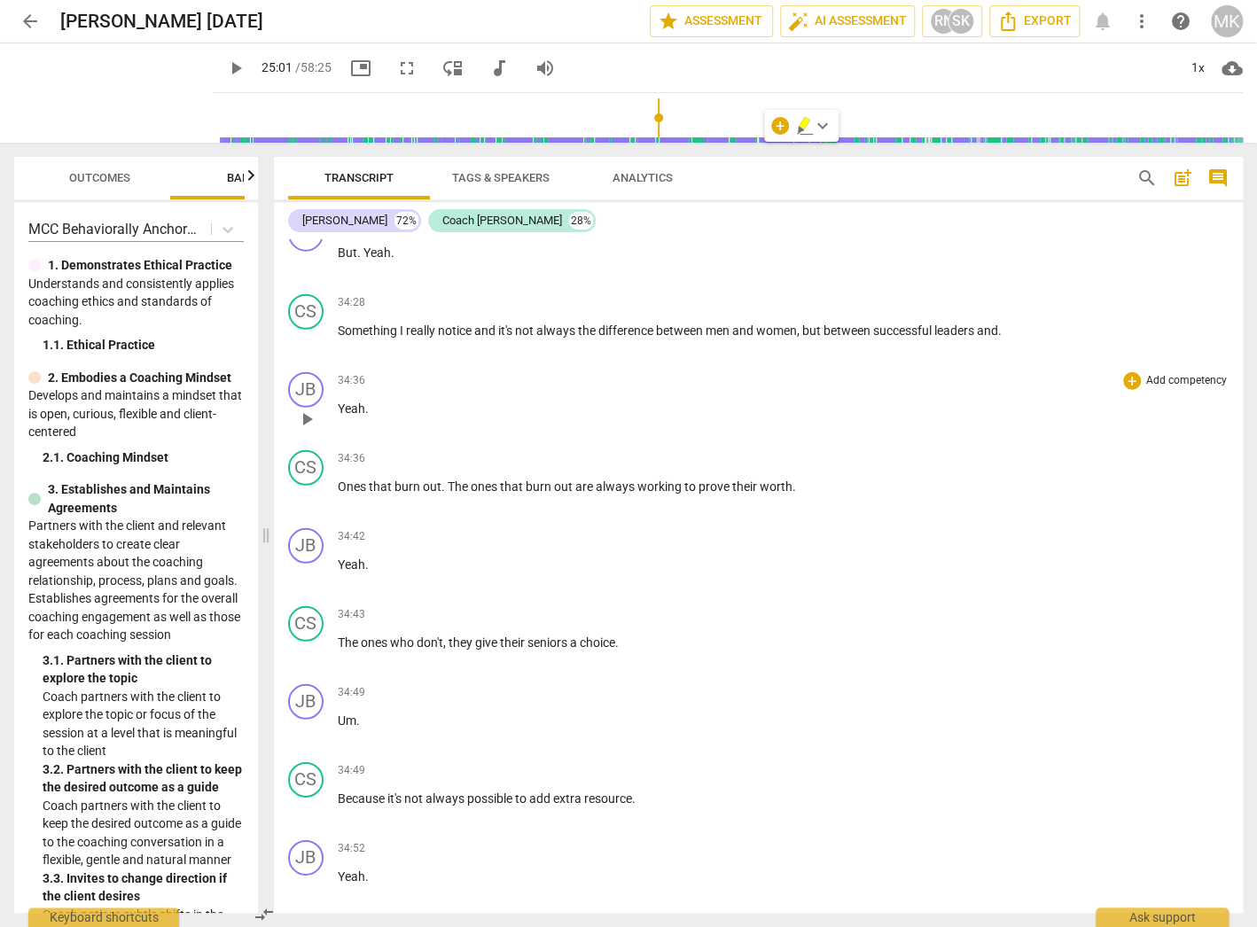
scroll to position [11651, 0]
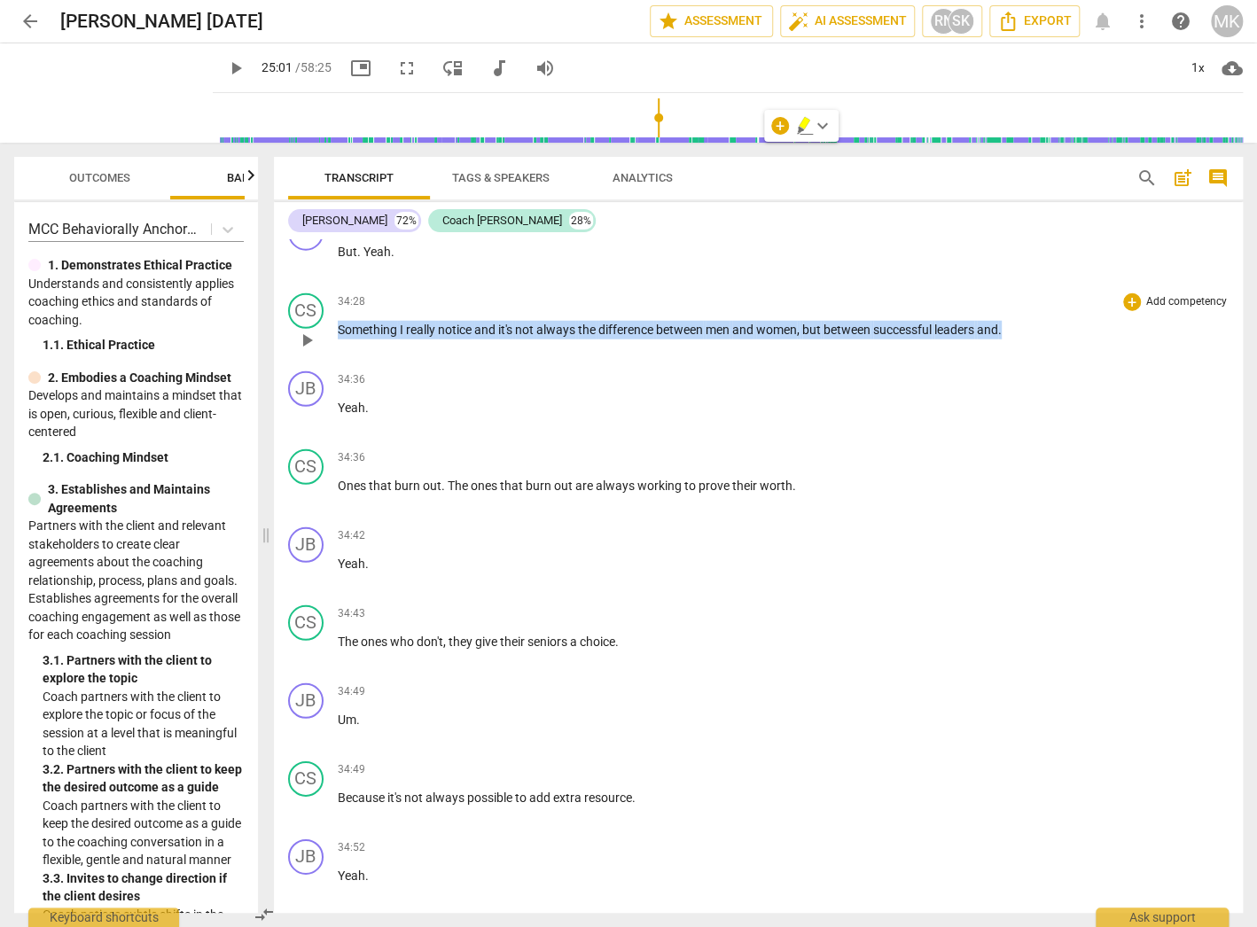
drag, startPoint x: 1015, startPoint y: 302, endPoint x: 337, endPoint y: 304, distance: 678.0
click at [338, 321] on p "Something I really notice and it's not always the difference between men and wo…" at bounding box center [783, 330] width 891 height 19
click at [814, 477] on p "Ones that burn out . The ones that burn out are always working to prove their w…" at bounding box center [783, 486] width 891 height 19
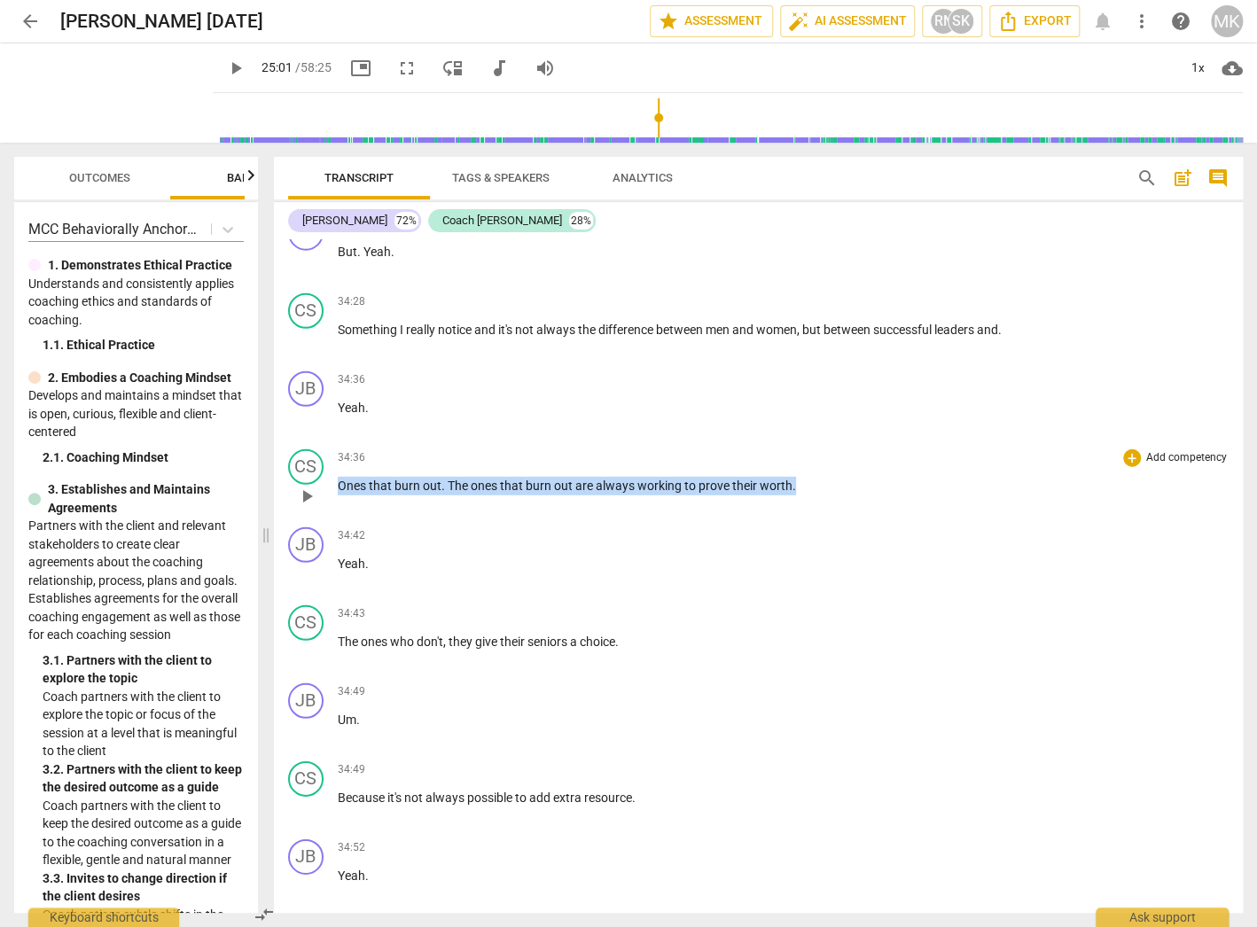
drag, startPoint x: 814, startPoint y: 453, endPoint x: 315, endPoint y: 482, distance: 499.8
click at [305, 486] on div "CS play_arrow pause 34:36 + Add competency keyboard_arrow_right Ones that burn …" at bounding box center [758, 481] width 969 height 78
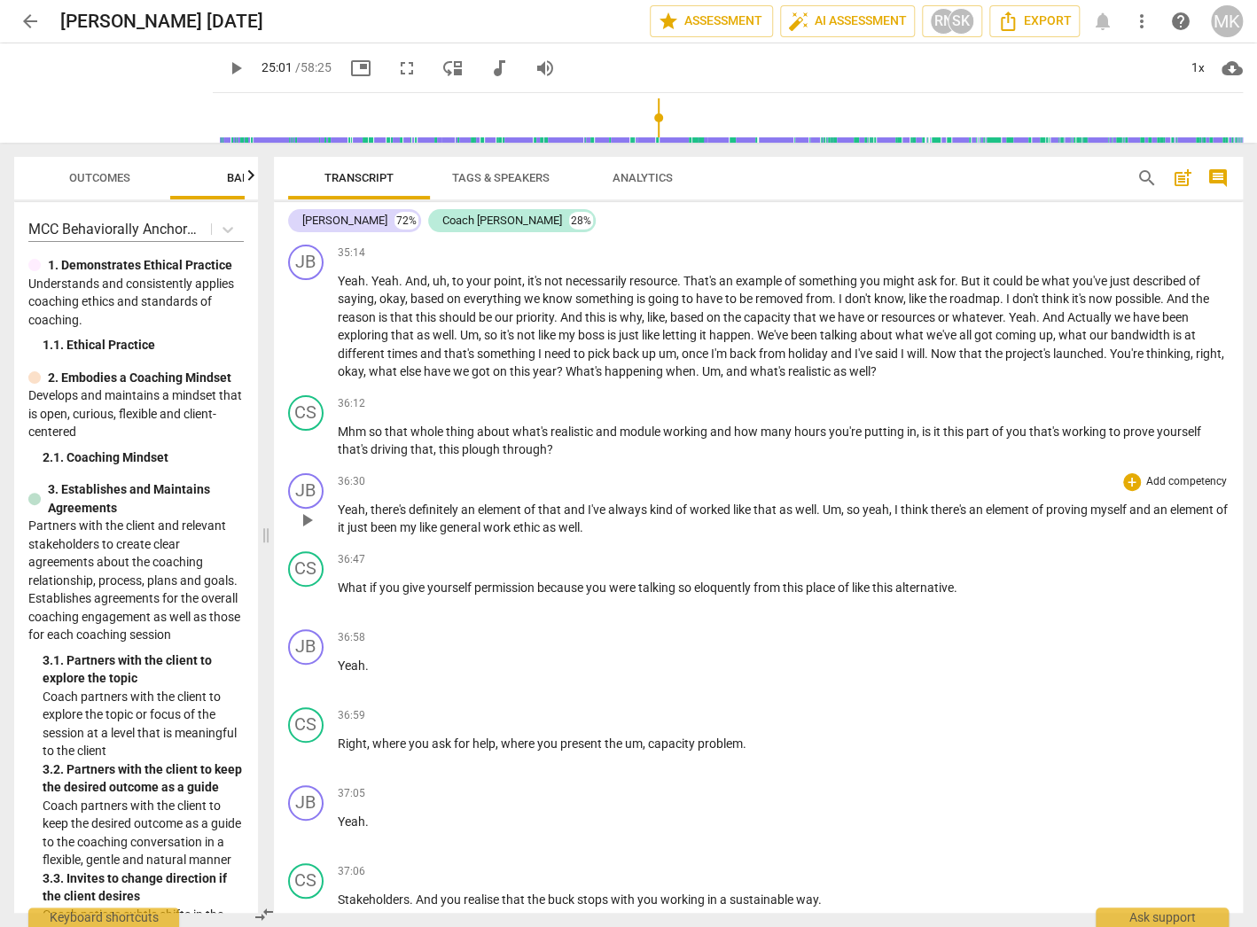
scroll to position [12715, 0]
click at [300, 431] on span "play_arrow" at bounding box center [306, 441] width 21 height 21
click at [305, 431] on span "pause" at bounding box center [306, 441] width 21 height 21
click at [947, 422] on p "Mhm so that whole thing about what's realistic and module working and how many …" at bounding box center [783, 440] width 891 height 36
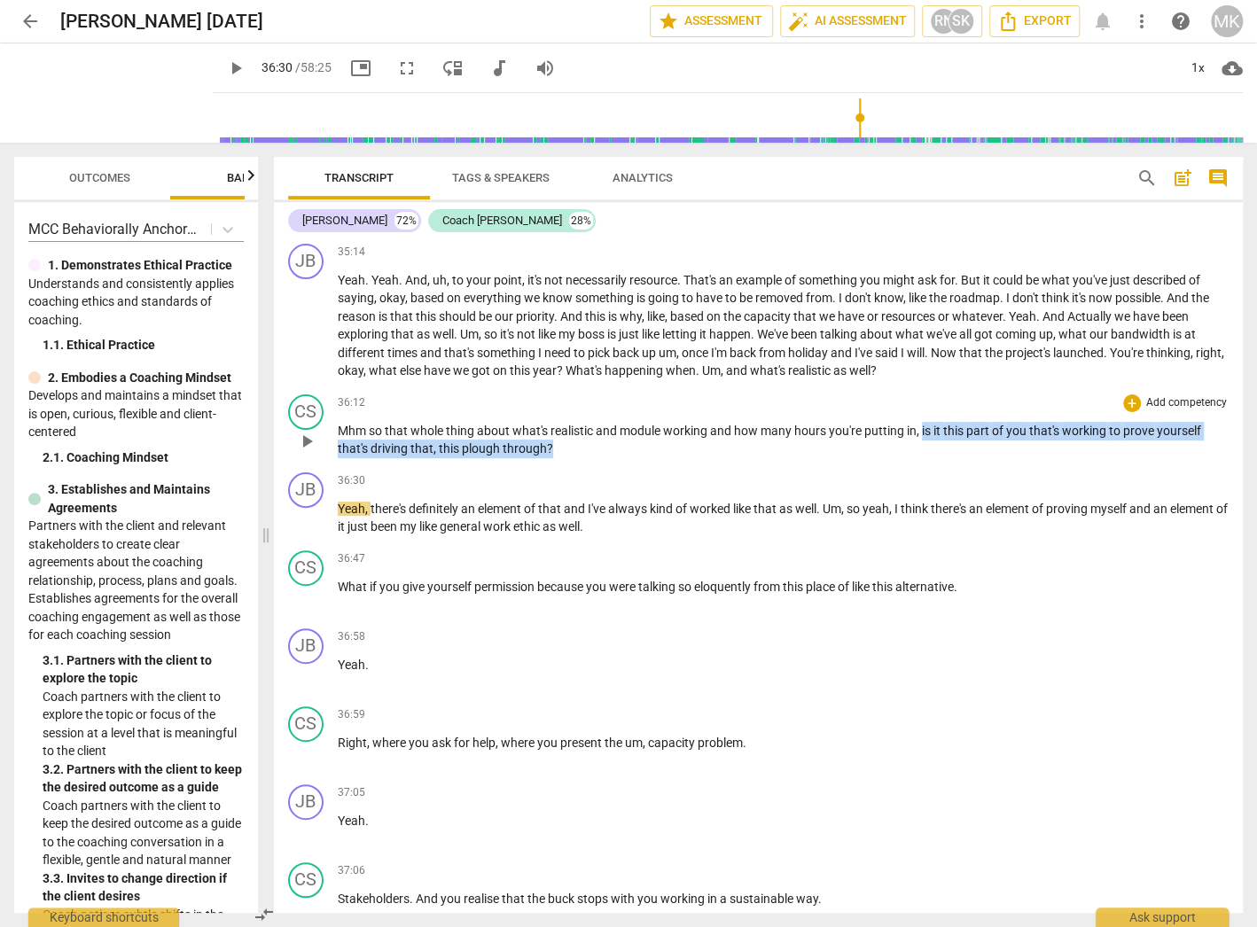
drag, startPoint x: 920, startPoint y: 391, endPoint x: 924, endPoint y: 405, distance: 14.9
click at [924, 422] on p "Mhm so that whole thing about what's realistic and module working and how many …" at bounding box center [783, 440] width 891 height 36
click at [297, 509] on span "play_arrow" at bounding box center [306, 519] width 21 height 21
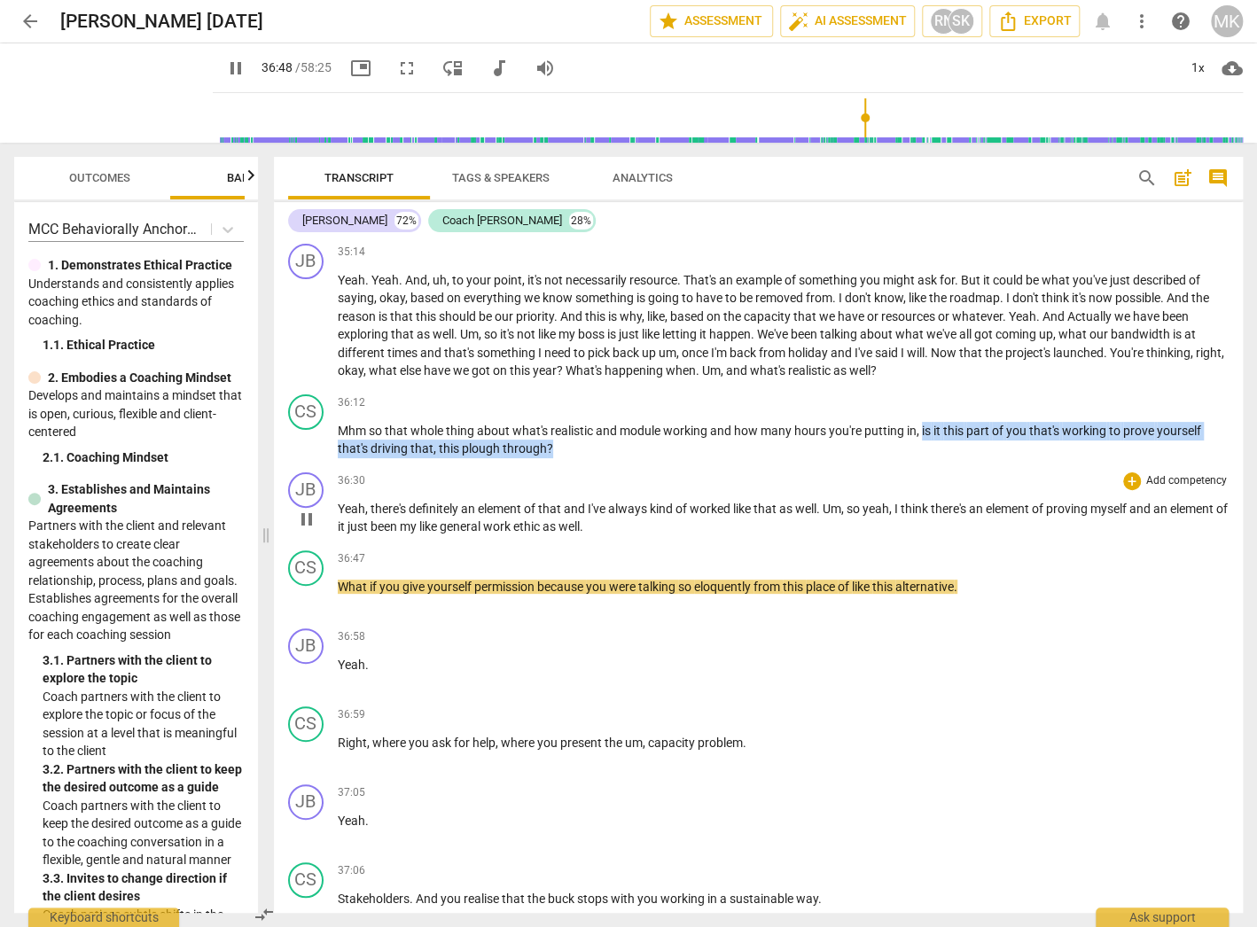
click at [304, 505] on button "pause" at bounding box center [306, 519] width 28 height 28
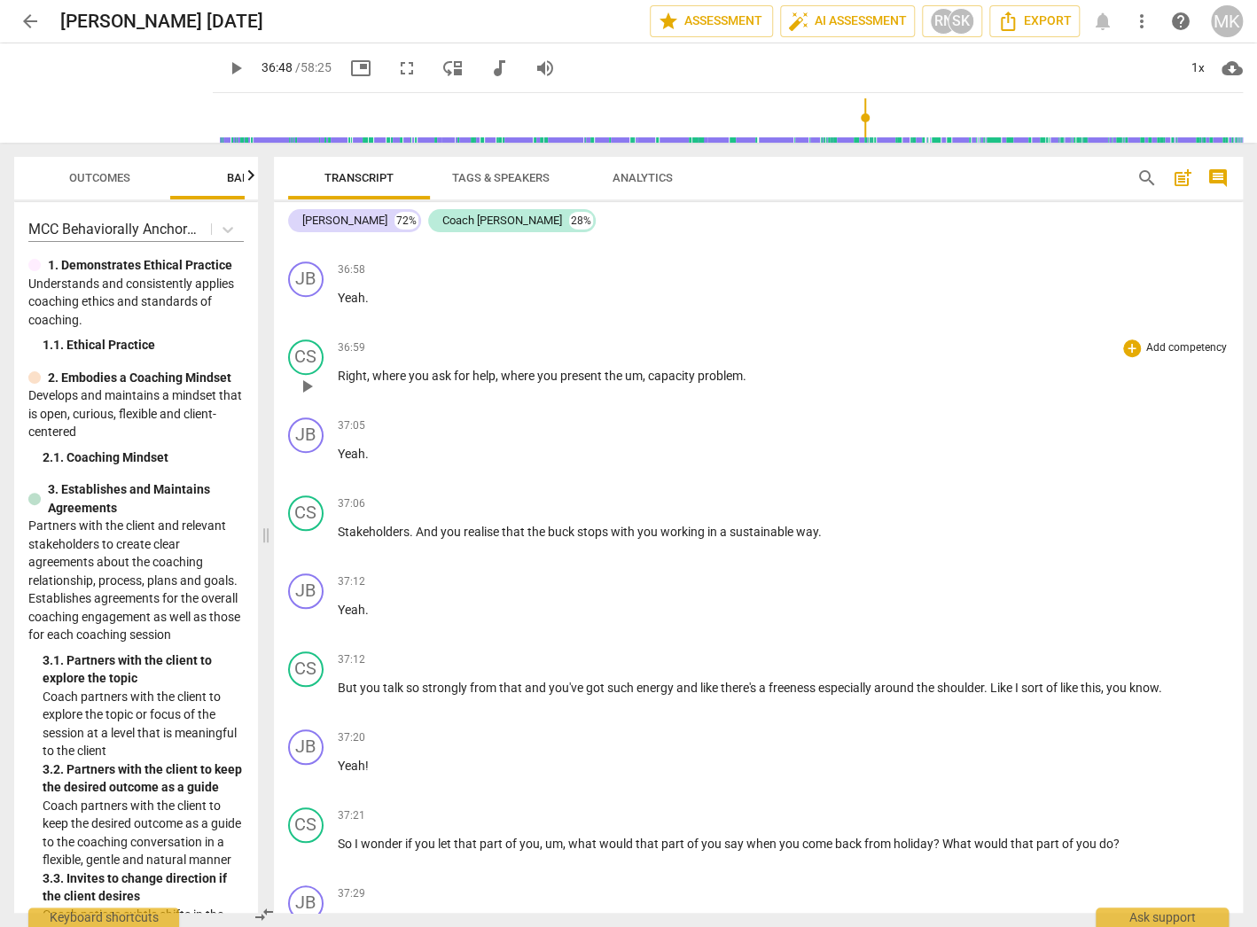
scroll to position [13140, 0]
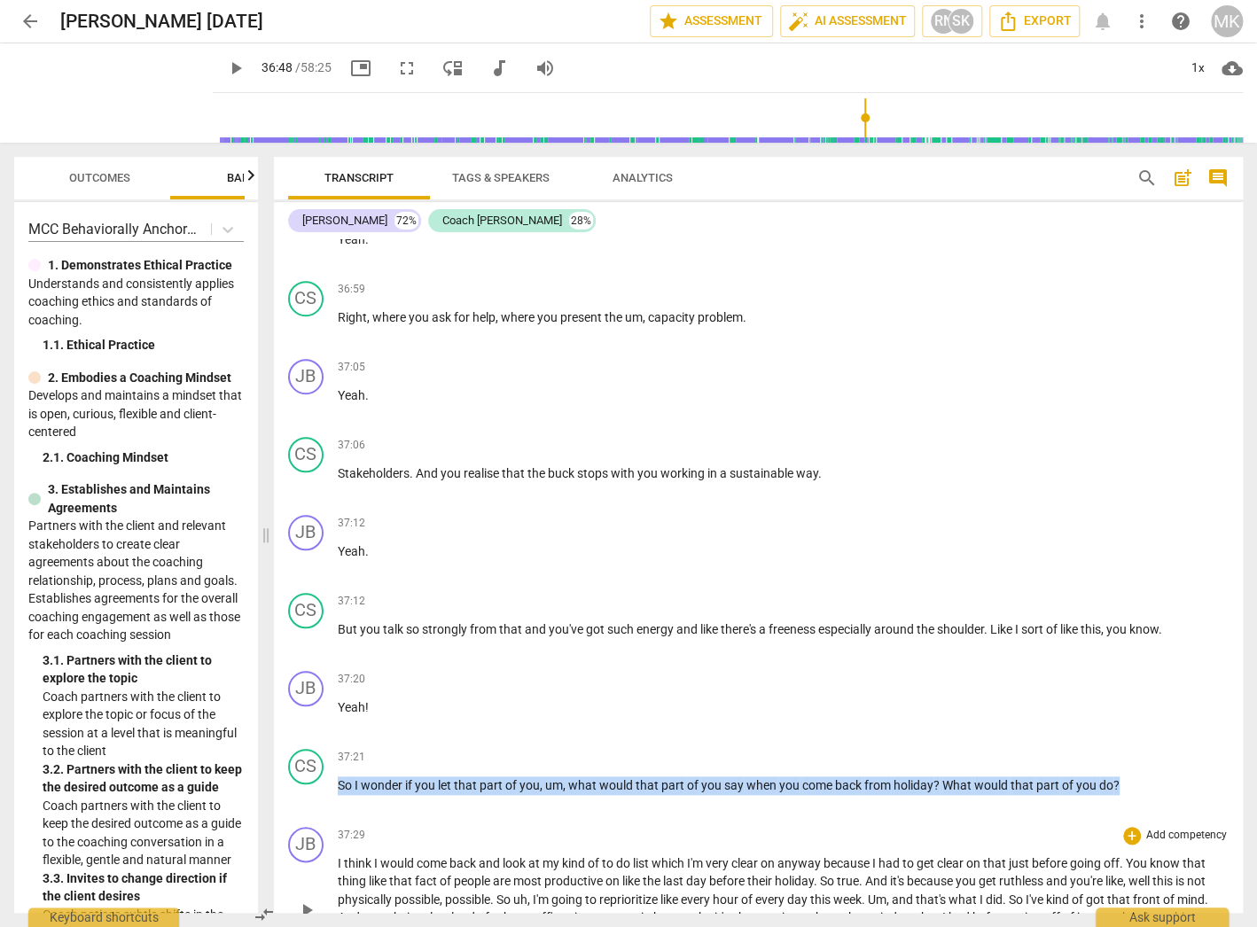
drag, startPoint x: 1134, startPoint y: 743, endPoint x: 337, endPoint y: 845, distance: 804.2
click at [337, 845] on div "JB play_arrow pause 00:00 + Add competency keyboard_arrow_right Hello . CS play…" at bounding box center [758, 576] width 969 height 674
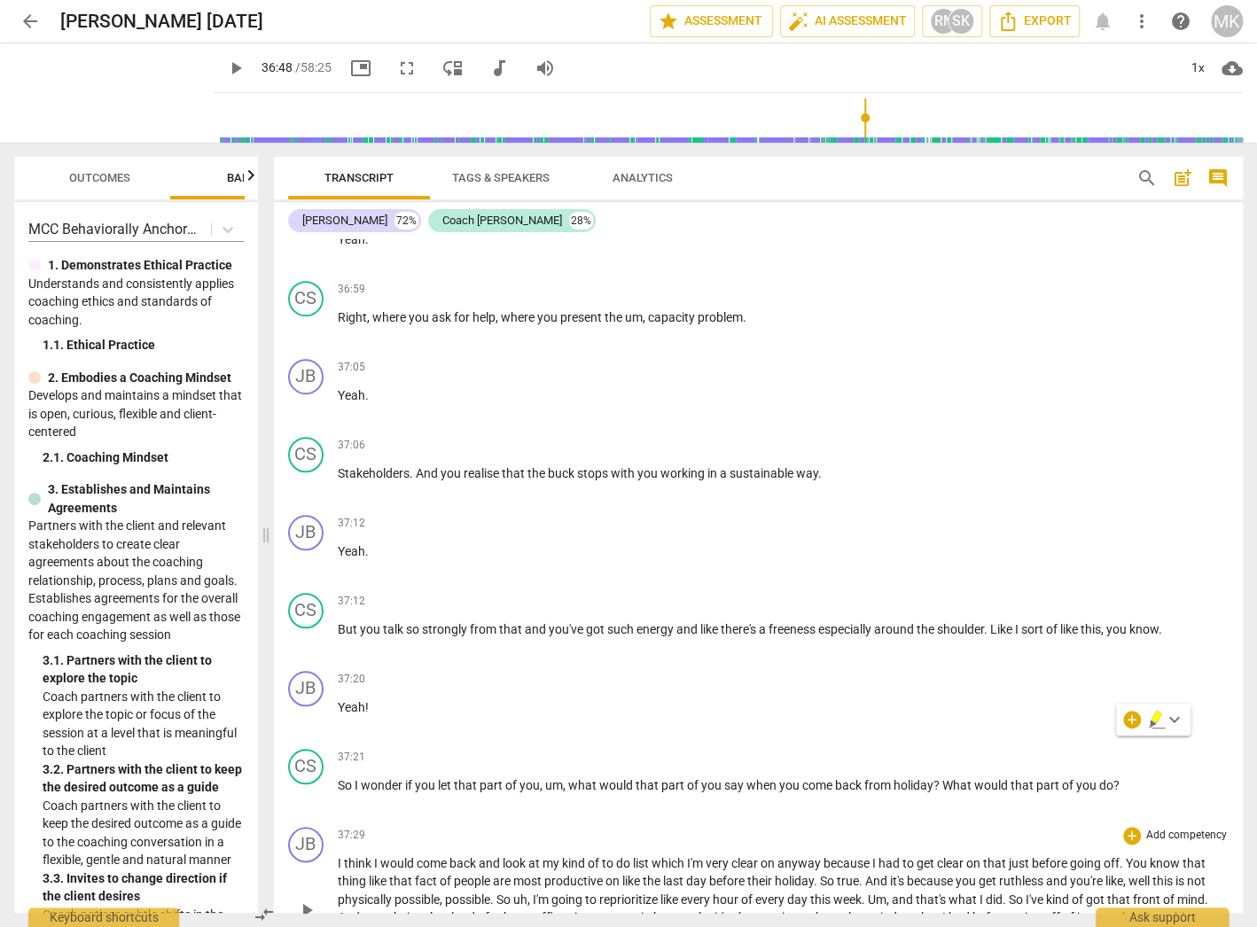
click at [461, 820] on div "JB play_arrow pause 37:29 + Add competency keyboard_arrow_right I think I would…" at bounding box center [758, 895] width 969 height 151
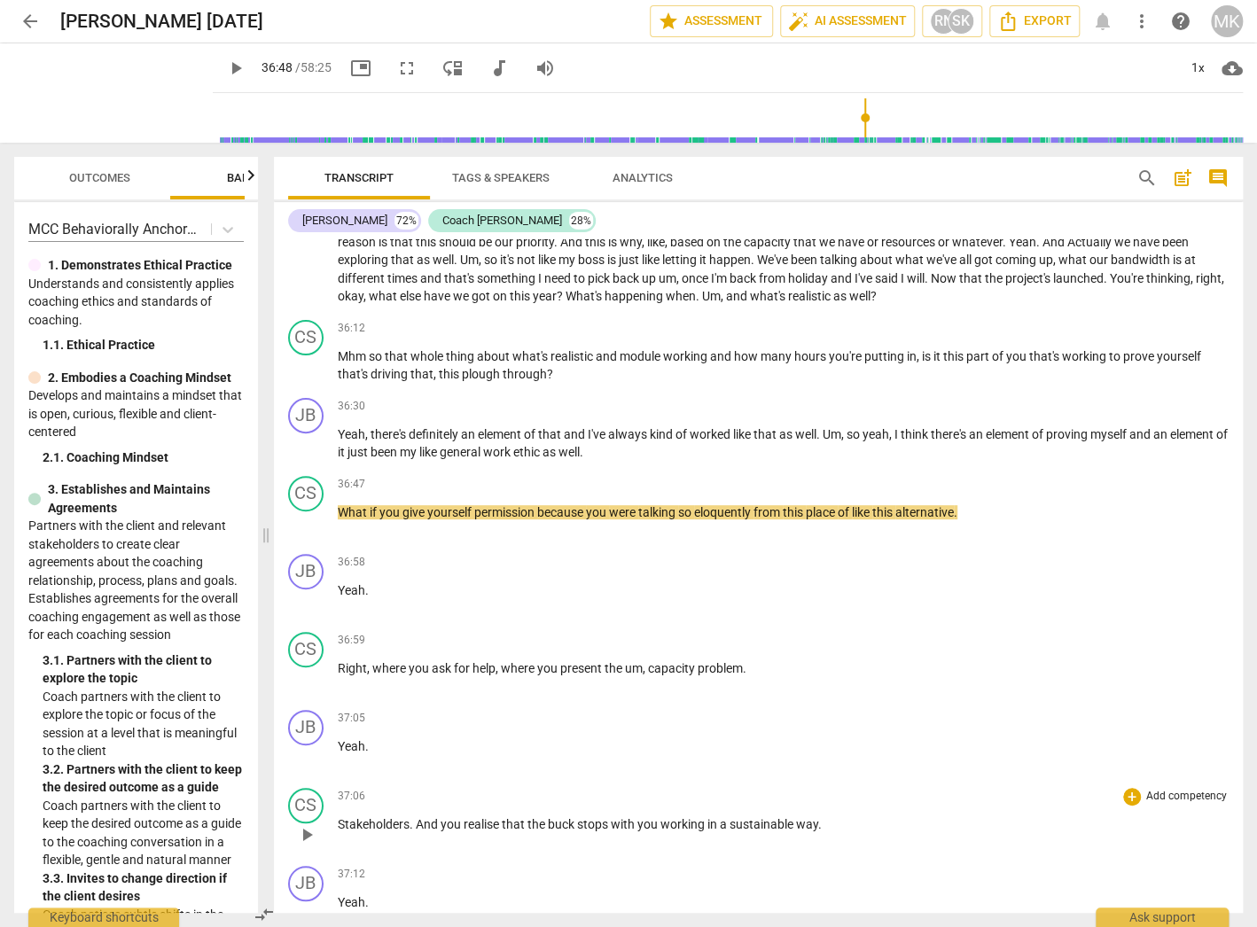
scroll to position [12786, 0]
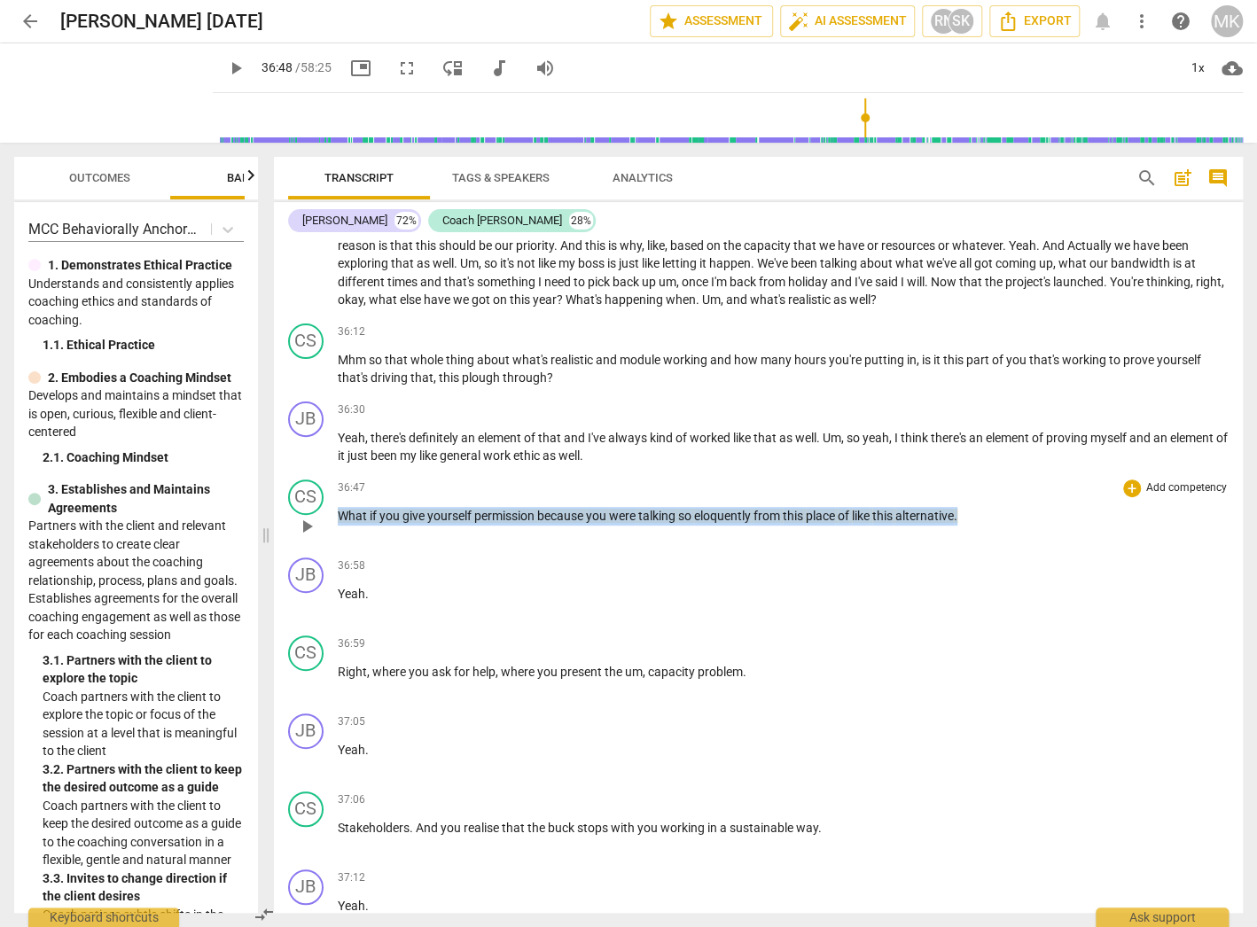
drag, startPoint x: 980, startPoint y: 481, endPoint x: 339, endPoint y: 480, distance: 641.7
click at [339, 507] on p "What if you give yourself permission because you were talking so eloquently fro…" at bounding box center [783, 516] width 891 height 19
click at [306, 516] on span "play_arrow" at bounding box center [306, 526] width 21 height 21
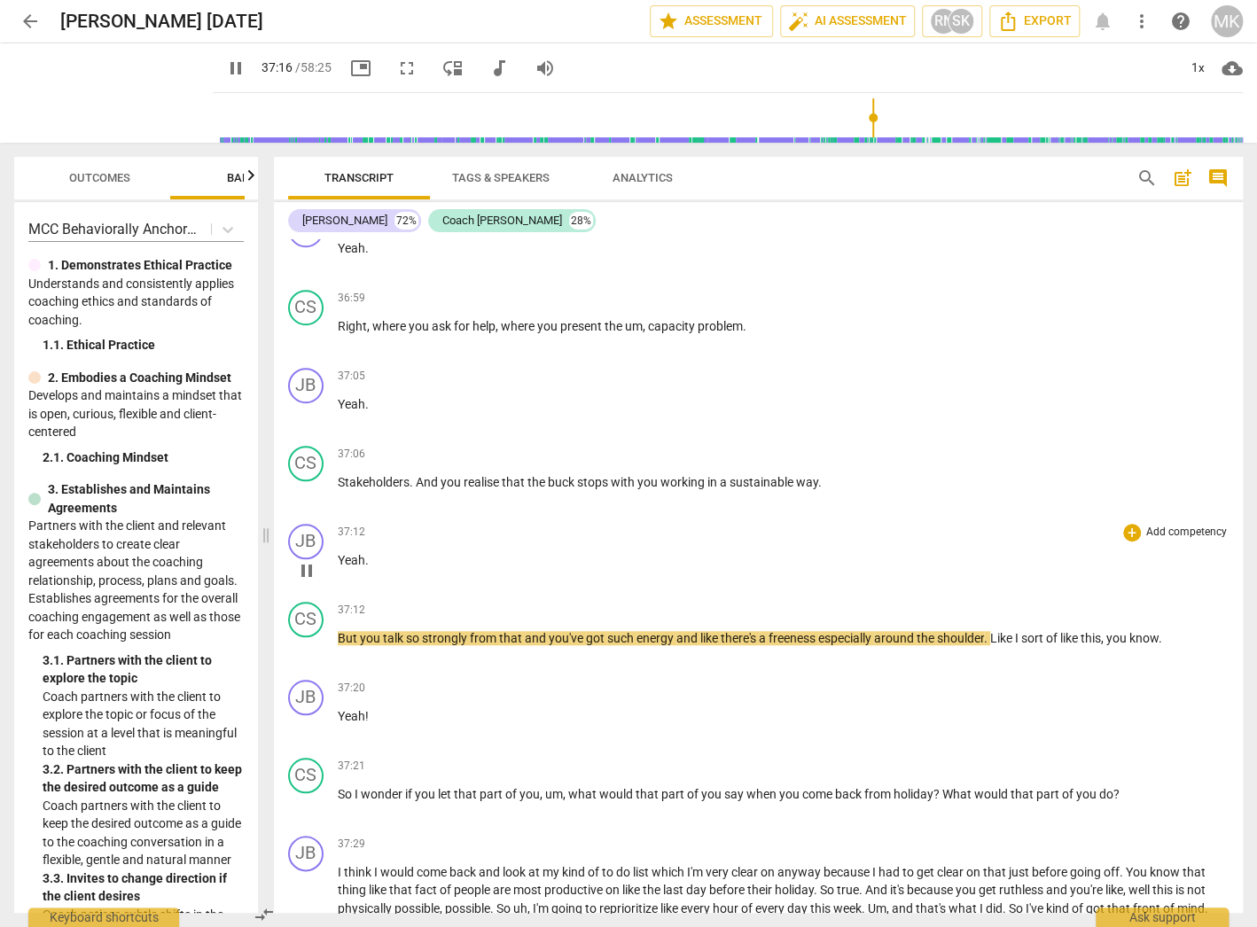
scroll to position [13211, 0]
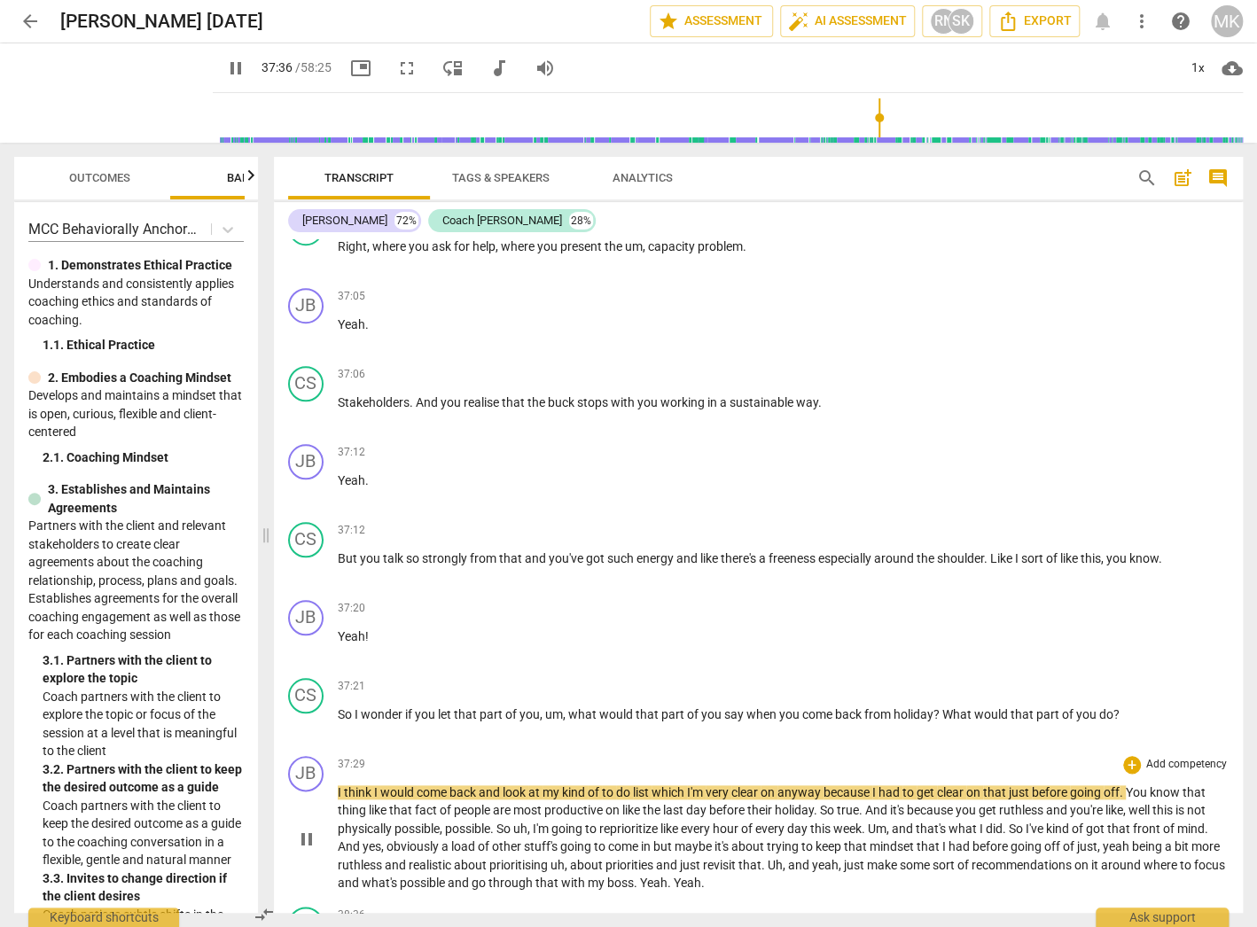
drag, startPoint x: 303, startPoint y: 795, endPoint x: 296, endPoint y: 787, distance: 10.7
click at [303, 829] on span "pause" at bounding box center [306, 839] width 21 height 21
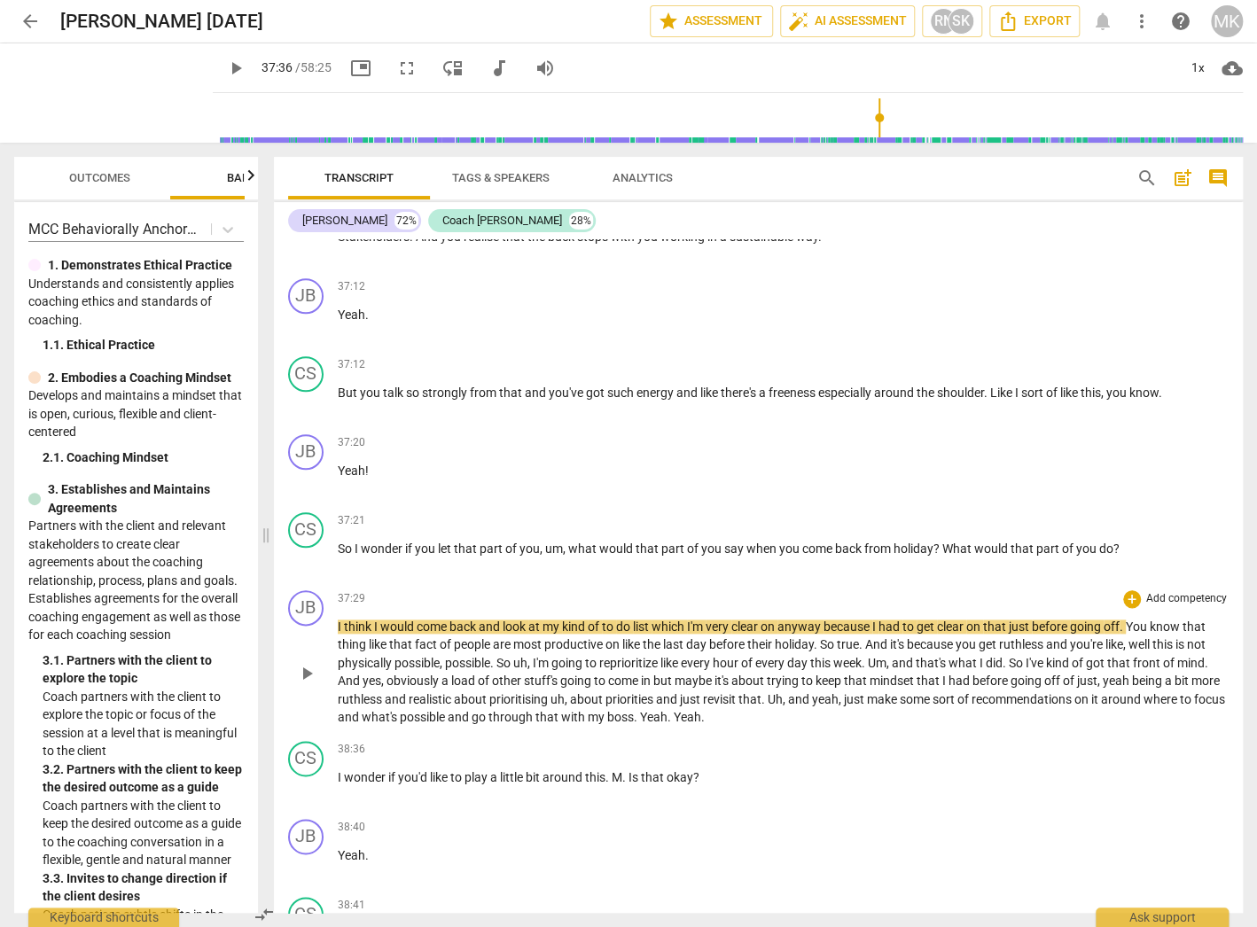
scroll to position [13424, 0]
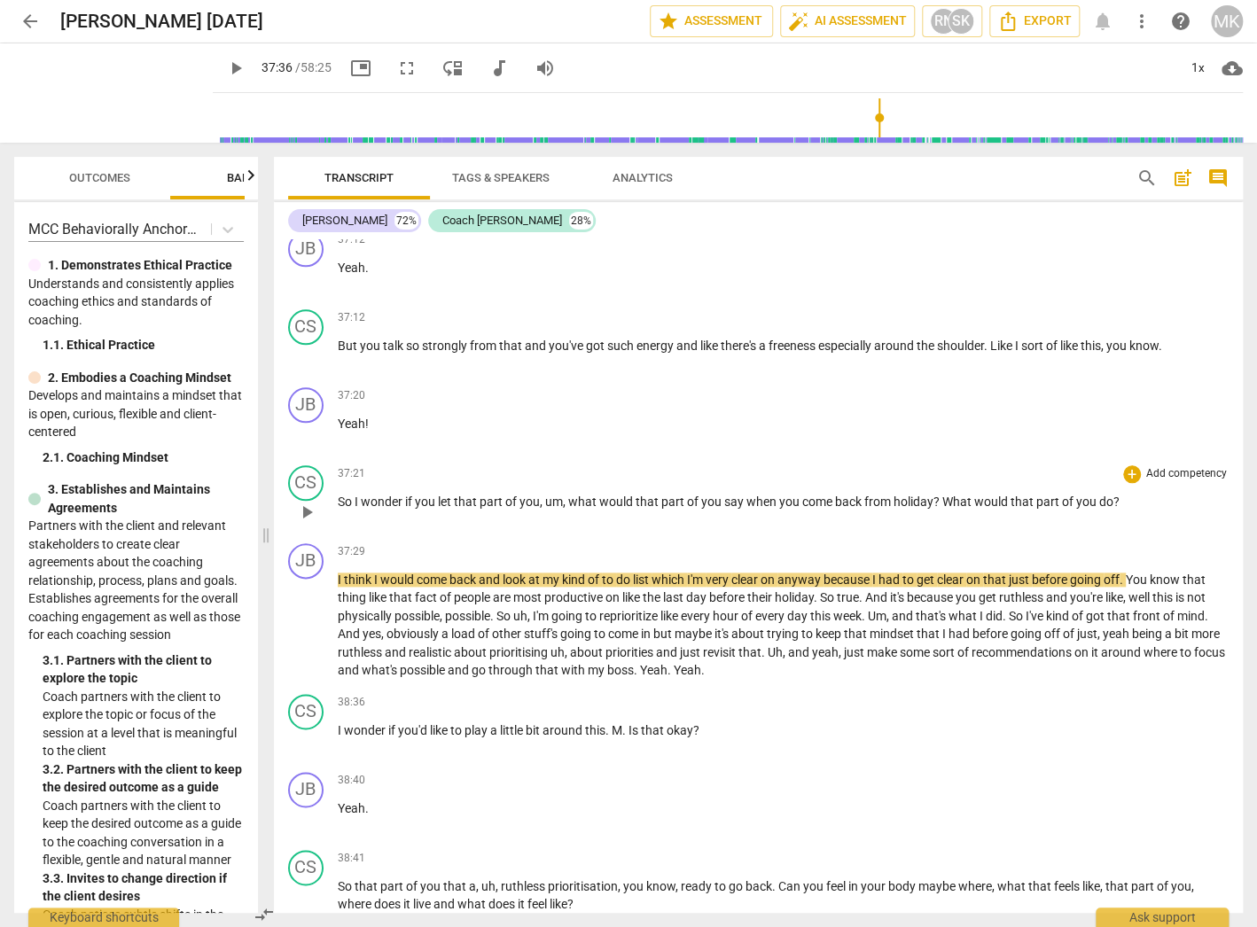
click at [569, 495] on span "what" at bounding box center [583, 502] width 31 height 14
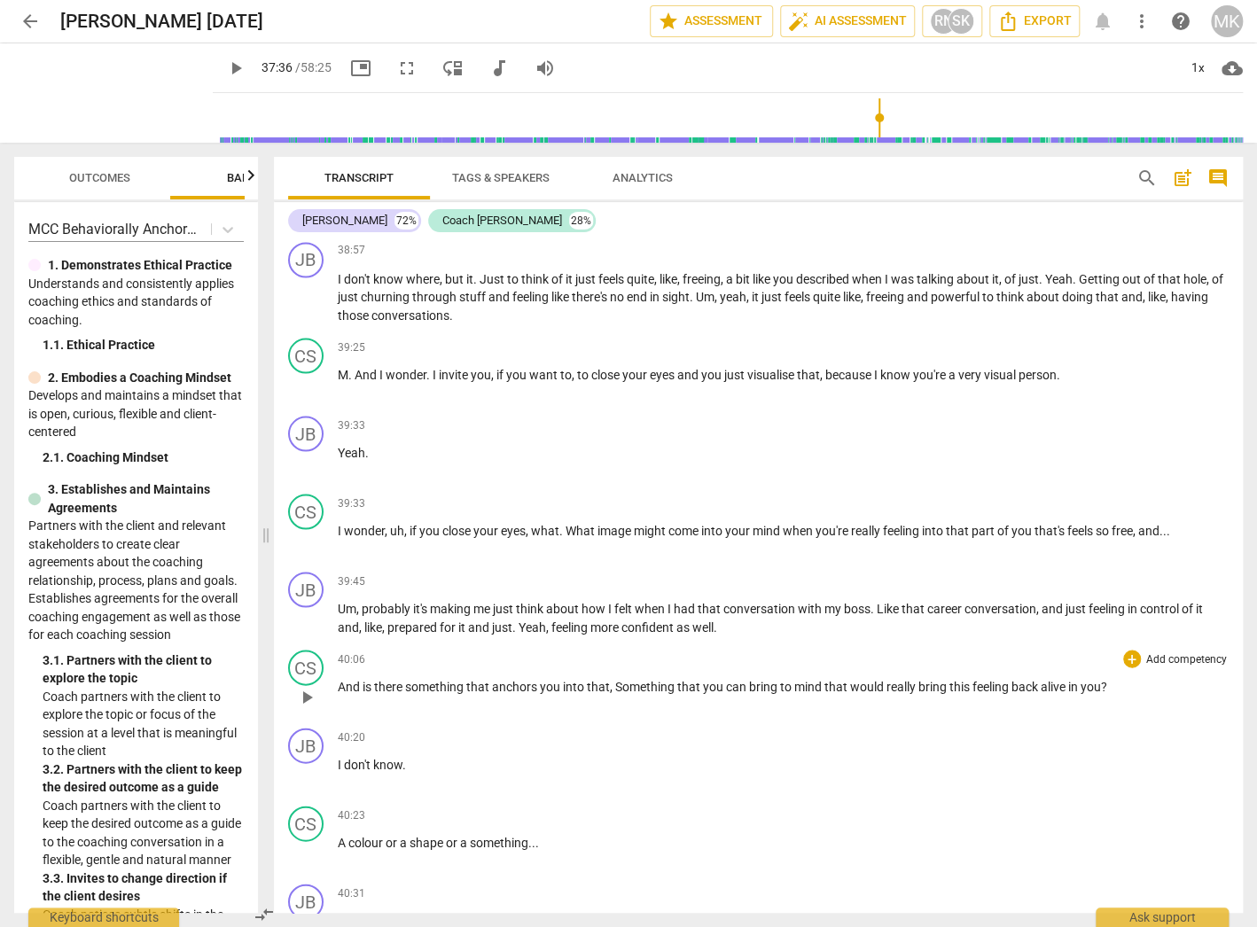
scroll to position [14133, 0]
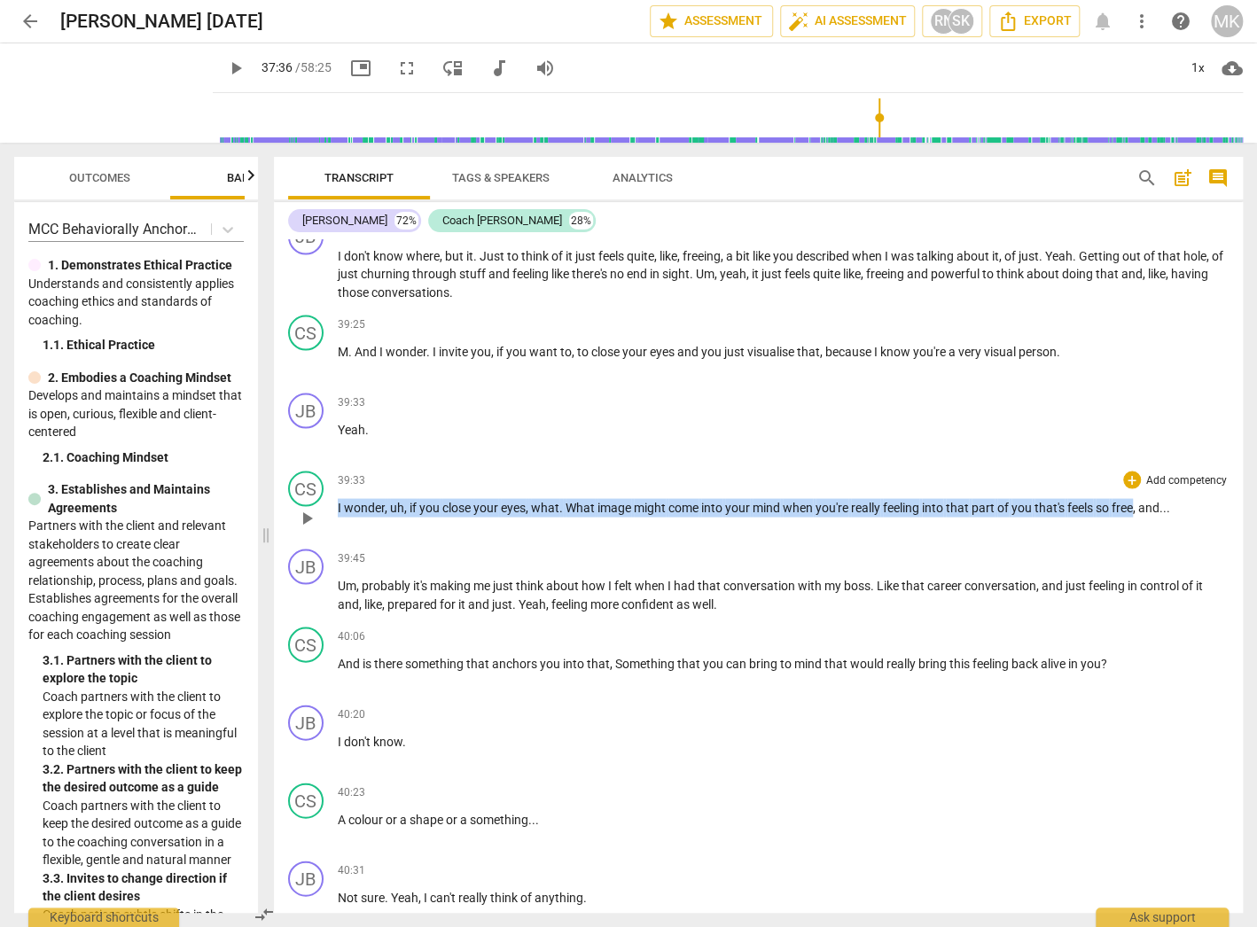
drag, startPoint x: 337, startPoint y: 461, endPoint x: 1136, endPoint y: 488, distance: 799.9
click at [1136, 488] on div "CS play_arrow pause 39:33 + Add competency keyboard_arrow_right I wonder , uh ,…" at bounding box center [758, 503] width 969 height 78
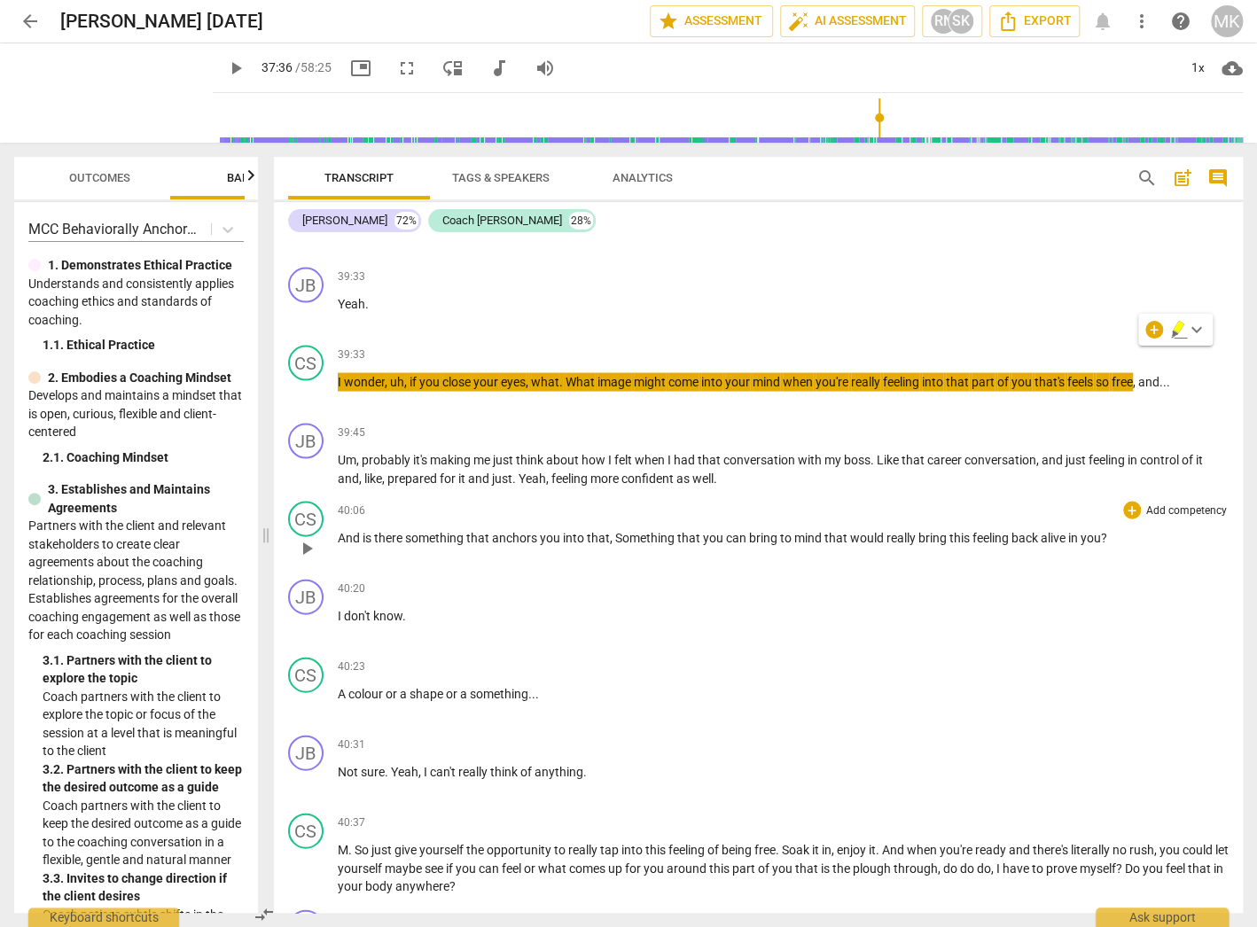
scroll to position [14275, 0]
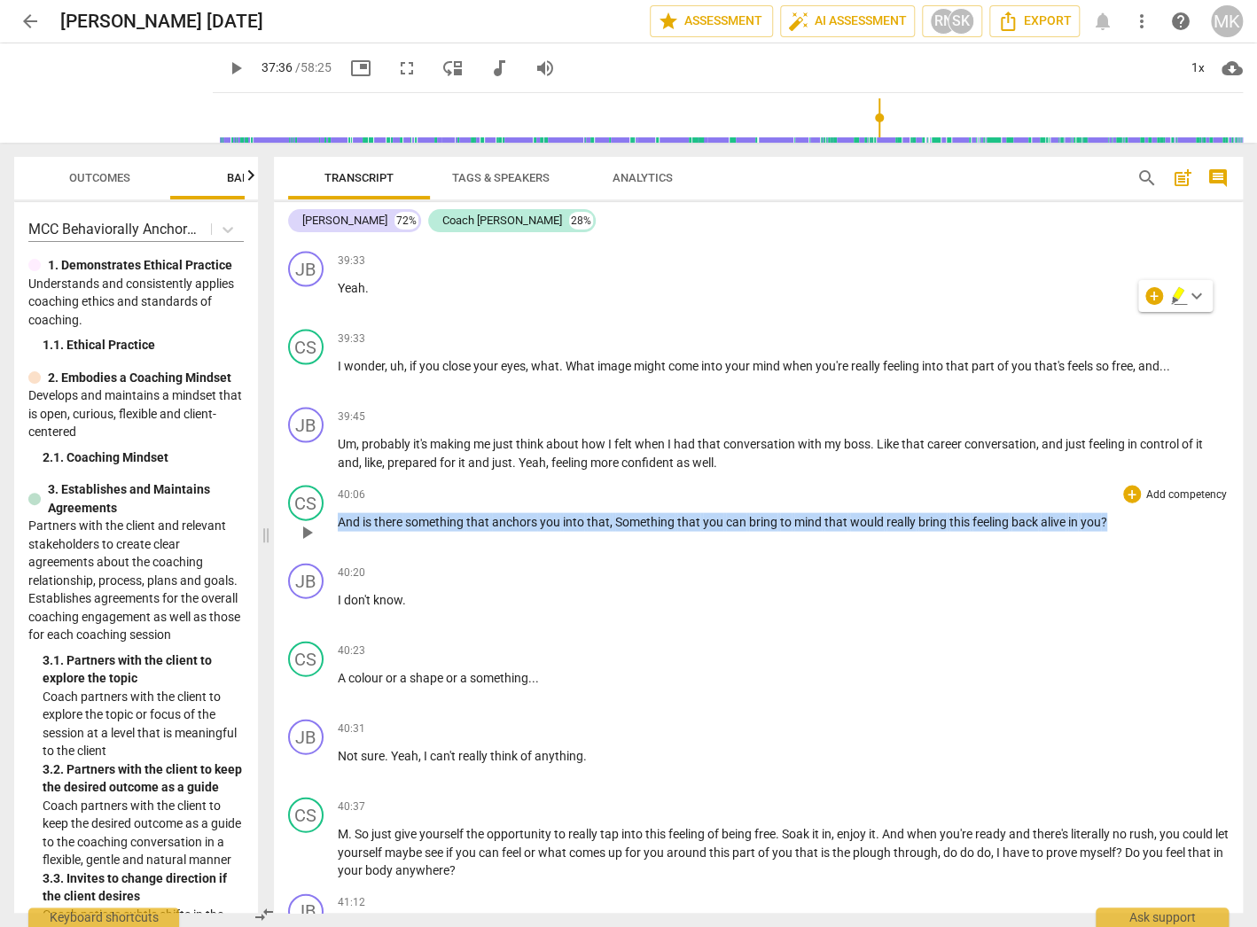
drag, startPoint x: 1114, startPoint y: 474, endPoint x: 333, endPoint y: 486, distance: 780.9
click at [333, 486] on div "CS play_arrow pause 40:06 + Add competency keyboard_arrow_right And is there so…" at bounding box center [758, 517] width 969 height 78
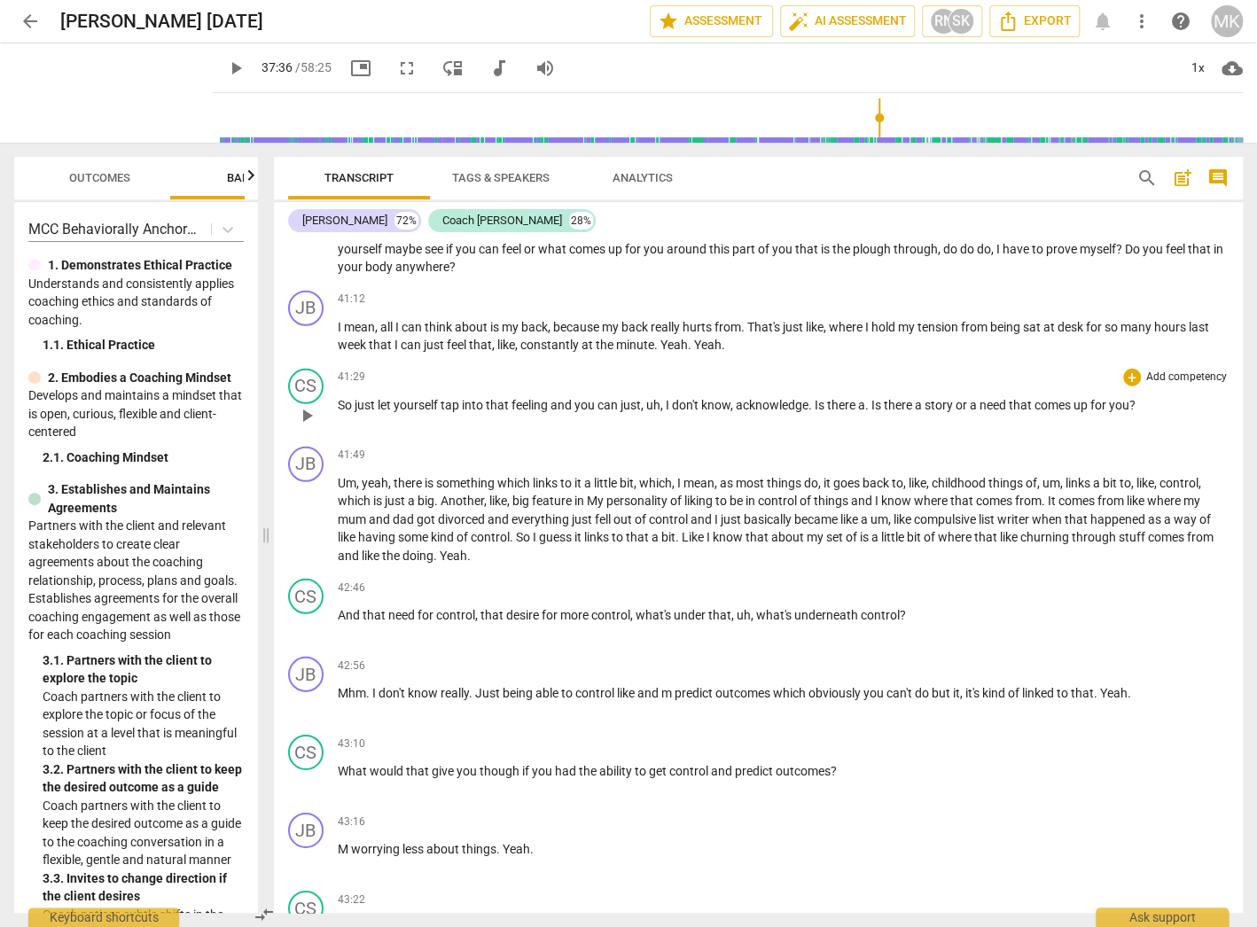
scroll to position [14913, 0]
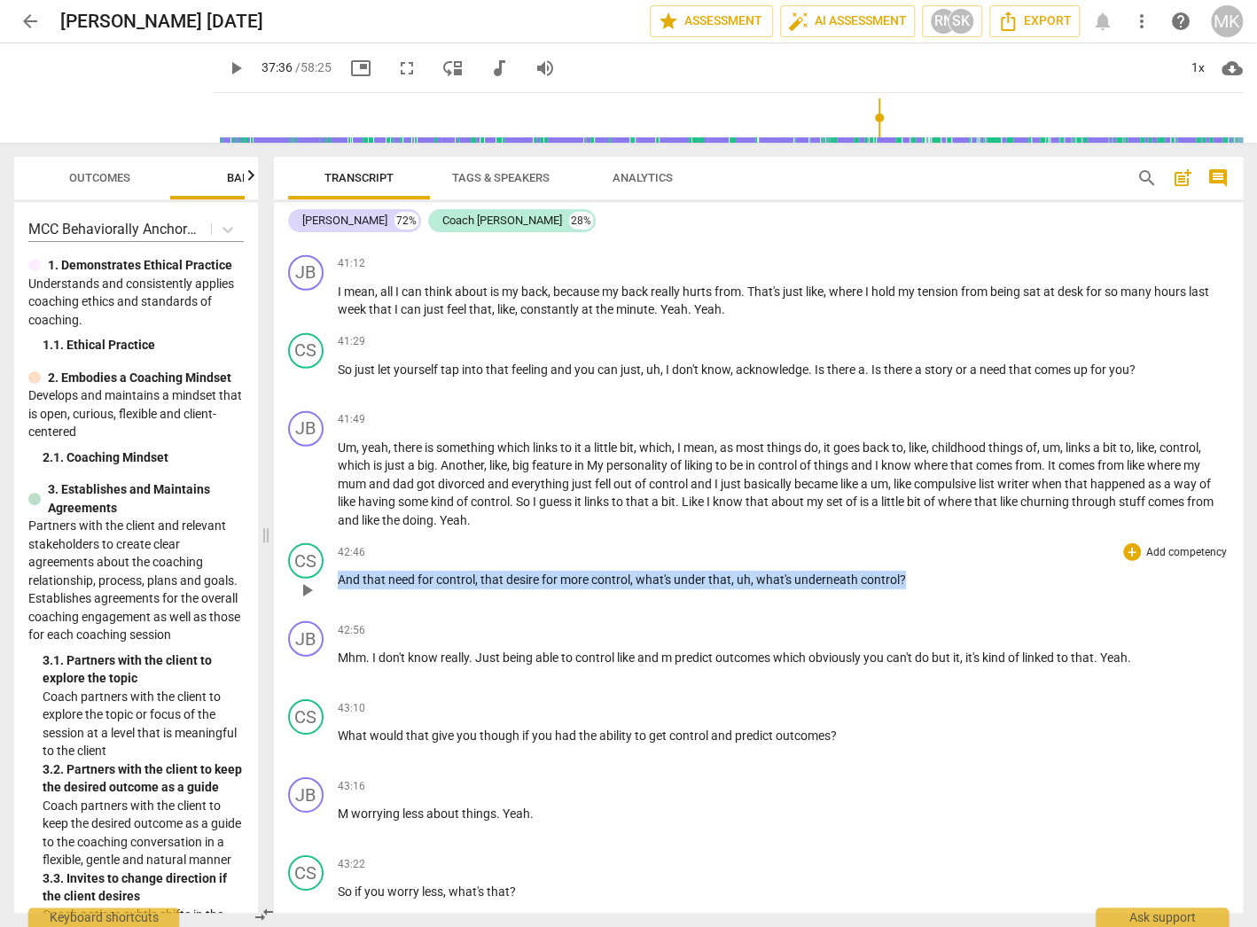
drag, startPoint x: 923, startPoint y: 526, endPoint x: 335, endPoint y: 539, distance: 587.8
click at [335, 539] on div "CS play_arrow pause 42:46 + Add competency keyboard_arrow_right And that need f…" at bounding box center [758, 575] width 969 height 78
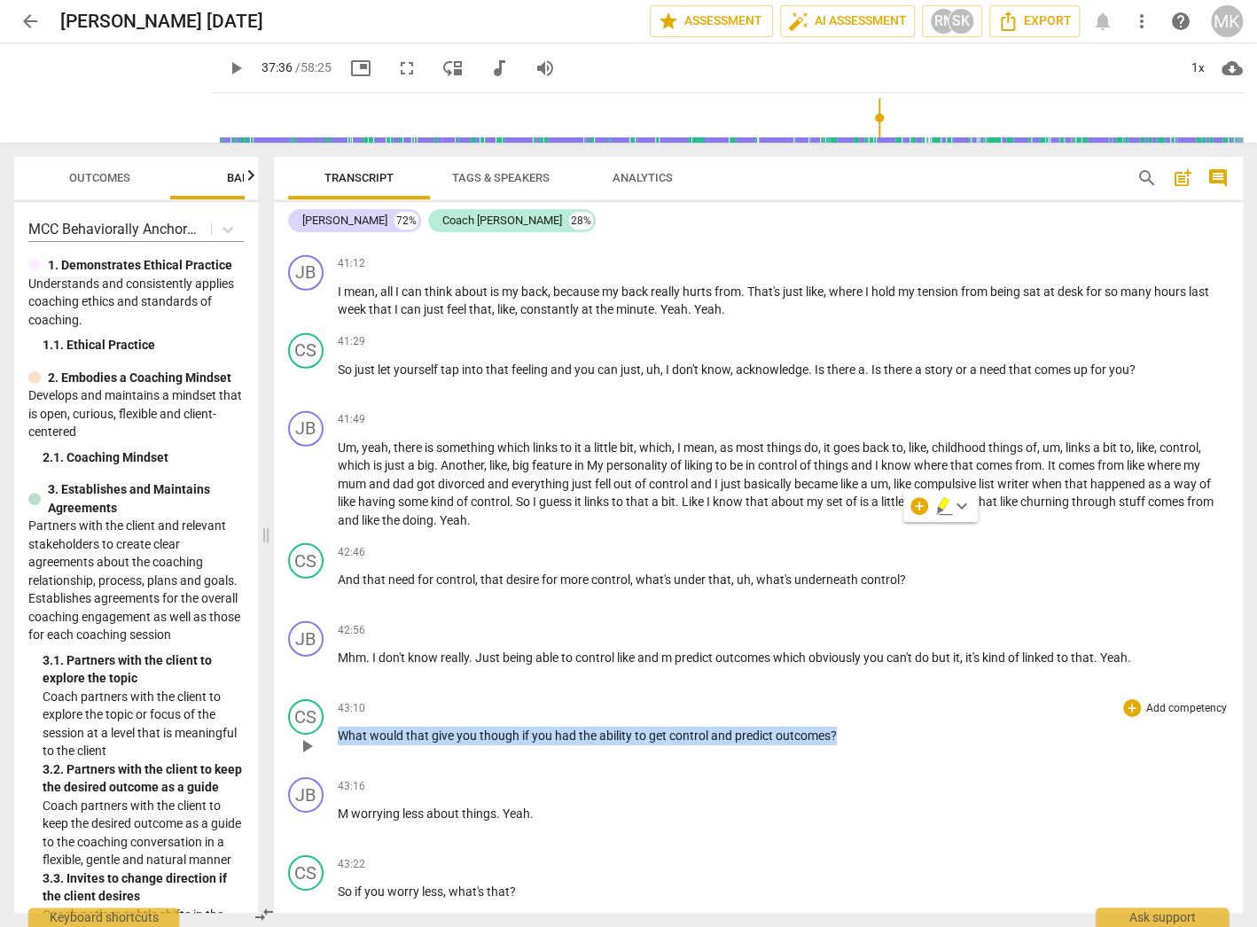
drag, startPoint x: 857, startPoint y: 682, endPoint x: 331, endPoint y: 698, distance: 526.7
click at [331, 698] on div "CS play_arrow pause 43:10 + Add competency keyboard_arrow_right What would that…" at bounding box center [758, 731] width 969 height 78
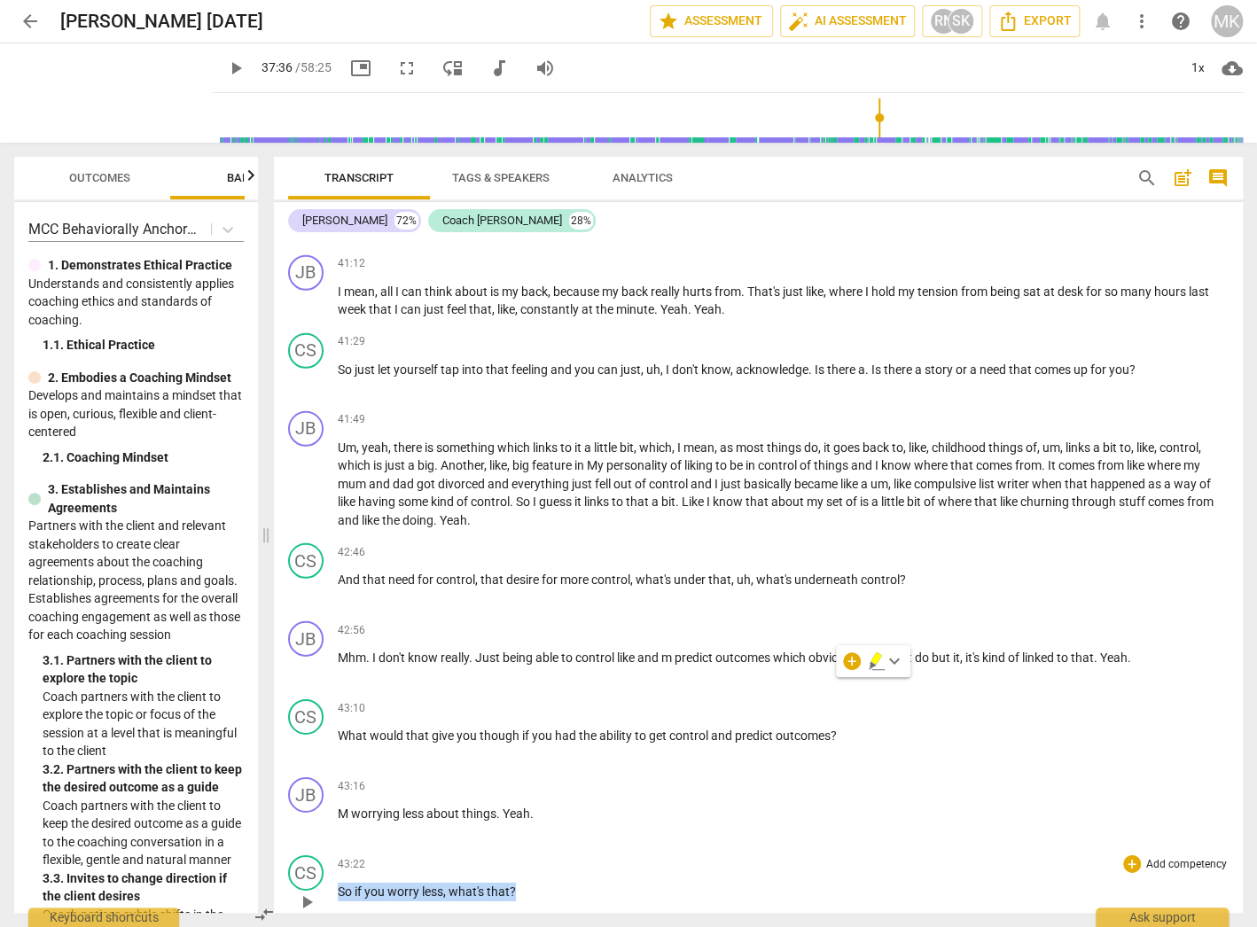
drag, startPoint x: 524, startPoint y: 836, endPoint x: 337, endPoint y: 840, distance: 187.1
click at [338, 883] on p "So if you worry less , what's that ?" at bounding box center [783, 892] width 891 height 19
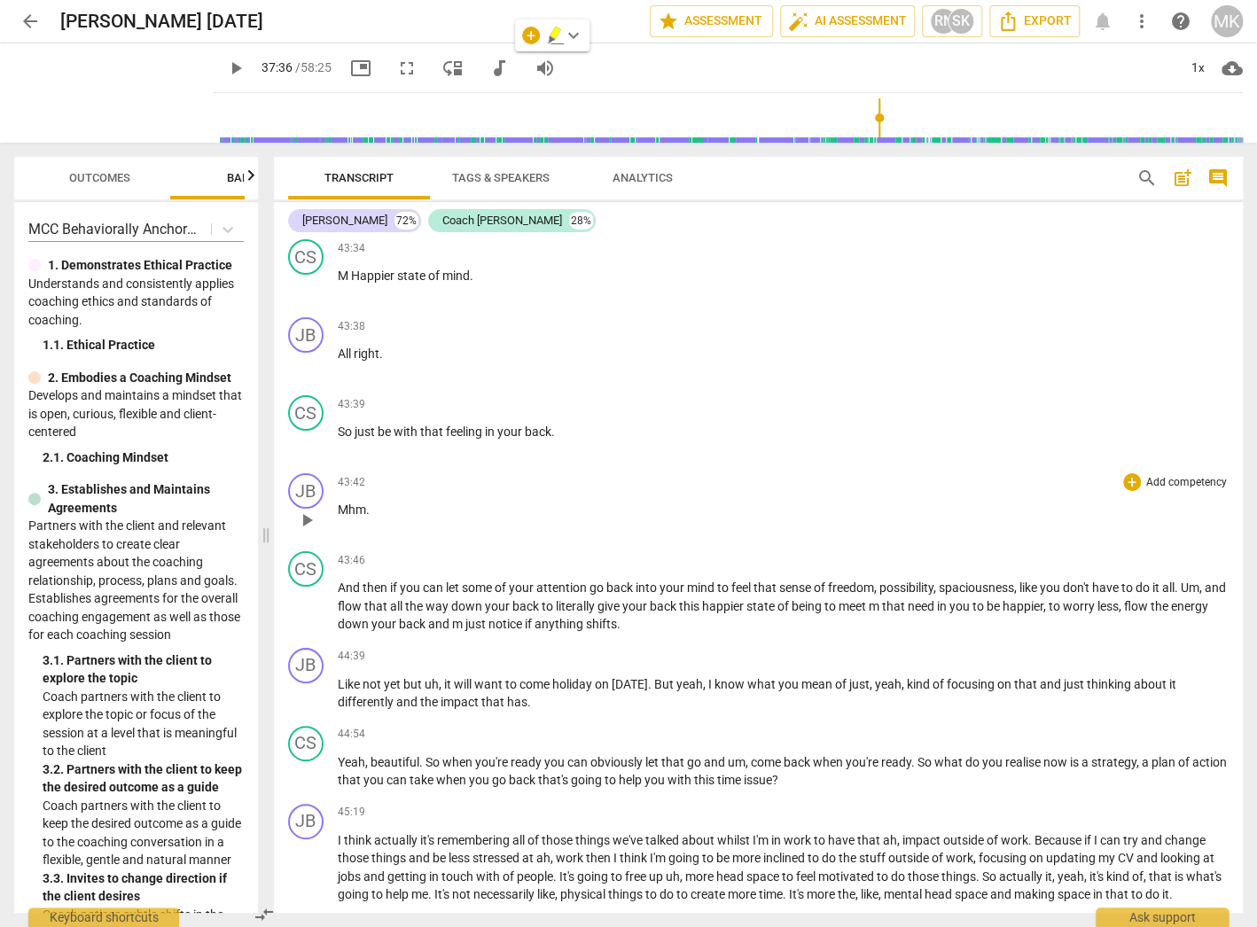
scroll to position [15693, 0]
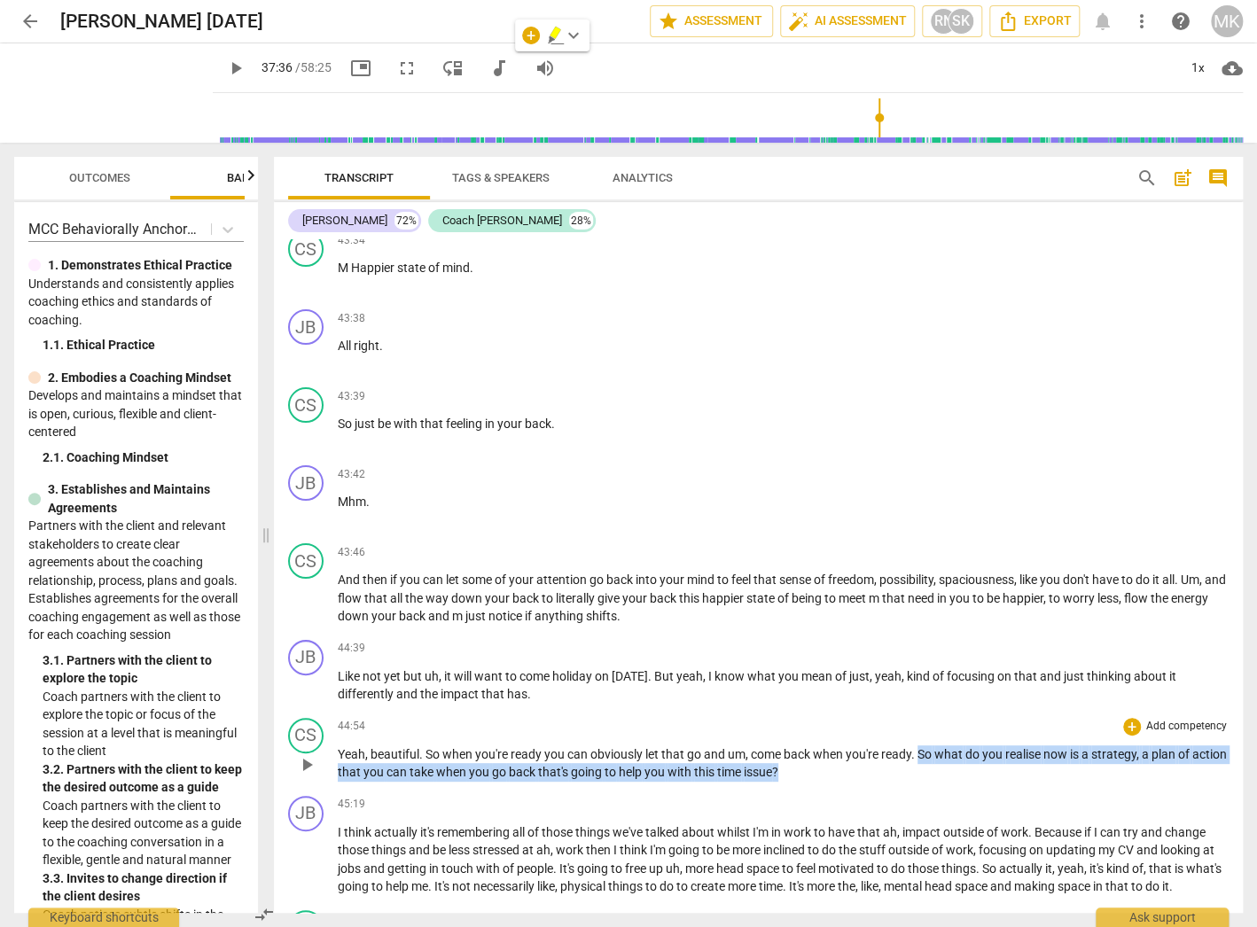
drag, startPoint x: 918, startPoint y: 695, endPoint x: 918, endPoint y: 708, distance: 13.3
click at [918, 745] on p "Yeah , beautiful . So when you're ready you can obviously let that go and um , …" at bounding box center [783, 763] width 891 height 36
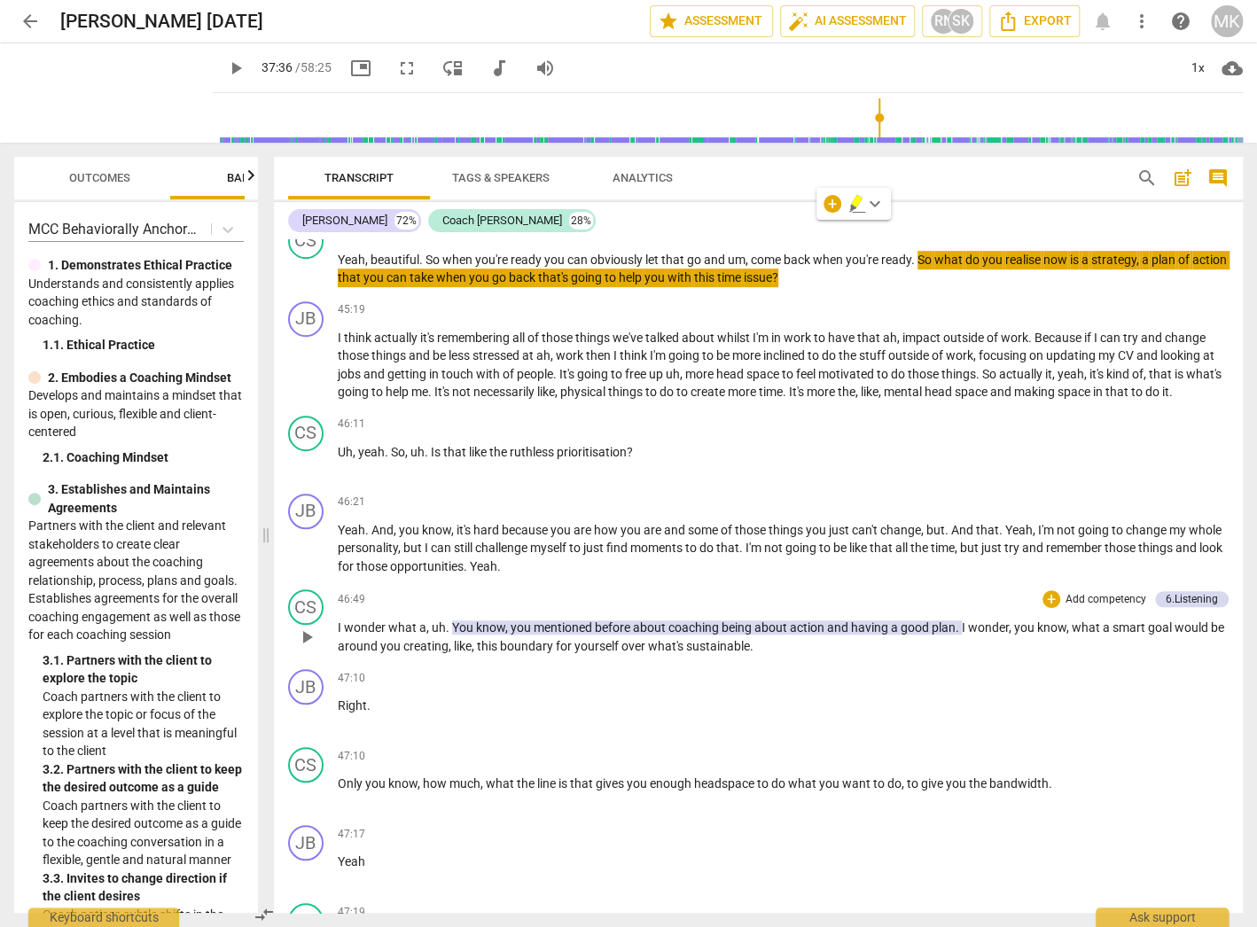
scroll to position [16189, 0]
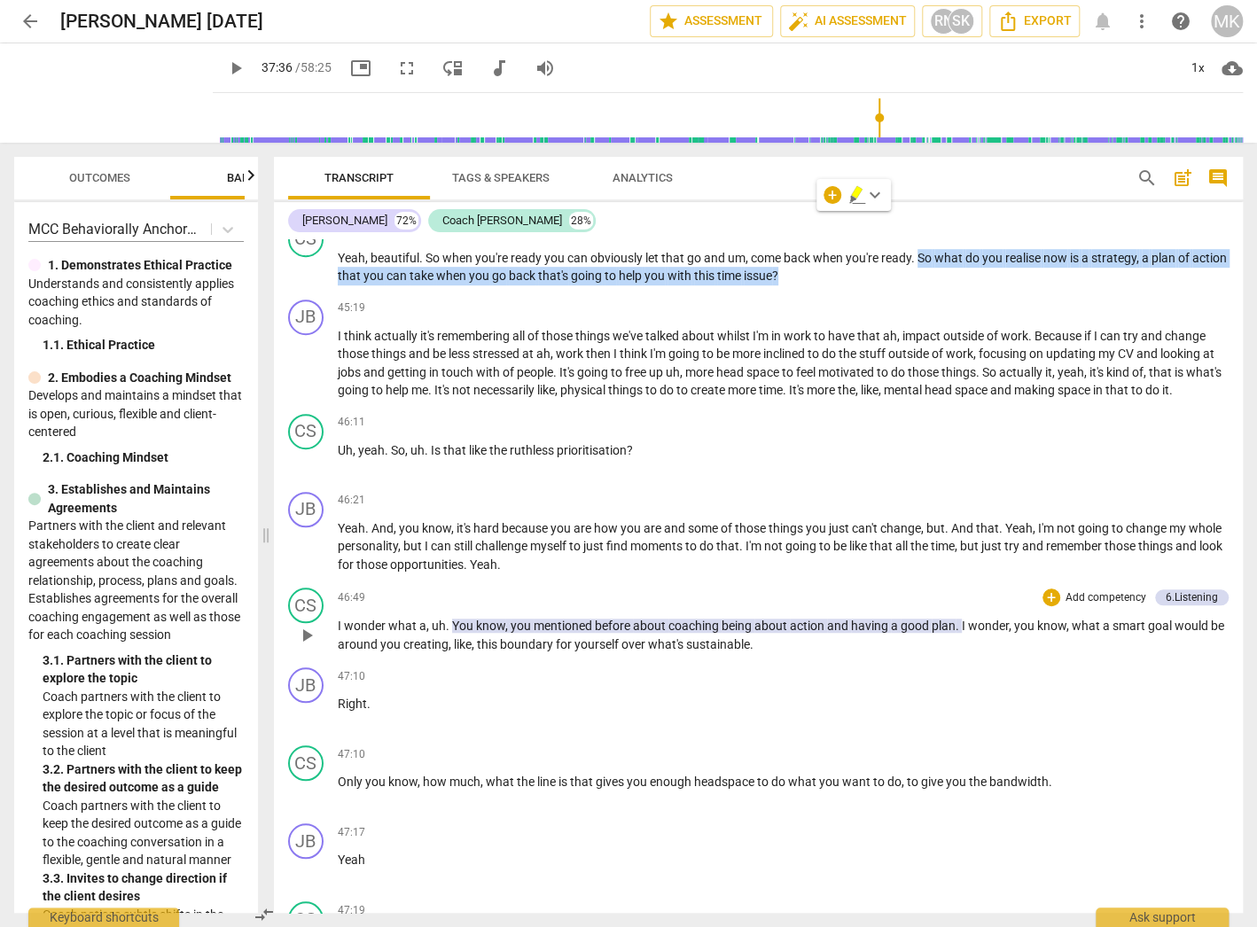
click at [1000, 617] on p "I wonder what a , uh . You know , you mentioned before about coaching being abo…" at bounding box center [783, 635] width 891 height 36
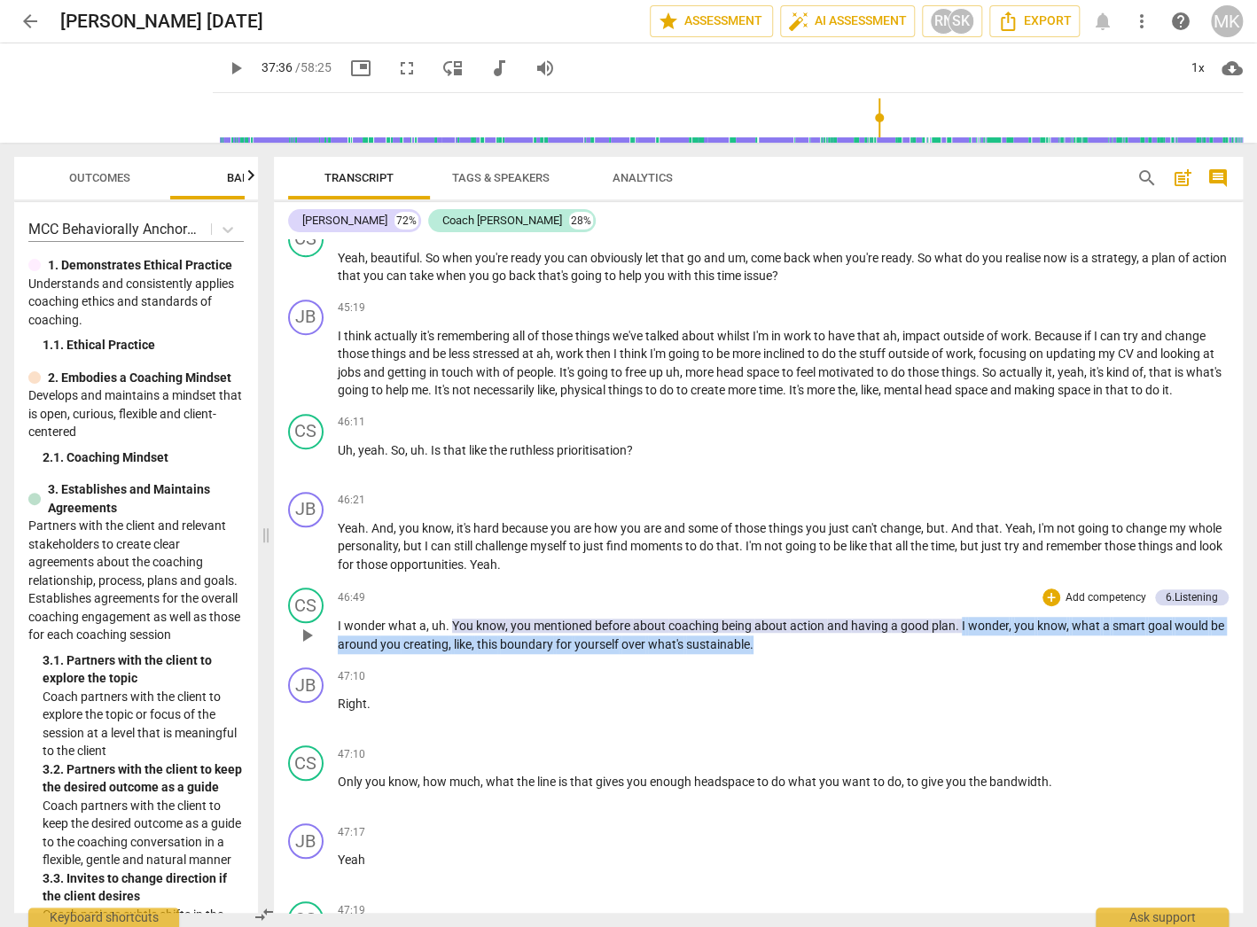
drag, startPoint x: 961, startPoint y: 585, endPoint x: 968, endPoint y: 603, distance: 19.1
click at [968, 617] on p "I wonder what a , uh . You know , you mentioned before about coaching being abo…" at bounding box center [783, 635] width 891 height 36
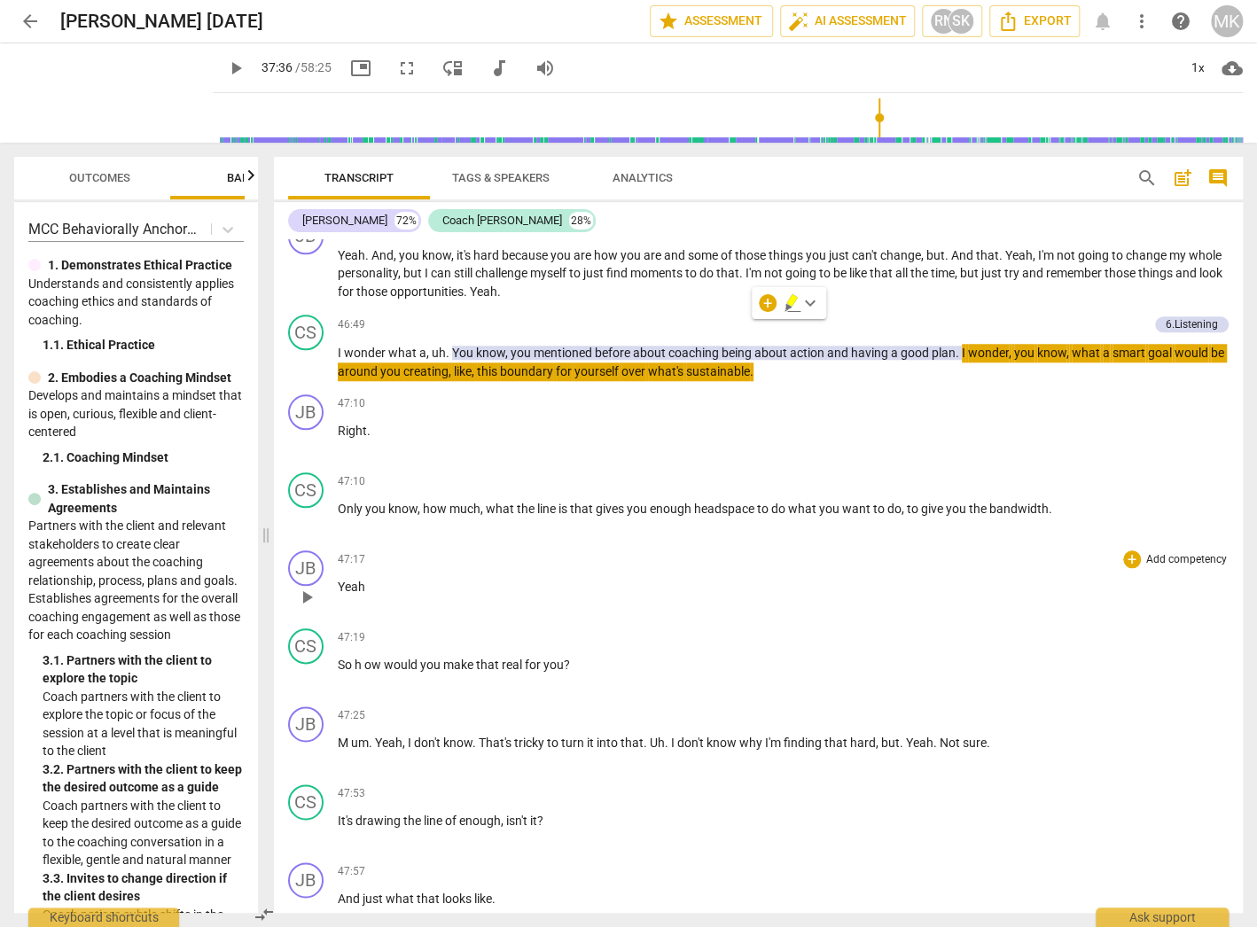
scroll to position [16473, 0]
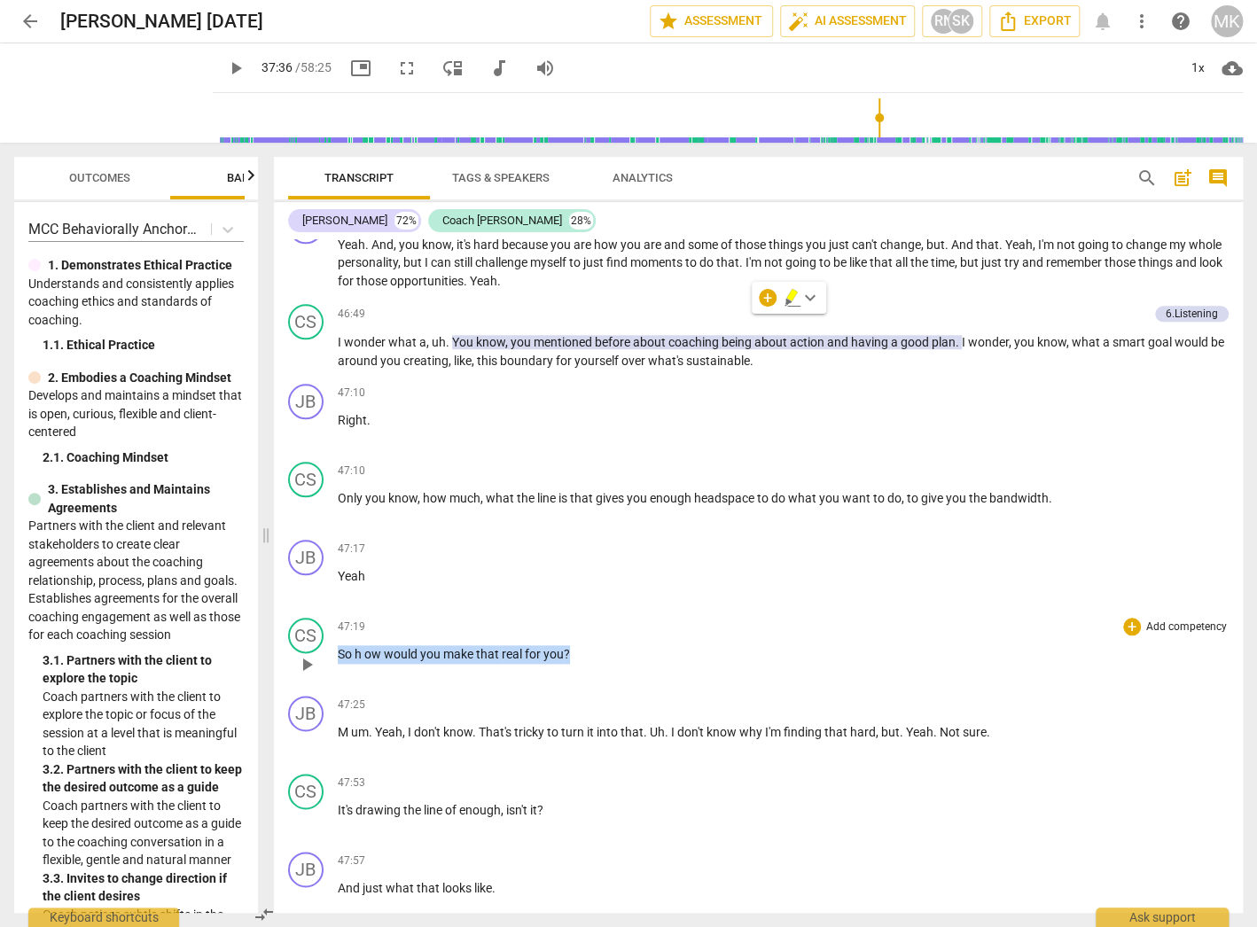
drag, startPoint x: 575, startPoint y: 614, endPoint x: 339, endPoint y: 626, distance: 236.9
click at [339, 626] on div "47:19 + Add competency keyboard_arrow_right So h ow would you make that real fo…" at bounding box center [783, 650] width 891 height 64
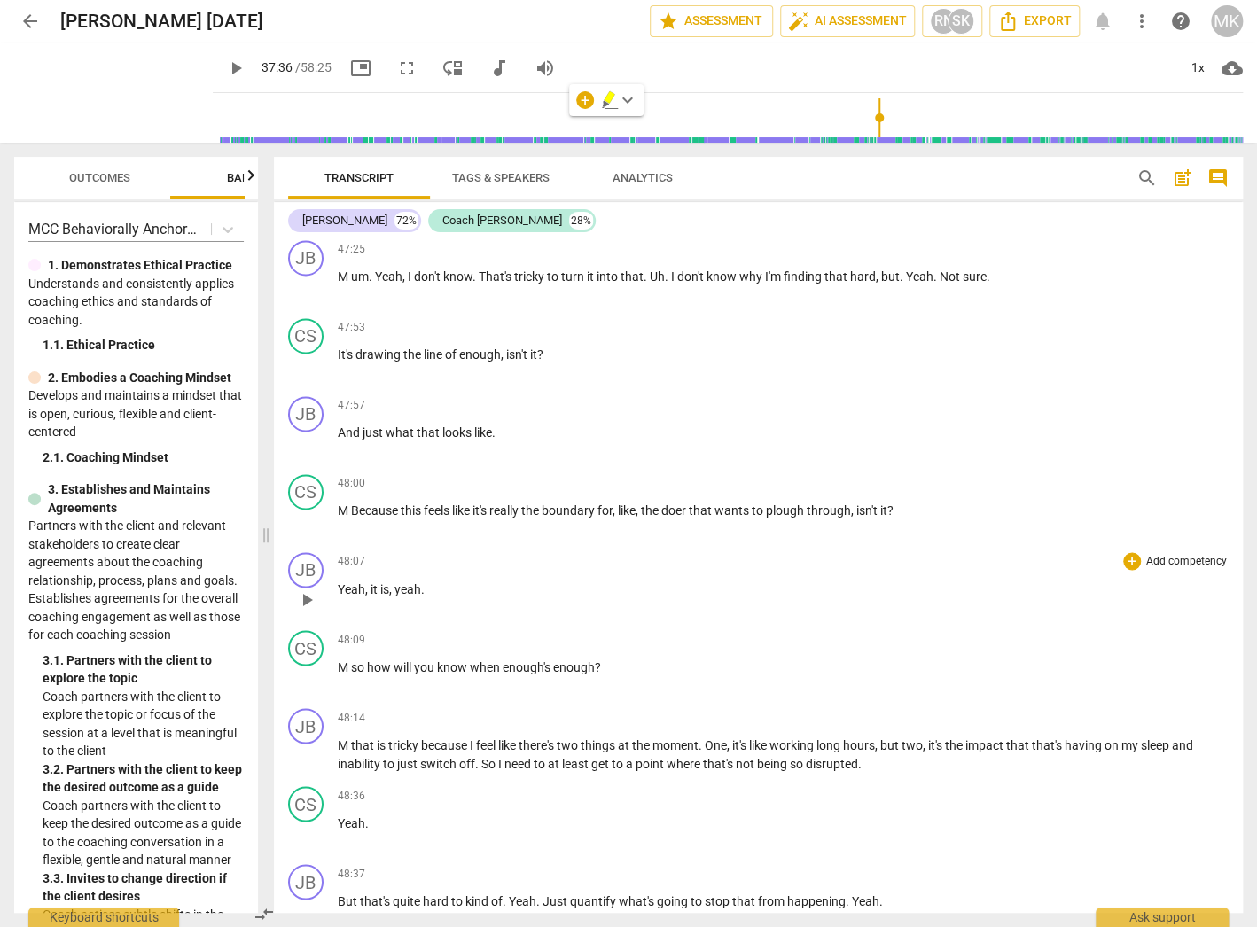
scroll to position [16969, 0]
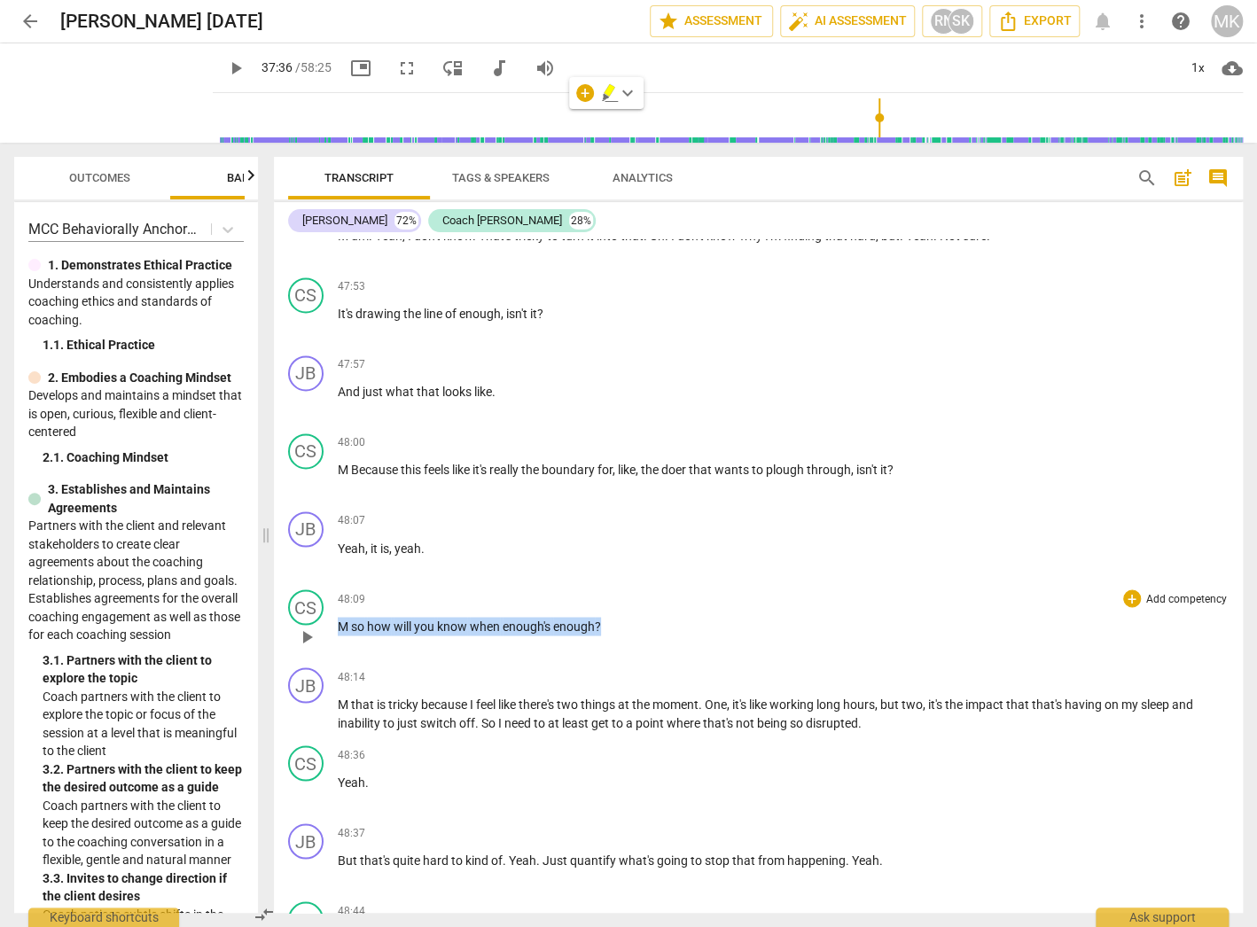
drag, startPoint x: 620, startPoint y: 578, endPoint x: 335, endPoint y: 589, distance: 284.7
click at [335, 589] on div "CS play_arrow pause 48:09 + Add competency keyboard_arrow_right M so how will y…" at bounding box center [758, 621] width 969 height 78
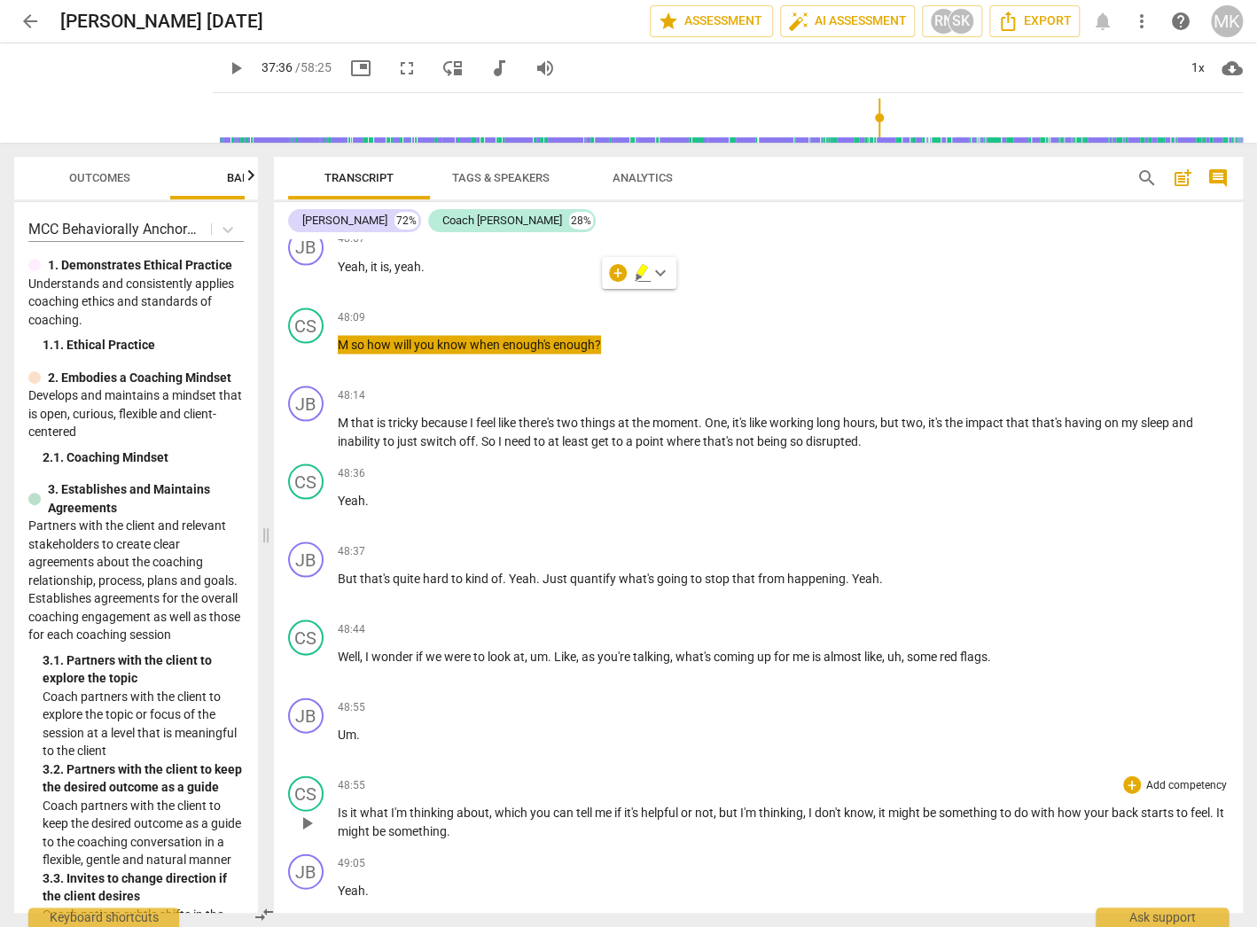
scroll to position [17253, 0]
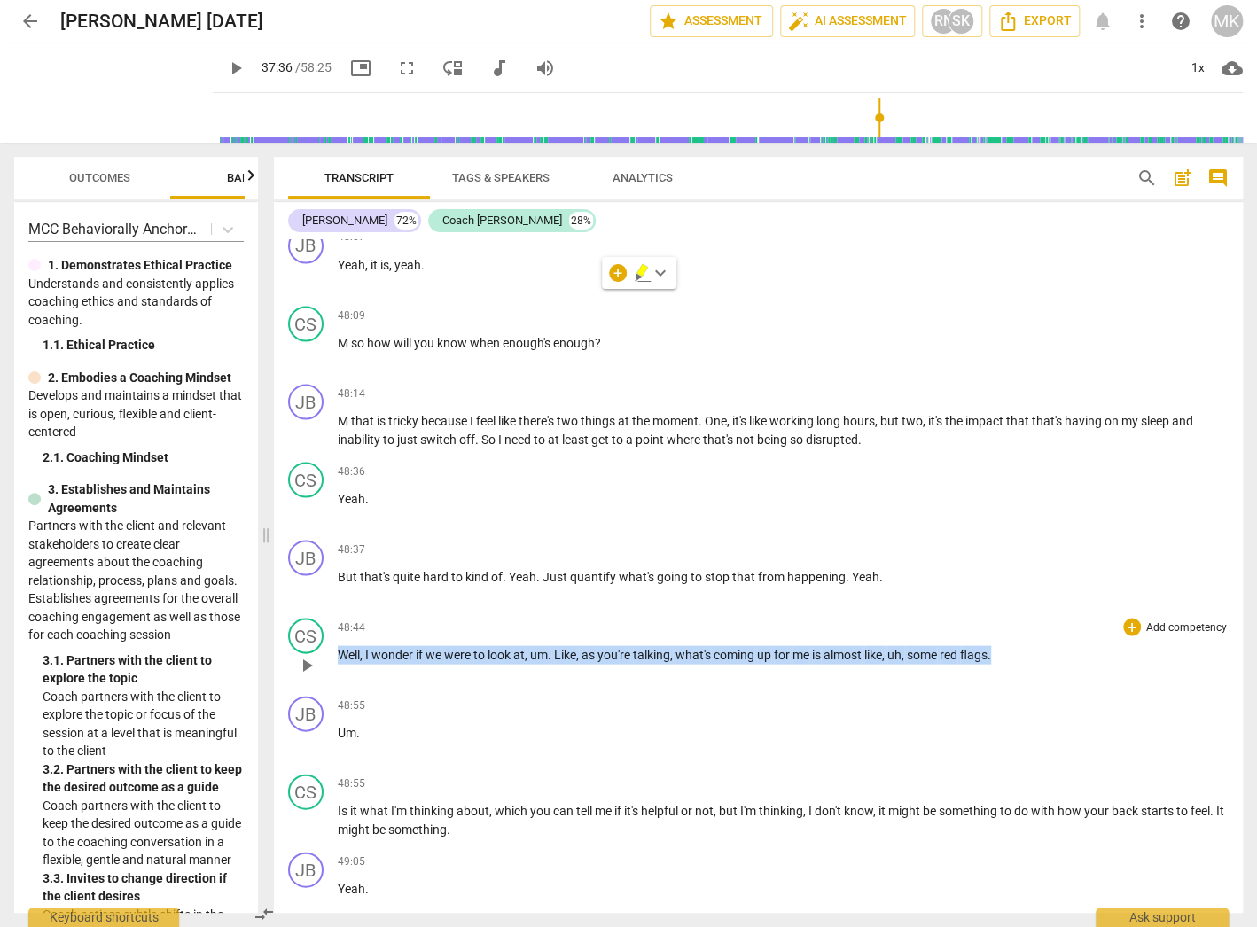
drag, startPoint x: 1008, startPoint y: 609, endPoint x: 341, endPoint y: 620, distance: 666.6
click at [341, 620] on div "48:44 + Add competency keyboard_arrow_right Well , I wonder if we were to look …" at bounding box center [783, 650] width 891 height 64
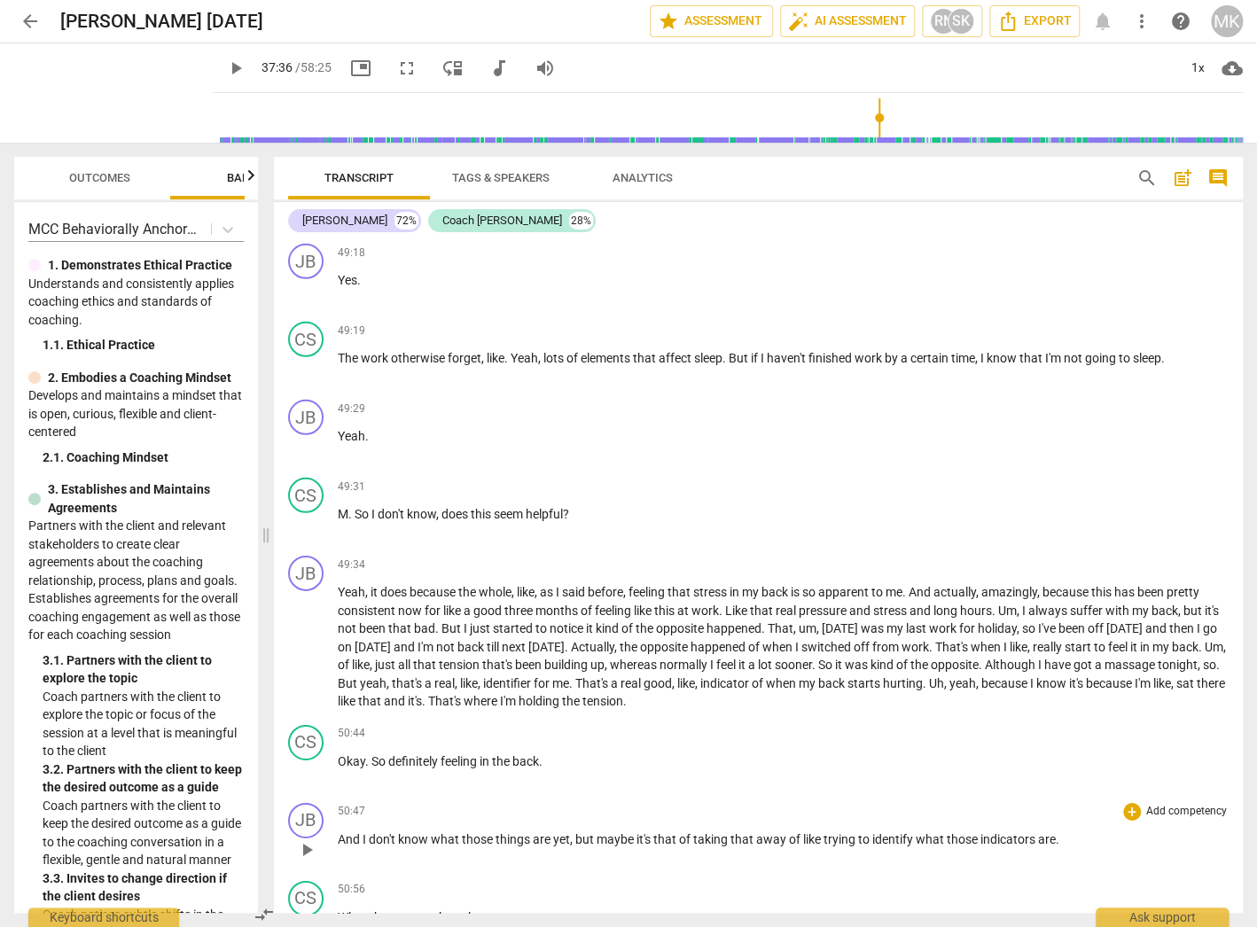
scroll to position [18175, 0]
drag, startPoint x: 580, startPoint y: 451, endPoint x: 333, endPoint y: 458, distance: 246.5
click at [333, 469] on div "CS play_arrow pause 49:31 + Add competency keyboard_arrow_right M . So I don't …" at bounding box center [758, 508] width 969 height 78
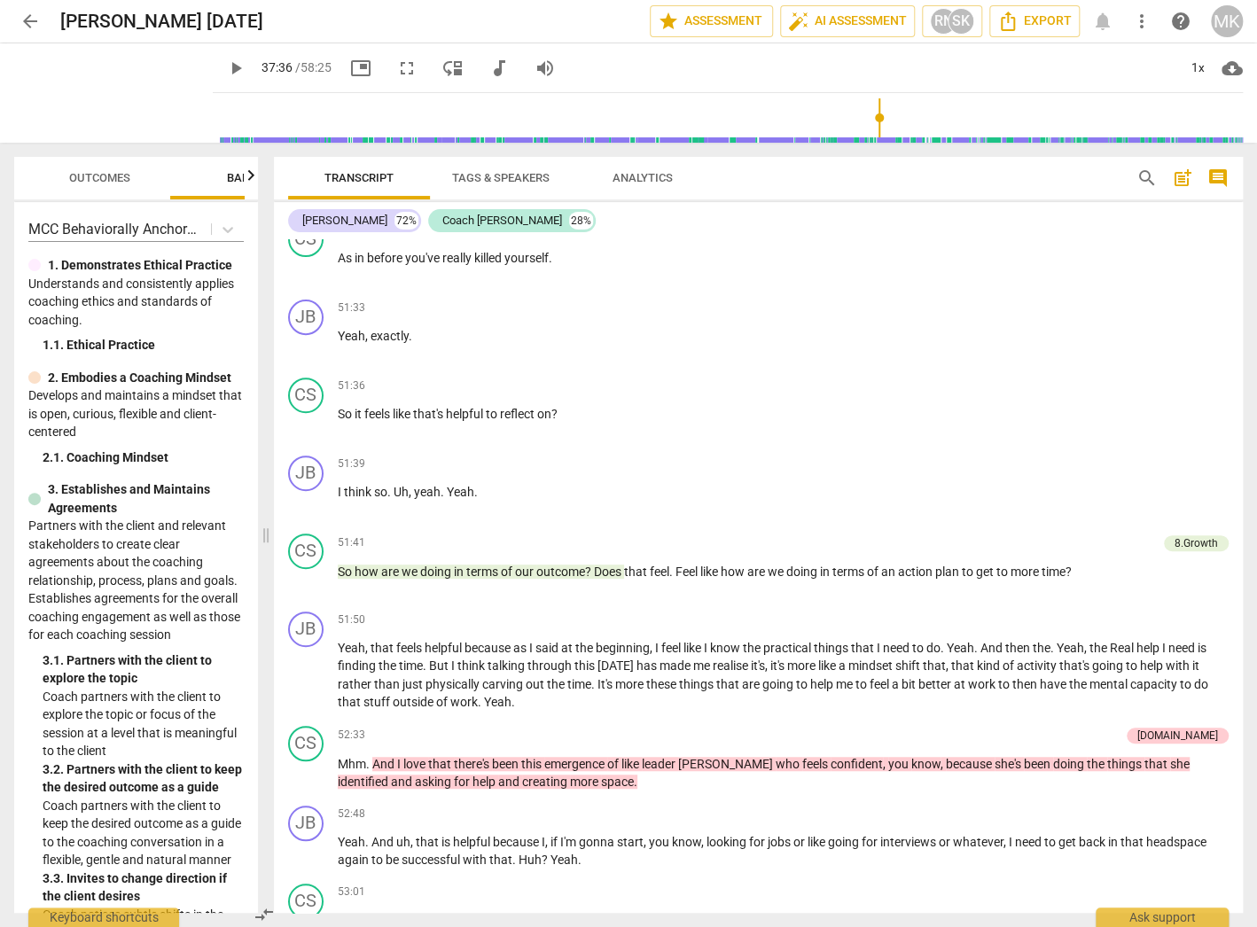
scroll to position [19112, 0]
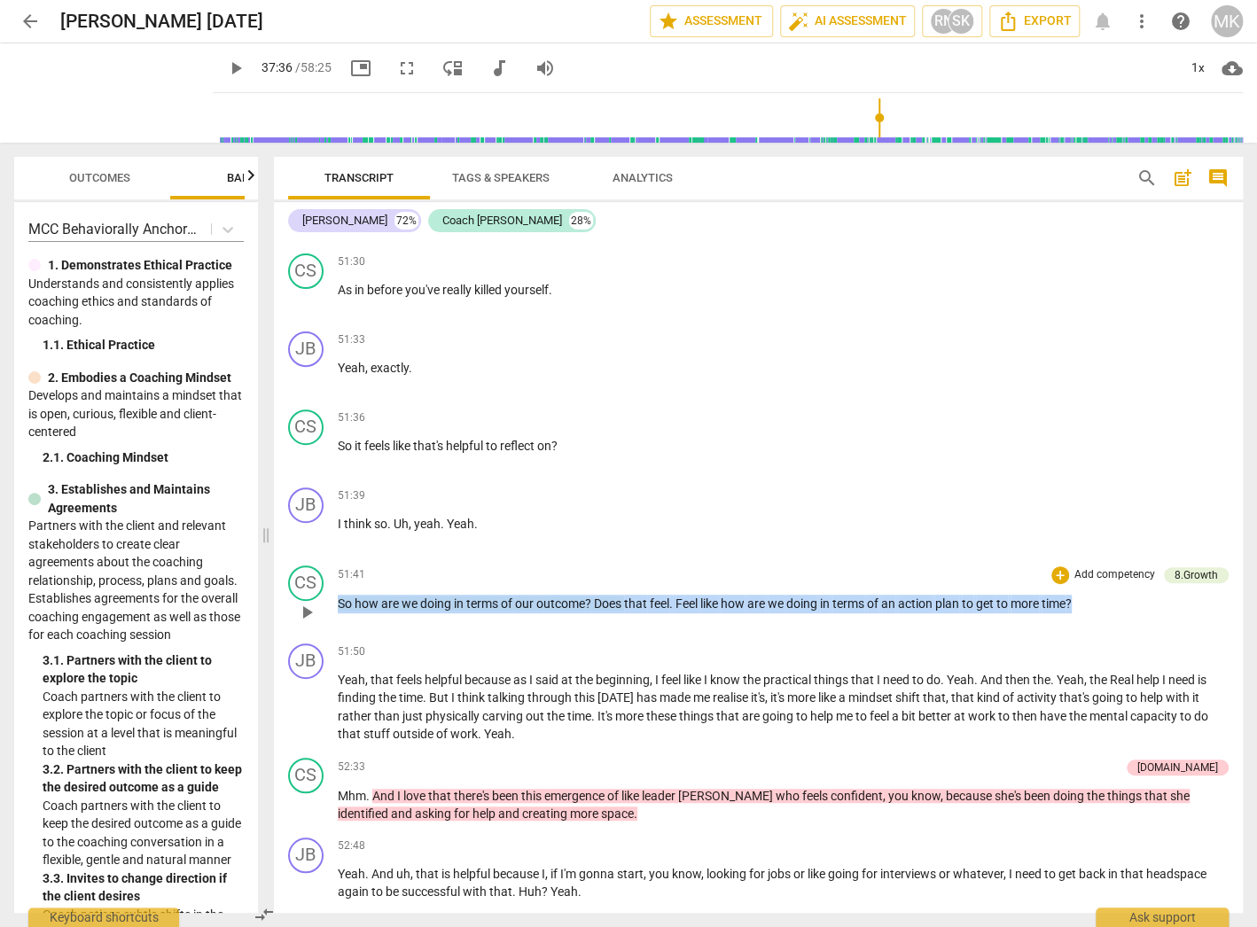
drag, startPoint x: 1100, startPoint y: 536, endPoint x: 338, endPoint y: 549, distance: 762.3
click at [338, 595] on p "So how are we doing in terms of our outcome ? Does that feel . Feel like how ar…" at bounding box center [783, 604] width 891 height 19
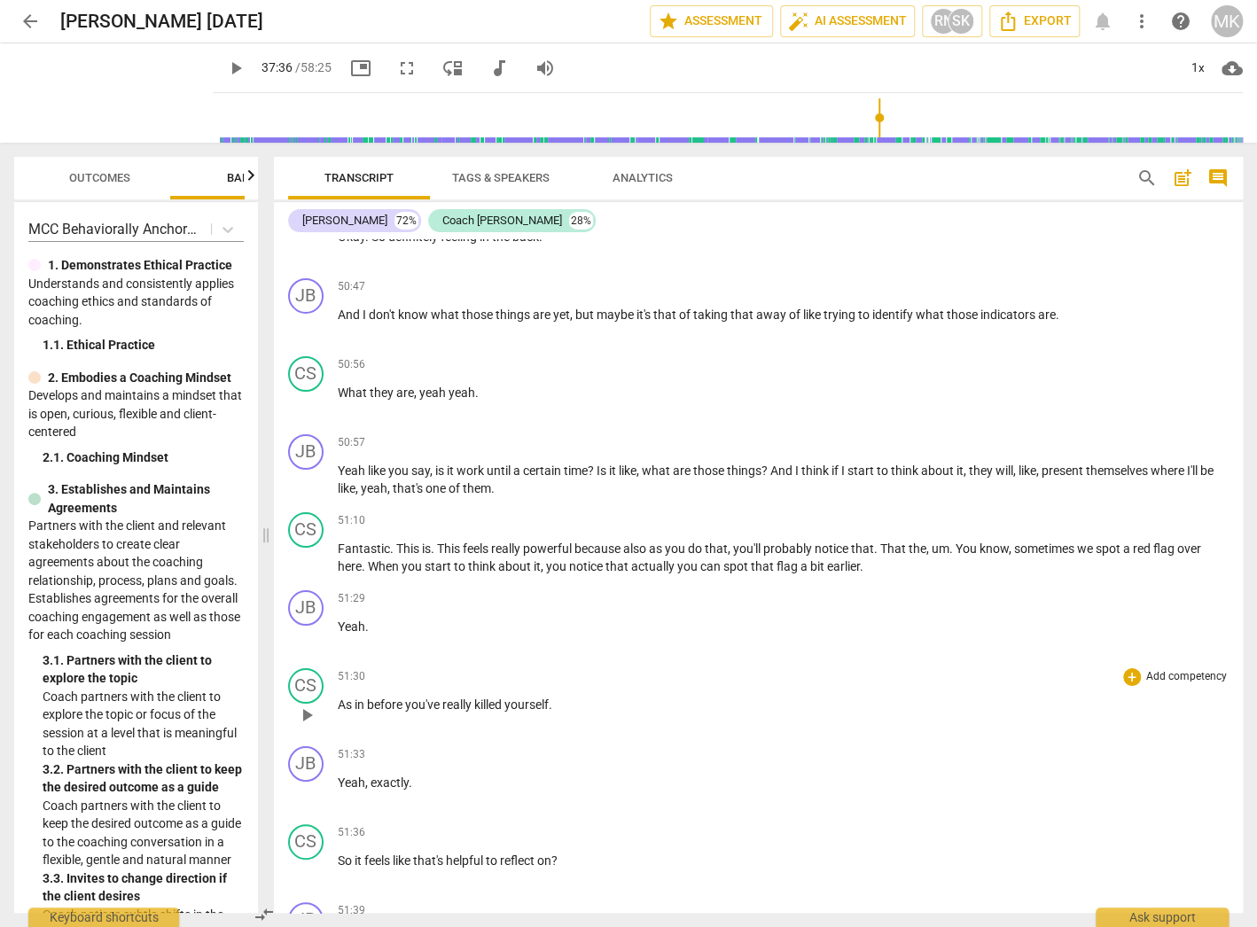
scroll to position [18545, 0]
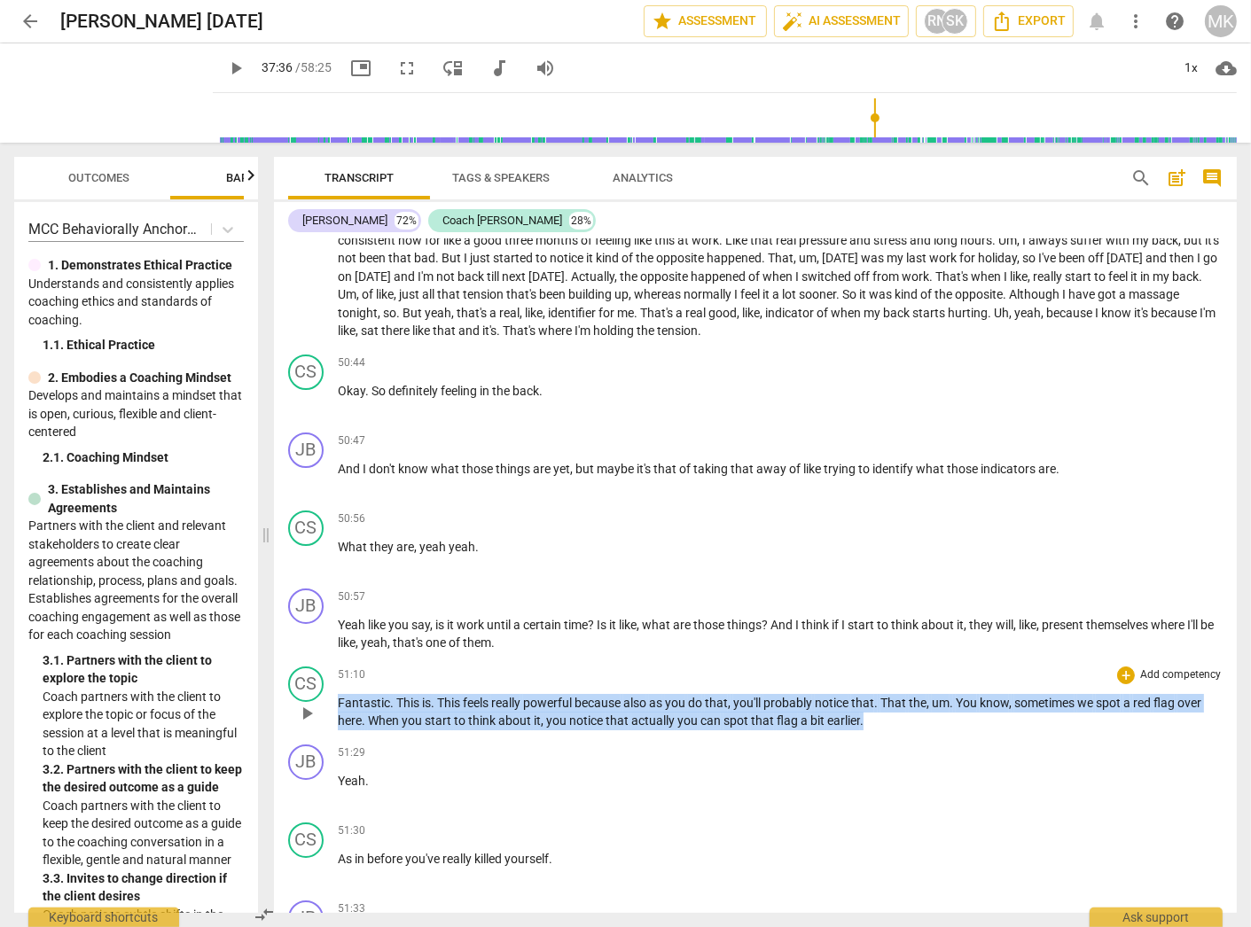
drag, startPoint x: 897, startPoint y: 657, endPoint x: 332, endPoint y: 645, distance: 564.7
click at [332, 659] on div "CS play_arrow pause 51:10 + Add competency keyboard_arrow_right Fantastic . Thi…" at bounding box center [755, 698] width 963 height 78
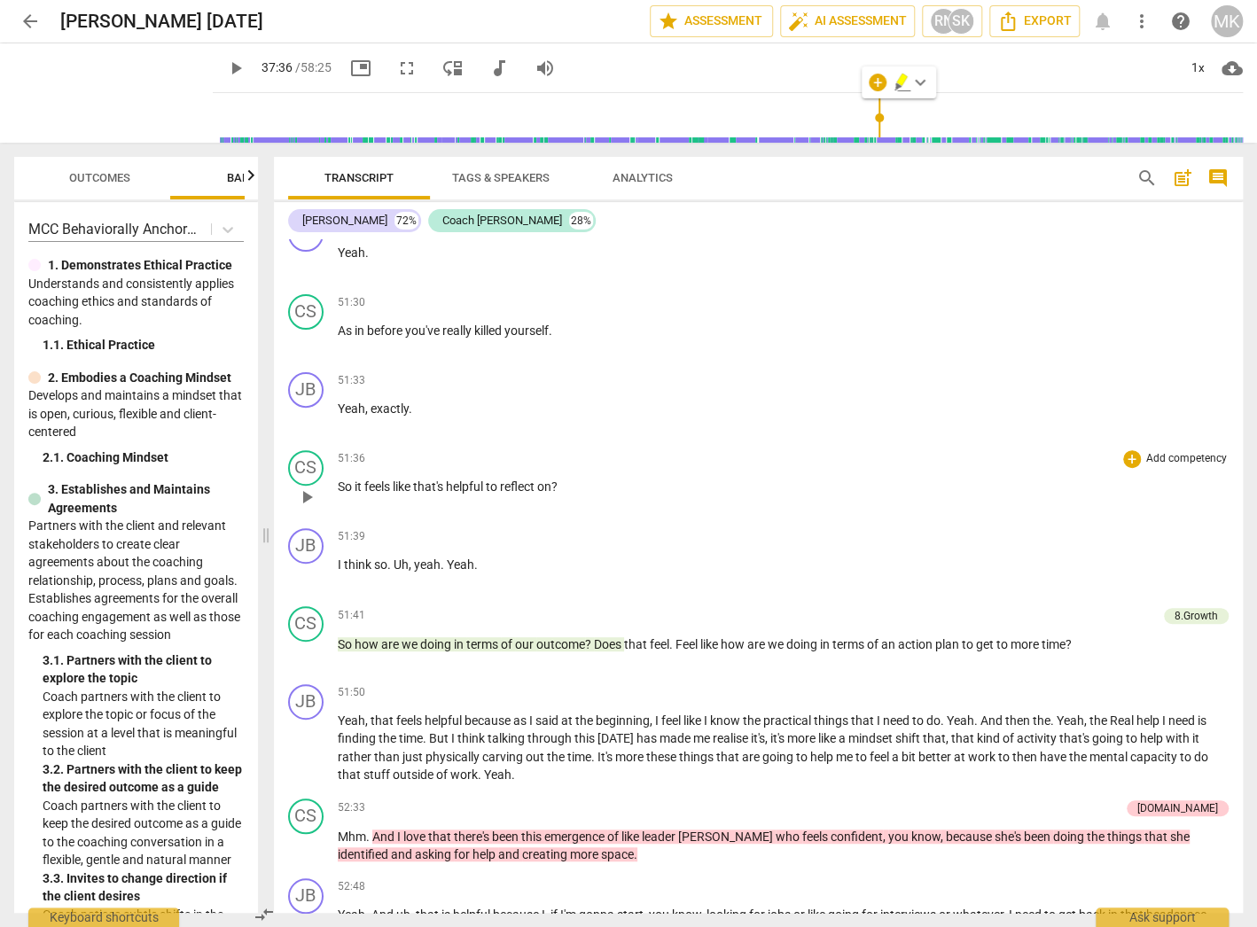
scroll to position [19112, 0]
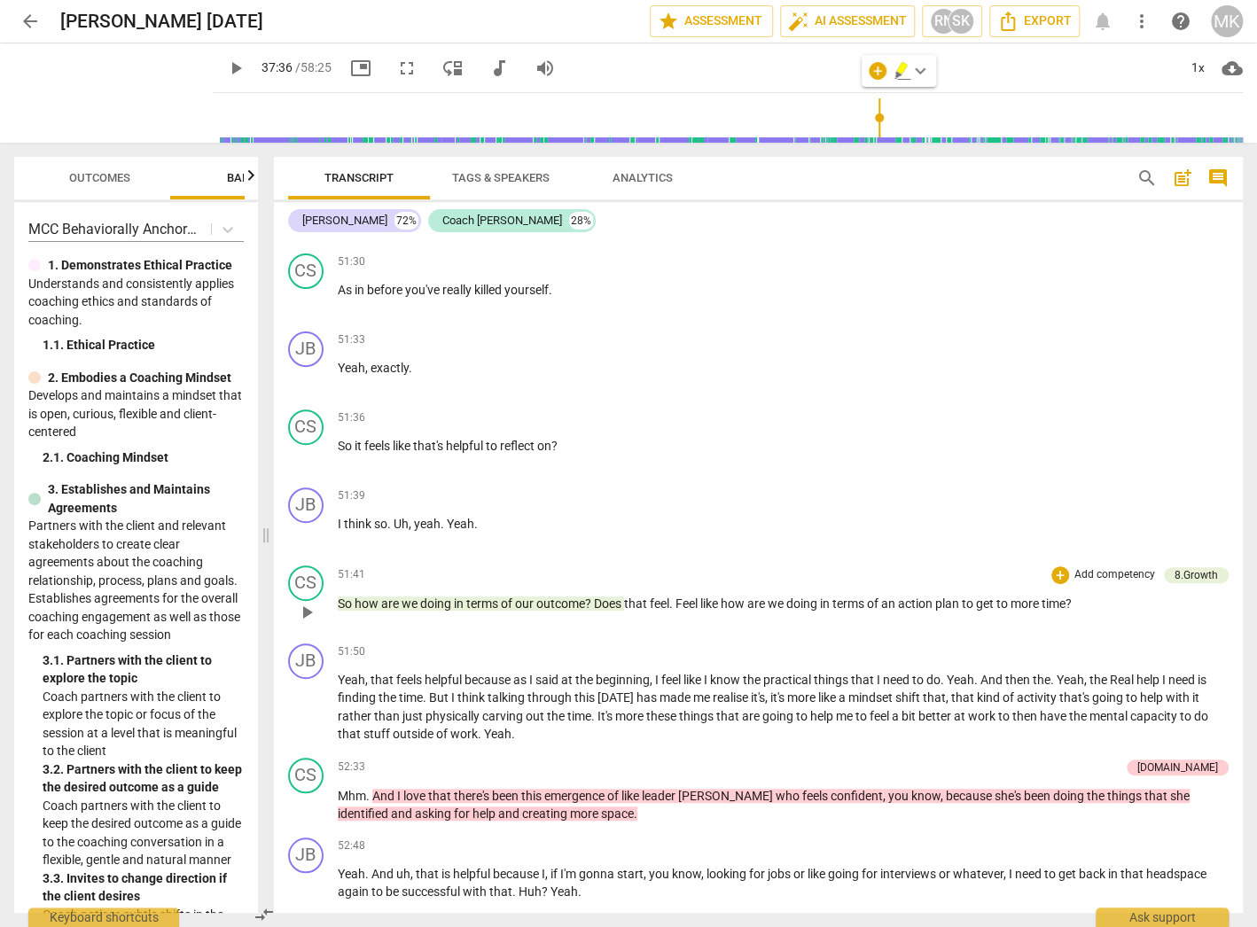
click at [939, 565] on div "51:41 + Add competency 8.Growth keyboard_arrow_right So how are we doing in ter…" at bounding box center [783, 597] width 891 height 64
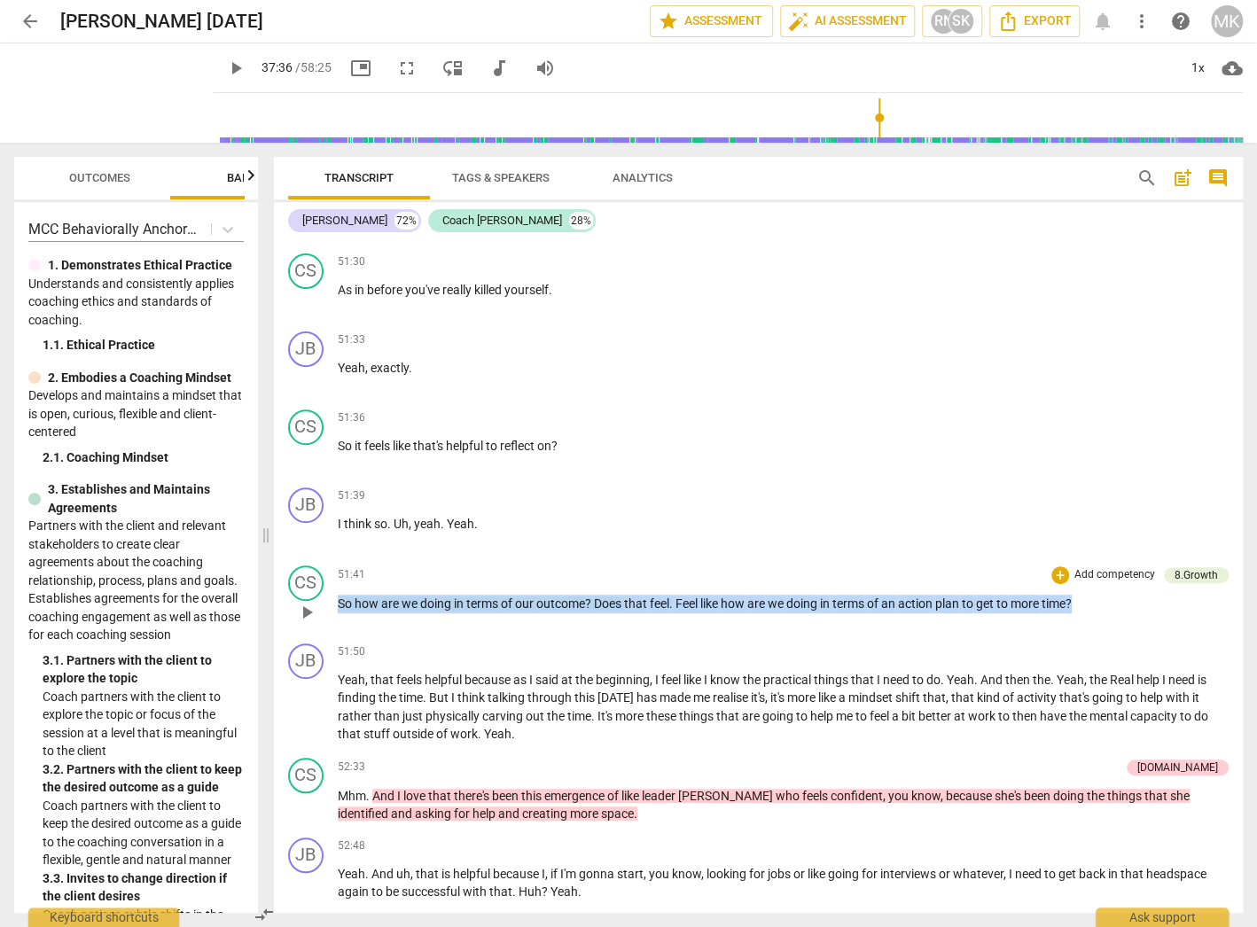
drag, startPoint x: 1086, startPoint y: 539, endPoint x: 336, endPoint y: 558, distance: 750.1
click at [336, 558] on div "CS play_arrow pause 51:41 + Add competency 8.Growth keyboard_arrow_right So how…" at bounding box center [758, 597] width 969 height 78
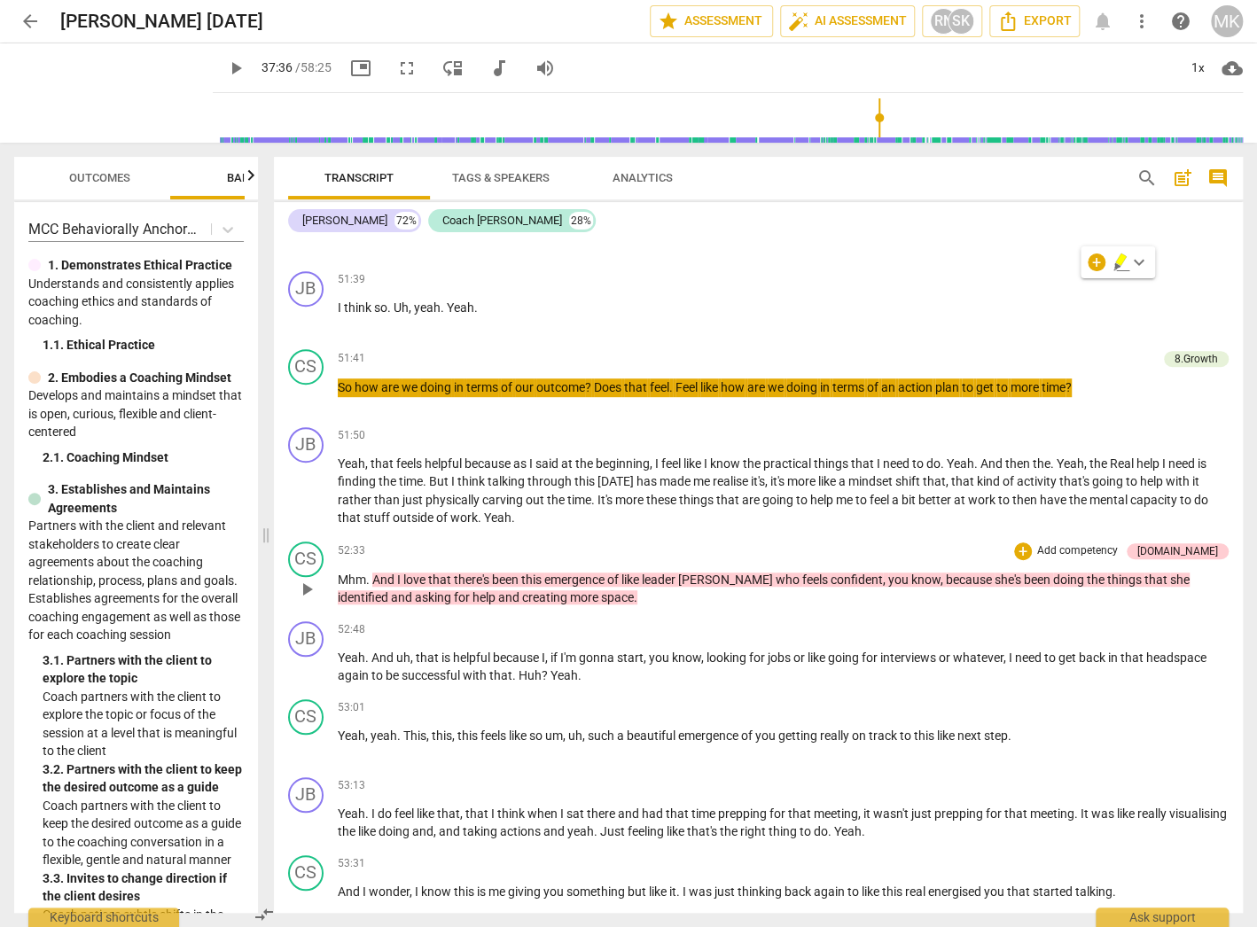
scroll to position [19396, 0]
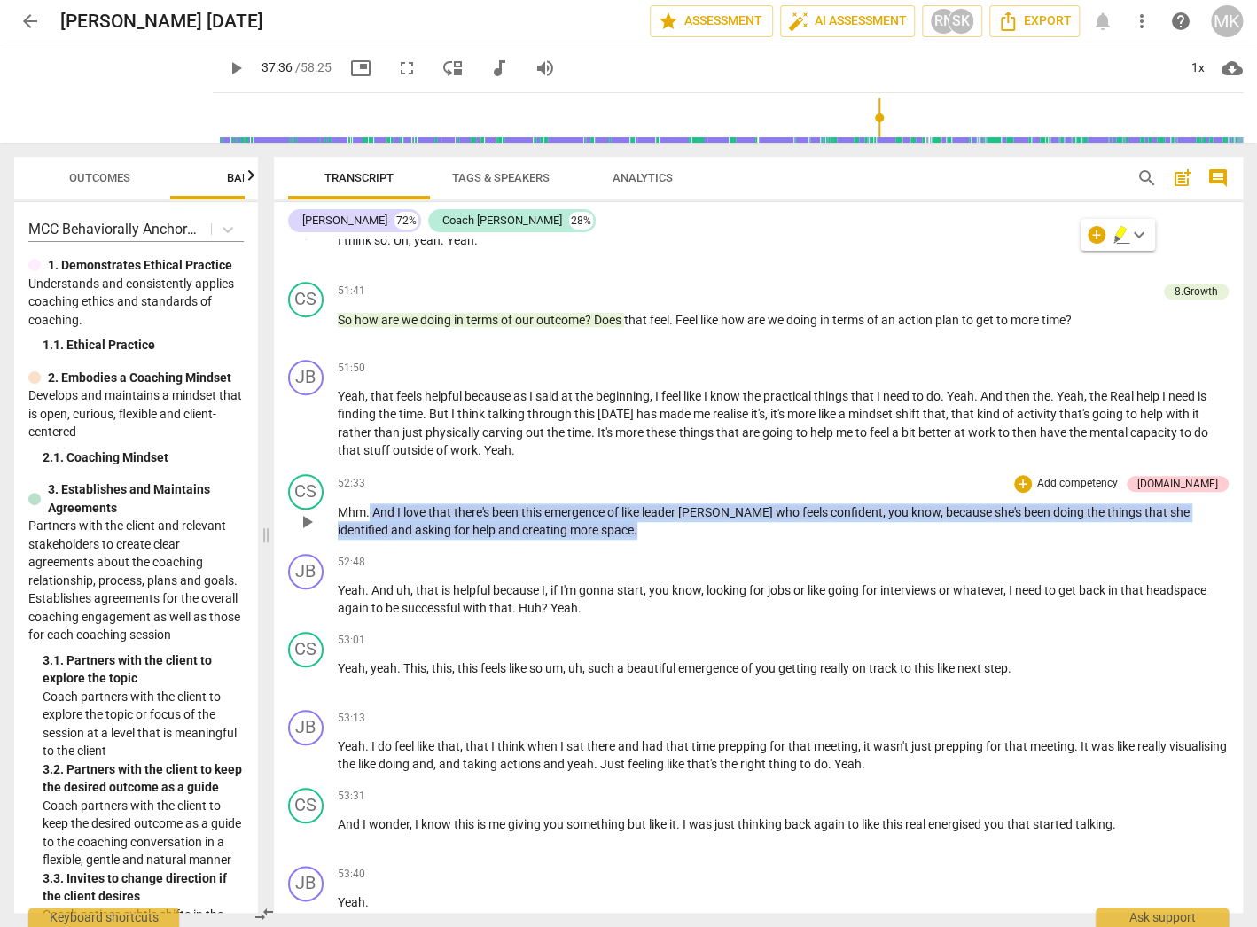
drag, startPoint x: 585, startPoint y: 474, endPoint x: 369, endPoint y: 447, distance: 218.0
click at [369, 503] on p "Mhm . And I love that there's been this emergence of like leader [PERSON_NAME] …" at bounding box center [783, 521] width 891 height 36
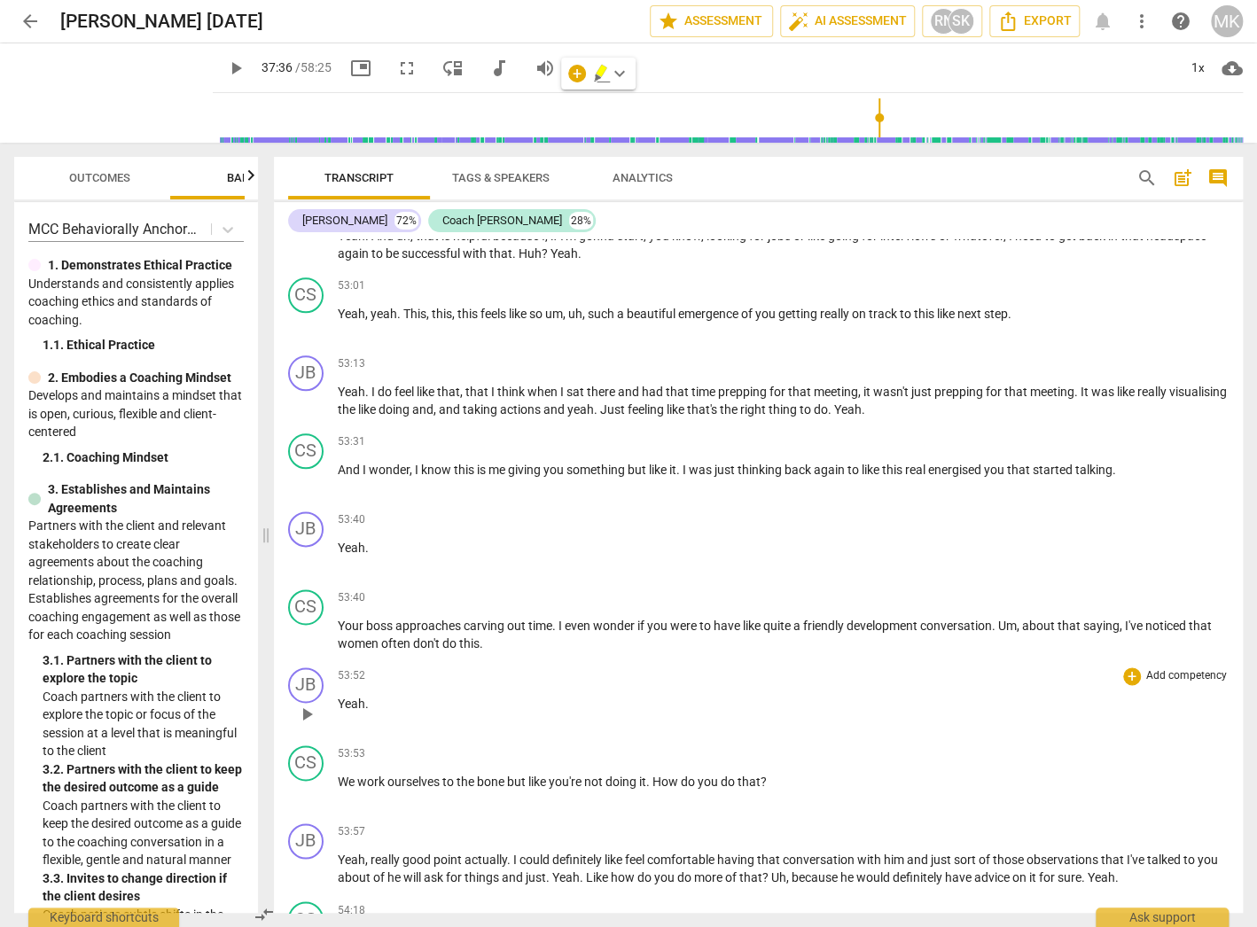
scroll to position [19821, 0]
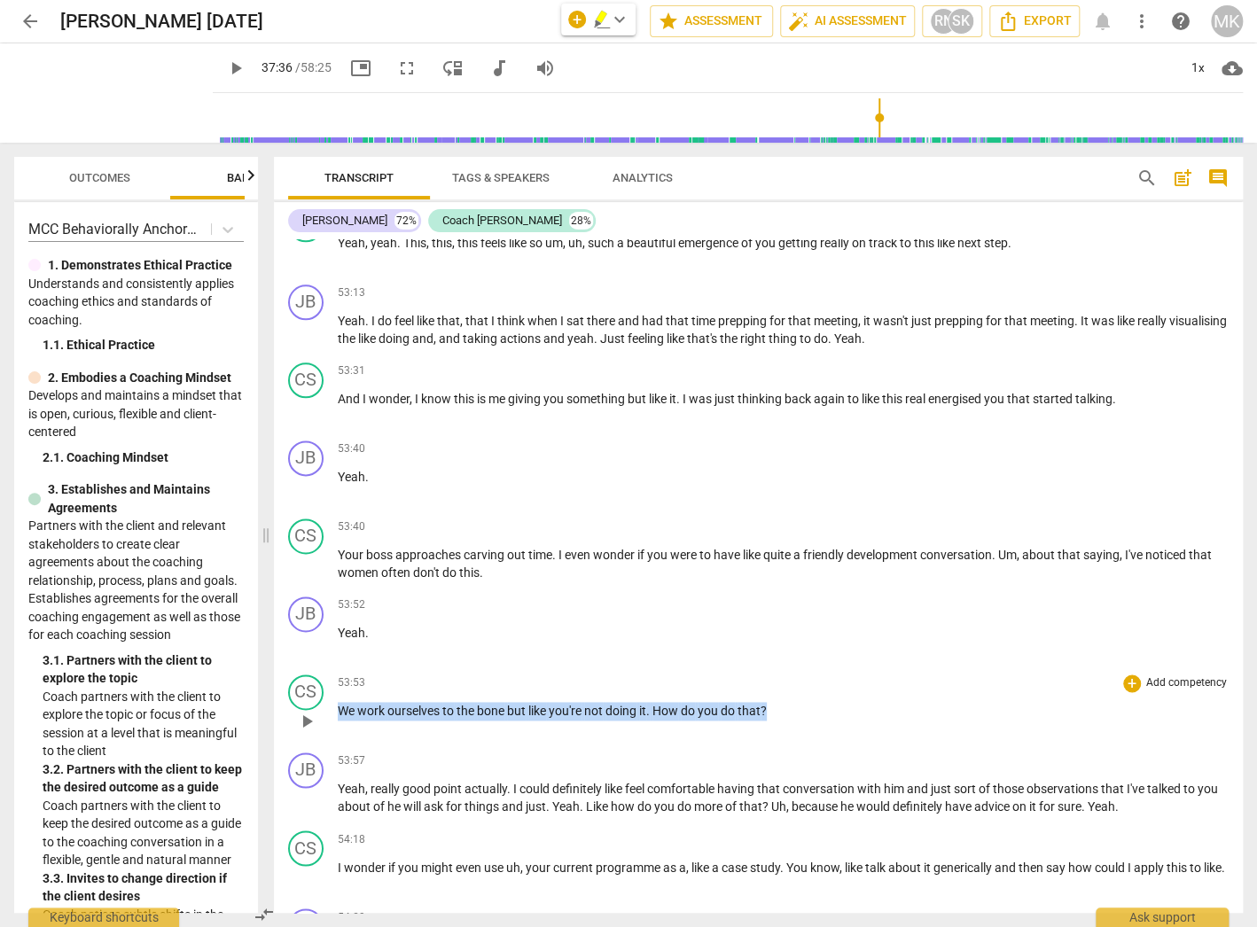
drag, startPoint x: 799, startPoint y: 643, endPoint x: 334, endPoint y: 664, distance: 465.8
click at [334, 667] on div "CS play_arrow pause 53:53 + Add competency keyboard_arrow_right We work ourselv…" at bounding box center [758, 706] width 969 height 78
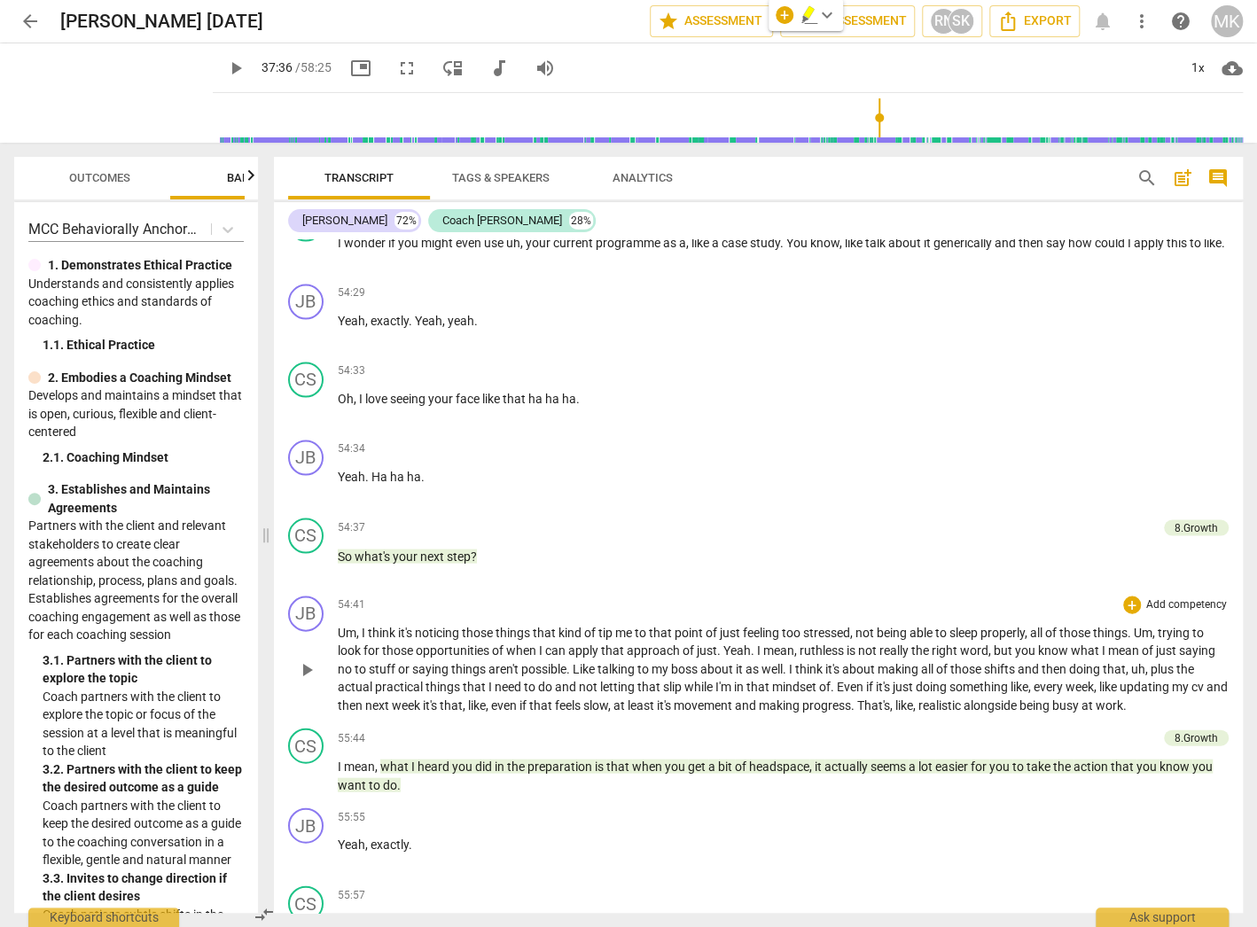
scroll to position [20460, 0]
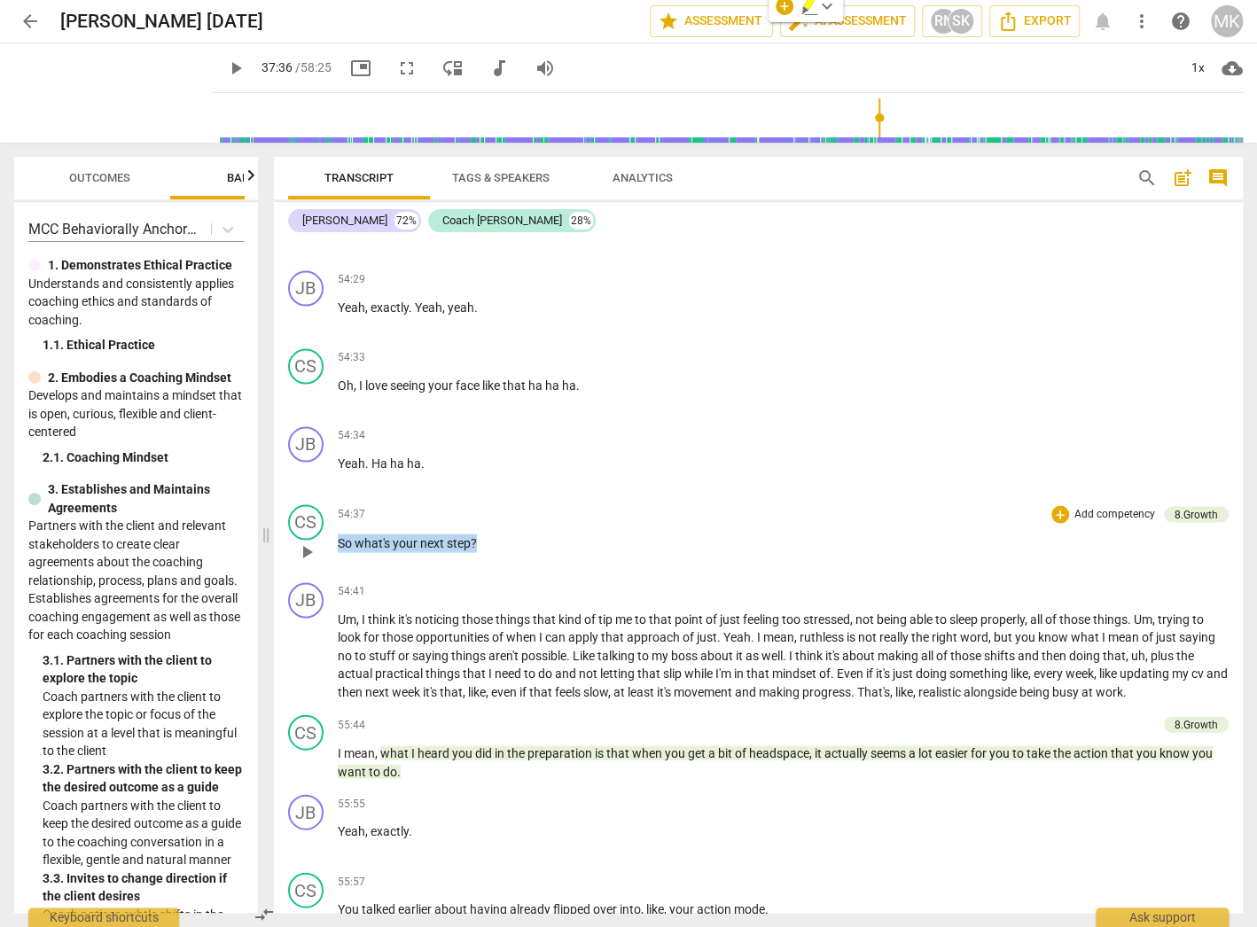
drag, startPoint x: 487, startPoint y: 471, endPoint x: 337, endPoint y: 479, distance: 150.9
click at [338, 534] on p "So what's your next step ?" at bounding box center [783, 543] width 891 height 19
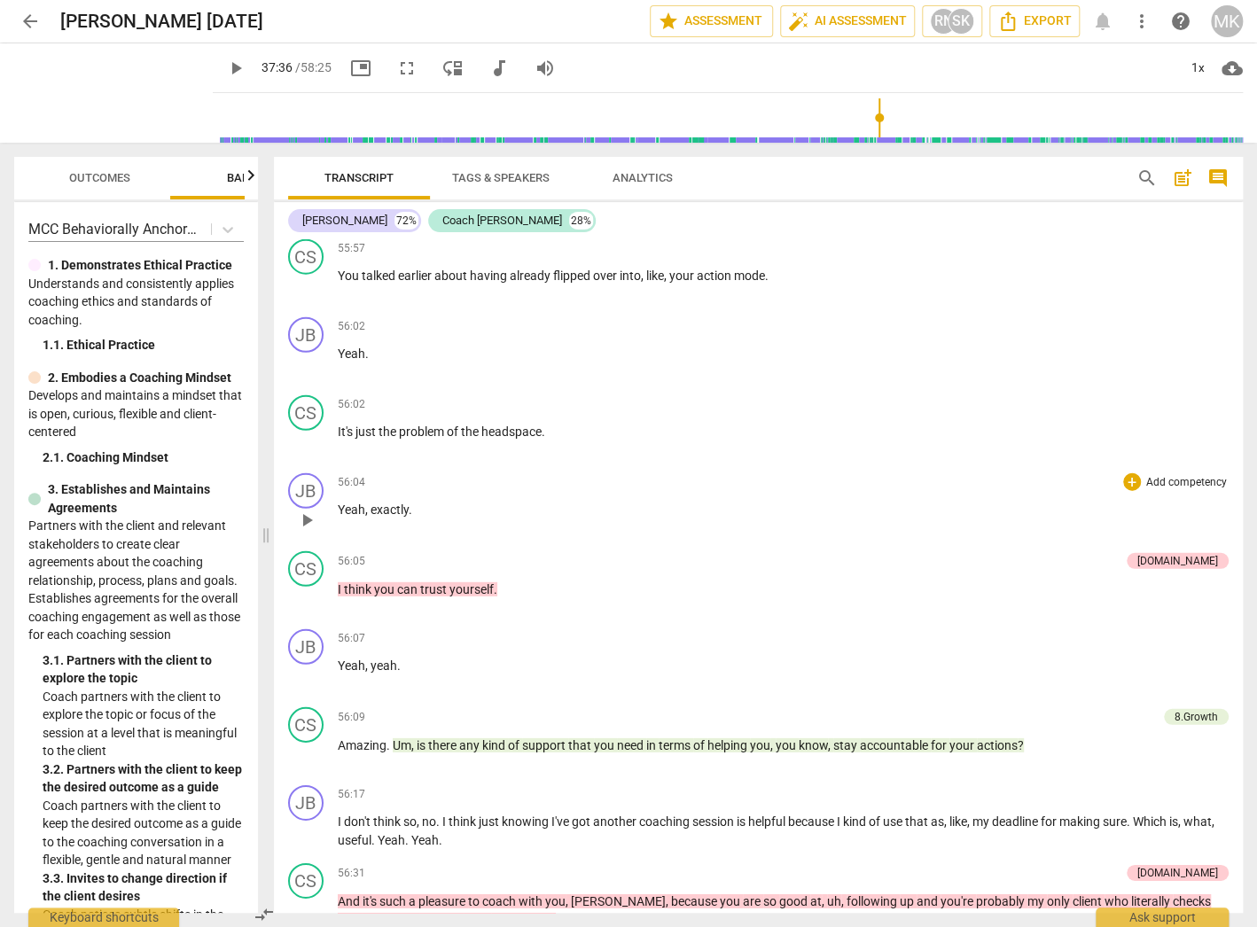
scroll to position [21098, 0]
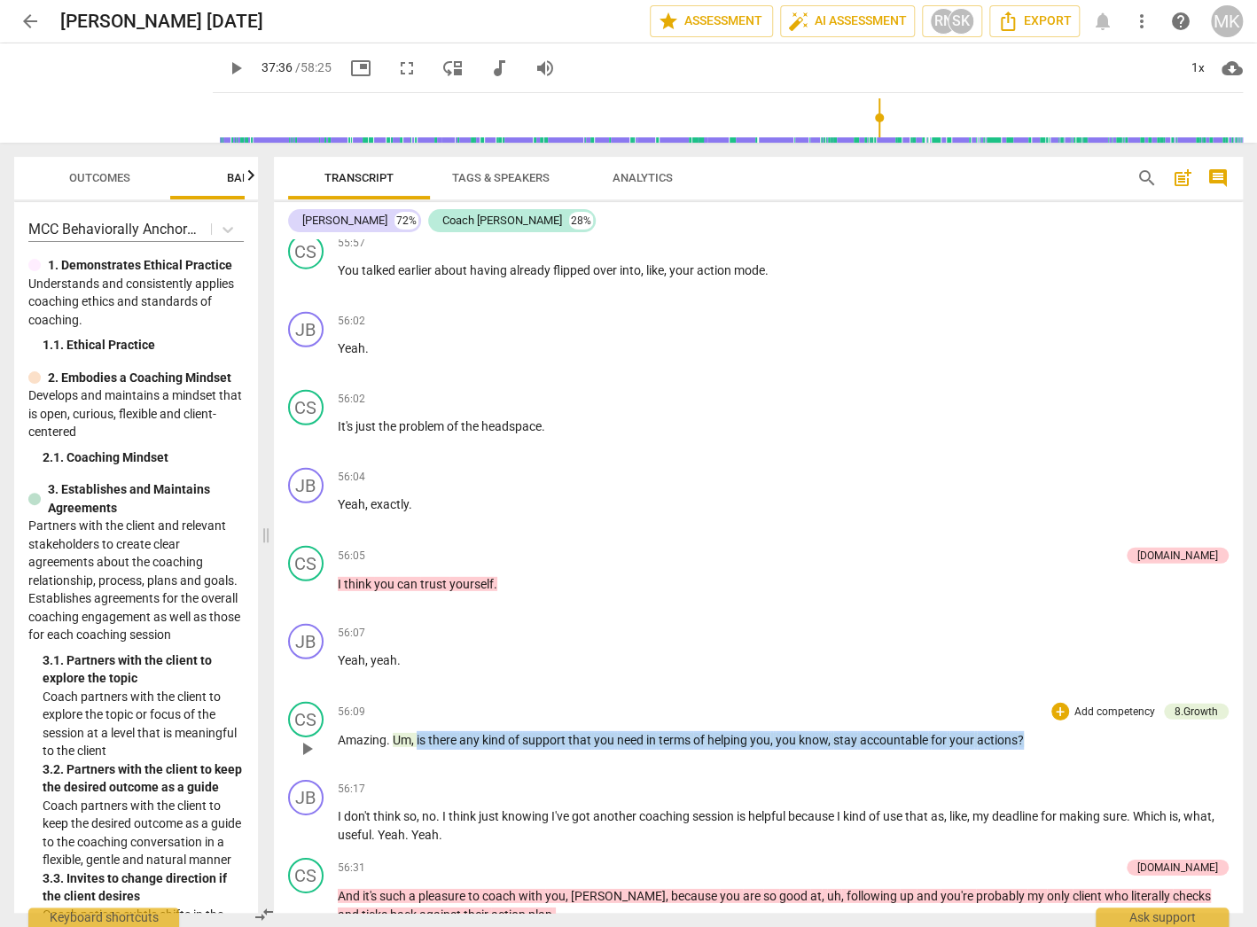
drag, startPoint x: 1039, startPoint y: 663, endPoint x: 417, endPoint y: 663, distance: 622.2
click at [417, 731] on p "Amazing . Um , is there any kind of support that you need in terms of helping y…" at bounding box center [783, 740] width 891 height 19
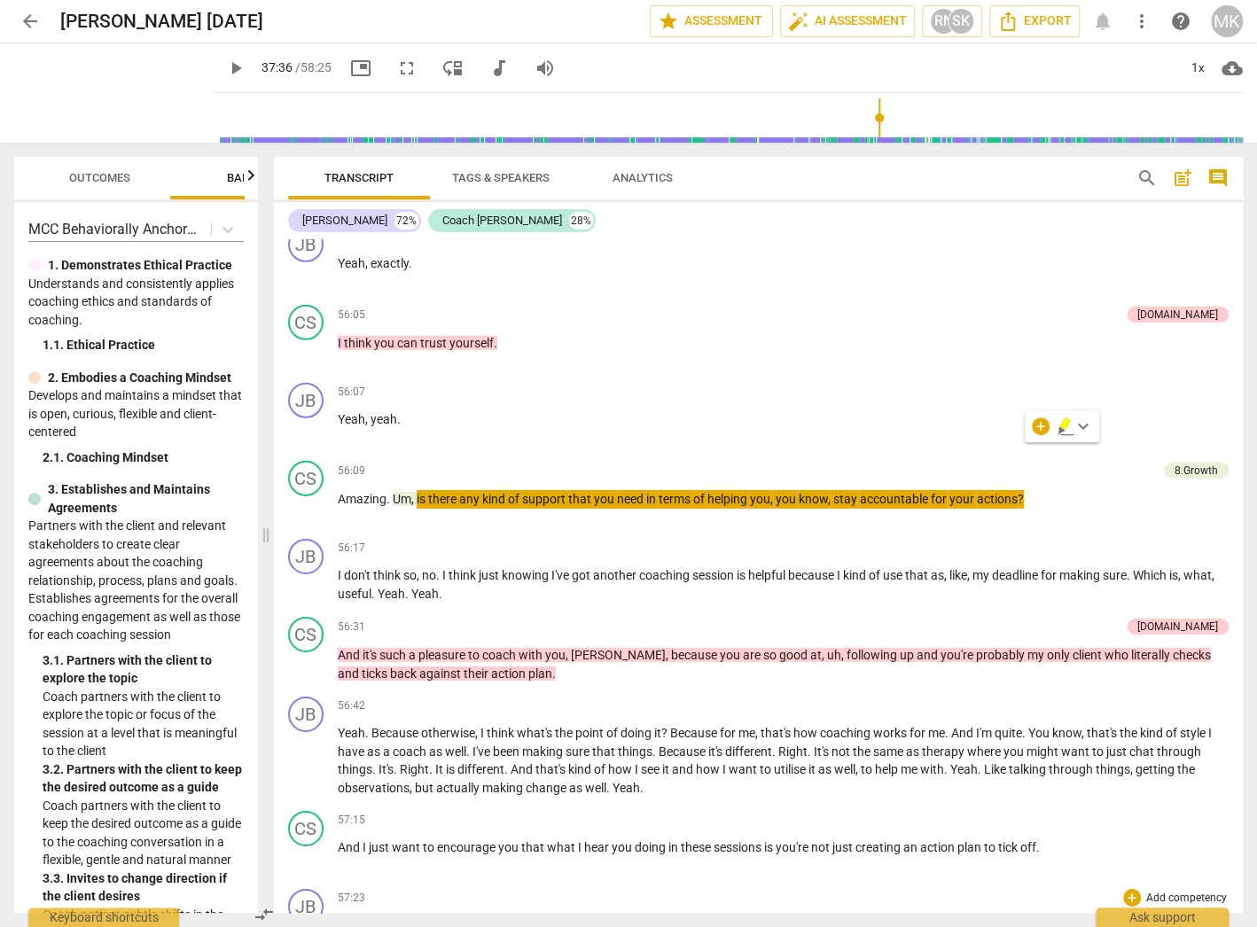
scroll to position [21381, 0]
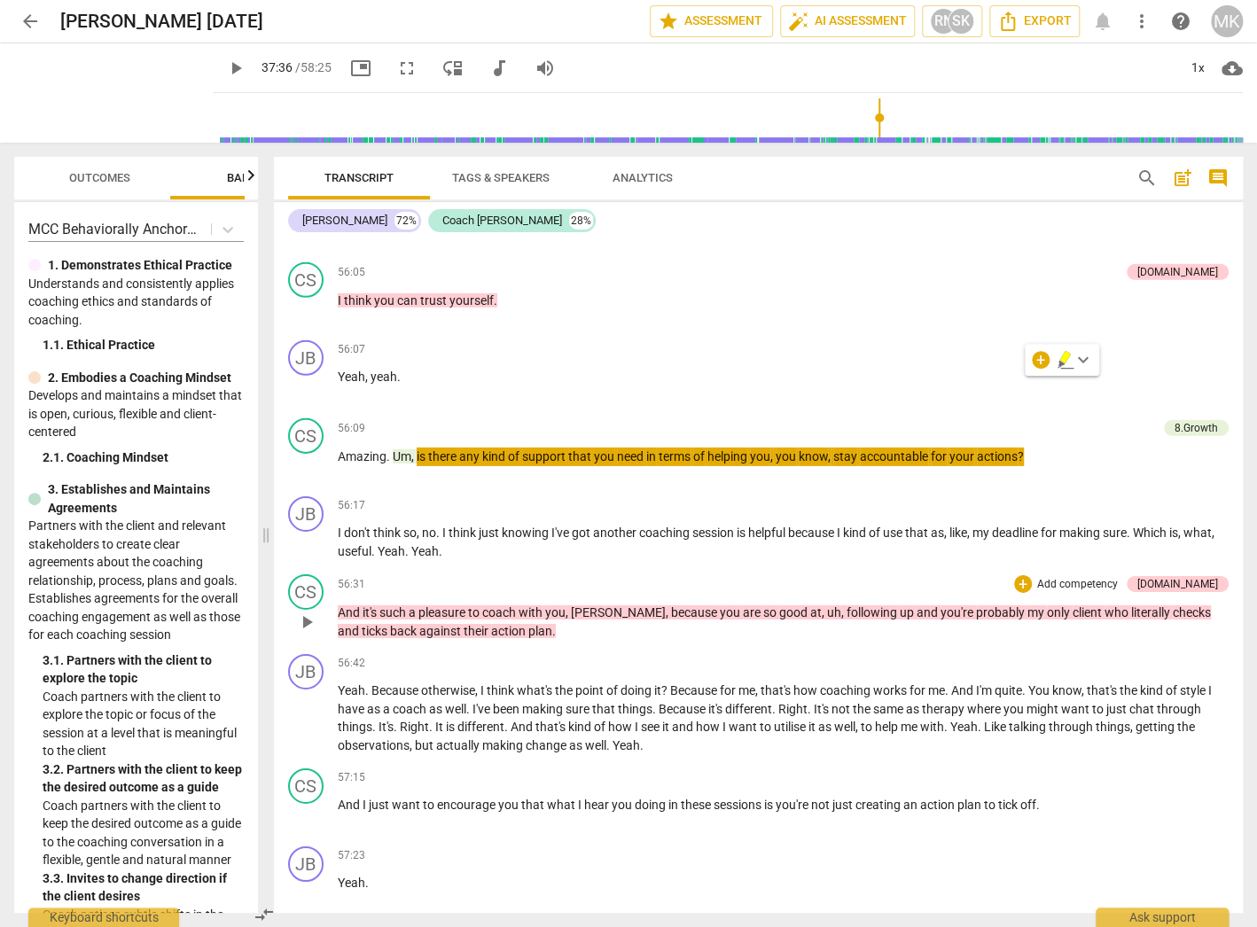
type input "2257"
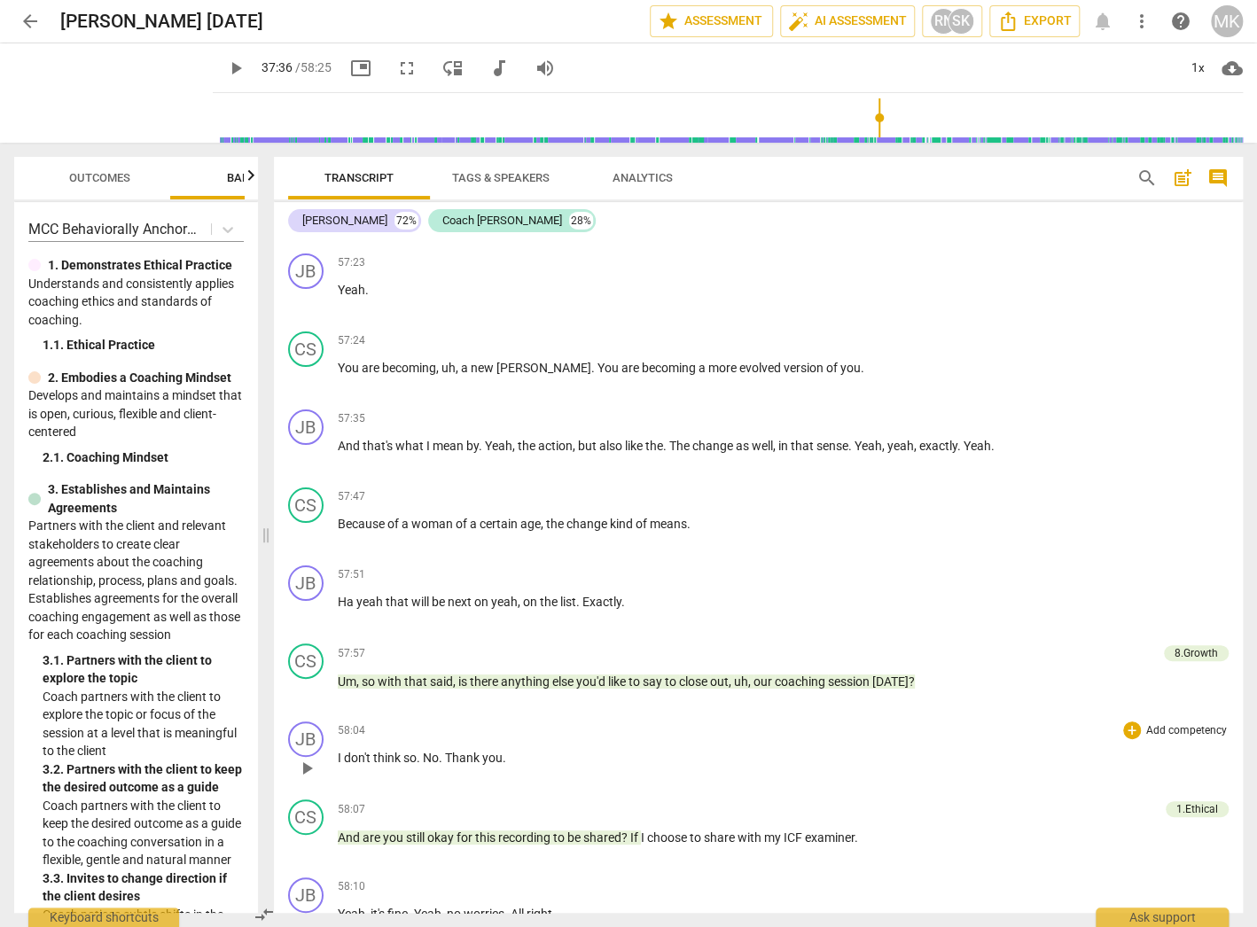
scroll to position [22019, 0]
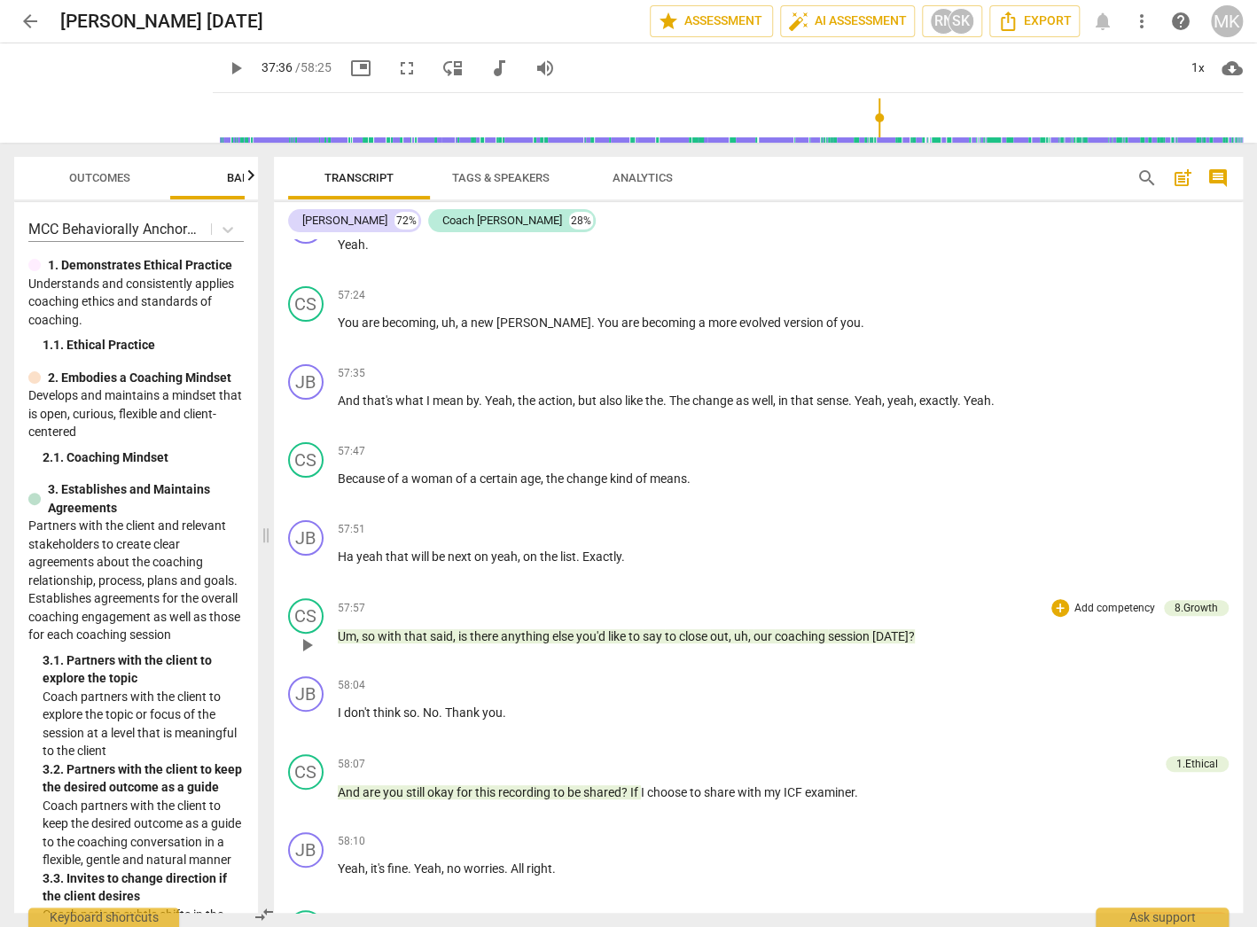
click at [933, 628] on p "Um , so with that said , is there anything else you'd like to say to close out …" at bounding box center [783, 637] width 891 height 19
drag, startPoint x: 932, startPoint y: 557, endPoint x: 337, endPoint y: 578, distance: 595.1
click at [338, 598] on div "57:57 + Add competency 8.Growth keyboard_arrow_right Um , so with that said , i…" at bounding box center [783, 630] width 891 height 64
